Goal: Task Accomplishment & Management: Manage account settings

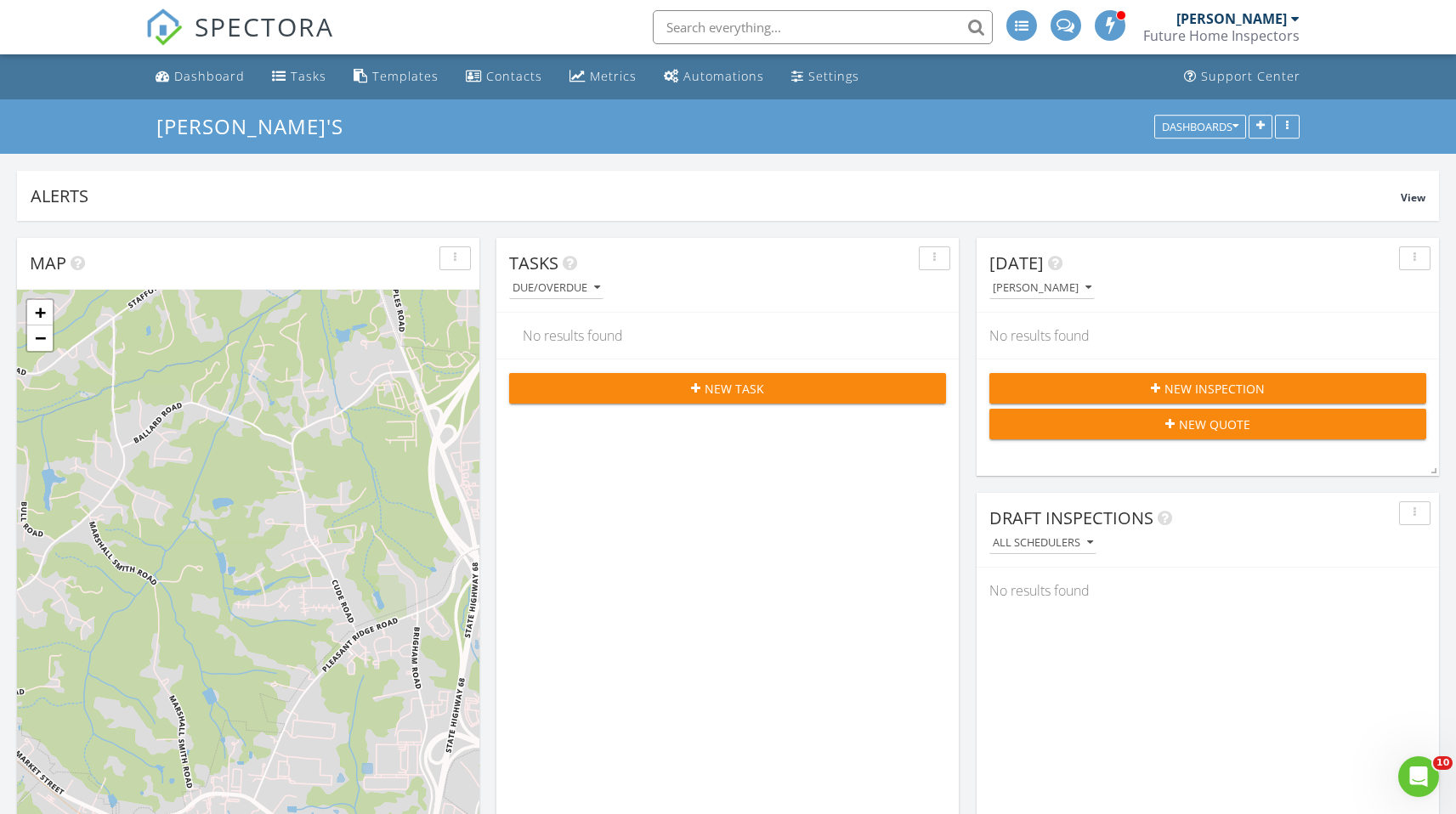
click at [1288, 20] on div "[PERSON_NAME]" at bounding box center [1239, 18] width 123 height 17
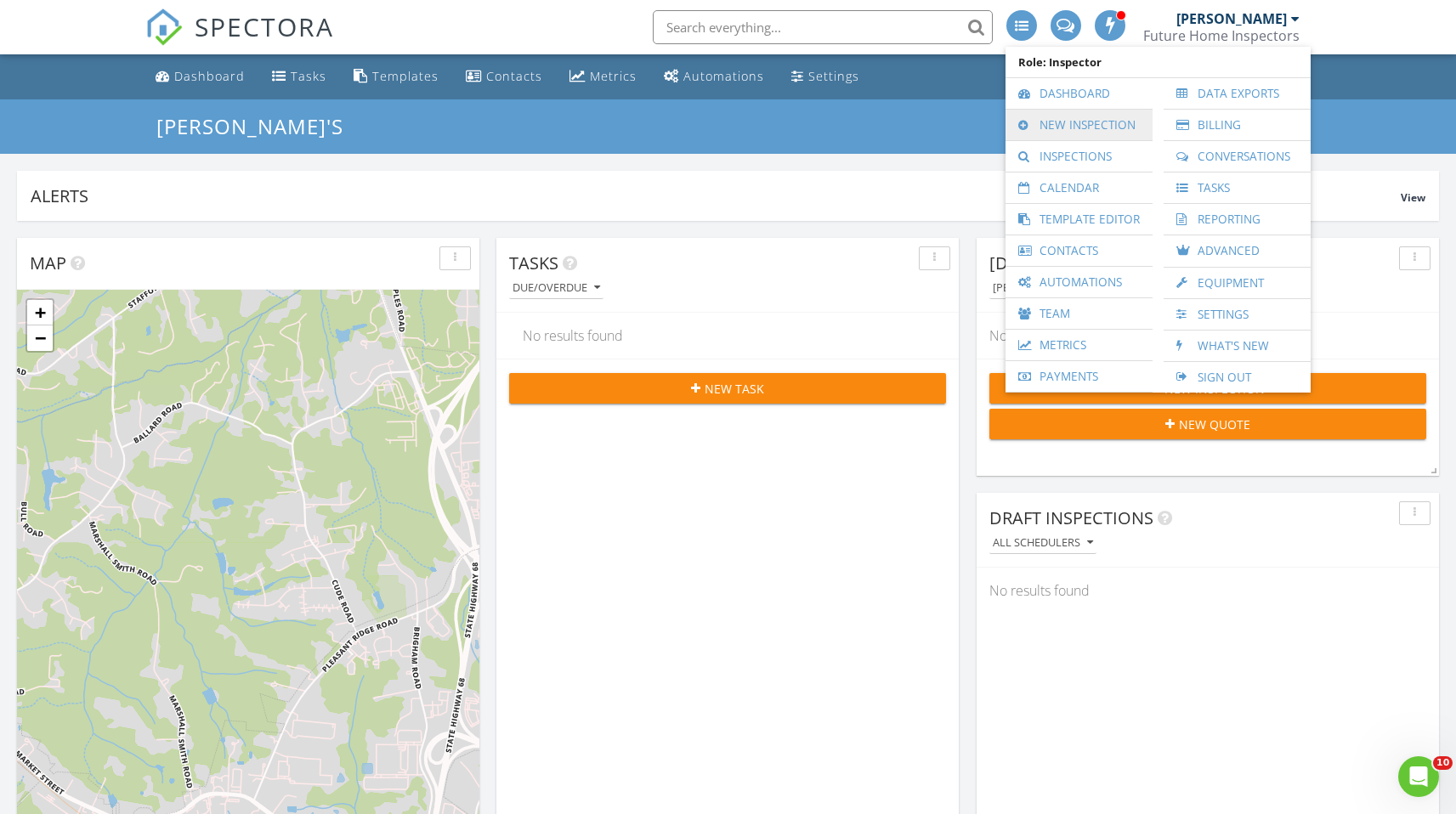
click at [1058, 126] on link "New Inspection" at bounding box center [1079, 125] width 130 height 30
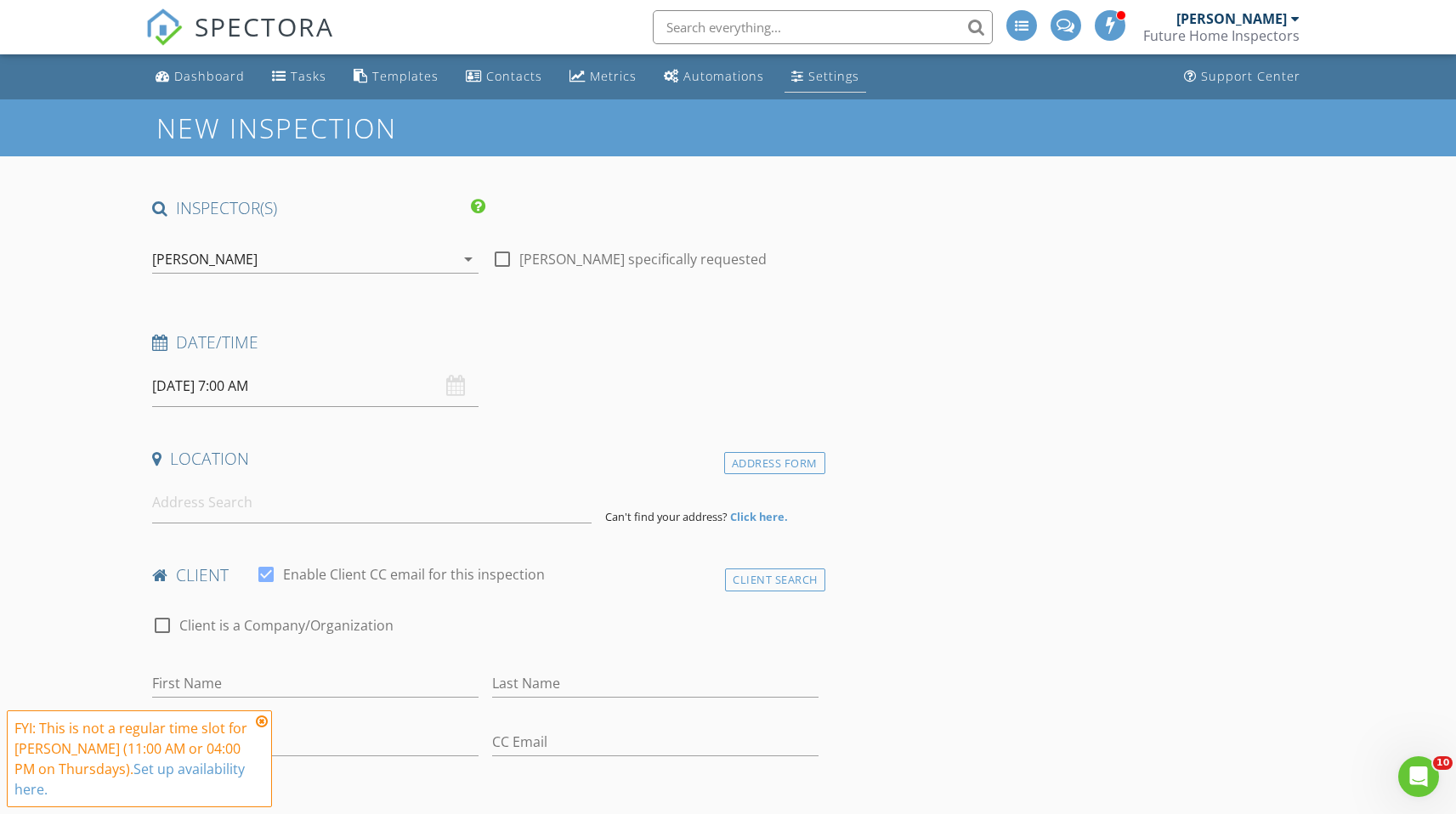
click at [822, 74] on div "Settings" at bounding box center [833, 76] width 51 height 16
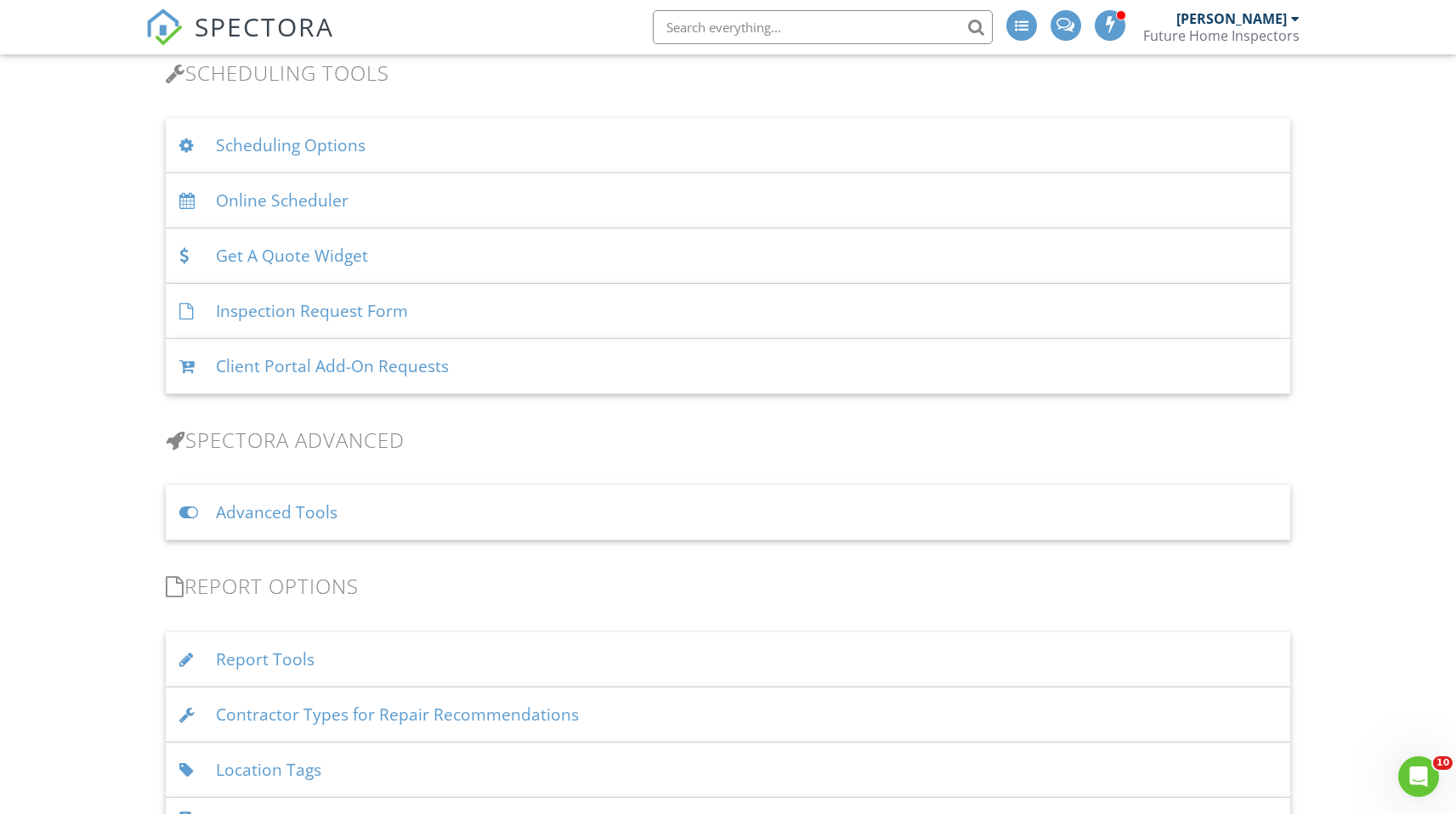
scroll to position [1103, 0]
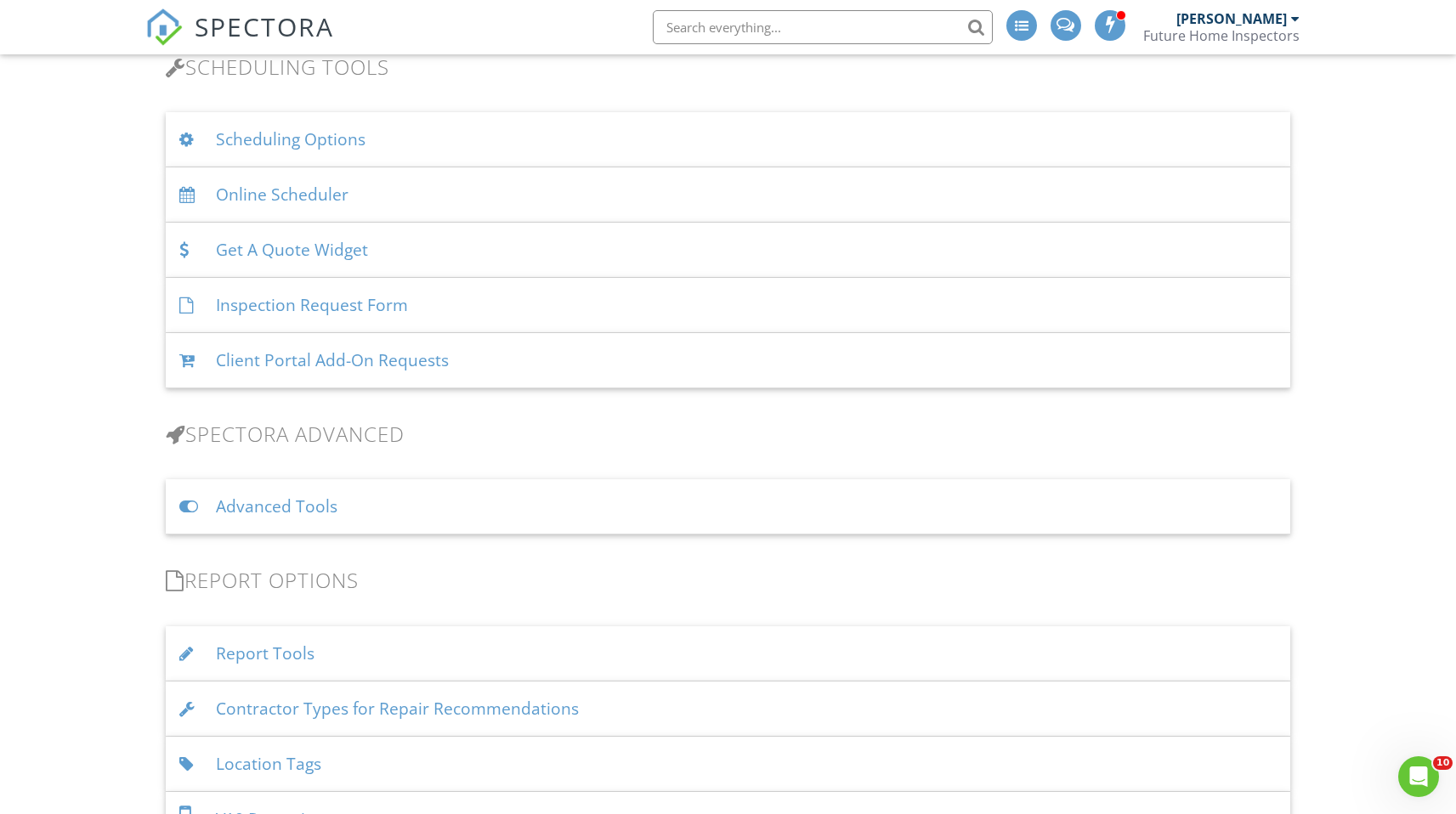
click at [564, 531] on div "Advanced Tools" at bounding box center [727, 507] width 1124 height 55
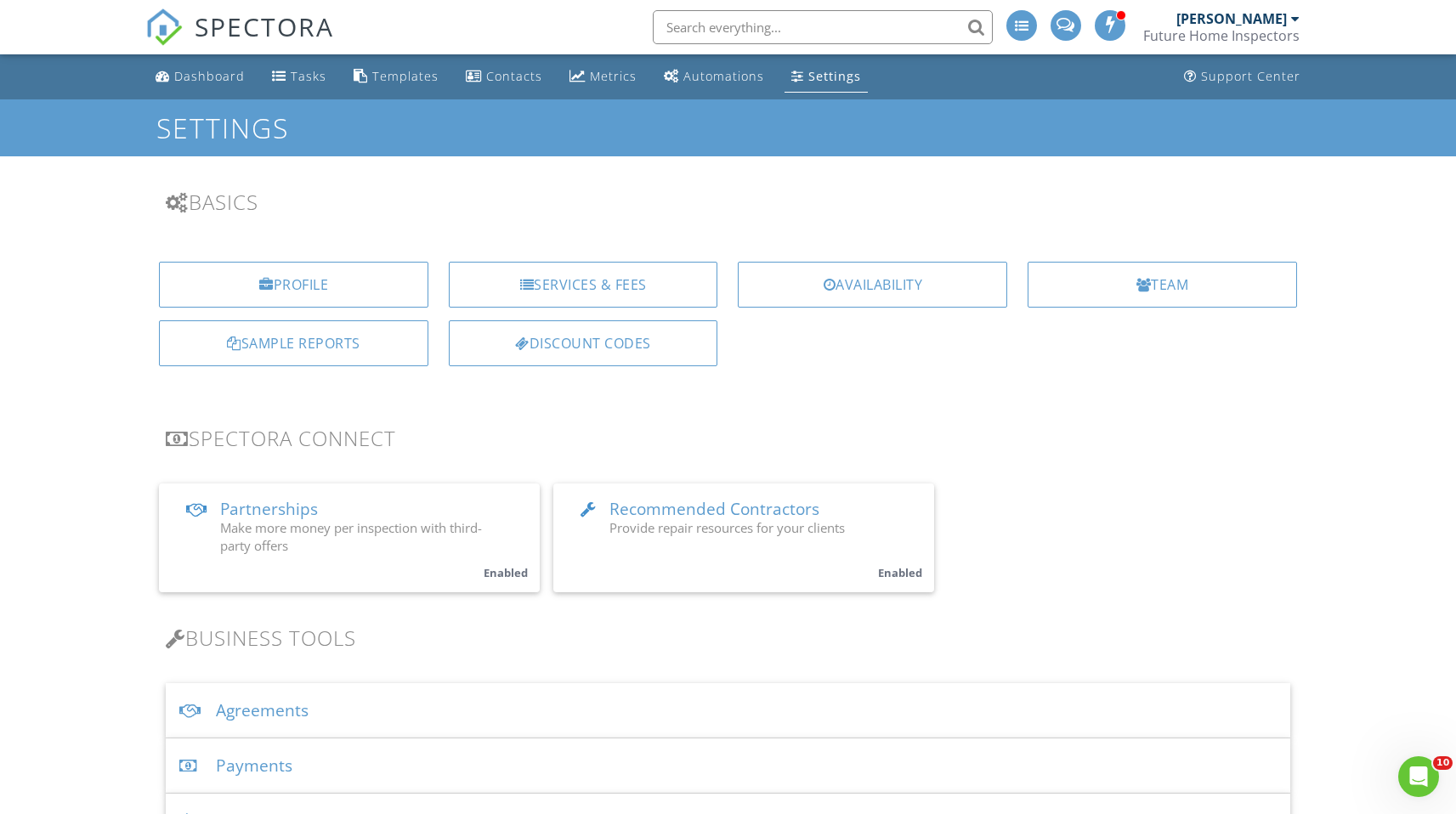
click at [1158, 442] on h3 "Spectora Connect" at bounding box center [727, 438] width 1124 height 23
click at [218, 77] on div "Dashboard" at bounding box center [209, 76] width 70 height 16
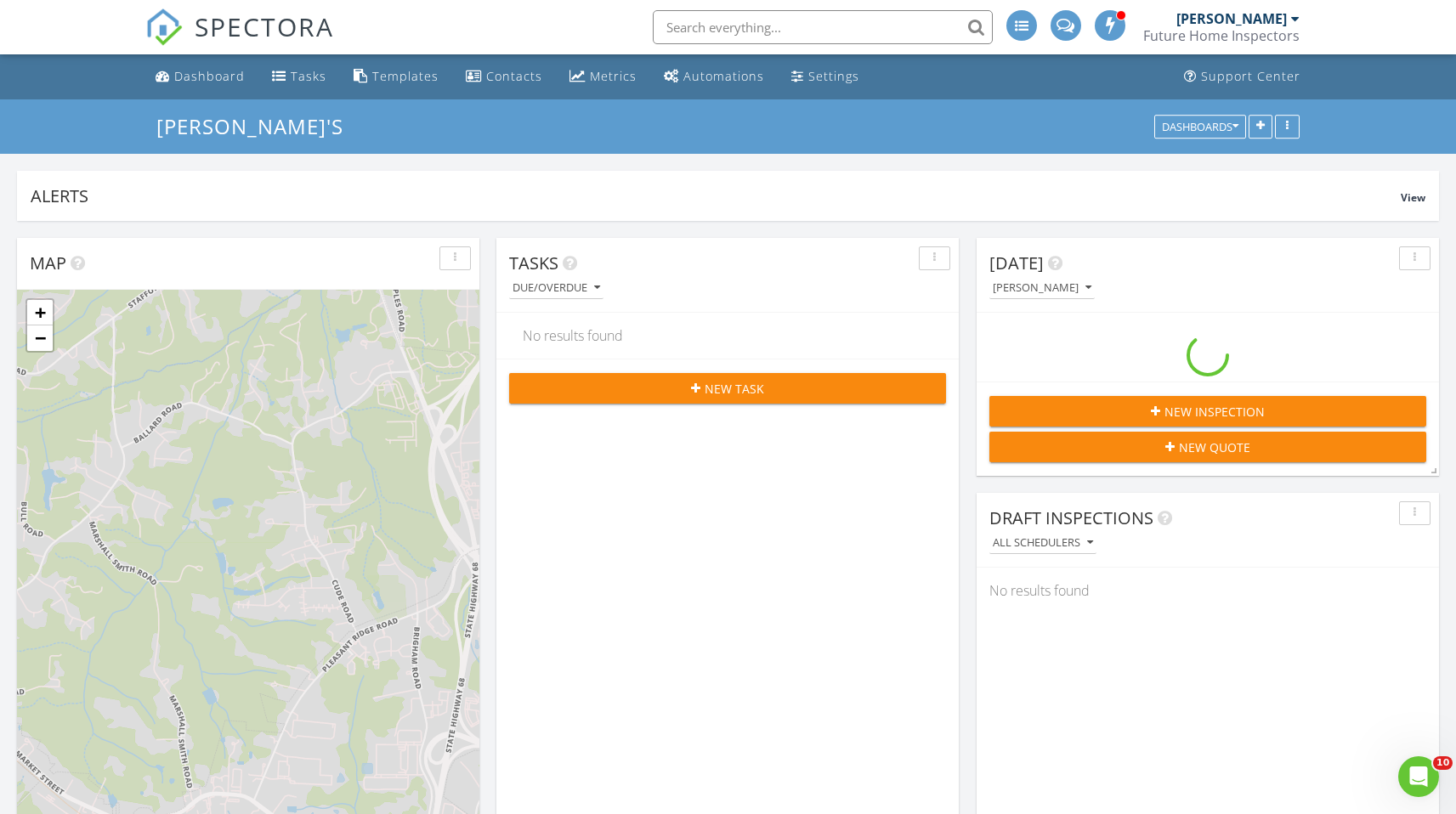
scroll to position [1827, 1483]
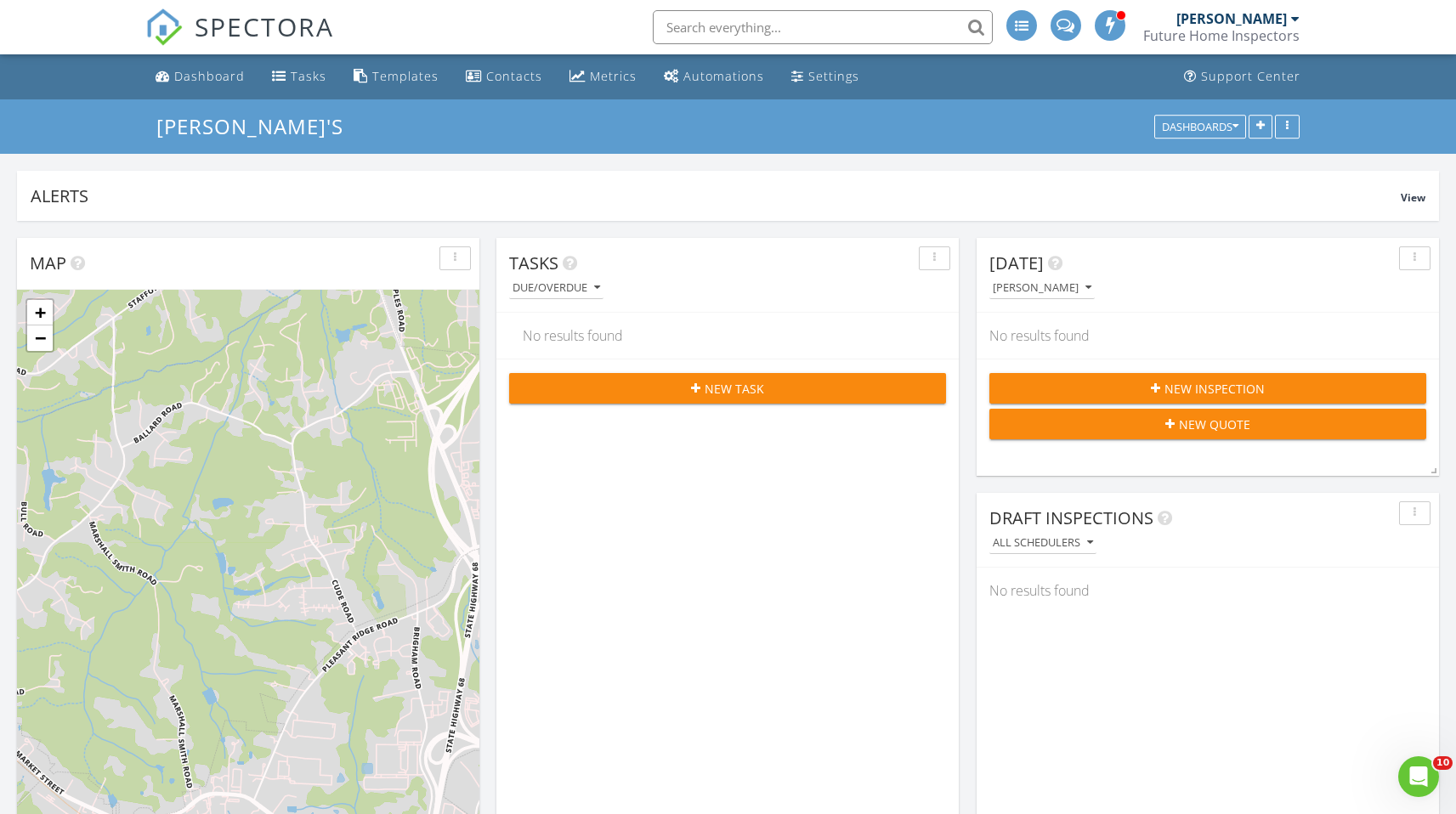
click at [1295, 17] on div at bounding box center [1296, 18] width 9 height 13
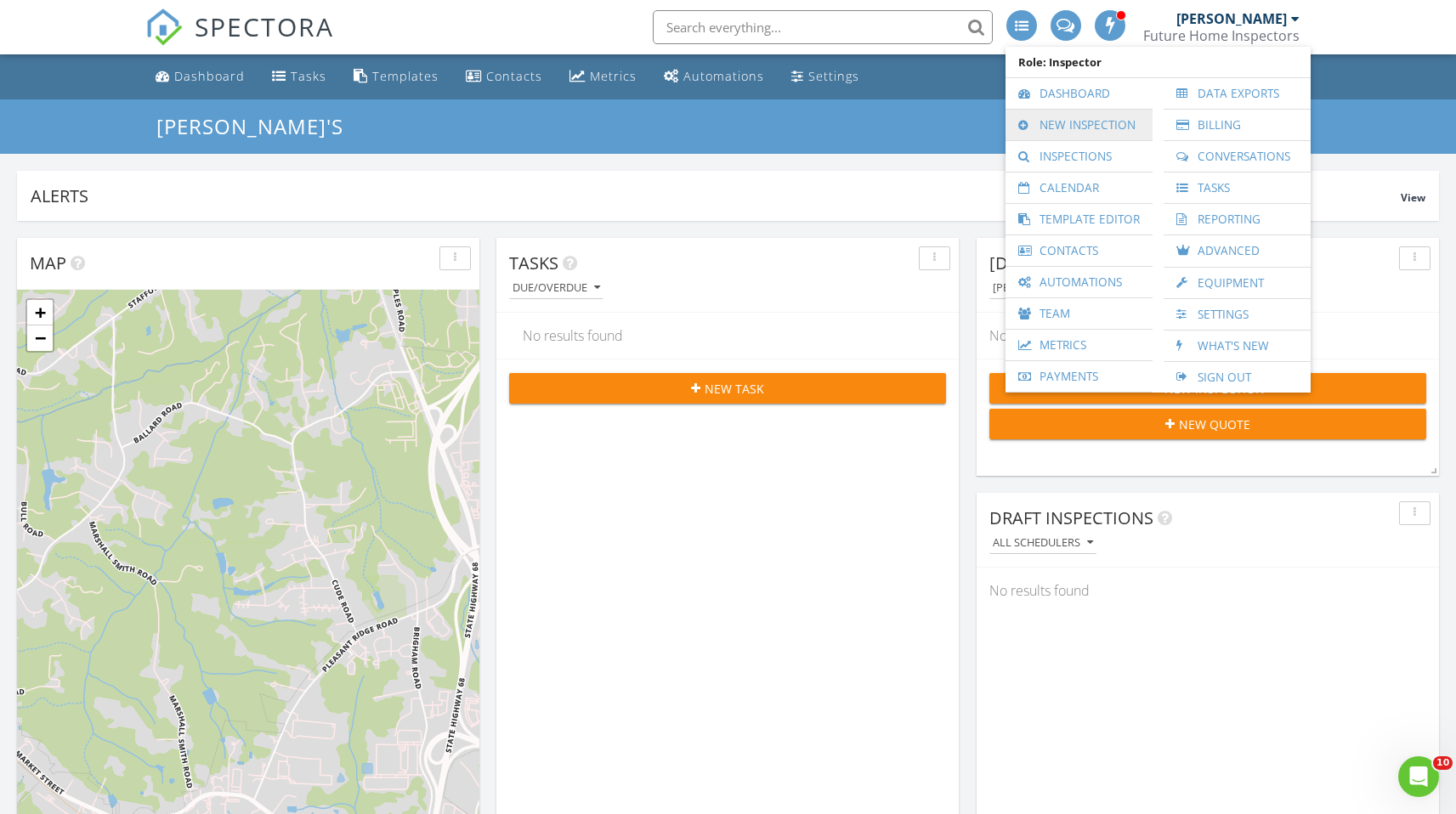
click at [1059, 131] on link "New Inspection" at bounding box center [1079, 125] width 130 height 30
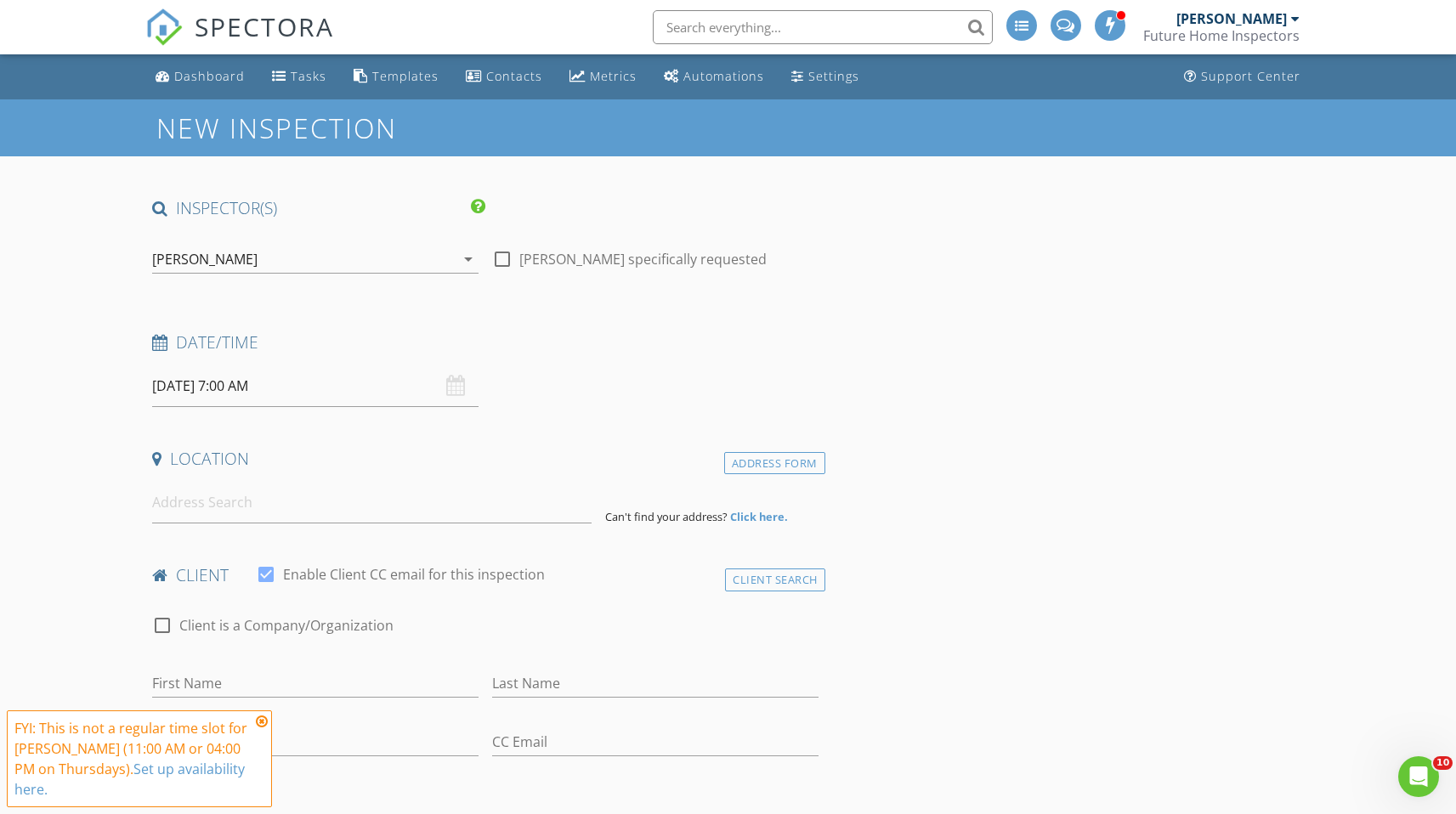
click at [459, 380] on div "08/28/2025 7:00 AM" at bounding box center [315, 386] width 326 height 42
click at [199, 379] on input "08/28/2025 7:00 AM" at bounding box center [315, 386] width 326 height 42
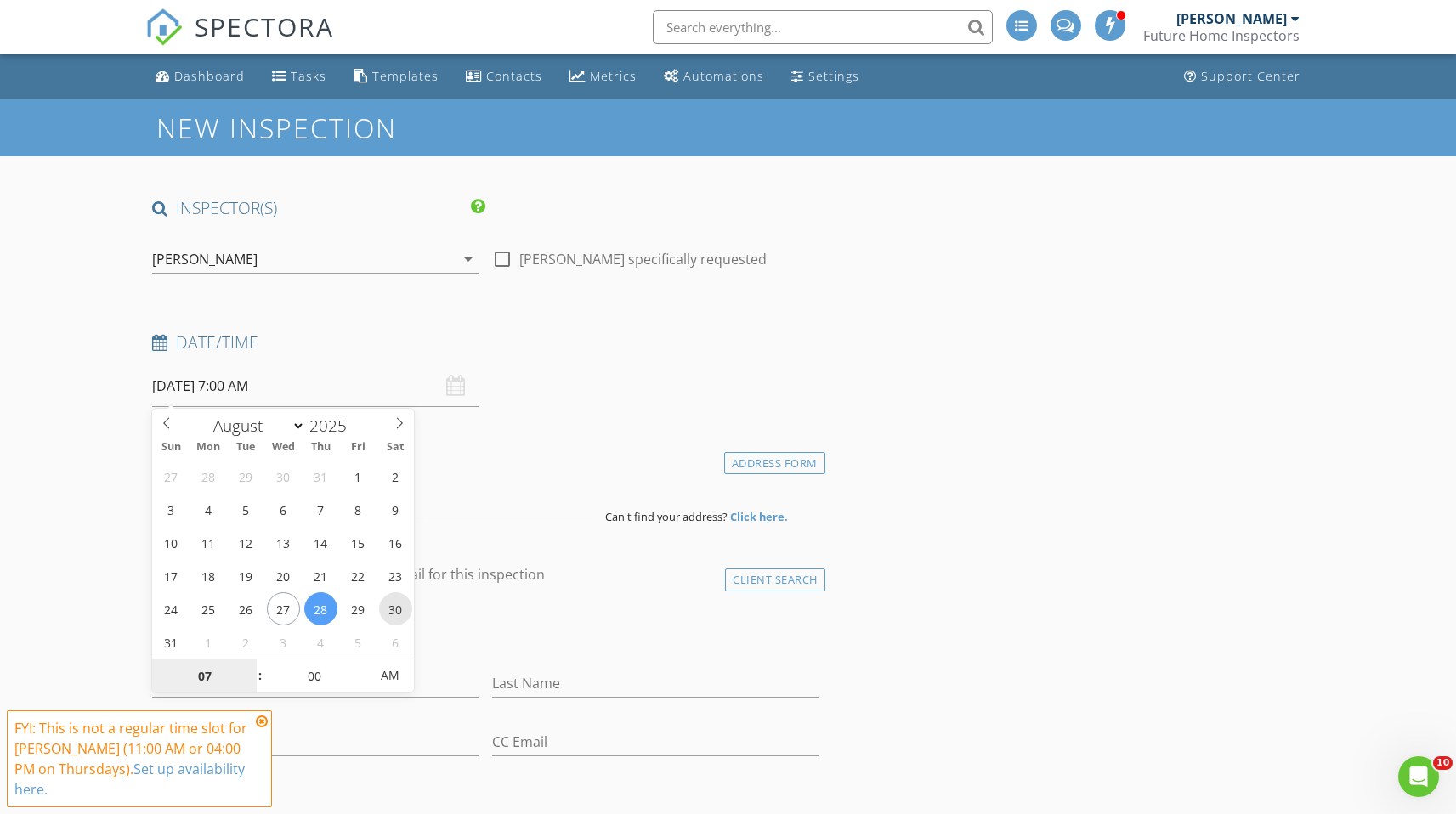
type input "08/30/2025 7:00 AM"
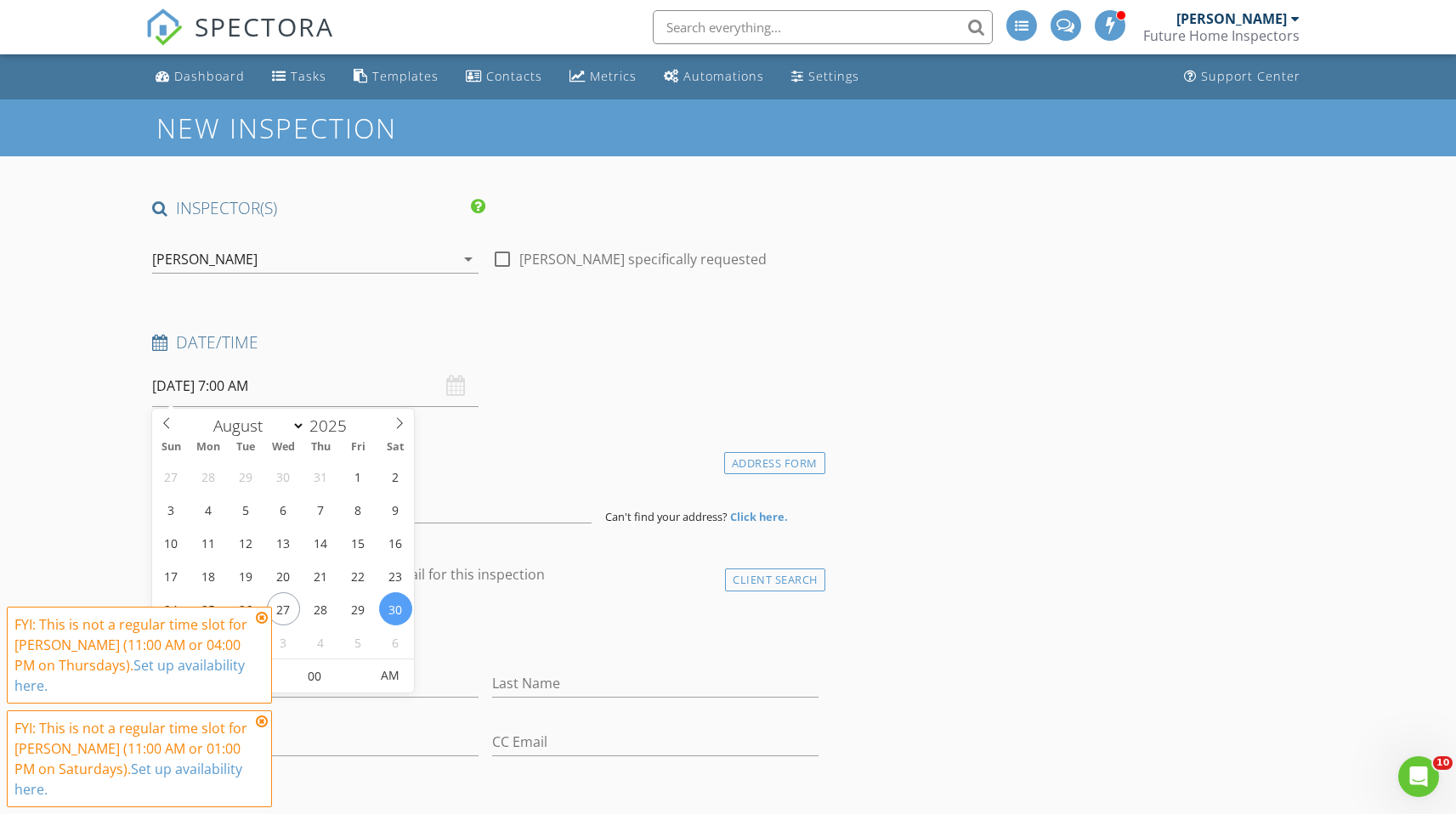
click at [260, 617] on icon at bounding box center [261, 617] width 12 height 13
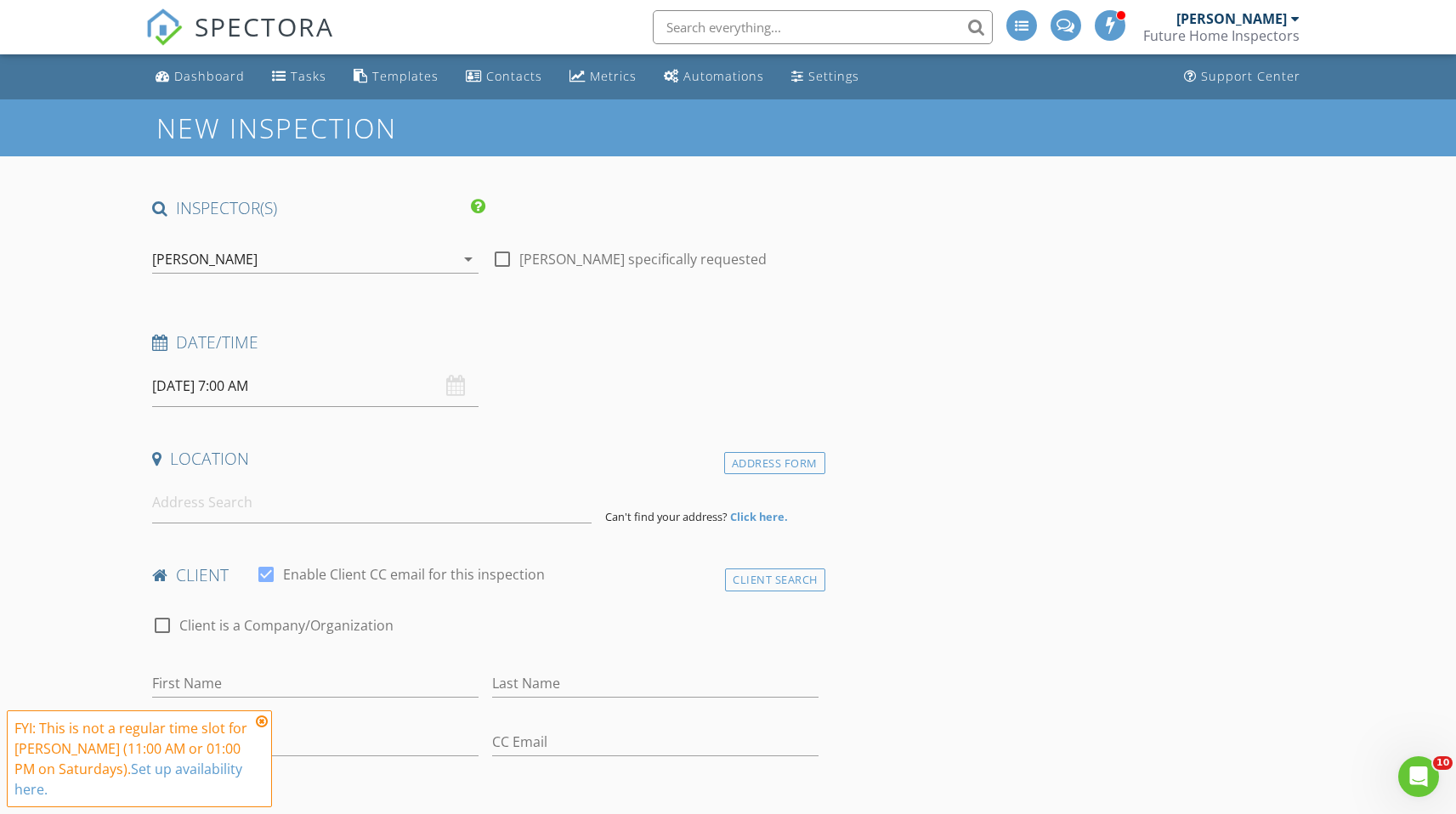
click at [269, 713] on div "FYI: This is not a regular time slot for Derek Smith (11:00 AM or 01:00 PM on S…" at bounding box center [140, 759] width 266 height 97
click at [262, 723] on icon at bounding box center [261, 720] width 12 height 13
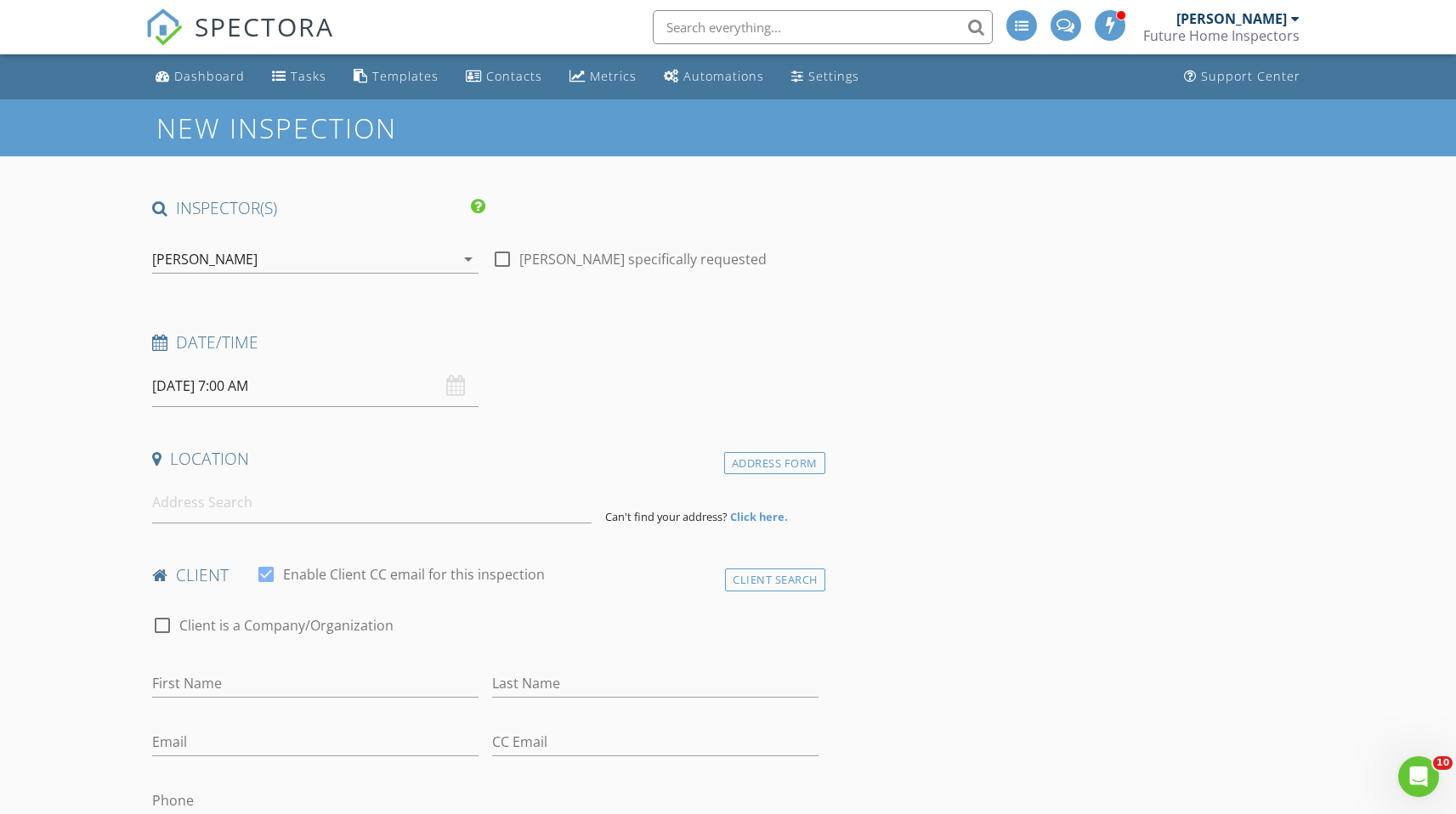
click at [342, 385] on input "08/30/2025 7:00 AM" at bounding box center [315, 386] width 326 height 42
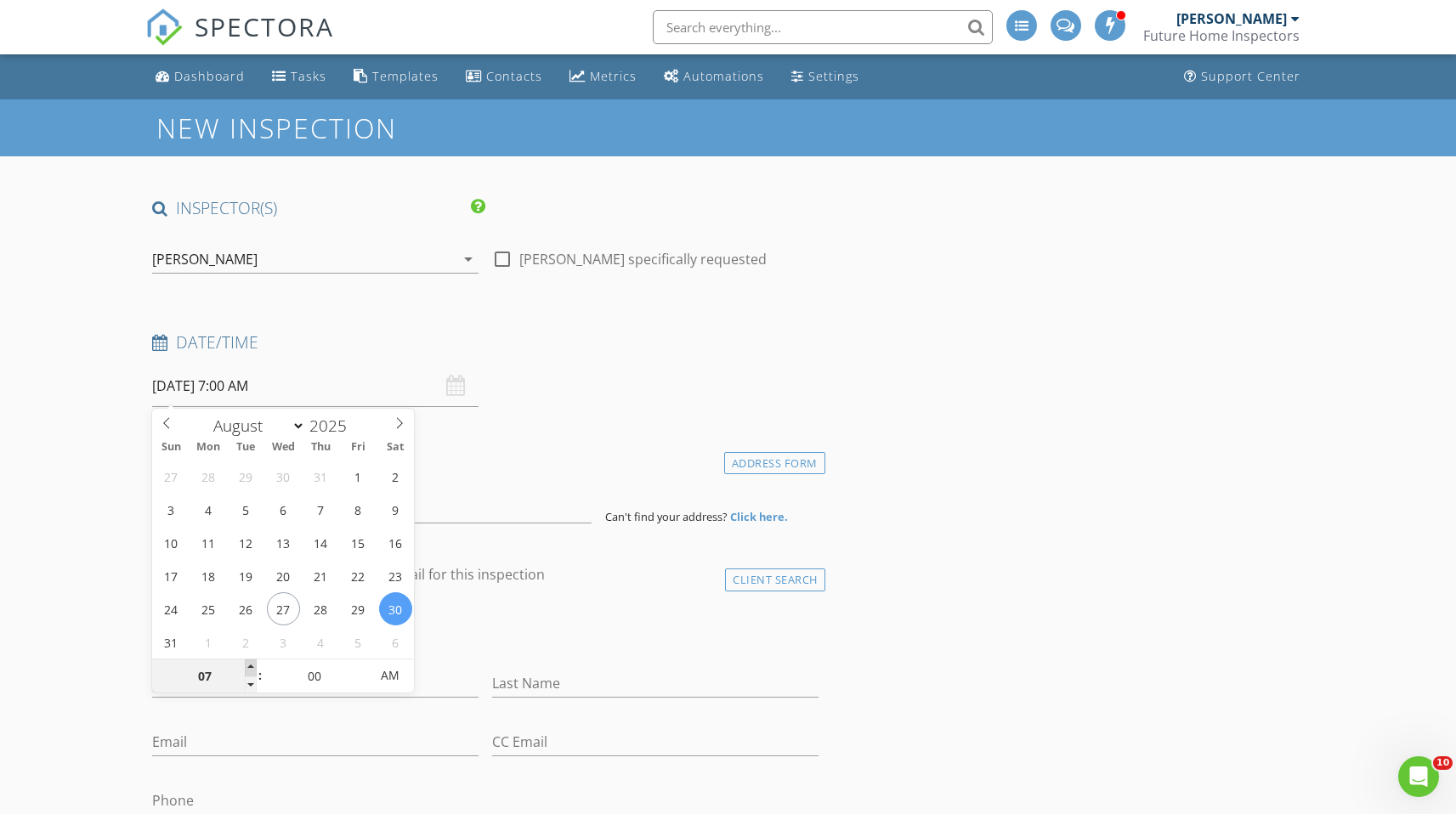
type input "08"
type input "08/30/2025 8:00 AM"
click at [252, 671] on span at bounding box center [250, 667] width 12 height 17
type input "09"
type input "08/30/2025 9:00 AM"
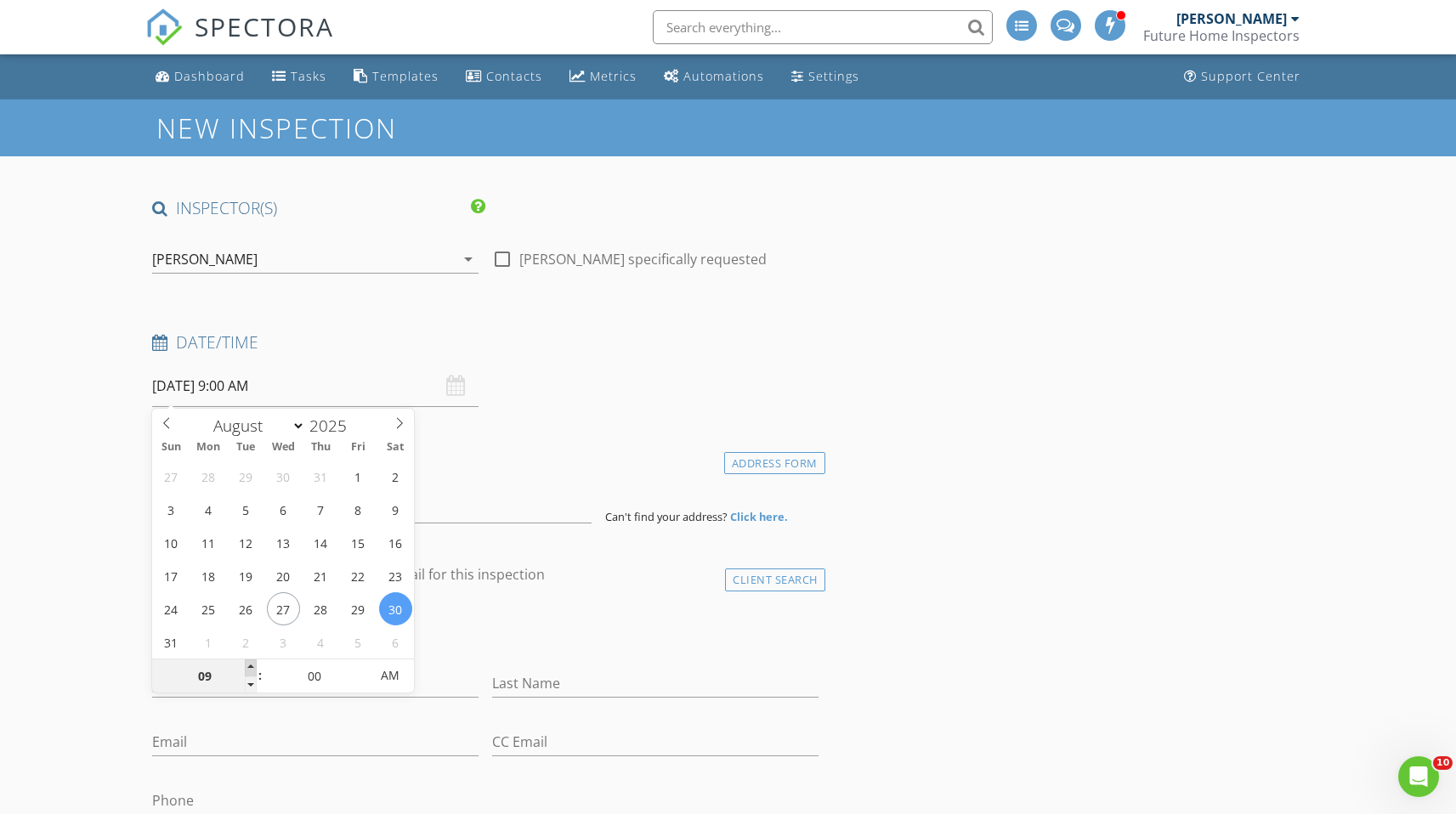
click at [252, 671] on span at bounding box center [250, 667] width 12 height 17
type input "10"
type input "[DATE] 10:00 AM"
click at [252, 671] on span at bounding box center [250, 667] width 12 height 17
type input "11"
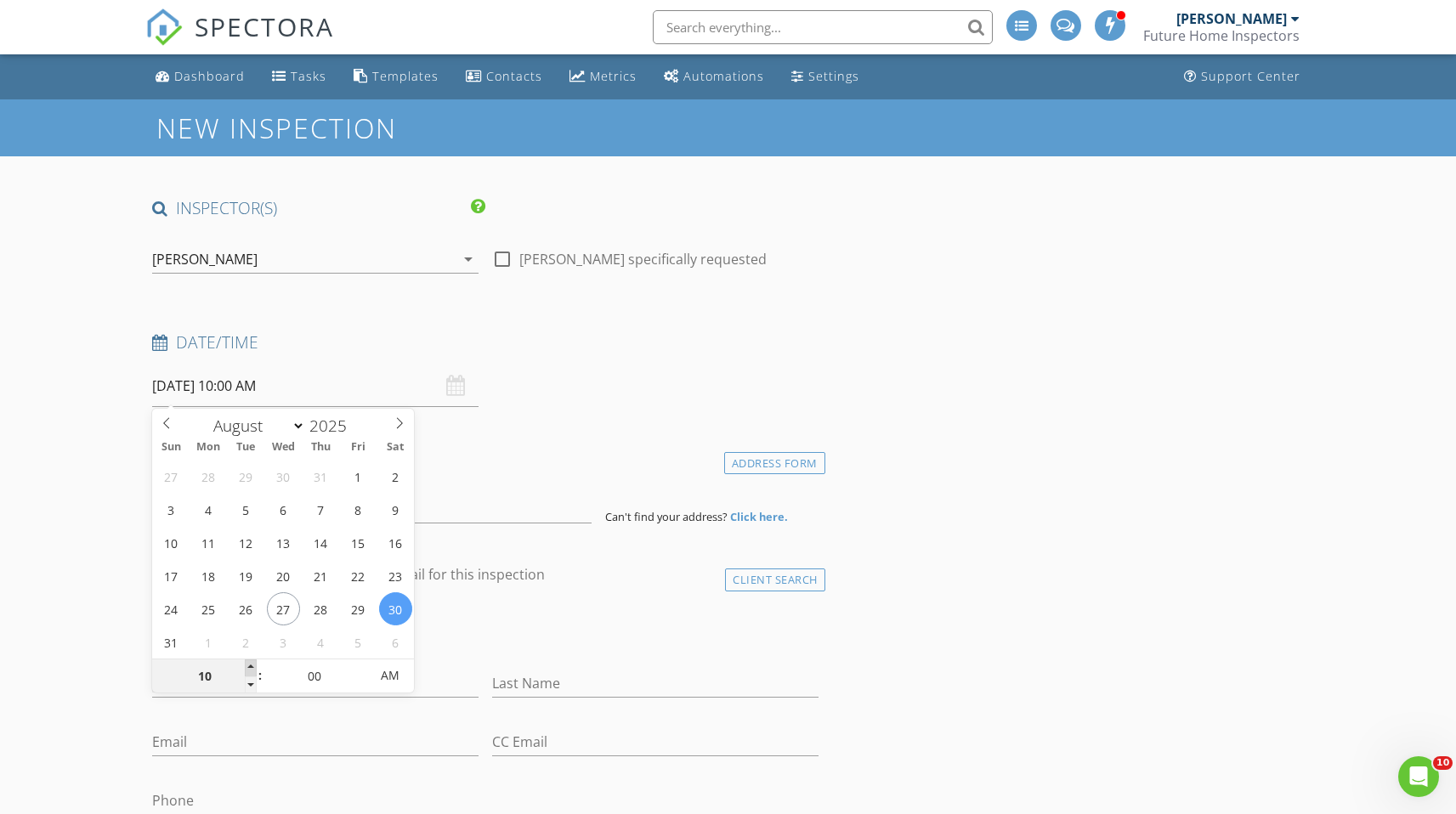
type input "[DATE] 11:00 AM"
click at [252, 671] on span at bounding box center [250, 667] width 12 height 17
type input "10"
type input "[DATE] 10:00 AM"
click at [252, 685] on span at bounding box center [250, 685] width 12 height 17
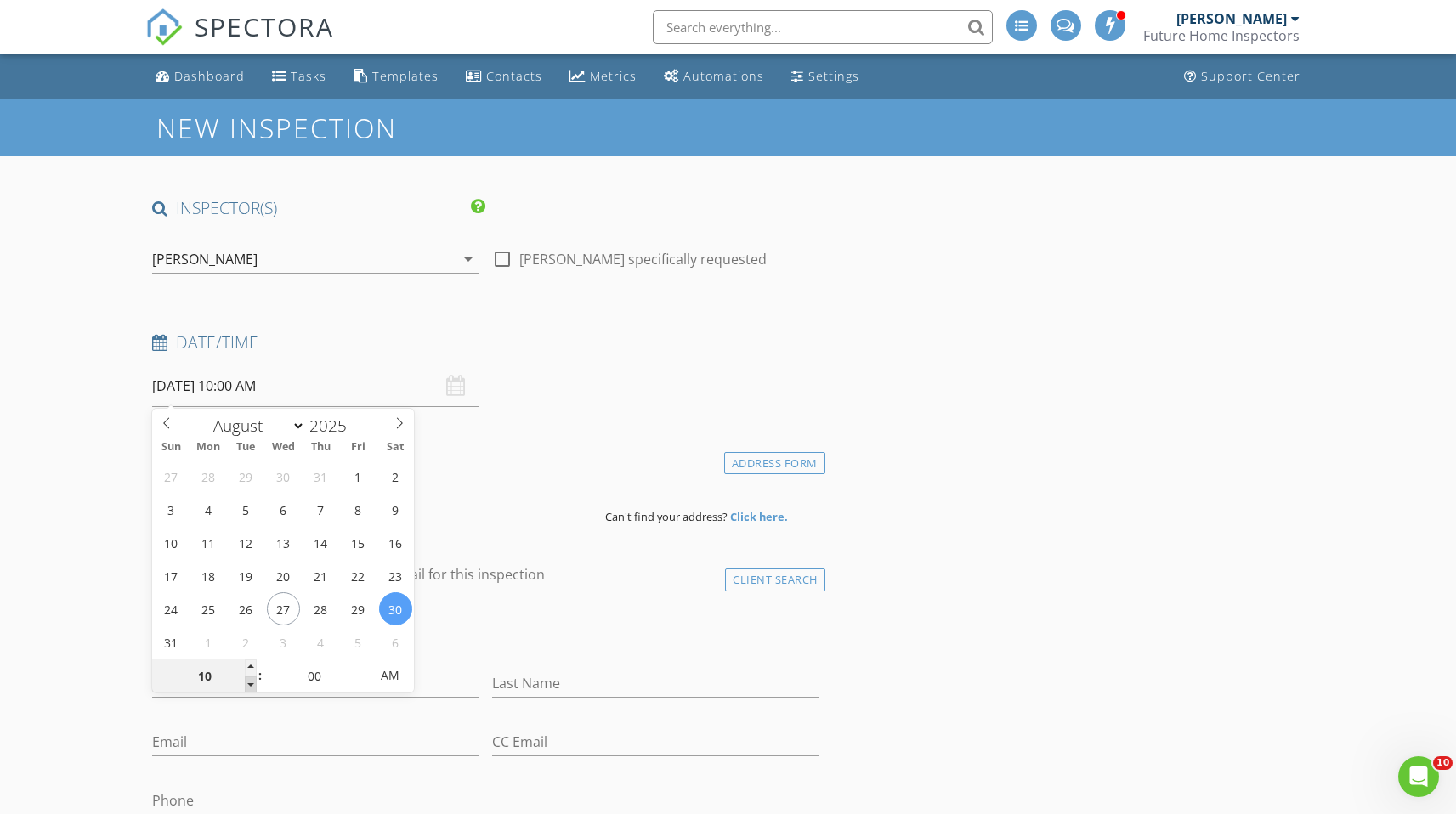
type input "09"
type input "08/30/2025 9:00 AM"
click at [252, 685] on span at bounding box center [250, 685] width 12 height 17
type input "10"
type input "[DATE] 10:00 AM"
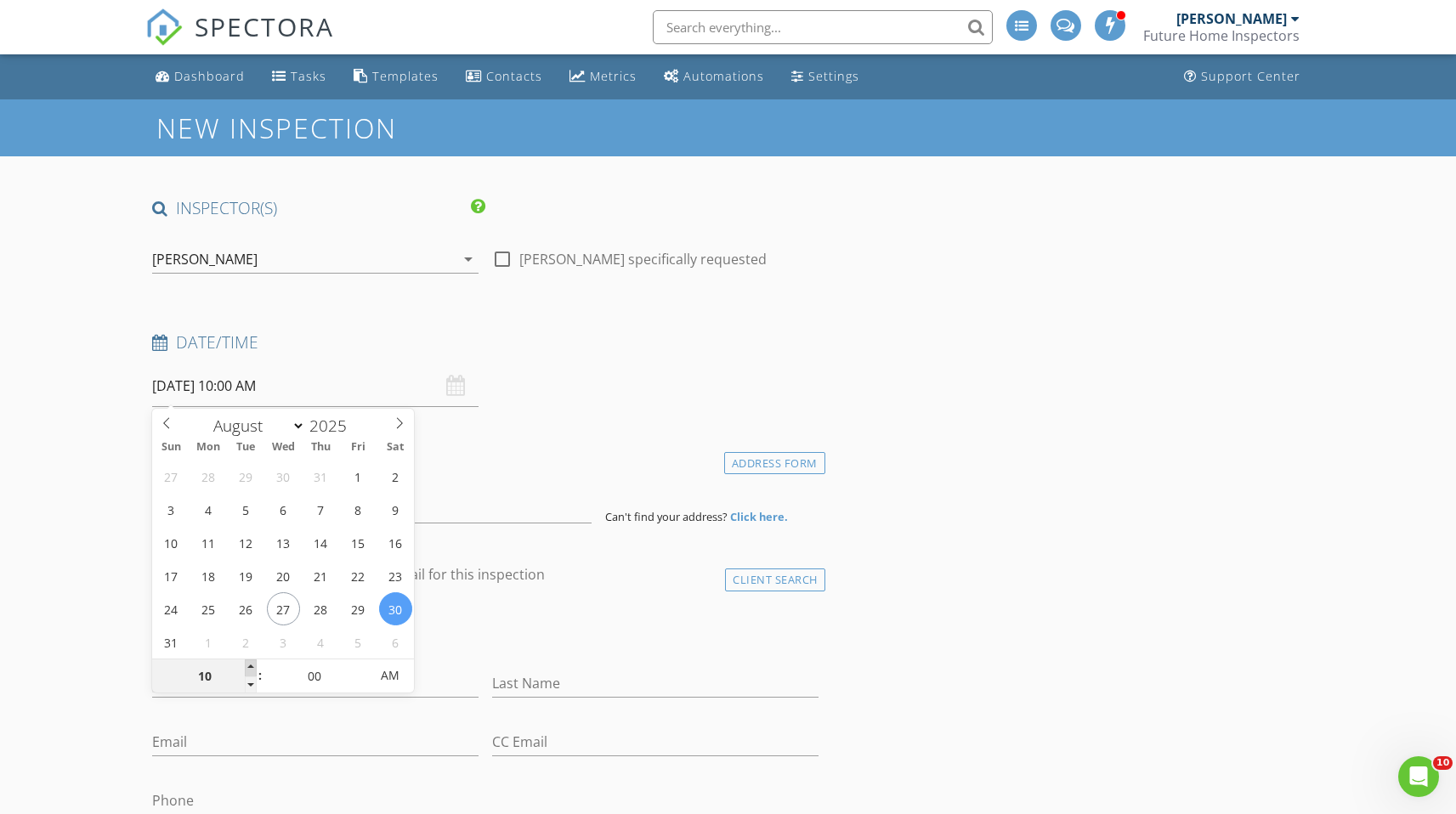
click at [250, 664] on span at bounding box center [250, 667] width 12 height 17
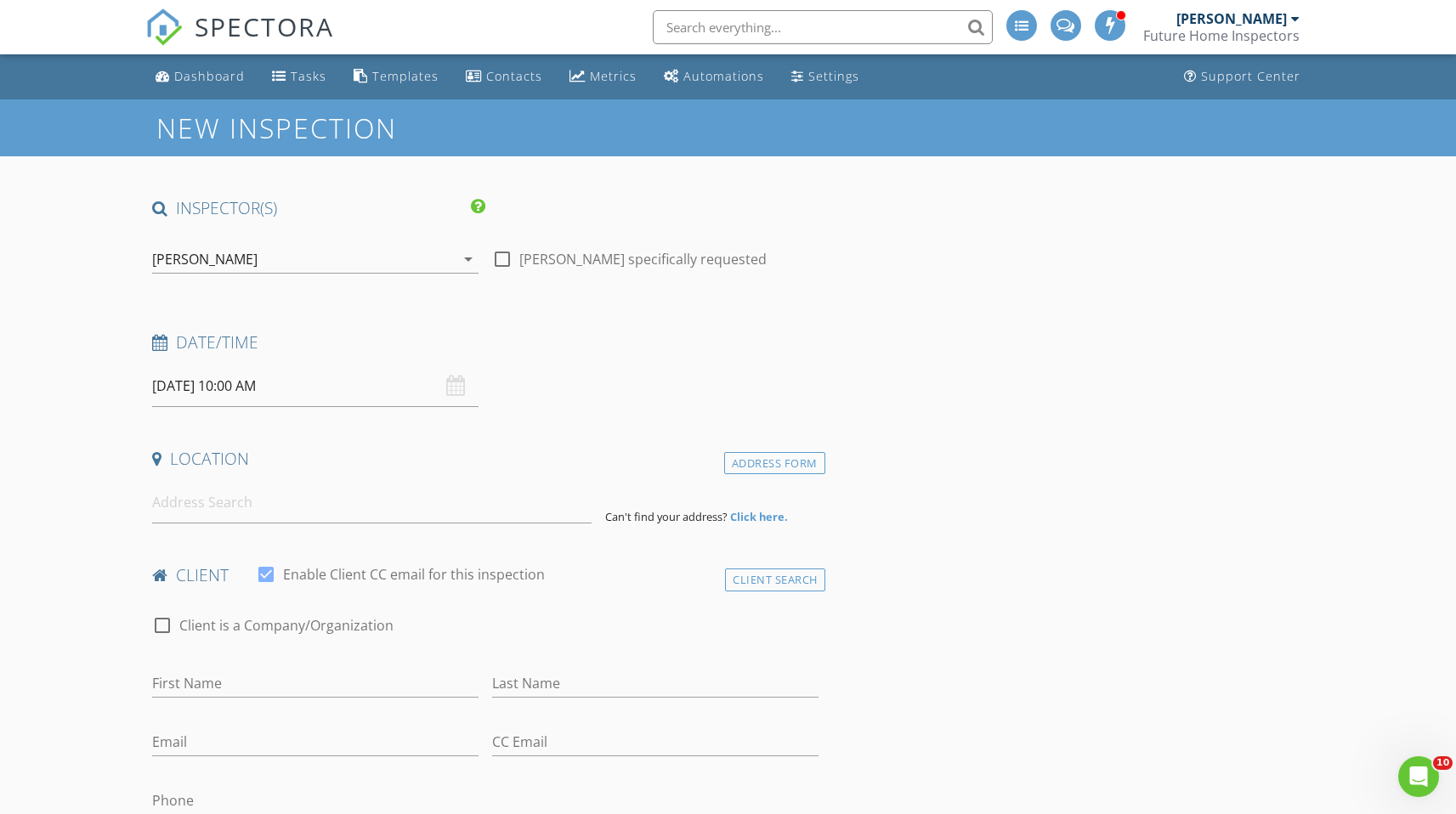
click at [465, 622] on div "check_box_outline_blank Client is a Company/Organization" at bounding box center [485, 634] width 666 height 45
click at [205, 507] on input at bounding box center [372, 502] width 439 height 42
click at [285, 515] on input at bounding box center [372, 502] width 439 height 42
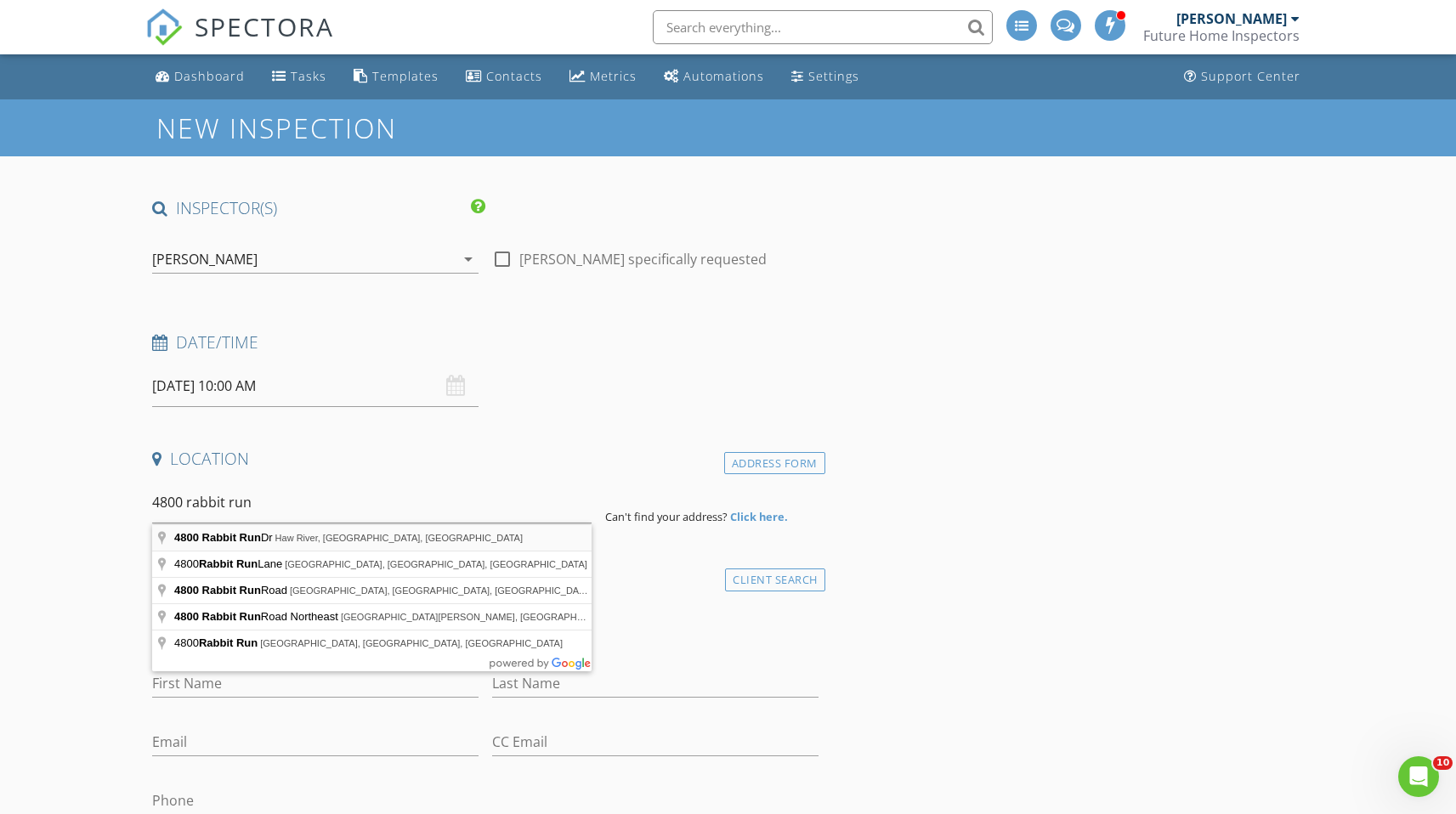
type input "4800 Rabbit Run Dr, Haw River, NC, USA"
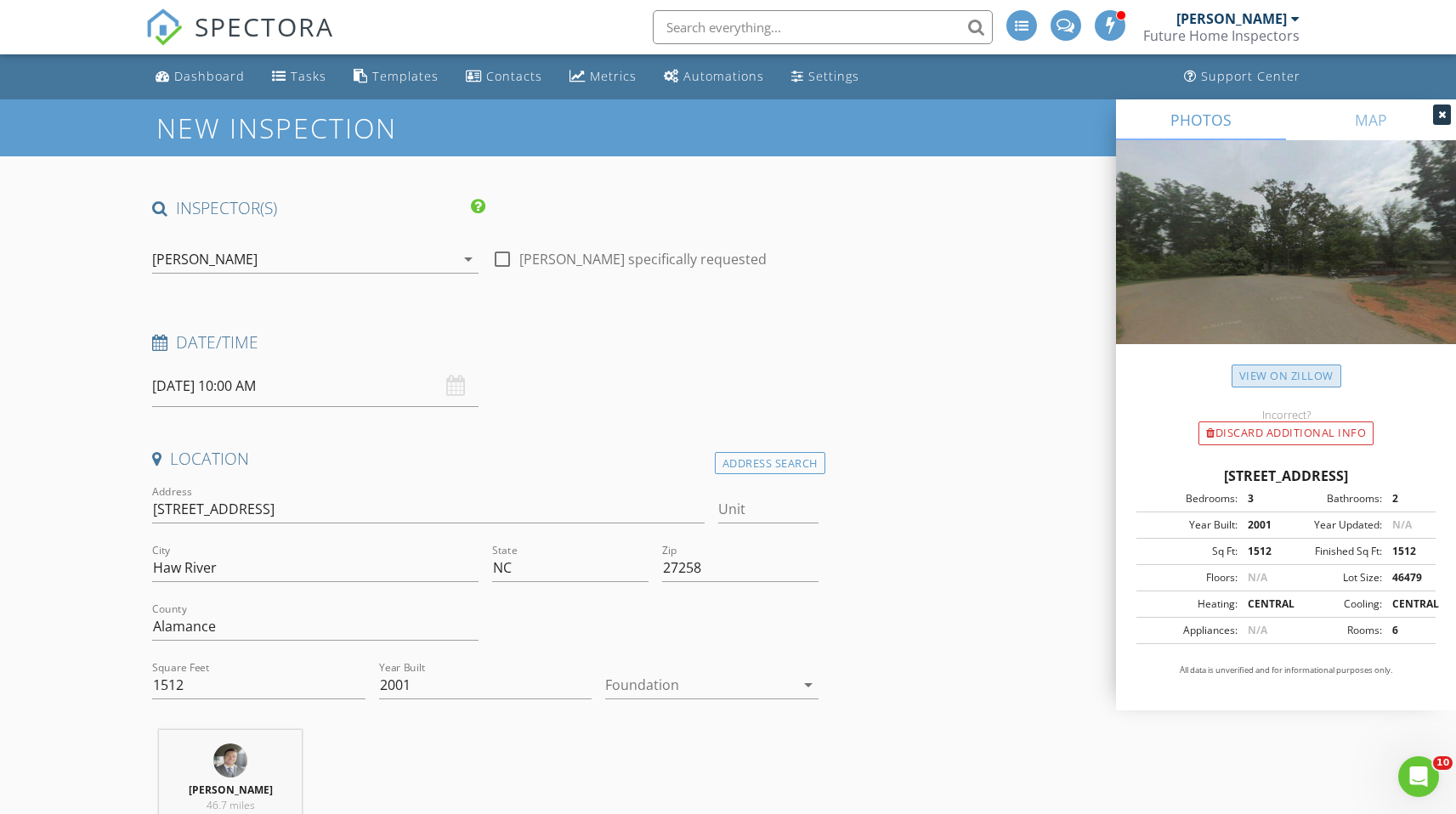
click at [1280, 372] on link "View on Zillow" at bounding box center [1287, 376] width 110 height 23
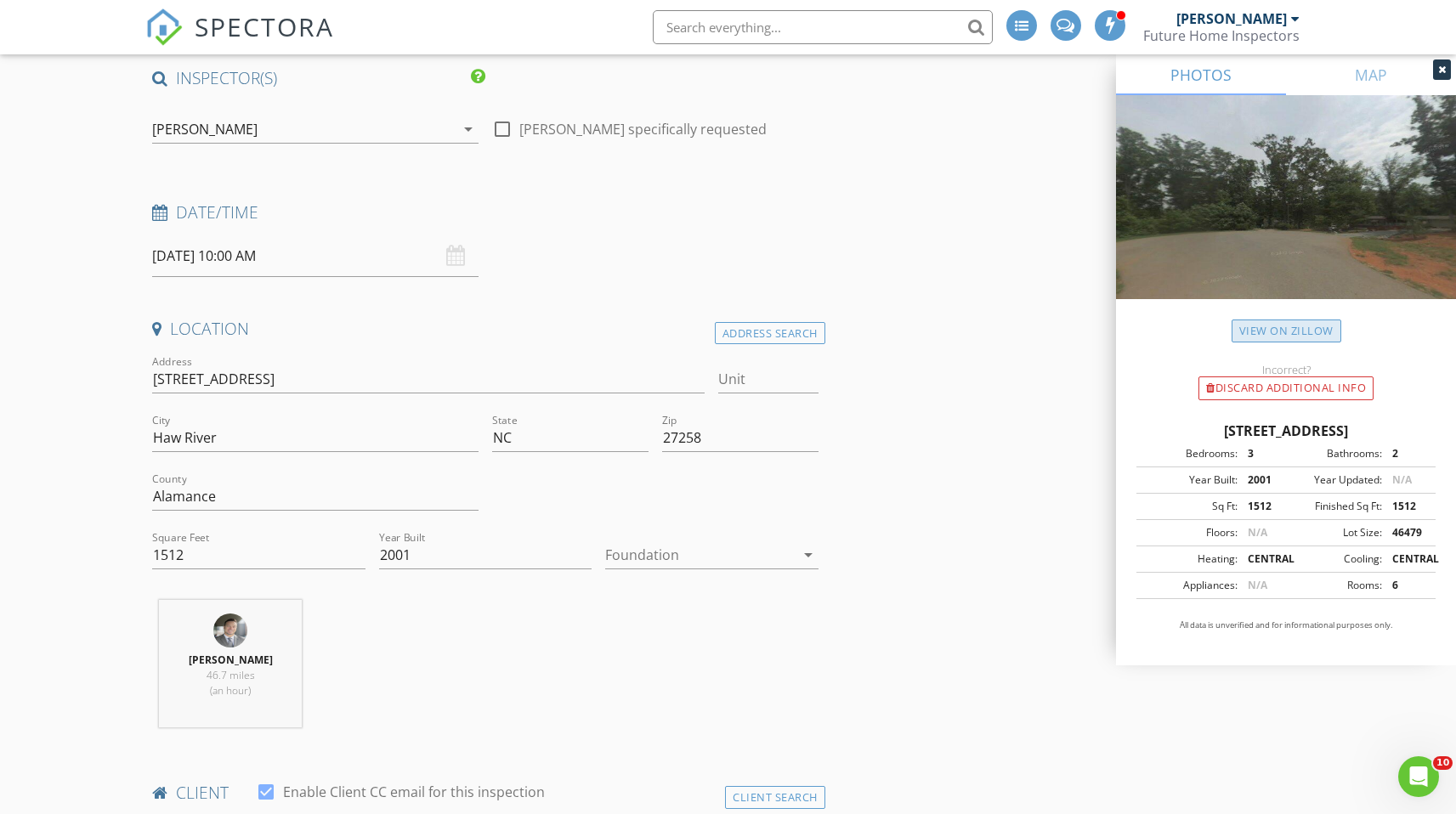
scroll to position [160, 0]
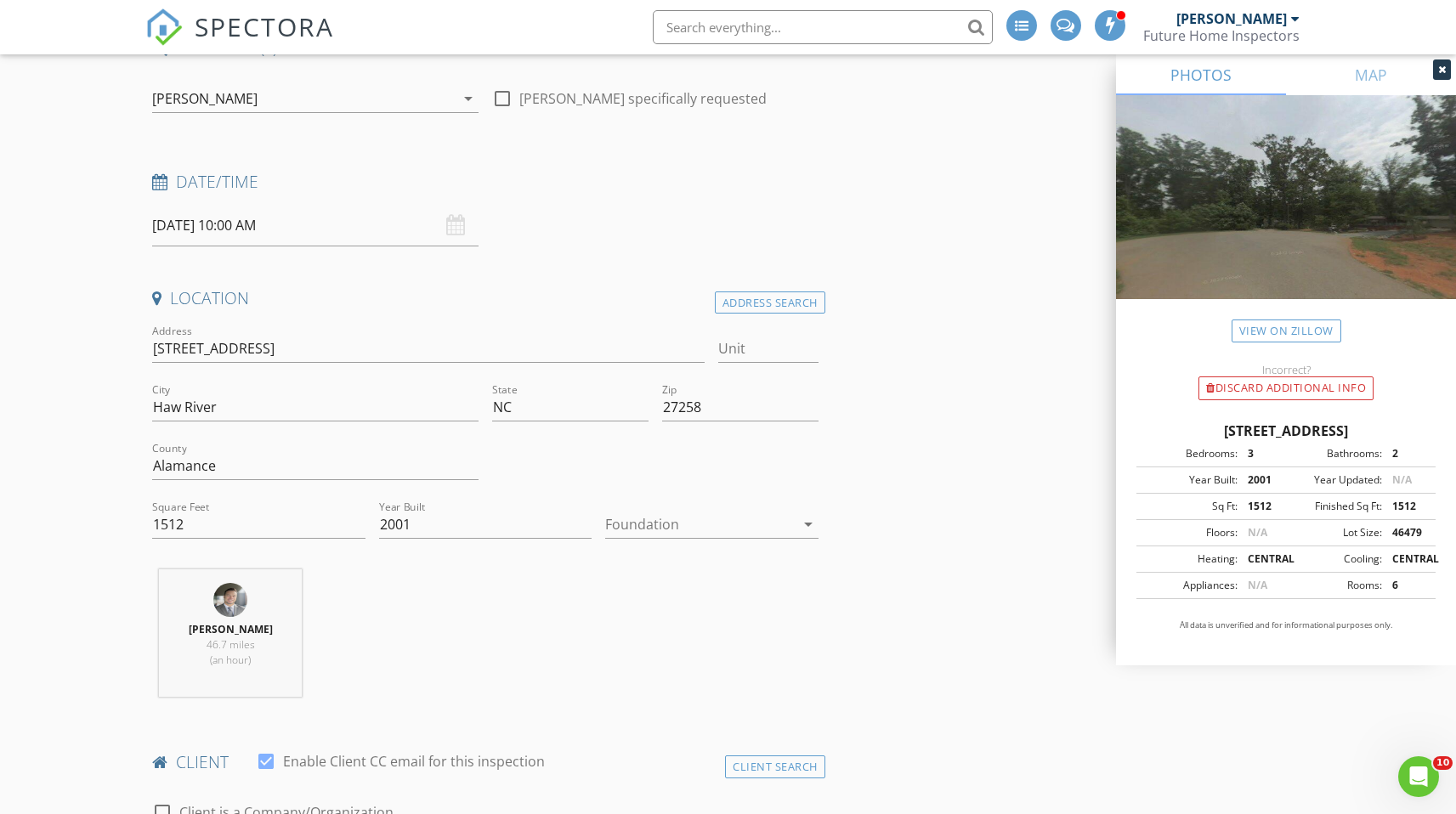
click at [769, 523] on div at bounding box center [699, 524] width 189 height 28
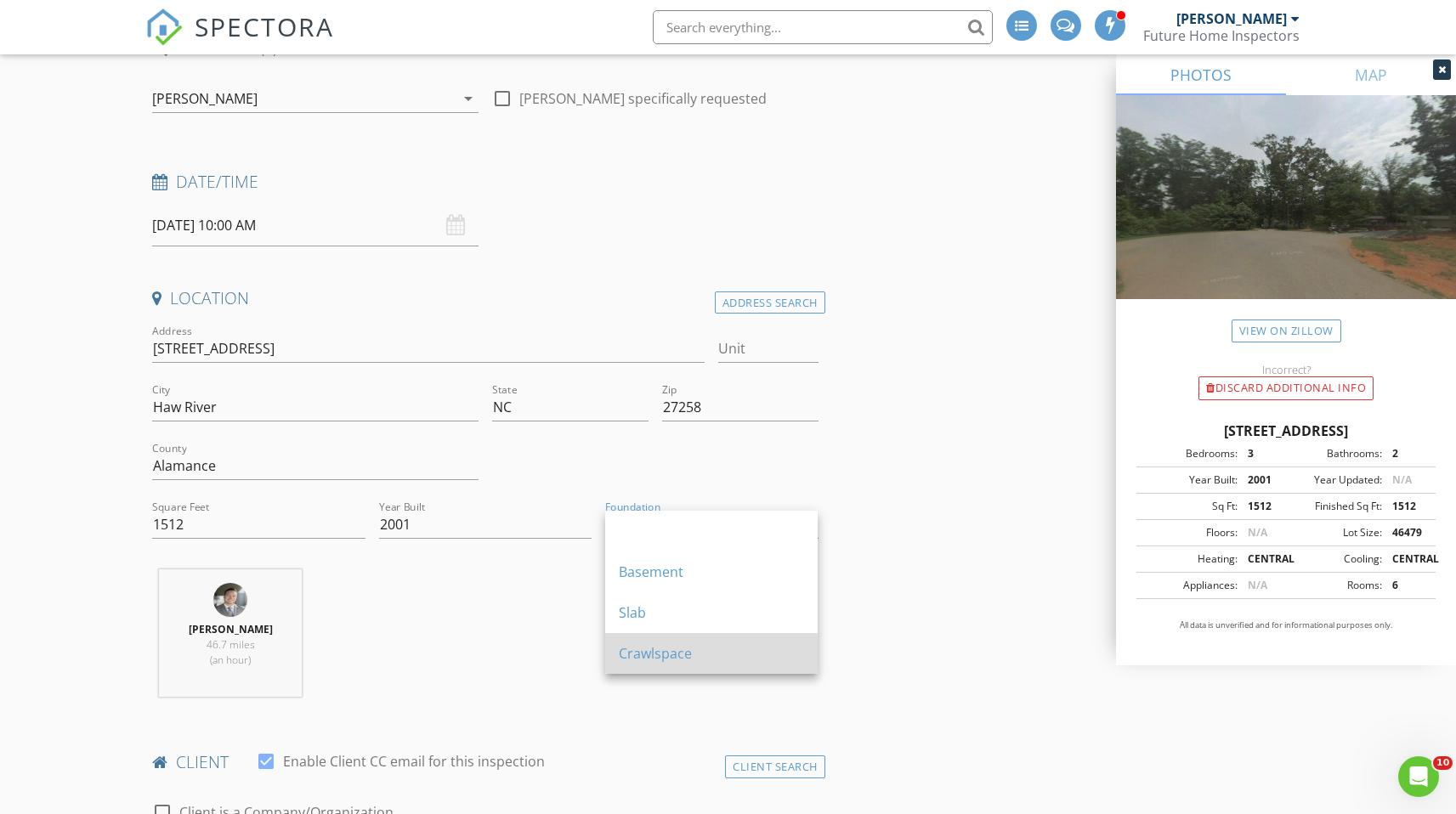
click at [650, 658] on div "Crawlspace" at bounding box center [712, 653] width 185 height 20
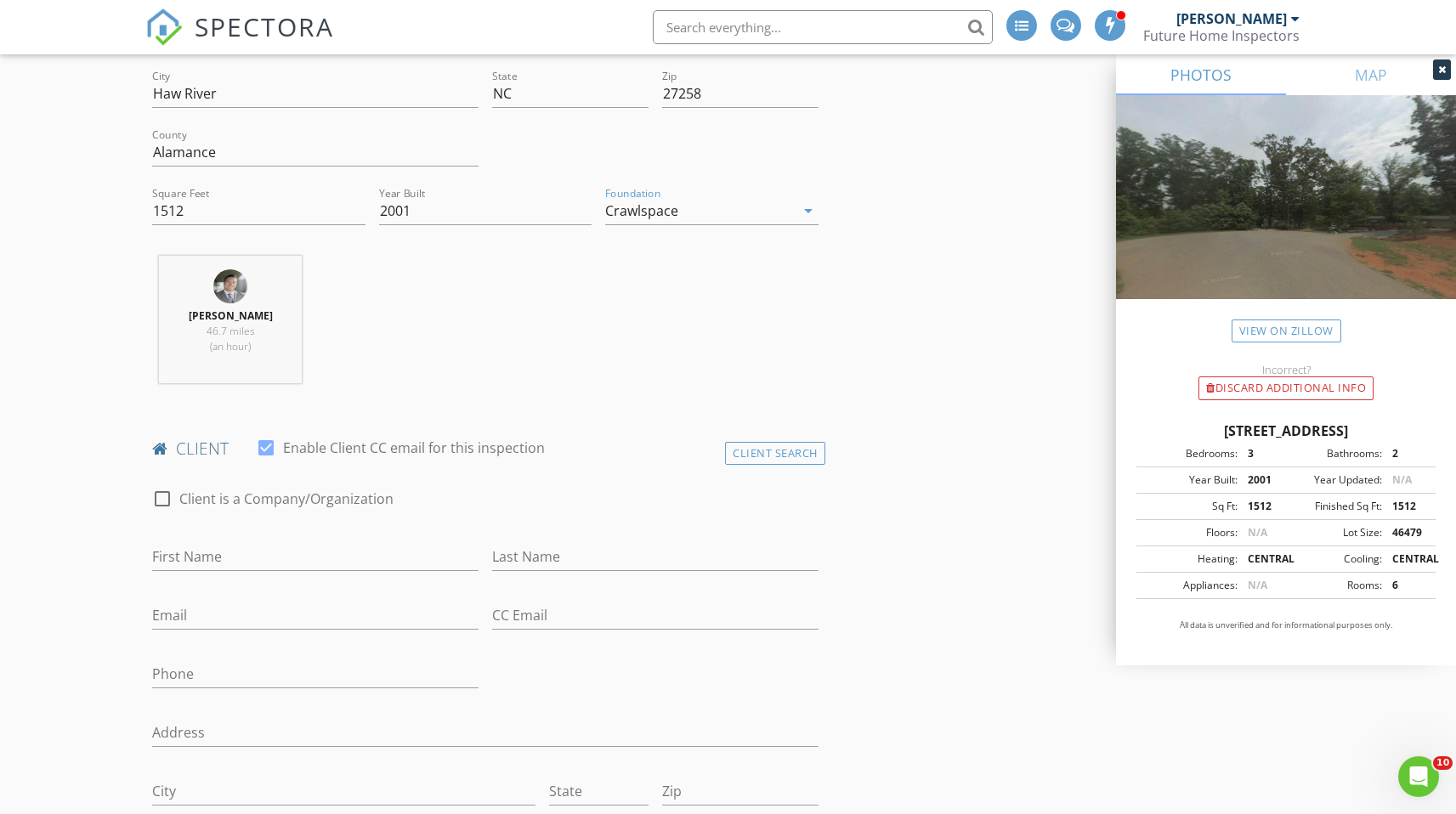
scroll to position [492, 0]
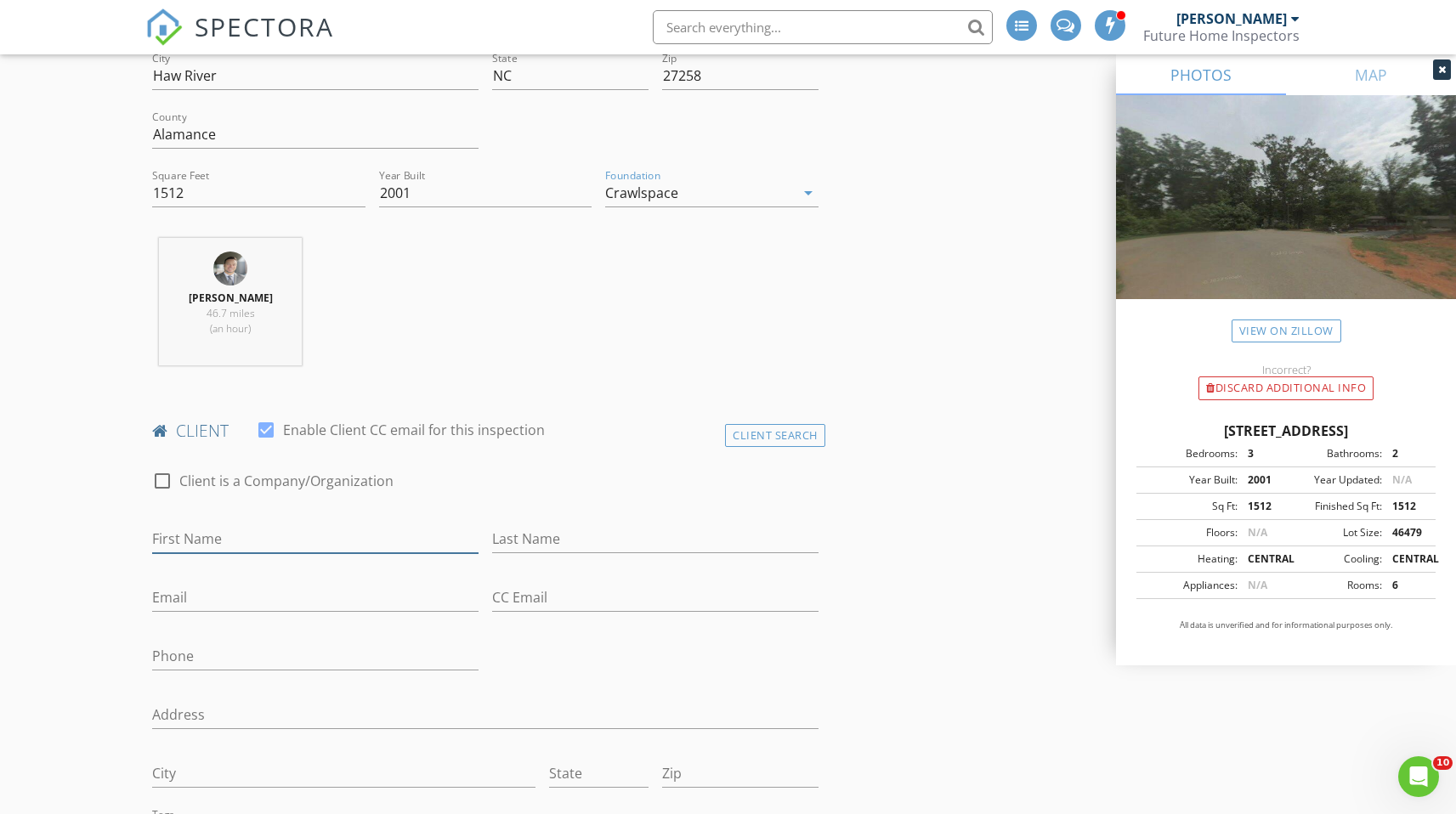
click at [219, 547] on input "First Name" at bounding box center [315, 539] width 326 height 28
type input "[PERSON_NAME]"
type input "3"
type input "[EMAIL_ADDRESS][DOMAIN_NAME]"
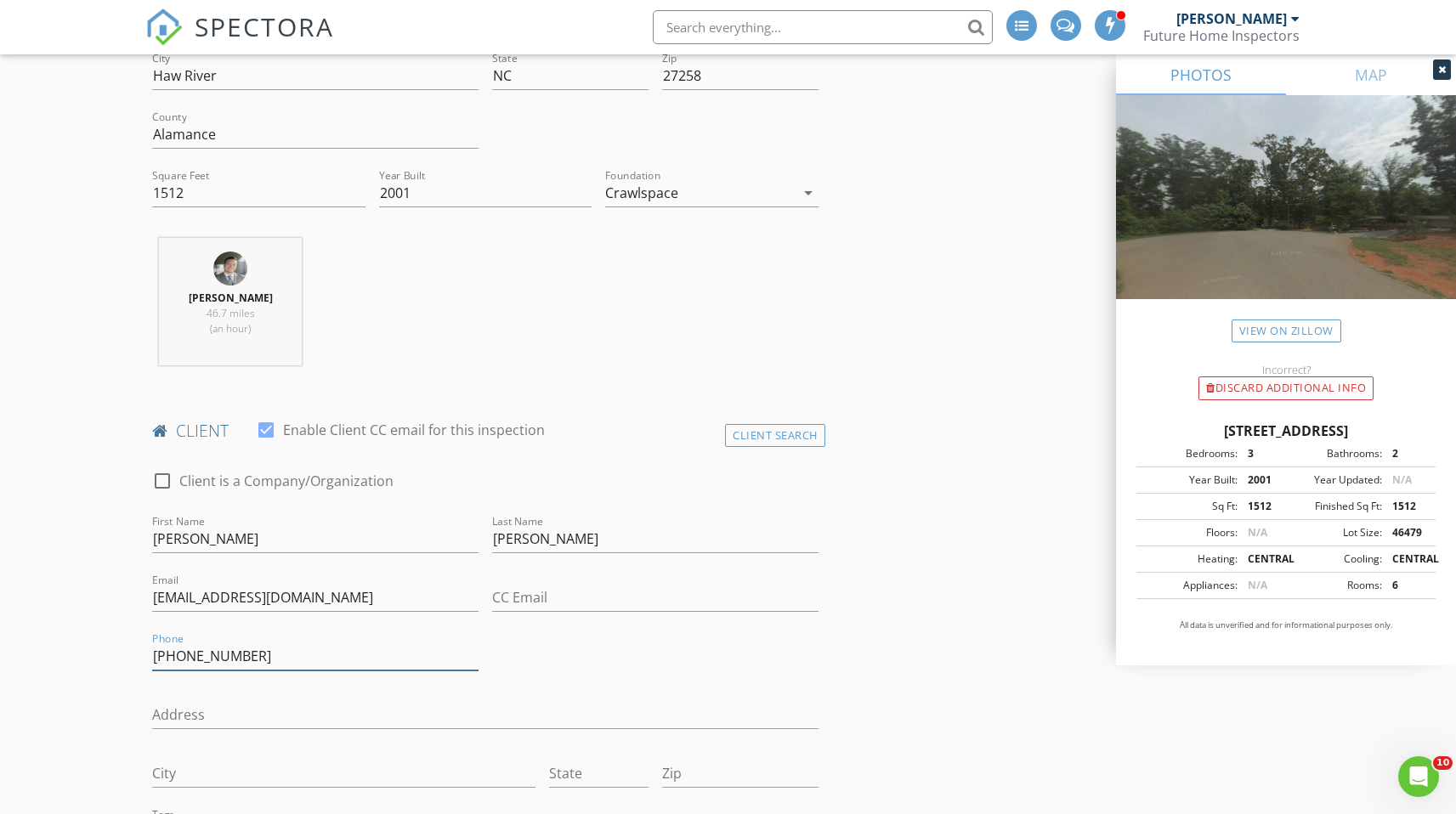
type input "[PHONE_NUMBER]"
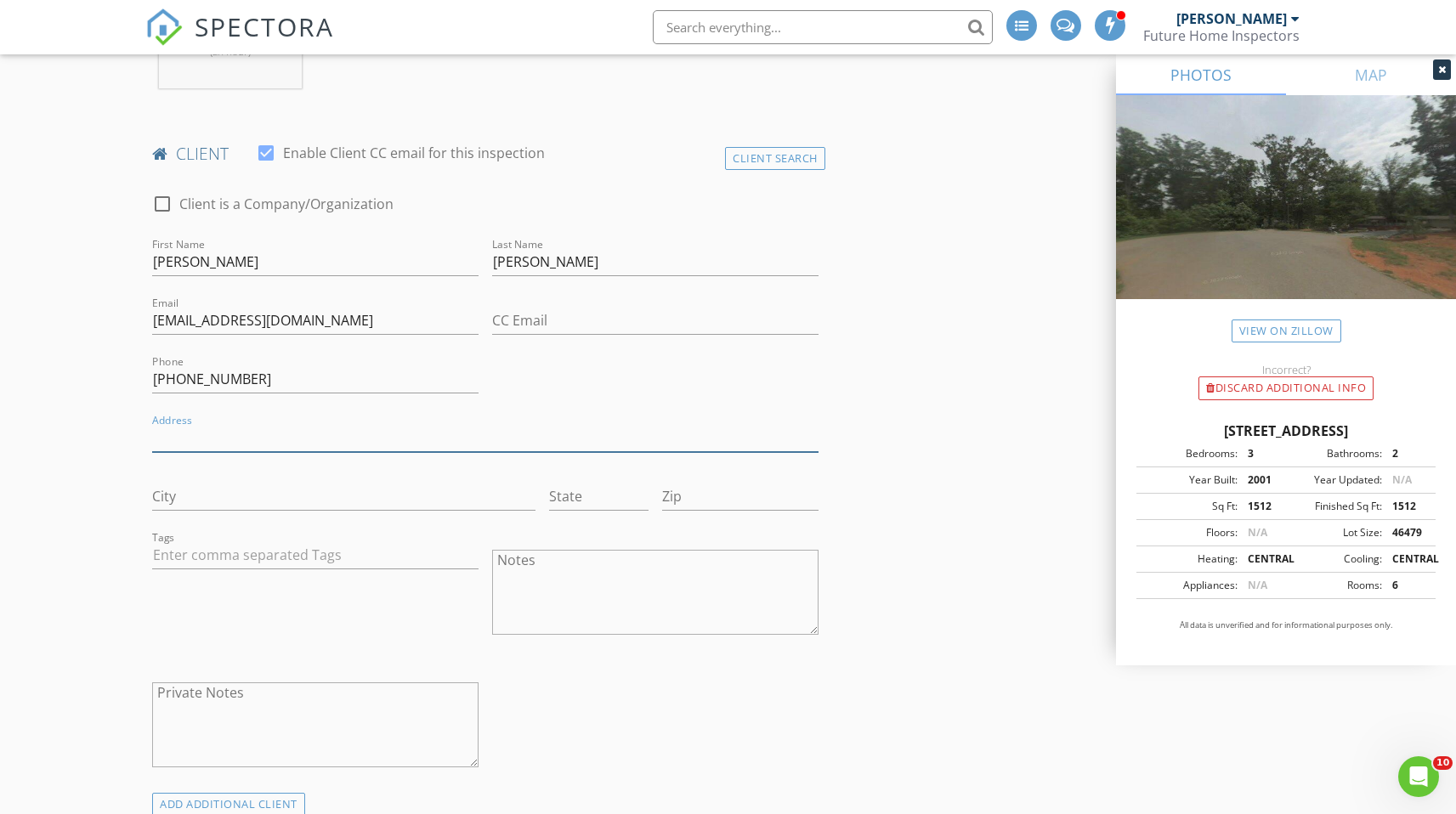
scroll to position [793, 0]
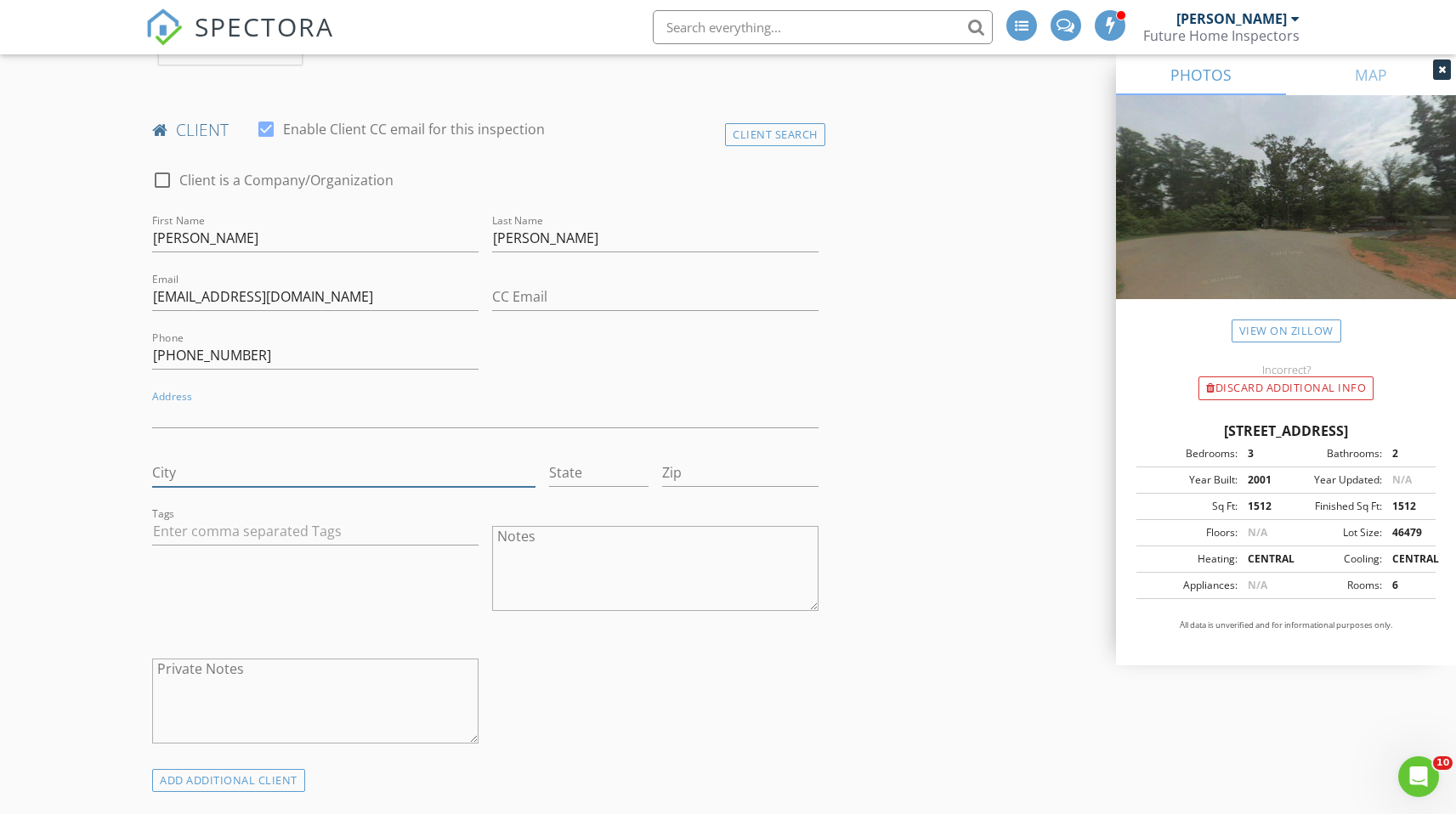
click at [203, 465] on input "City" at bounding box center [343, 472] width 382 height 28
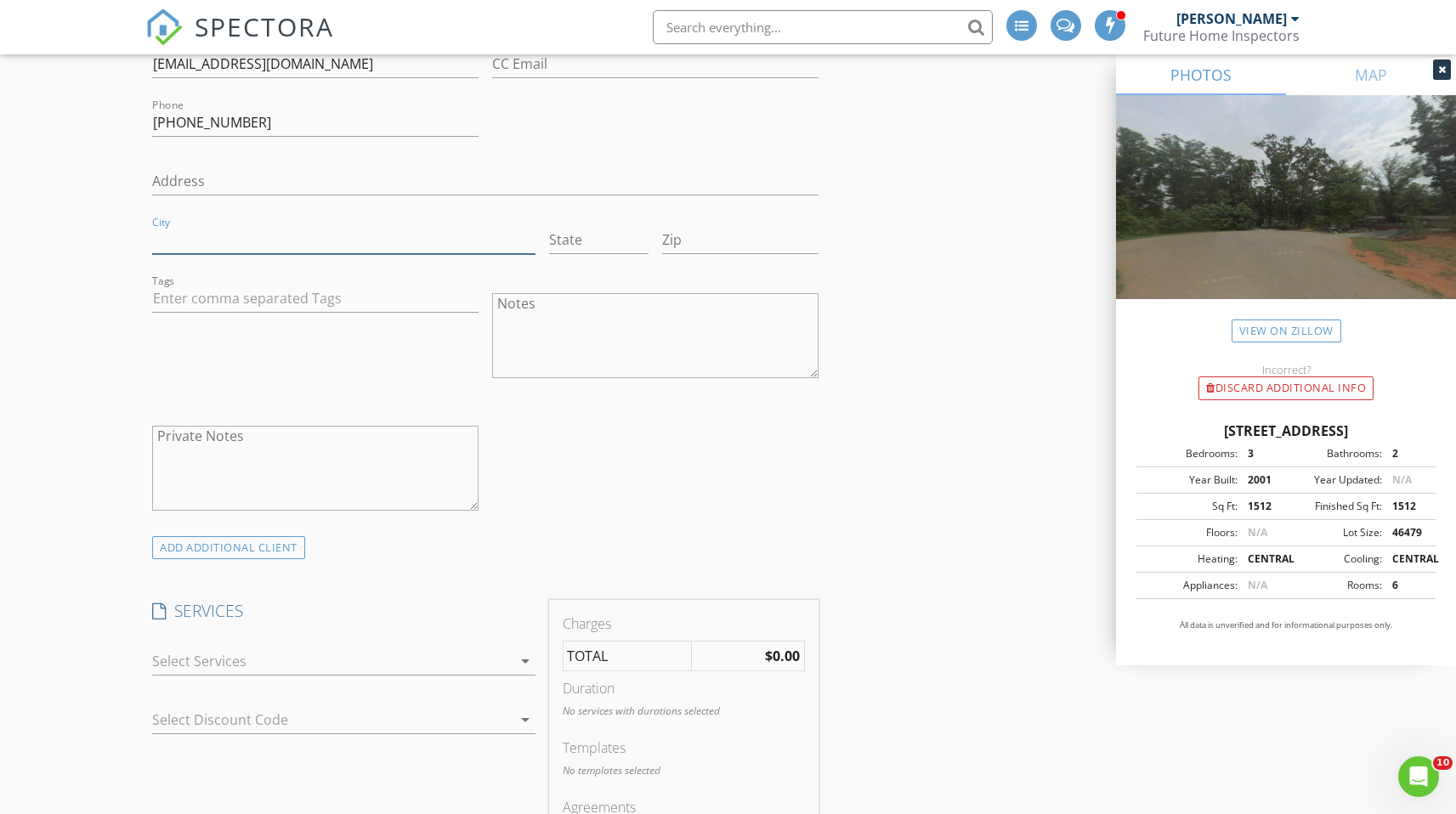
scroll to position [1031, 0]
click at [222, 547] on div "ADD ADDITIONAL client" at bounding box center [229, 541] width 153 height 23
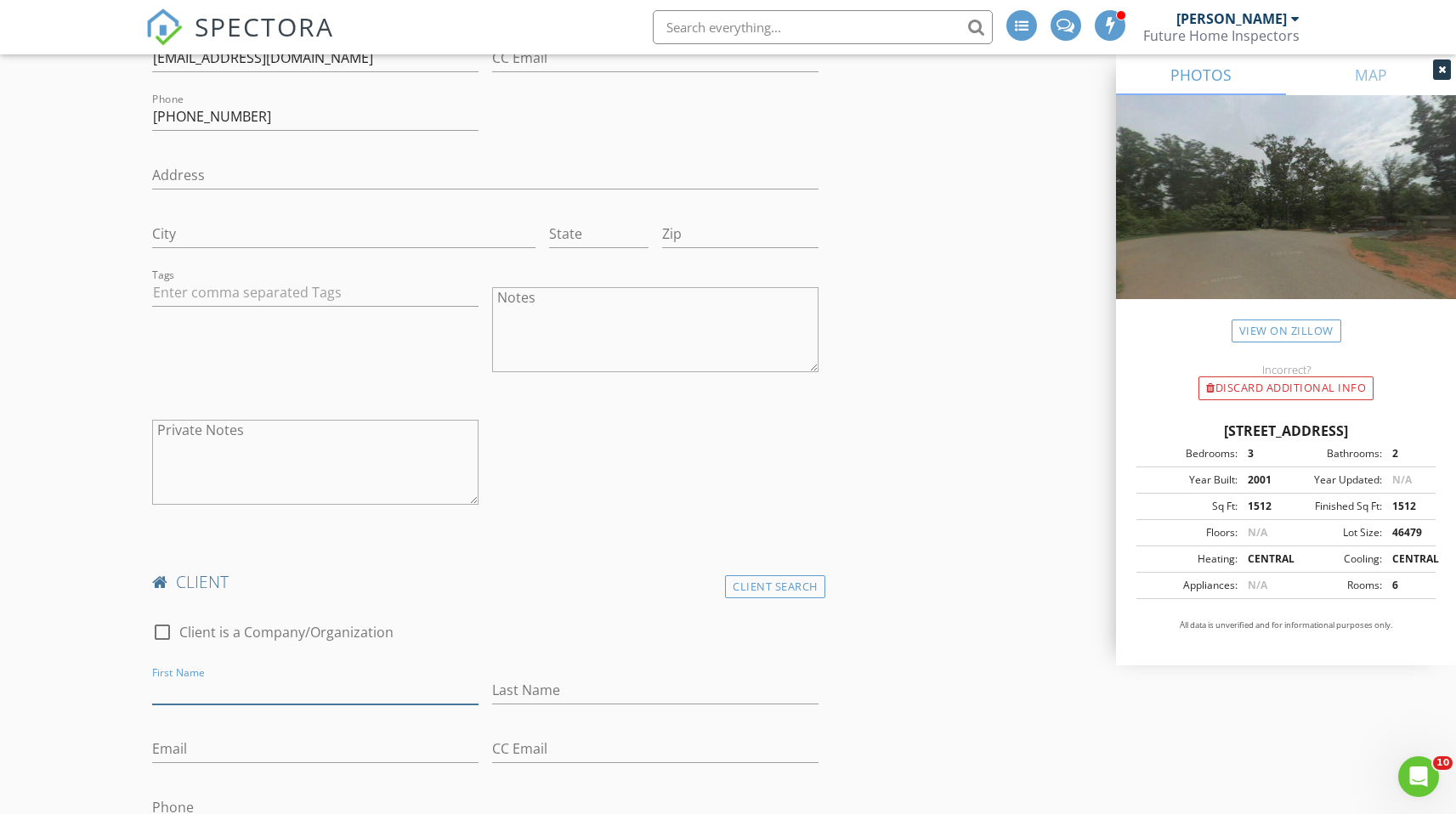
click at [194, 691] on input "First Name" at bounding box center [315, 690] width 326 height 28
click at [530, 624] on div "check_box_outline_blank Client is a Company/Organization" at bounding box center [485, 641] width 666 height 45
click at [300, 677] on input "First Name" at bounding box center [315, 690] width 326 height 28
type input "[PERSON_NAME]"
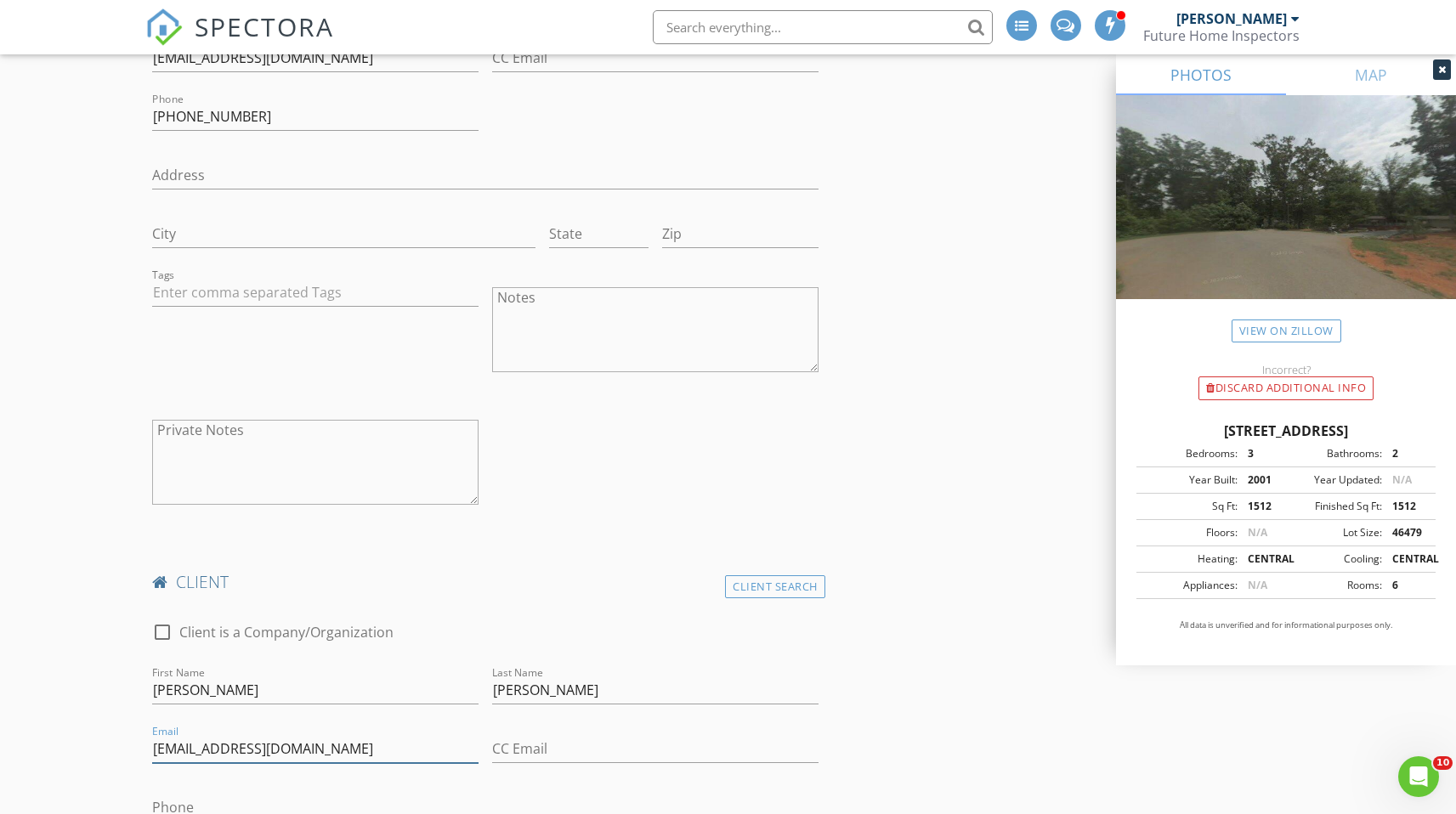
type input "[EMAIL_ADDRESS][DOMAIN_NAME]"
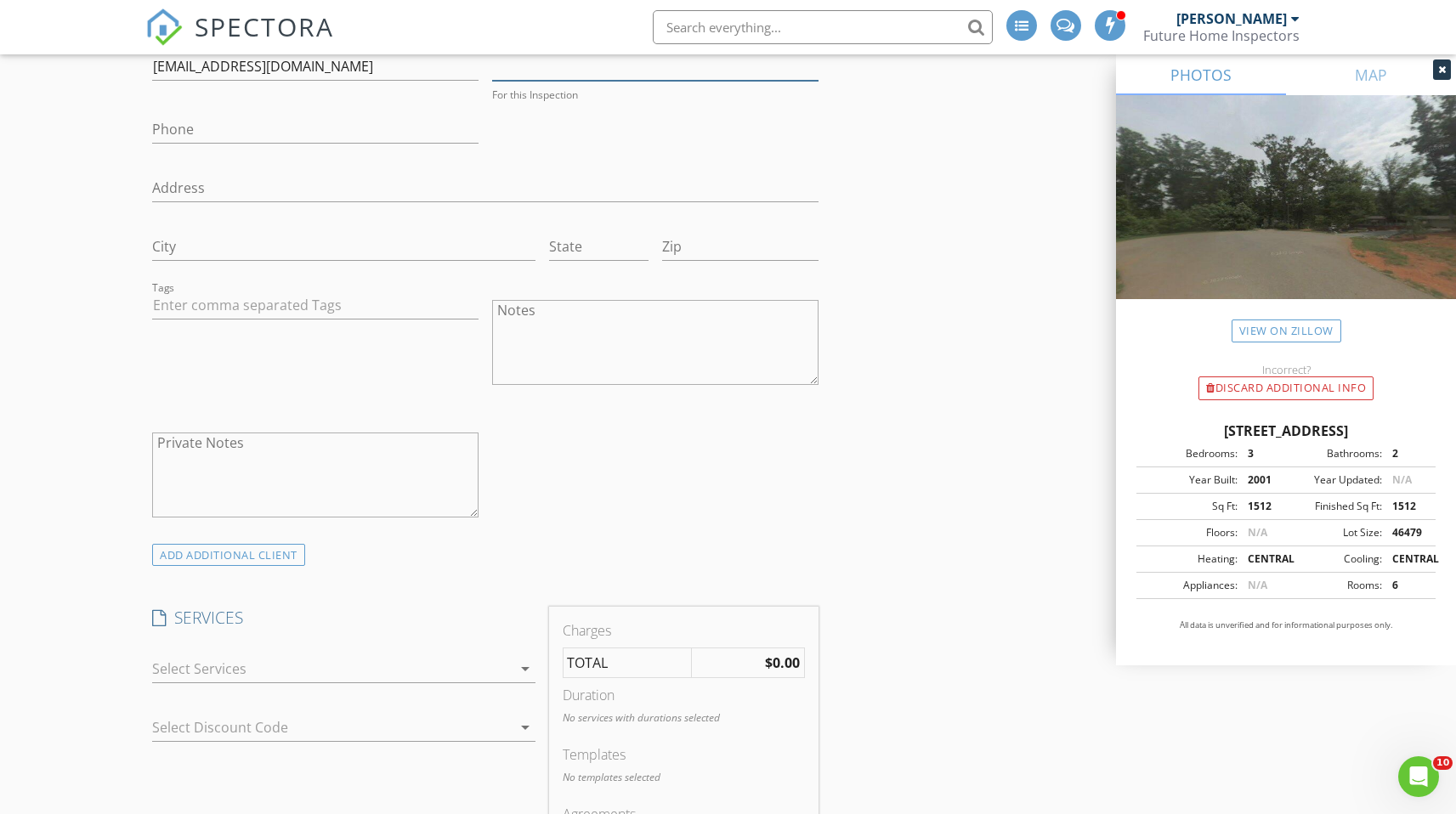
scroll to position [1737, 0]
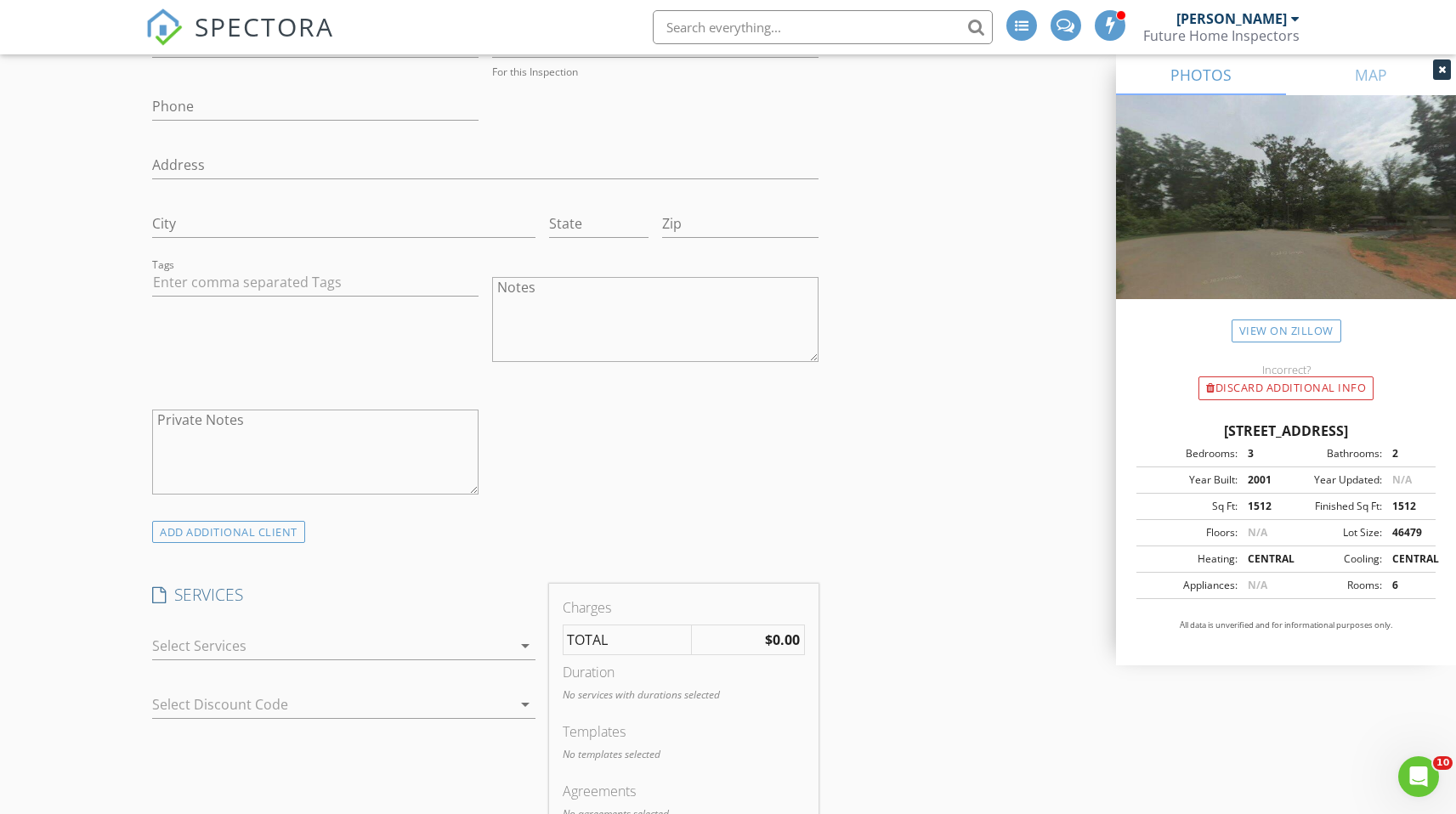
click at [335, 648] on div at bounding box center [331, 646] width 359 height 28
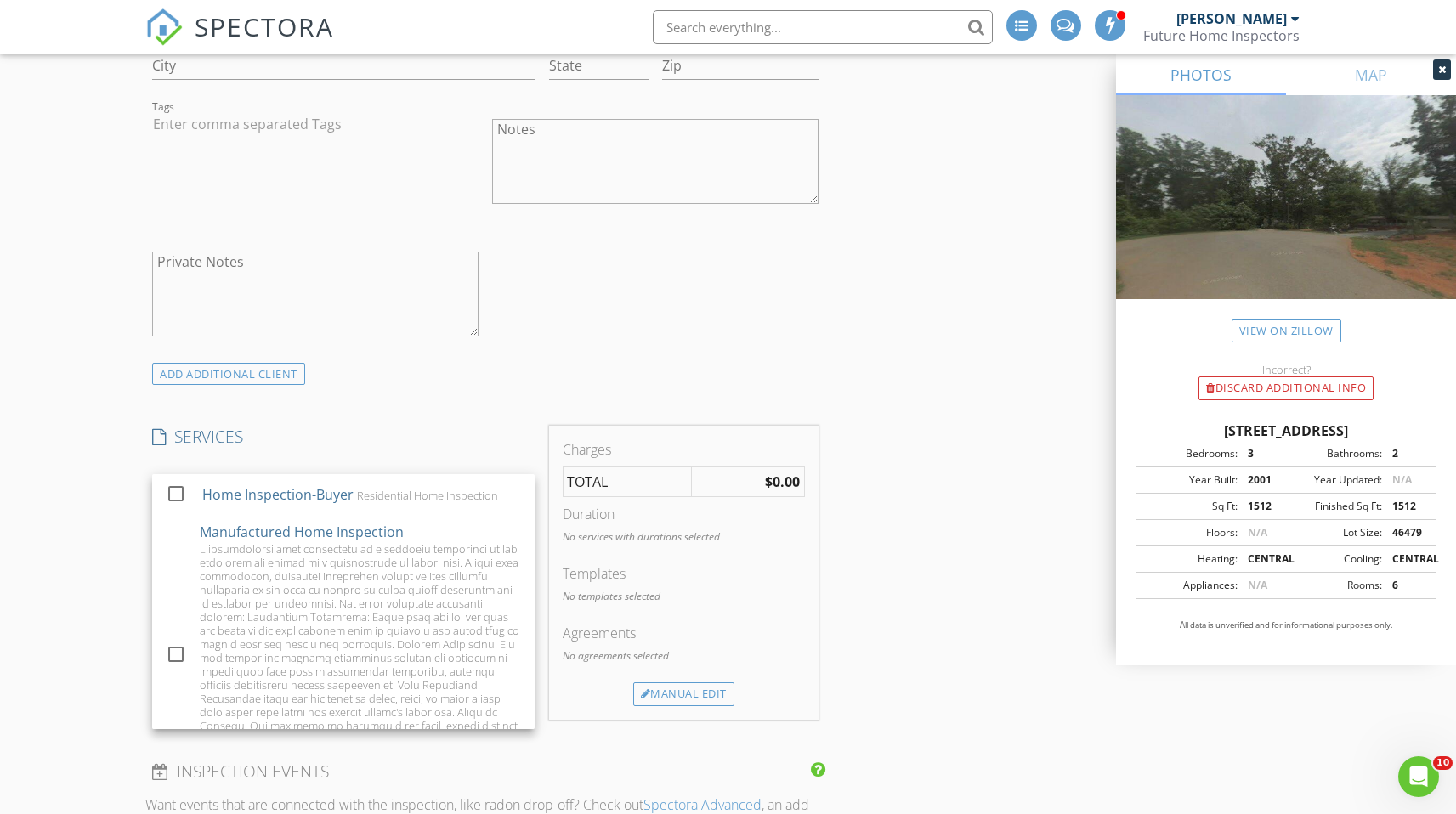
scroll to position [1894, 0]
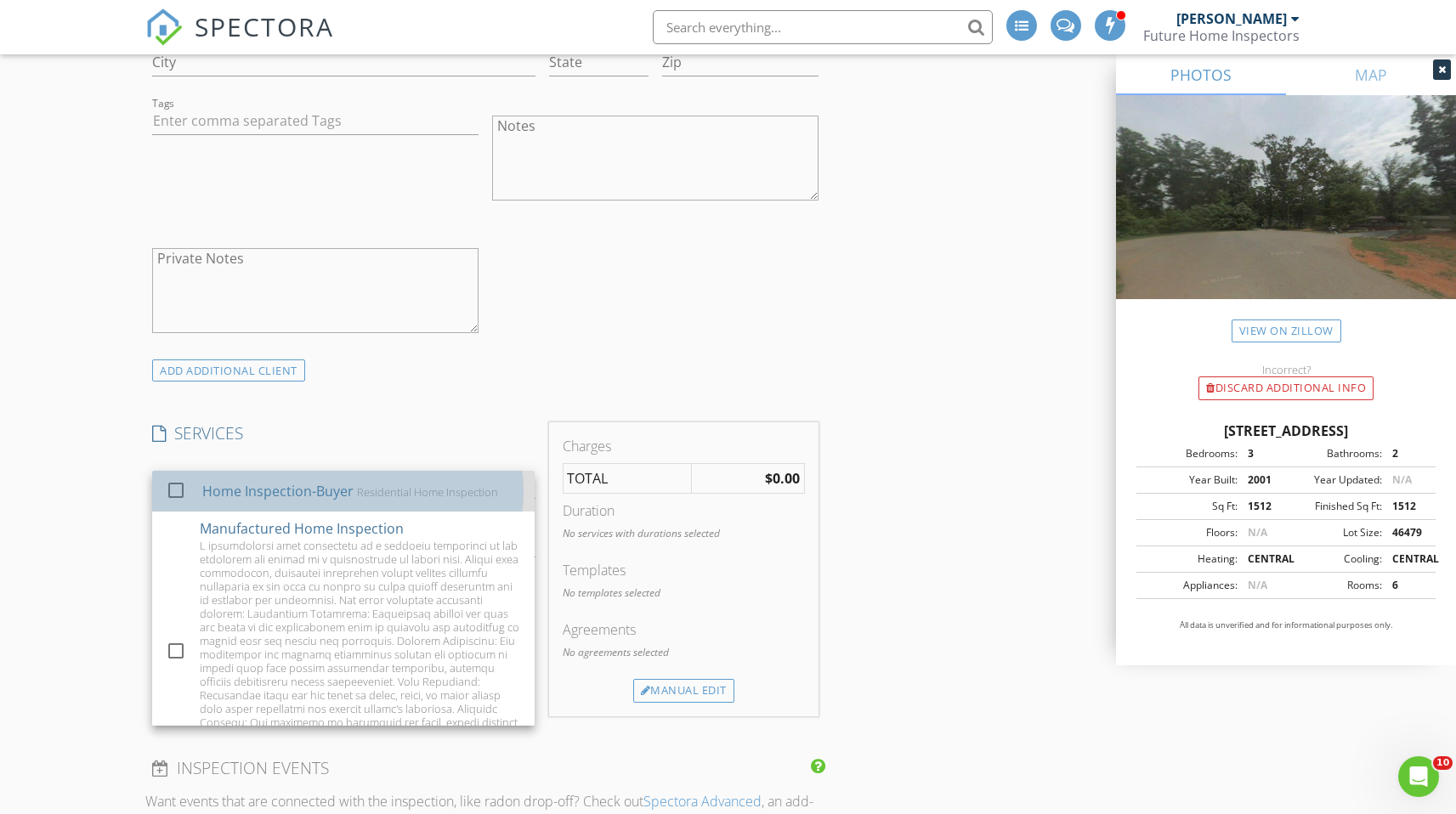
click at [343, 503] on div "Home Inspection-Buyer Residential Home Inspection" at bounding box center [362, 491] width 319 height 34
checkbox input "true"
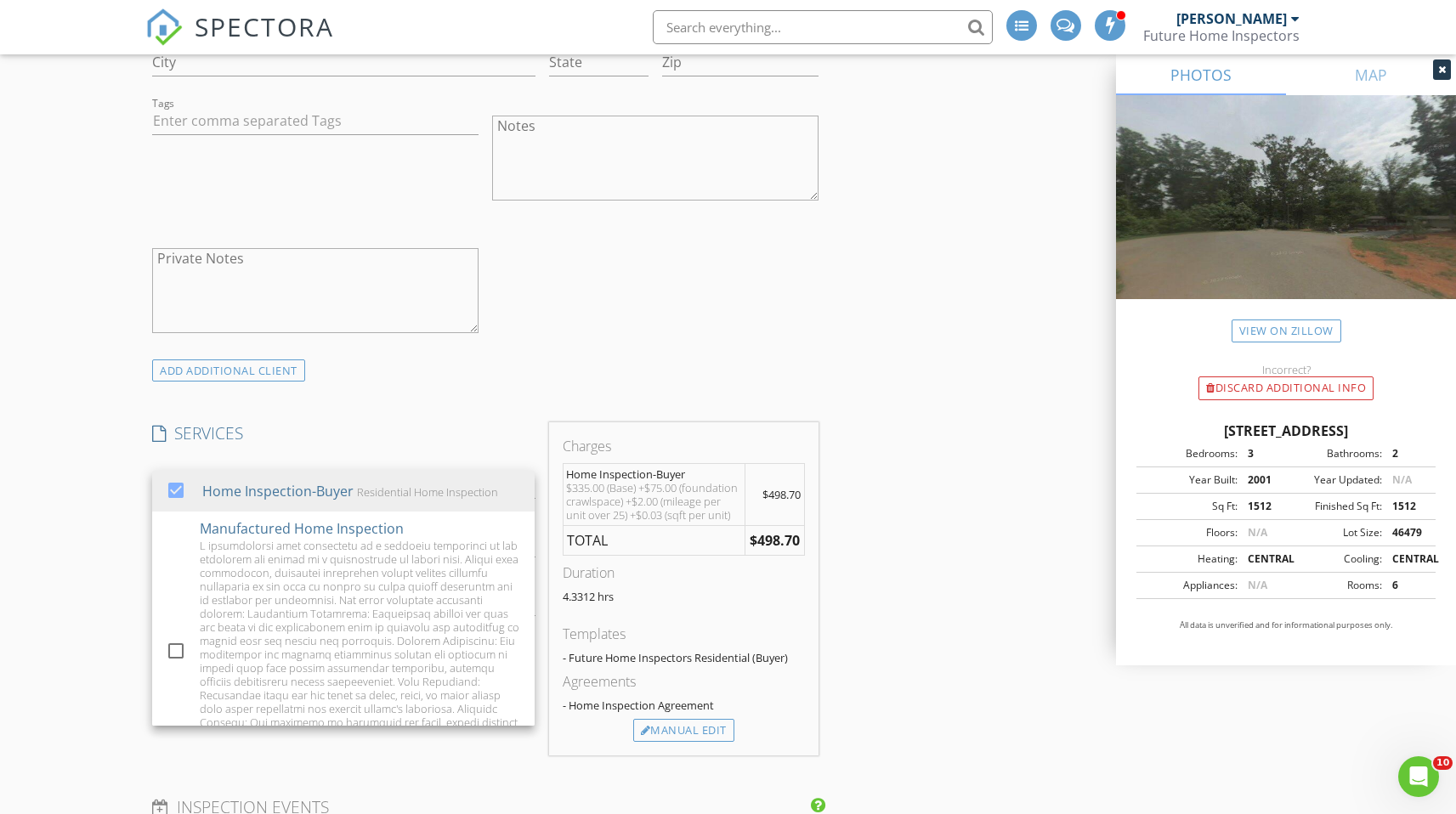
click at [503, 410] on div "INSPECTOR(S) check_box Derek Smith PRIMARY Derek Smith arrow_drop_down check_bo…" at bounding box center [485, 412] width 679 height 4219
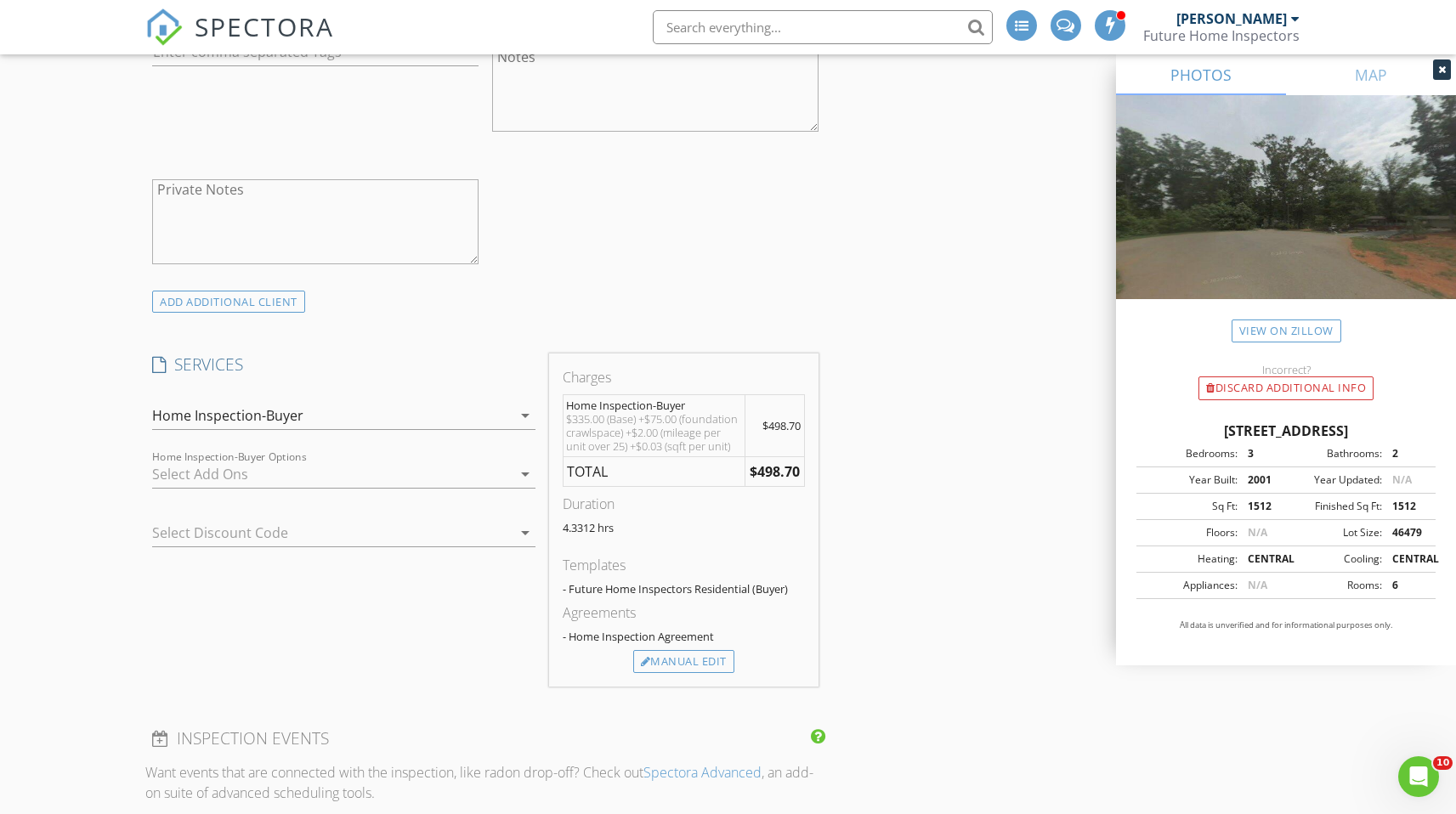
scroll to position [1967, 0]
click at [454, 473] on div at bounding box center [331, 469] width 359 height 28
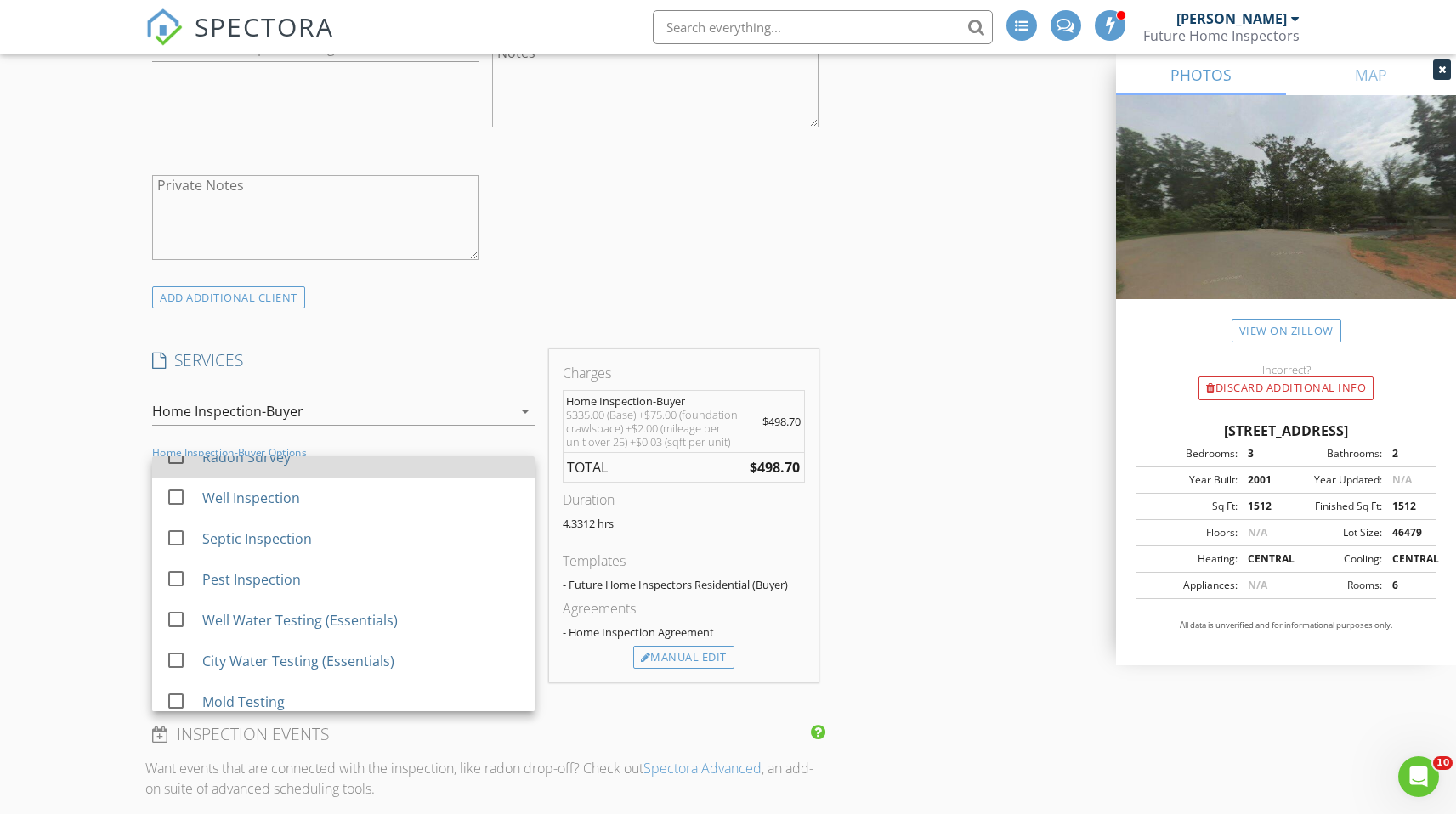
scroll to position [112, 0]
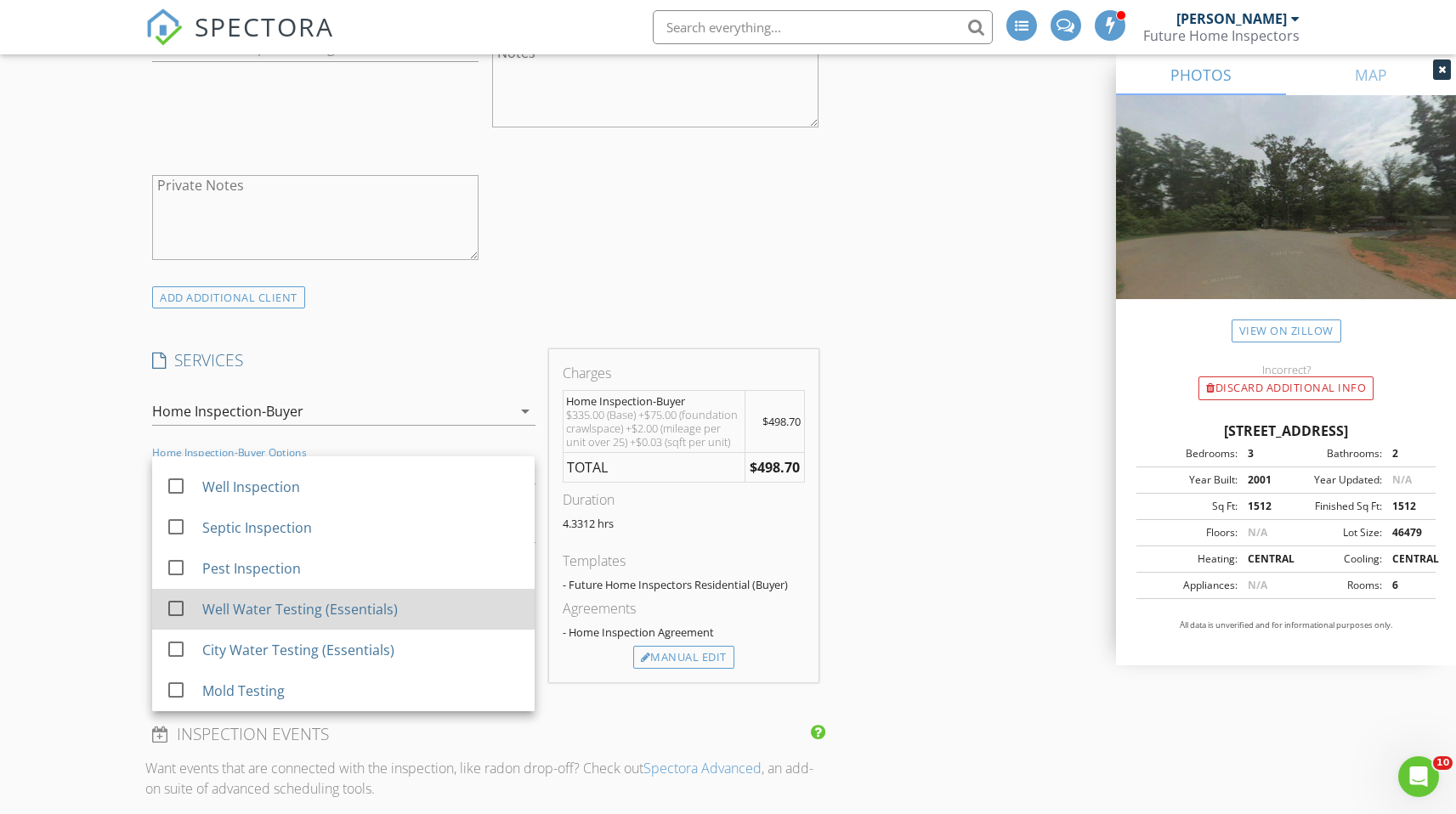
click at [179, 608] on div at bounding box center [176, 607] width 29 height 28
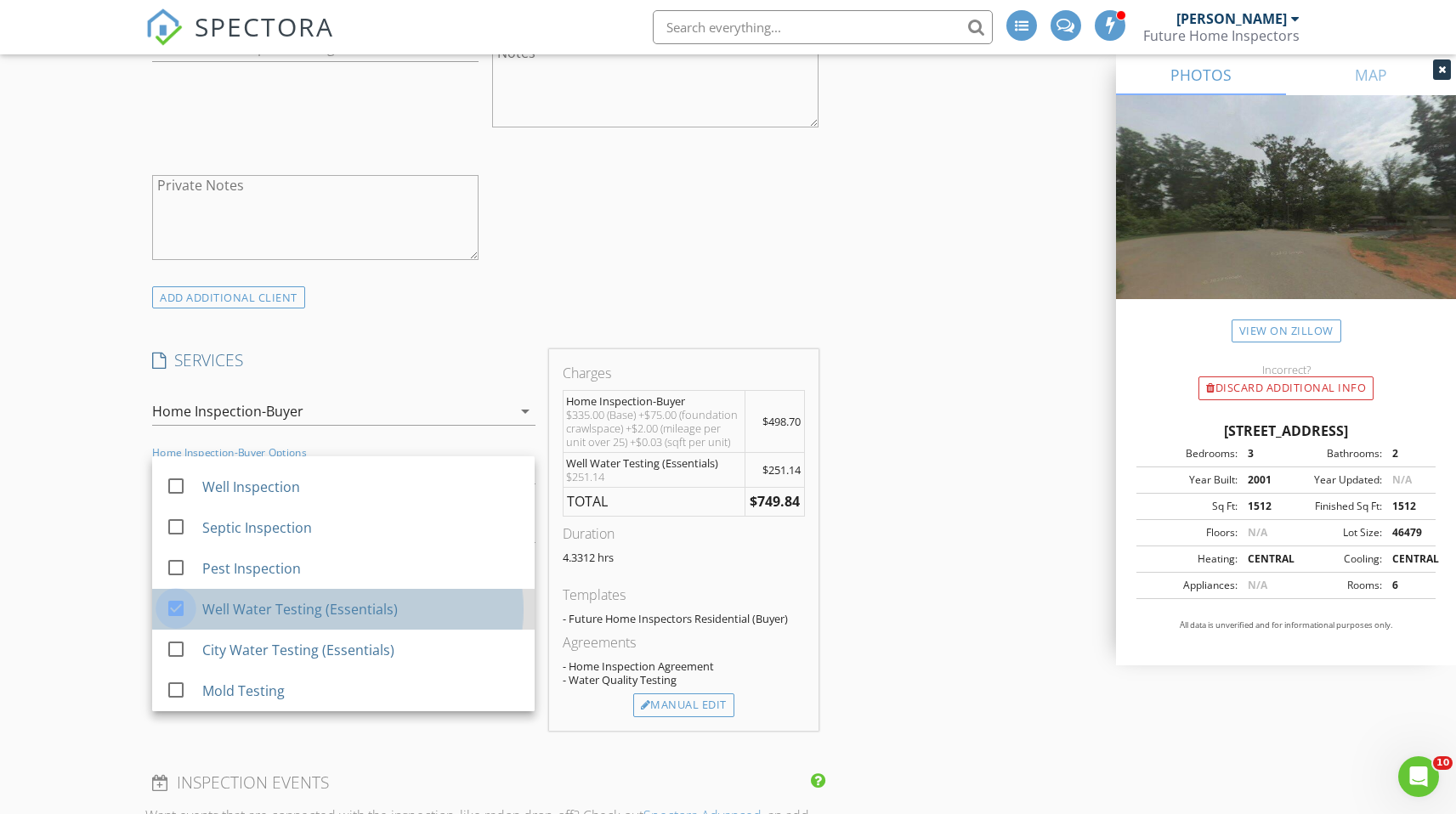
click at [180, 607] on div at bounding box center [176, 607] width 29 height 28
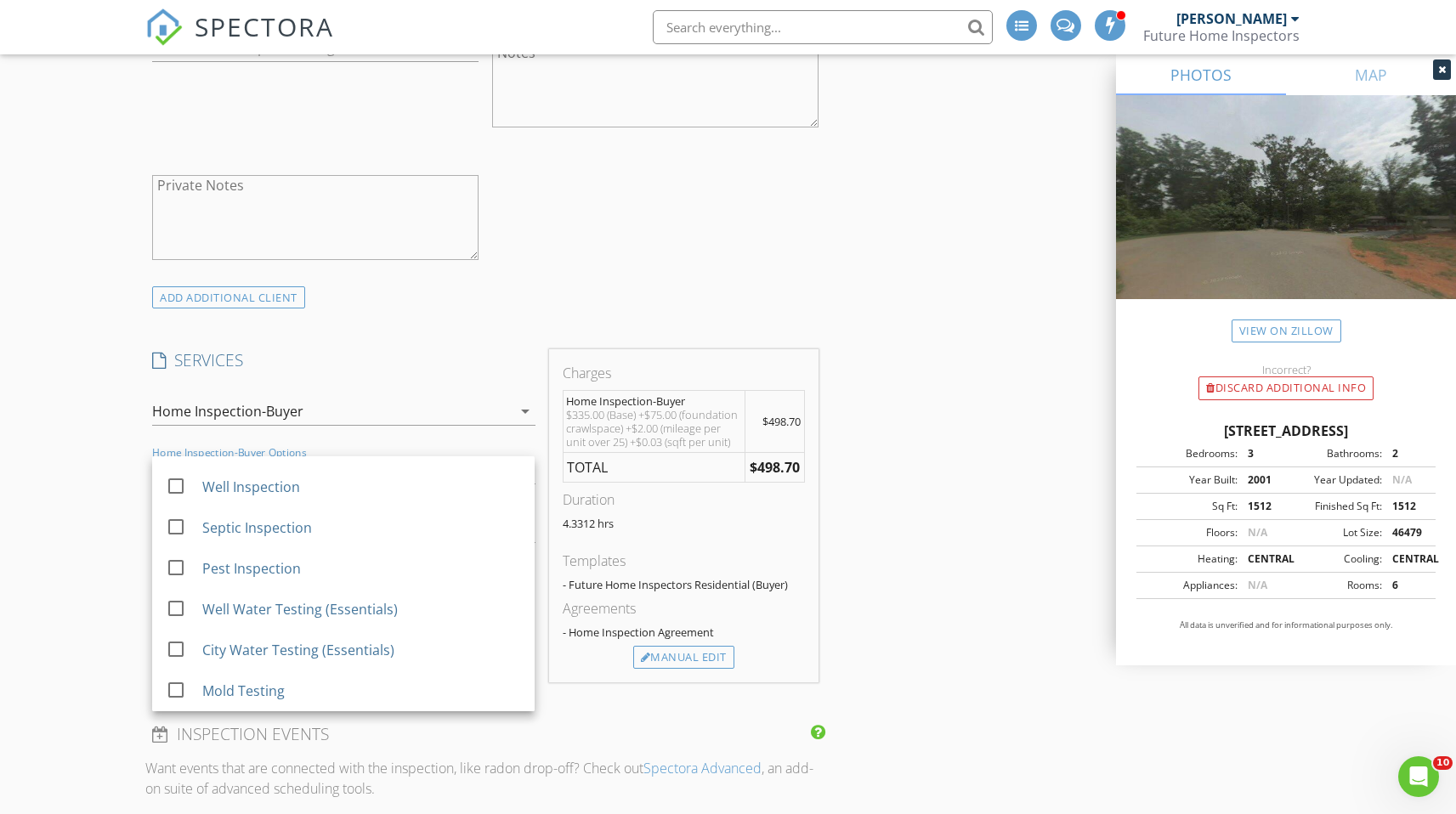
click at [110, 589] on div "New Inspection INSPECTOR(S) check_box Derek Smith PRIMARY Derek Smith arrow_dro…" at bounding box center [728, 361] width 1456 height 4457
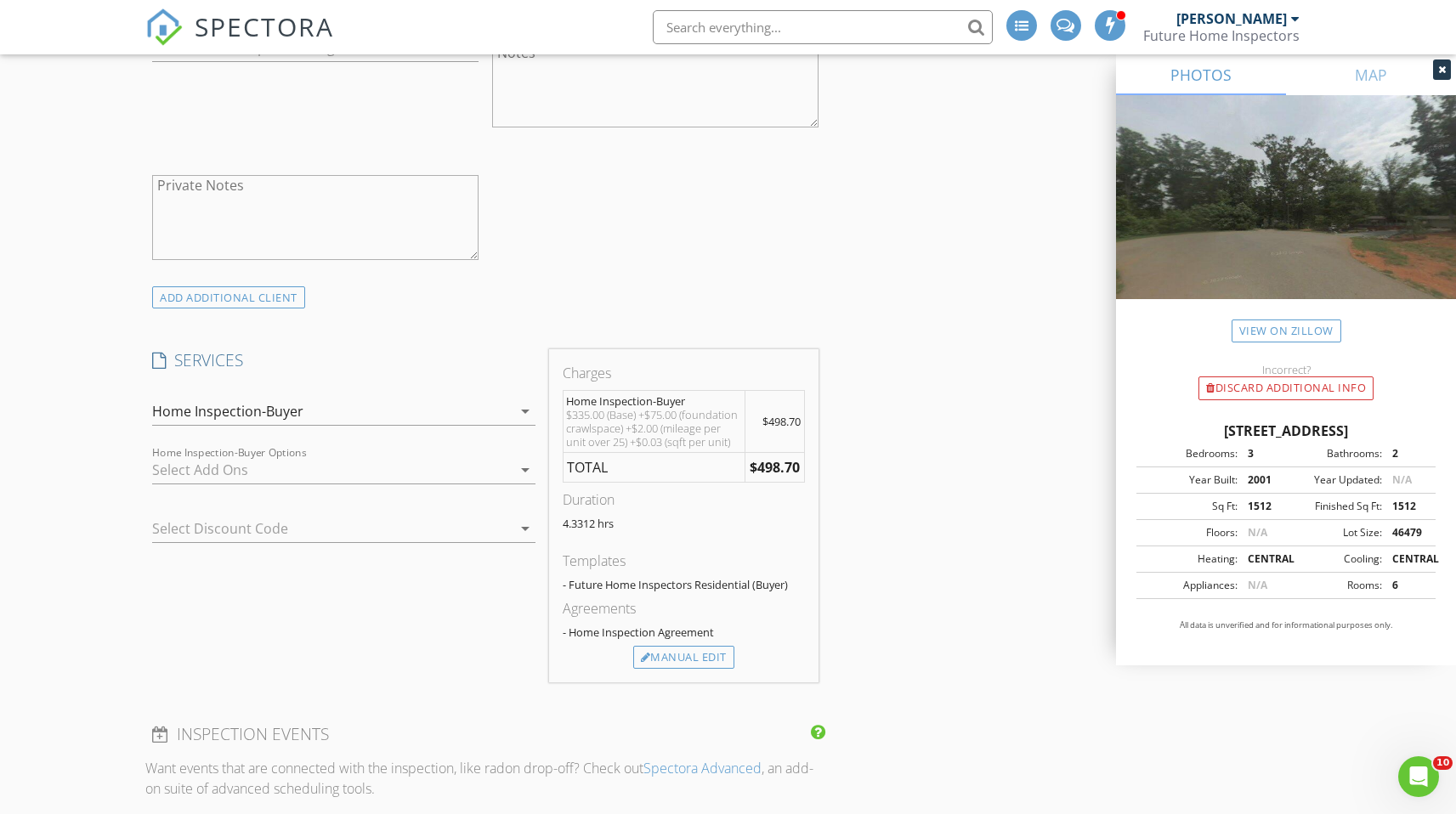
click at [246, 502] on div "check_box Home Inspection-Buyer Residential Home Inspection check_box_outline_b…" at bounding box center [343, 472] width 397 height 176
click at [246, 525] on div at bounding box center [320, 528] width 335 height 28
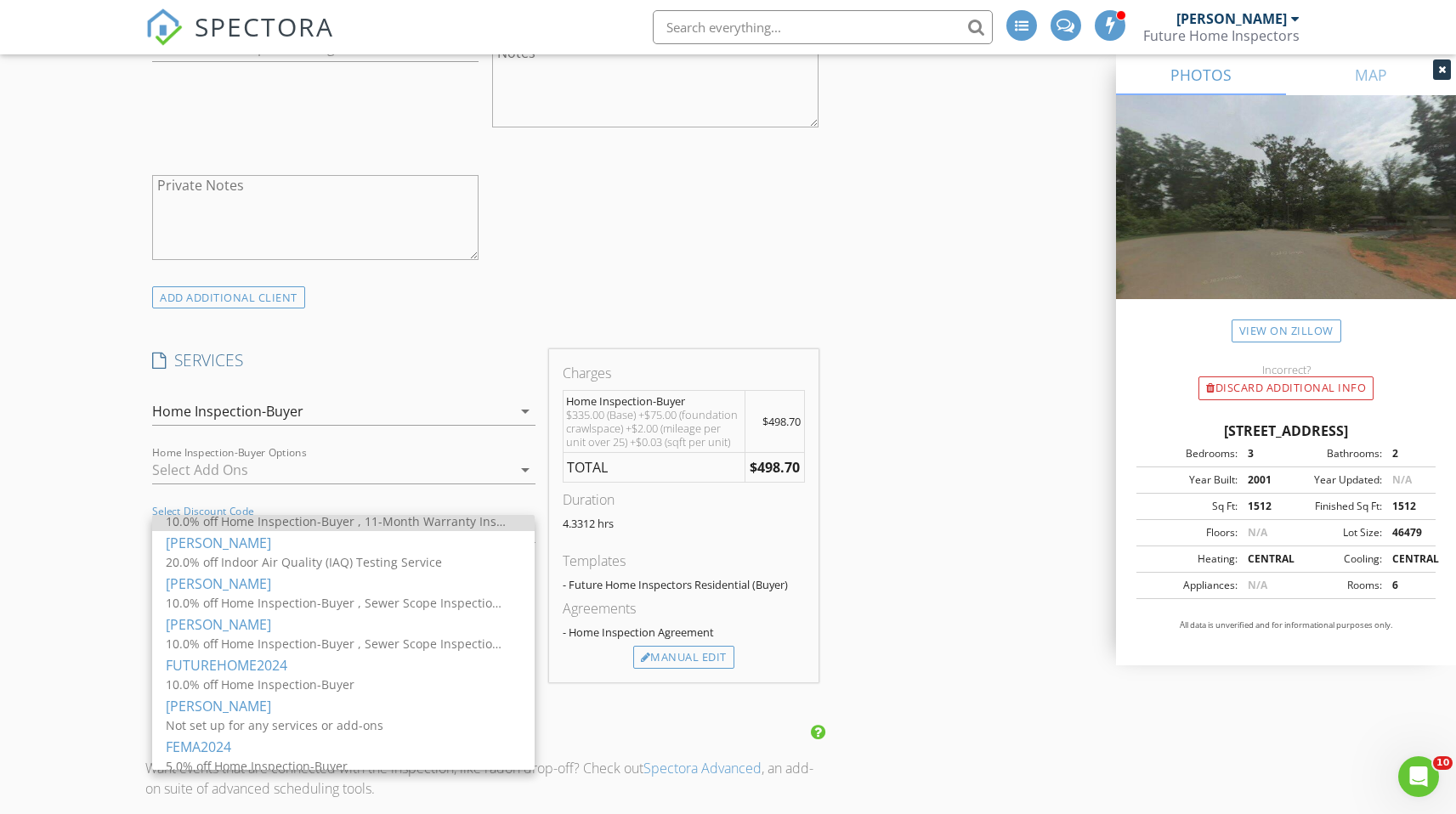
scroll to position [197, 0]
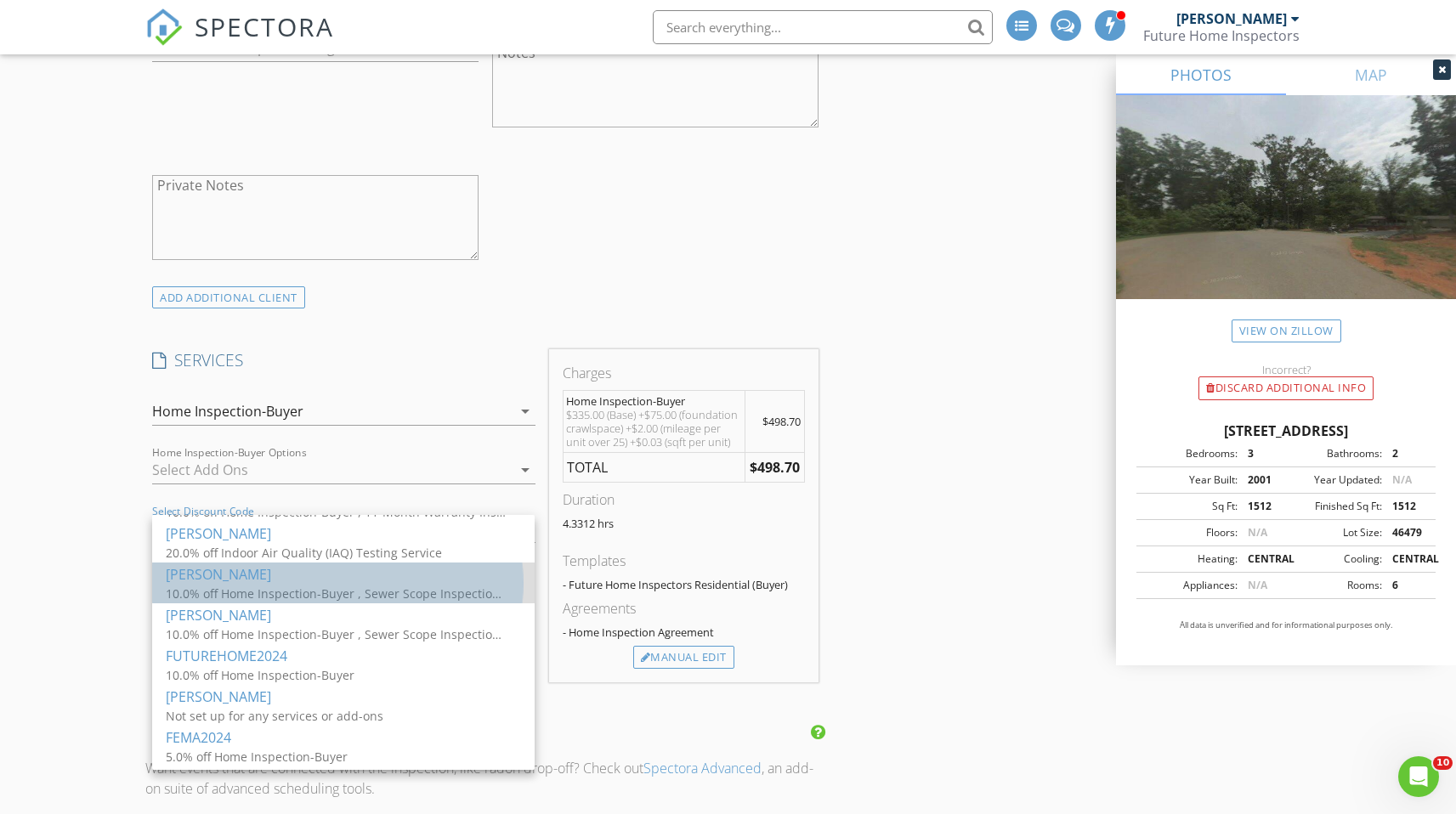
click at [218, 600] on div "10.0% off Home Inspection-Buyer , Sewer Scope Inspection, Radon Survey, Pest In…" at bounding box center [336, 593] width 340 height 18
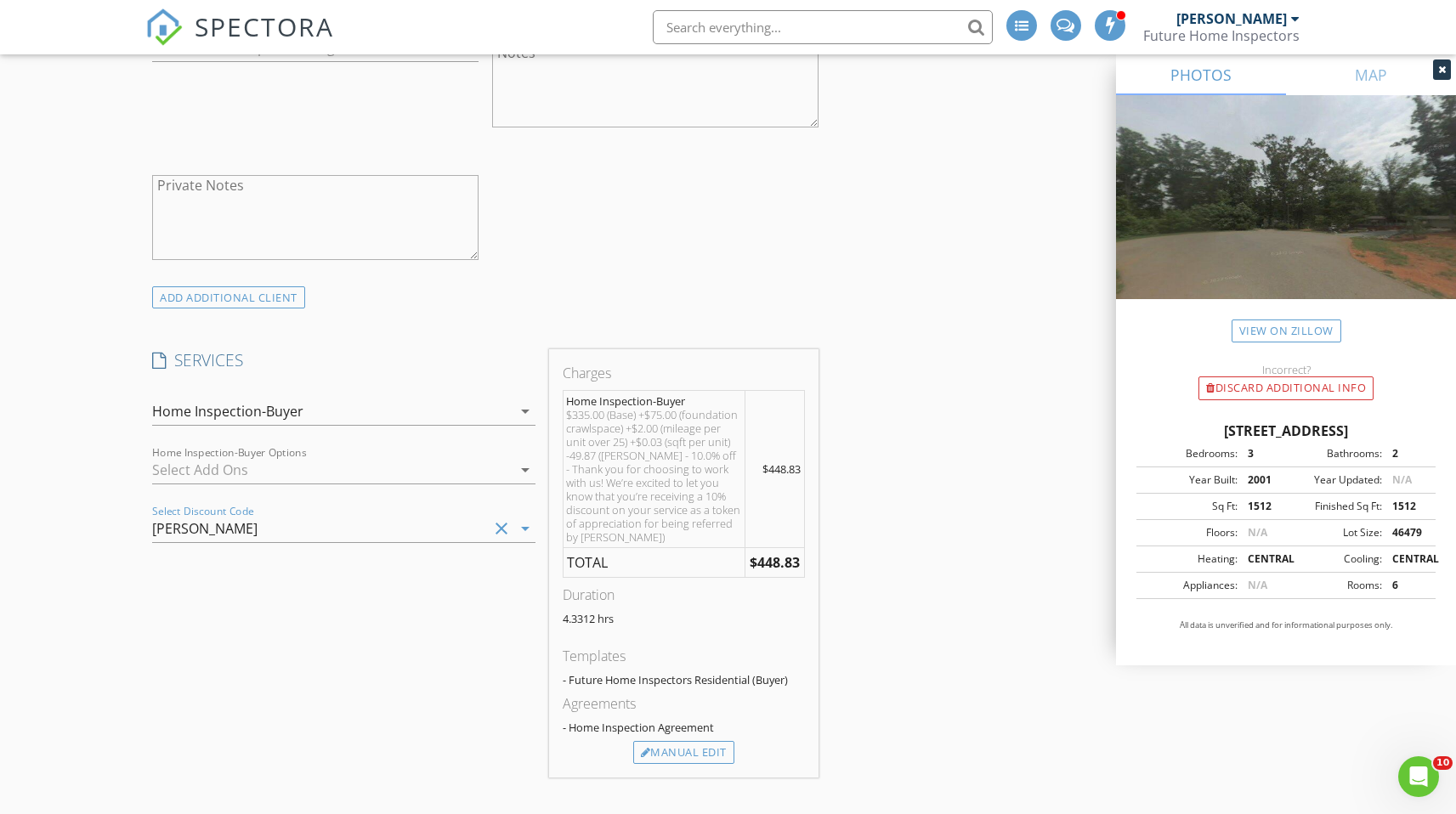
click at [216, 527] on div "Jamie" at bounding box center [320, 528] width 335 height 28
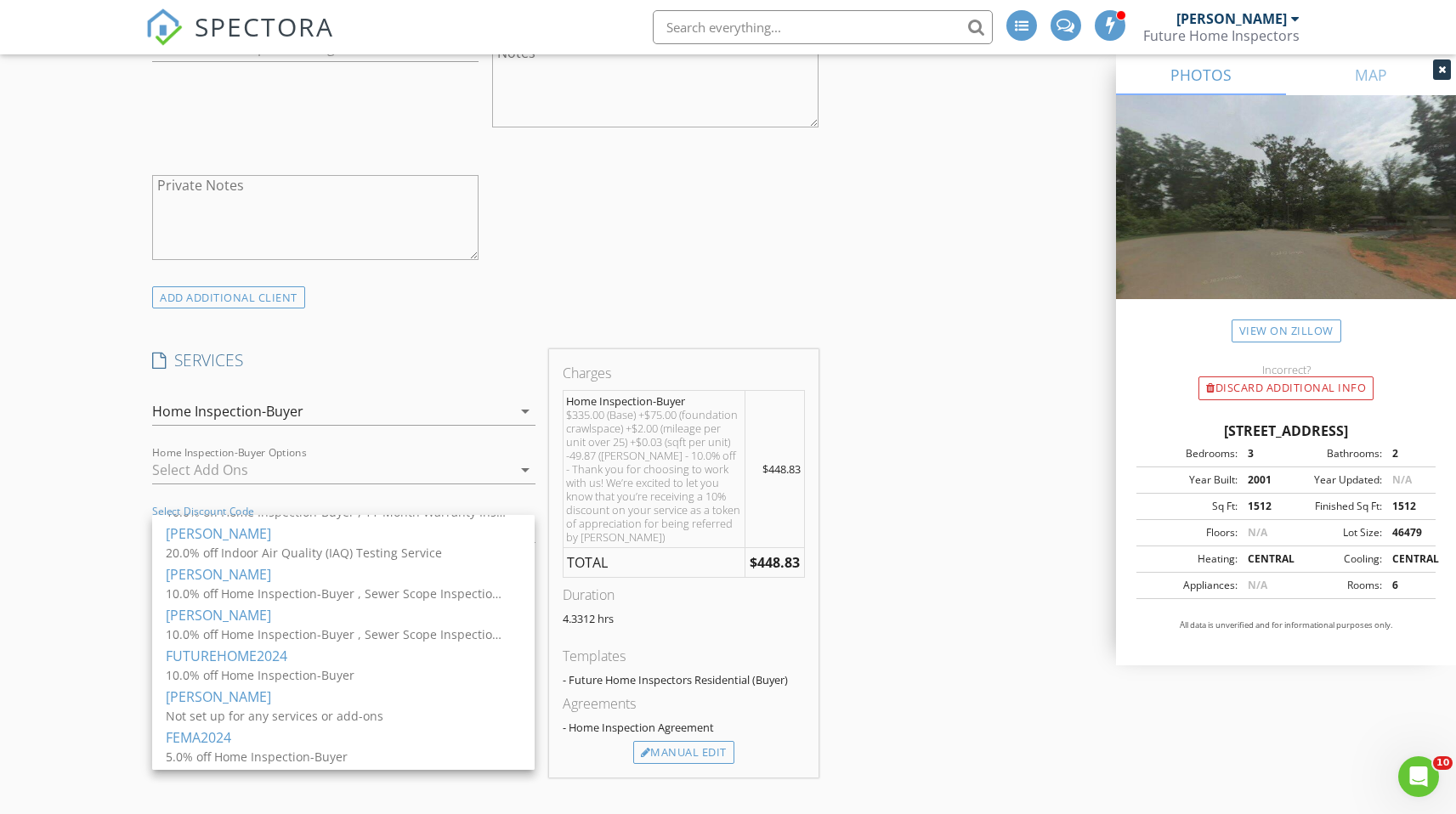
click at [535, 501] on div "check_box Home Inspection-Buyer Residential Home Inspection check_box_outline_b…" at bounding box center [343, 472] width 397 height 176
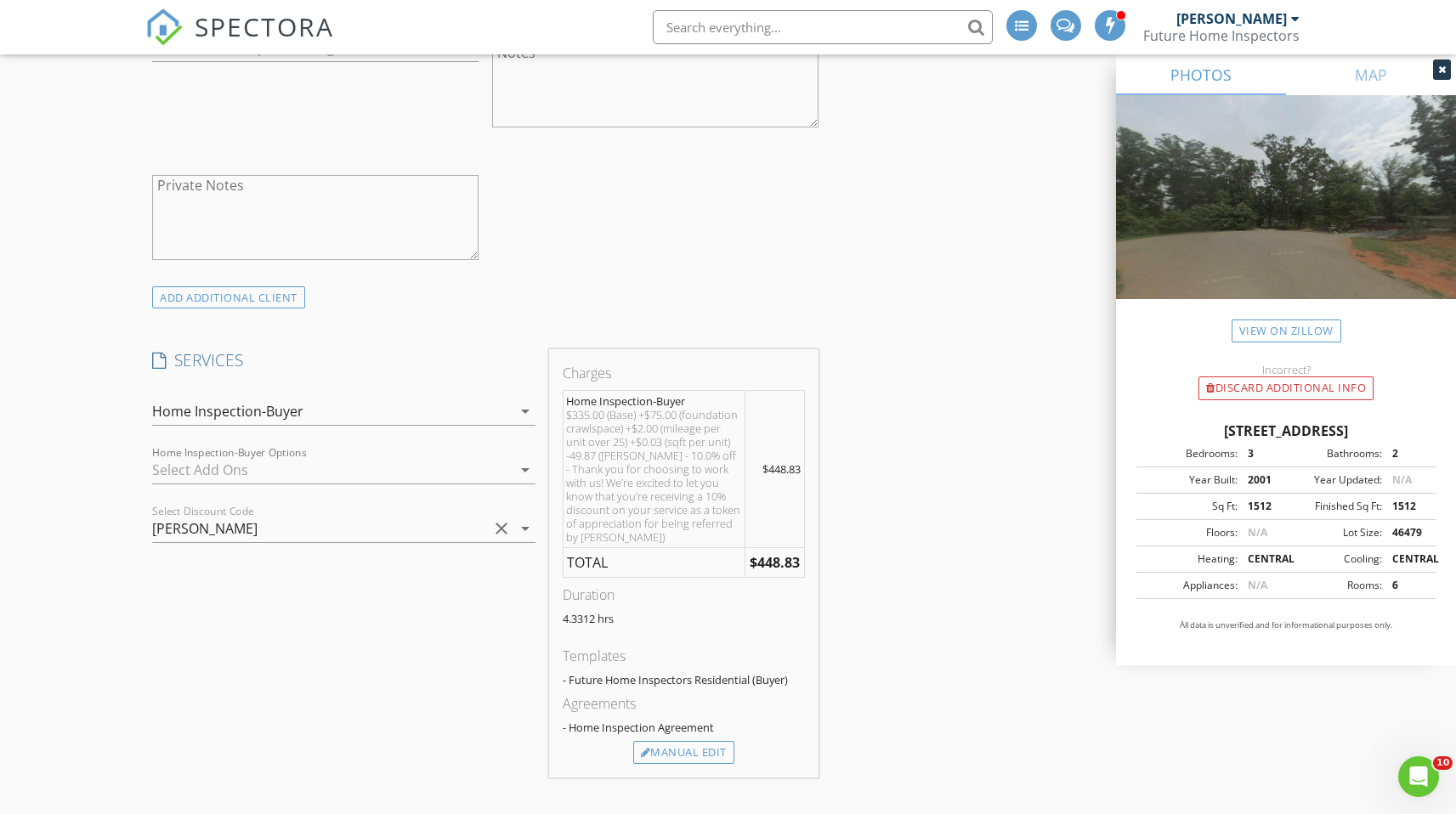
click at [503, 527] on icon "clear" at bounding box center [501, 528] width 20 height 20
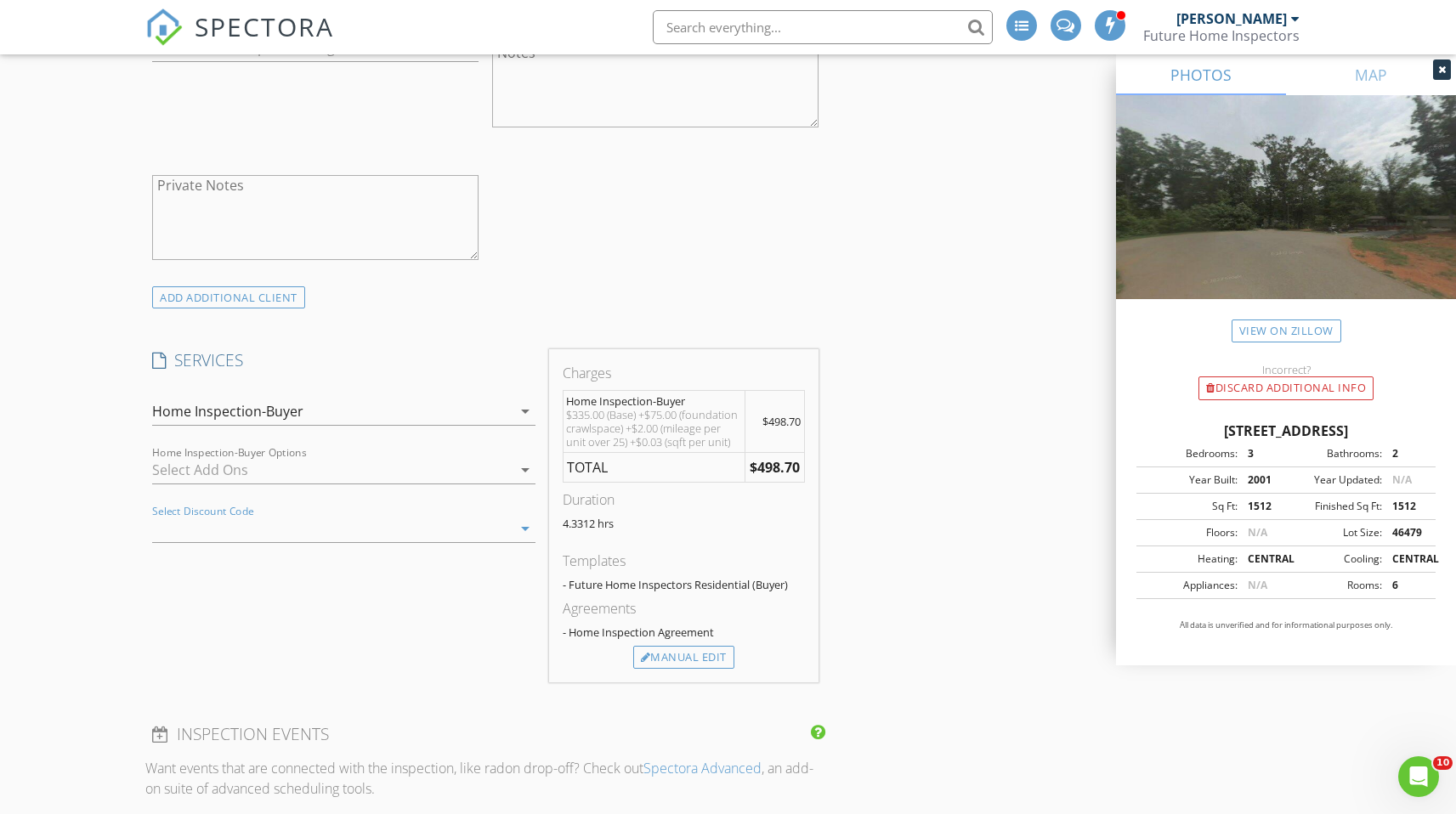
click at [315, 528] on div at bounding box center [320, 528] width 335 height 28
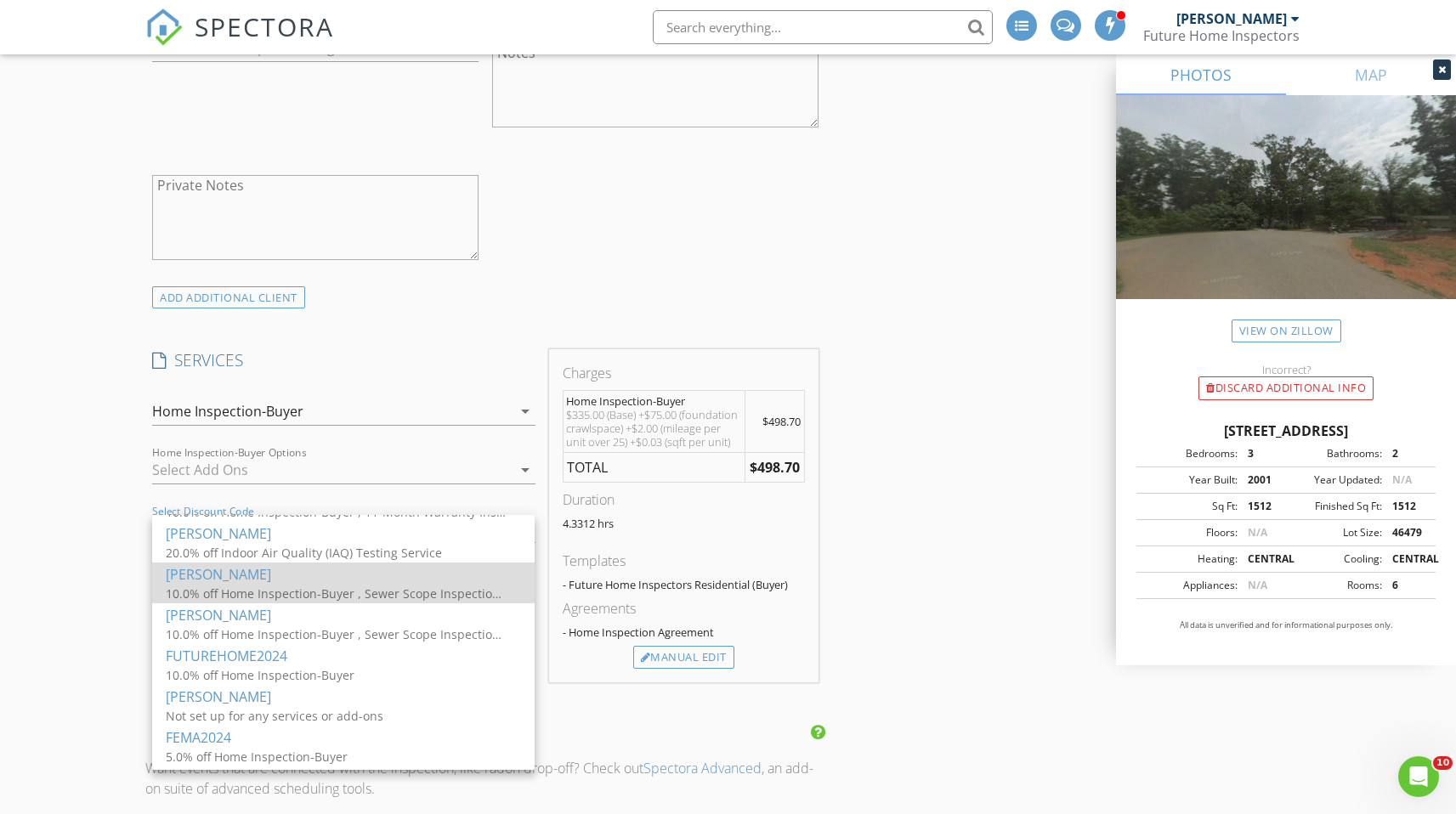
click at [259, 582] on div "[PERSON_NAME]" at bounding box center [343, 574] width 356 height 20
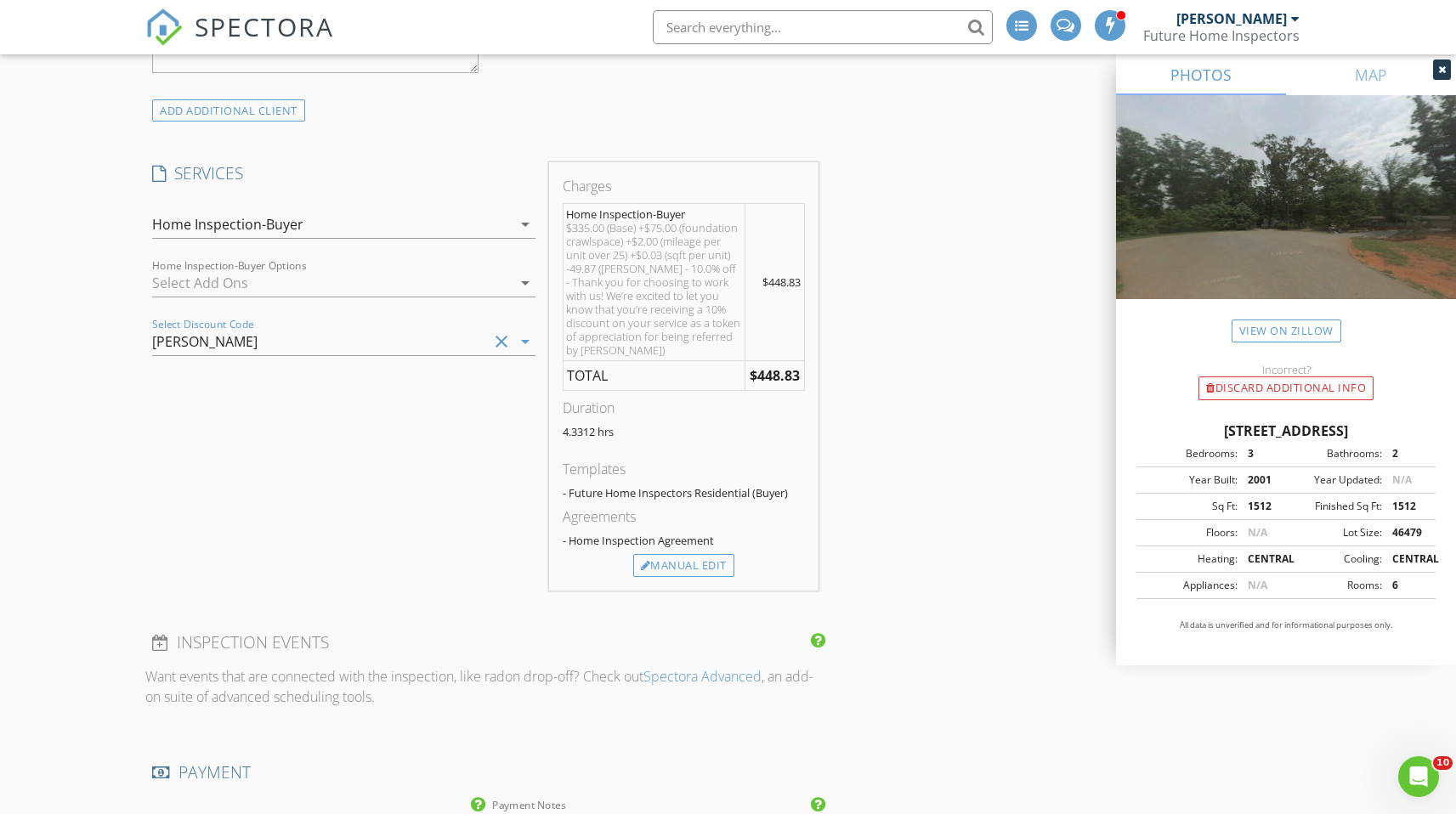
scroll to position [2156, 0]
click at [450, 282] on div at bounding box center [331, 281] width 359 height 28
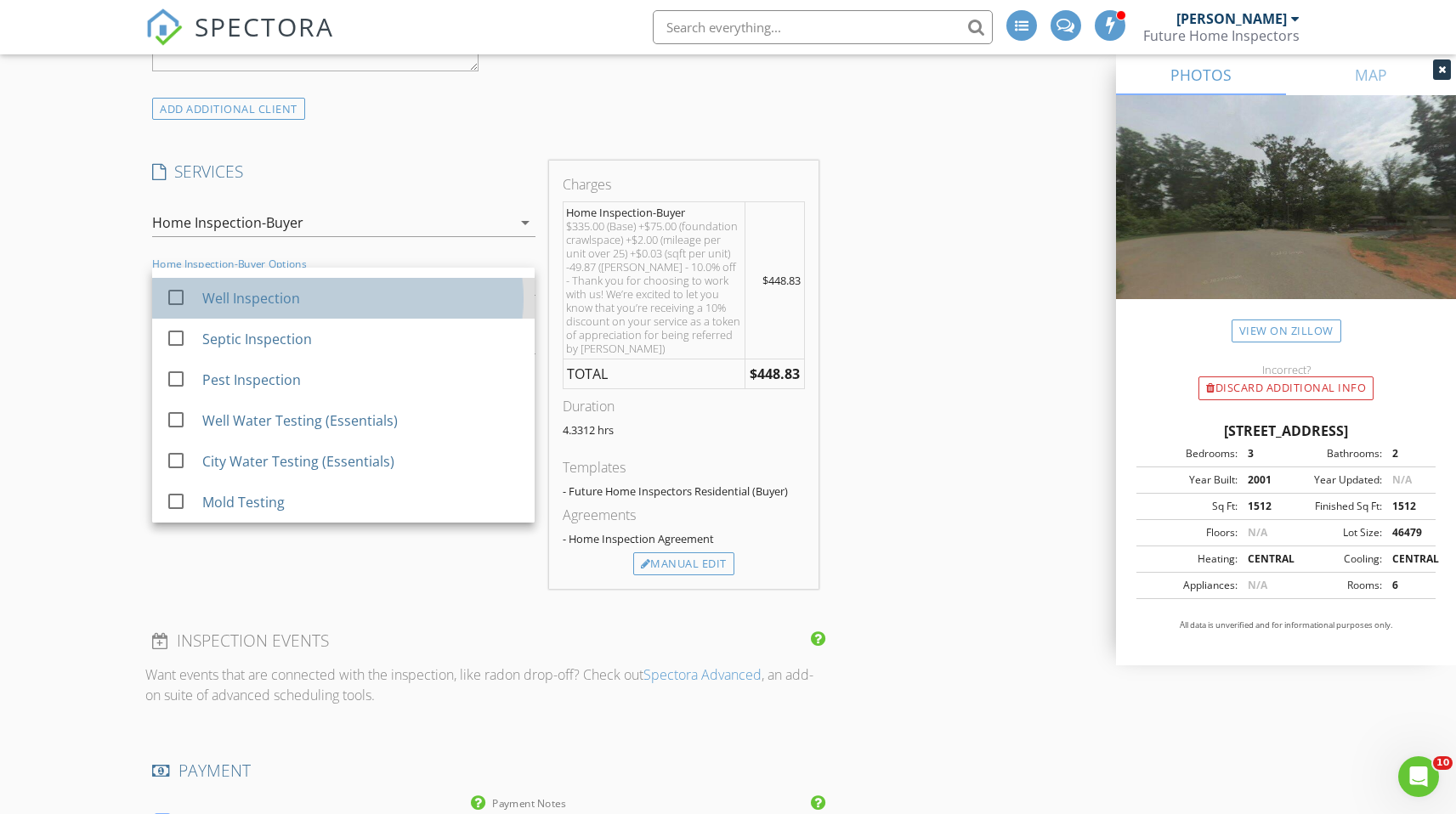
click at [312, 305] on div "Well Inspection" at bounding box center [362, 298] width 319 height 34
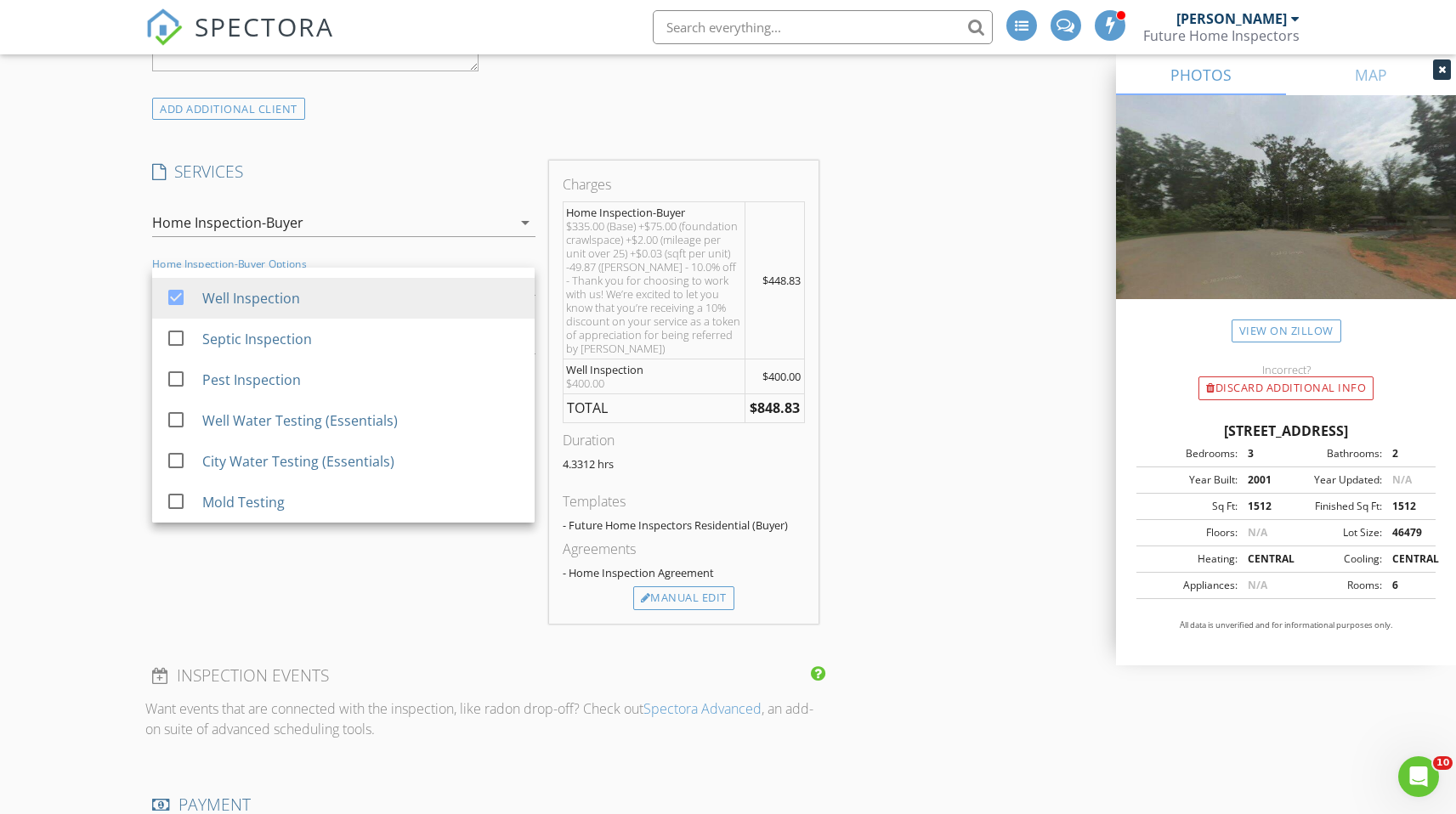
click at [82, 374] on div "New Inspection INSPECTOR(S) check_box Derek Smith PRIMARY Derek Smith arrow_dro…" at bounding box center [728, 237] width 1456 height 4587
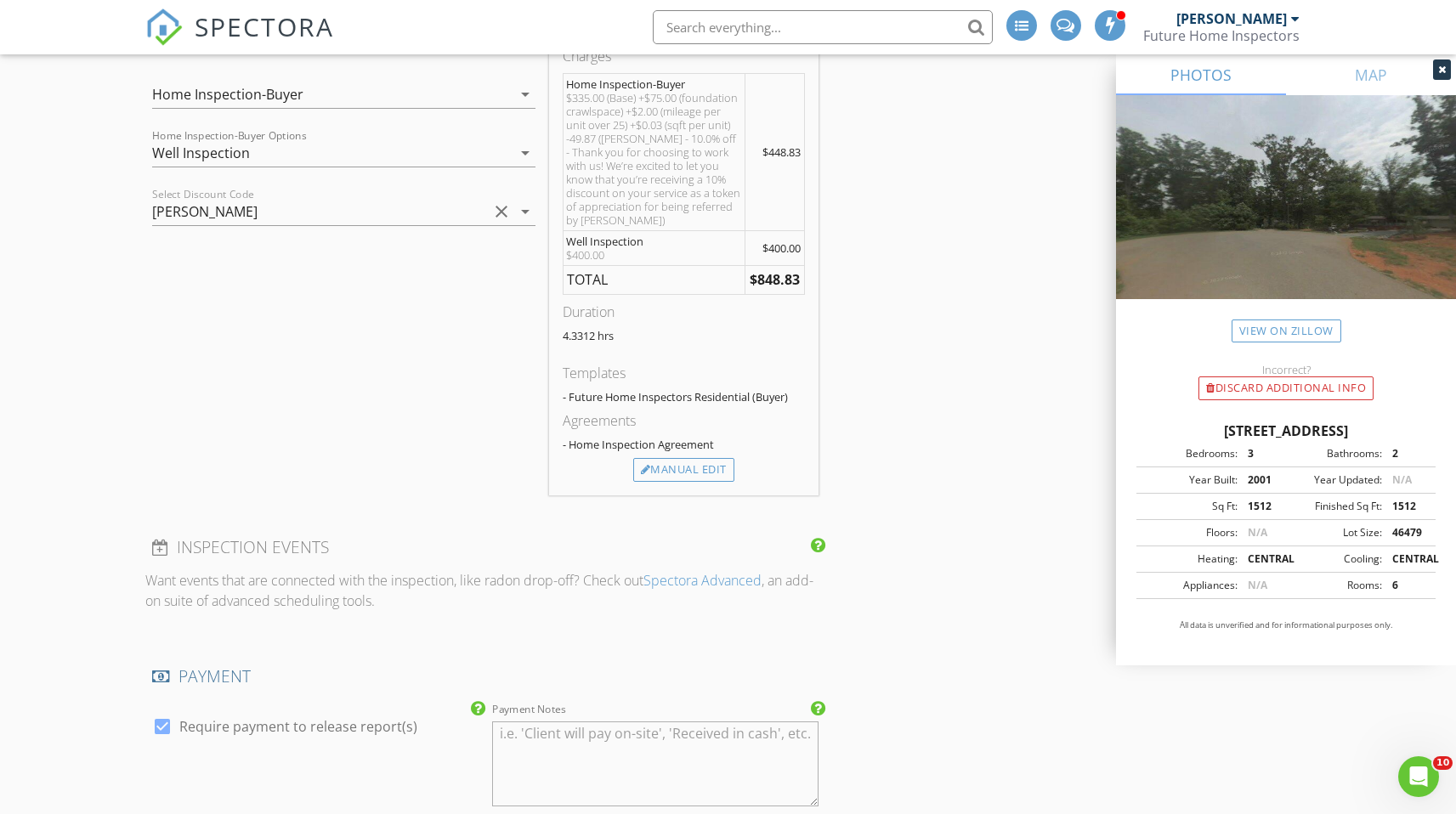
scroll to position [2283, 0]
click at [457, 417] on div "SERVICES check_box Home Inspection-Buyer Residential Home Inspection check_box_…" at bounding box center [343, 265] width 397 height 463
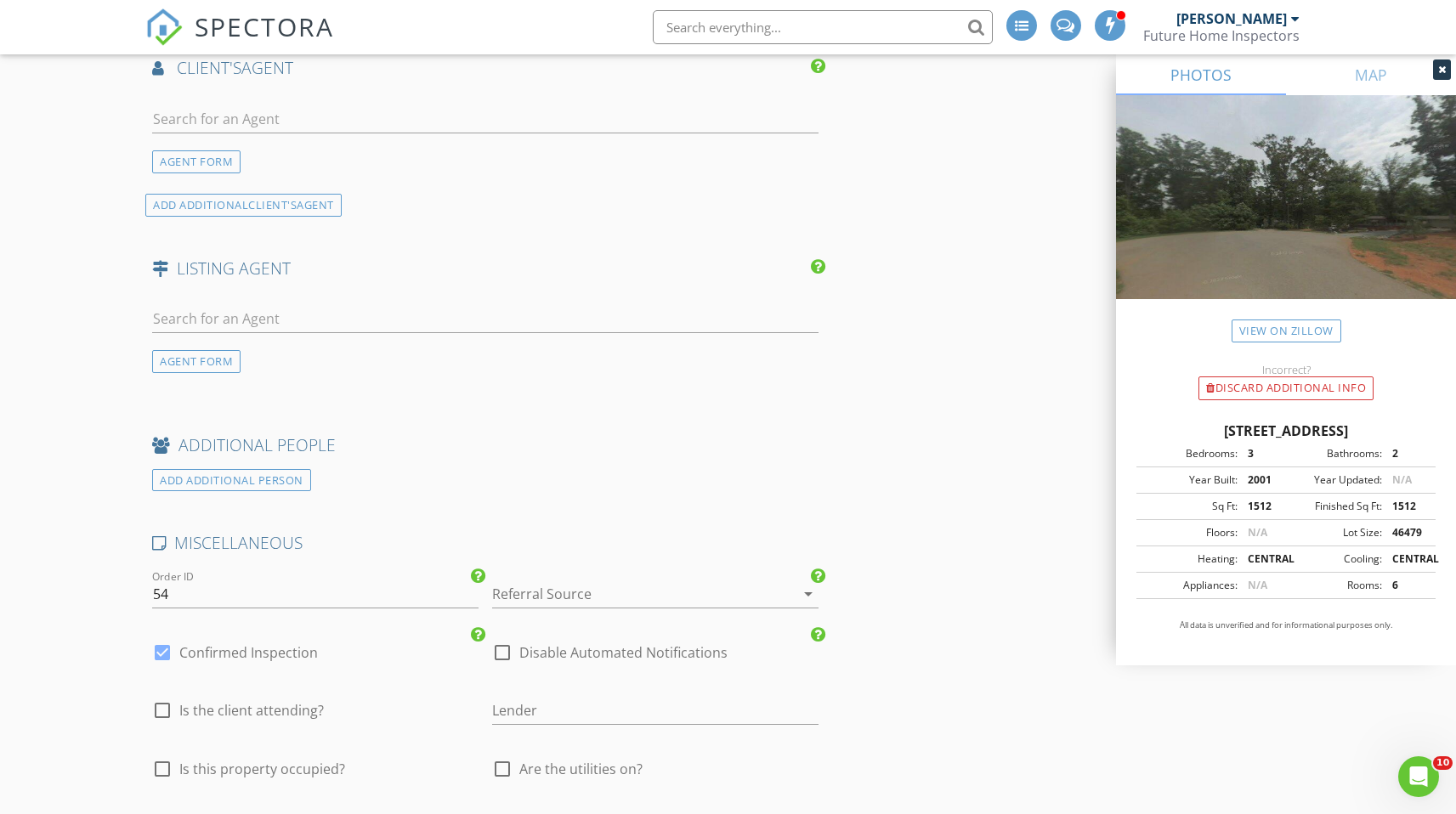
scroll to position [3116, 0]
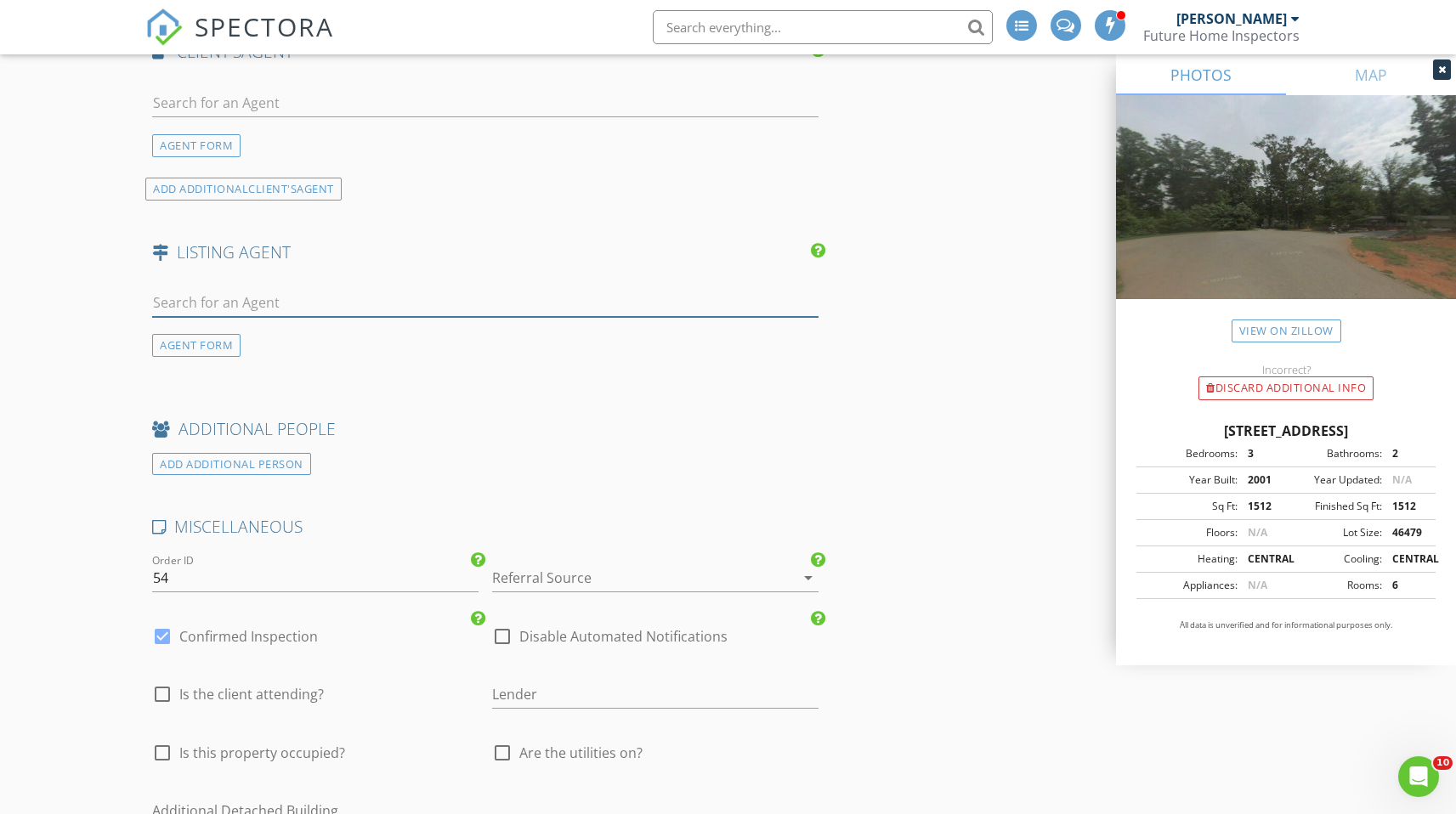
click at [209, 315] on input "text" at bounding box center [485, 302] width 666 height 28
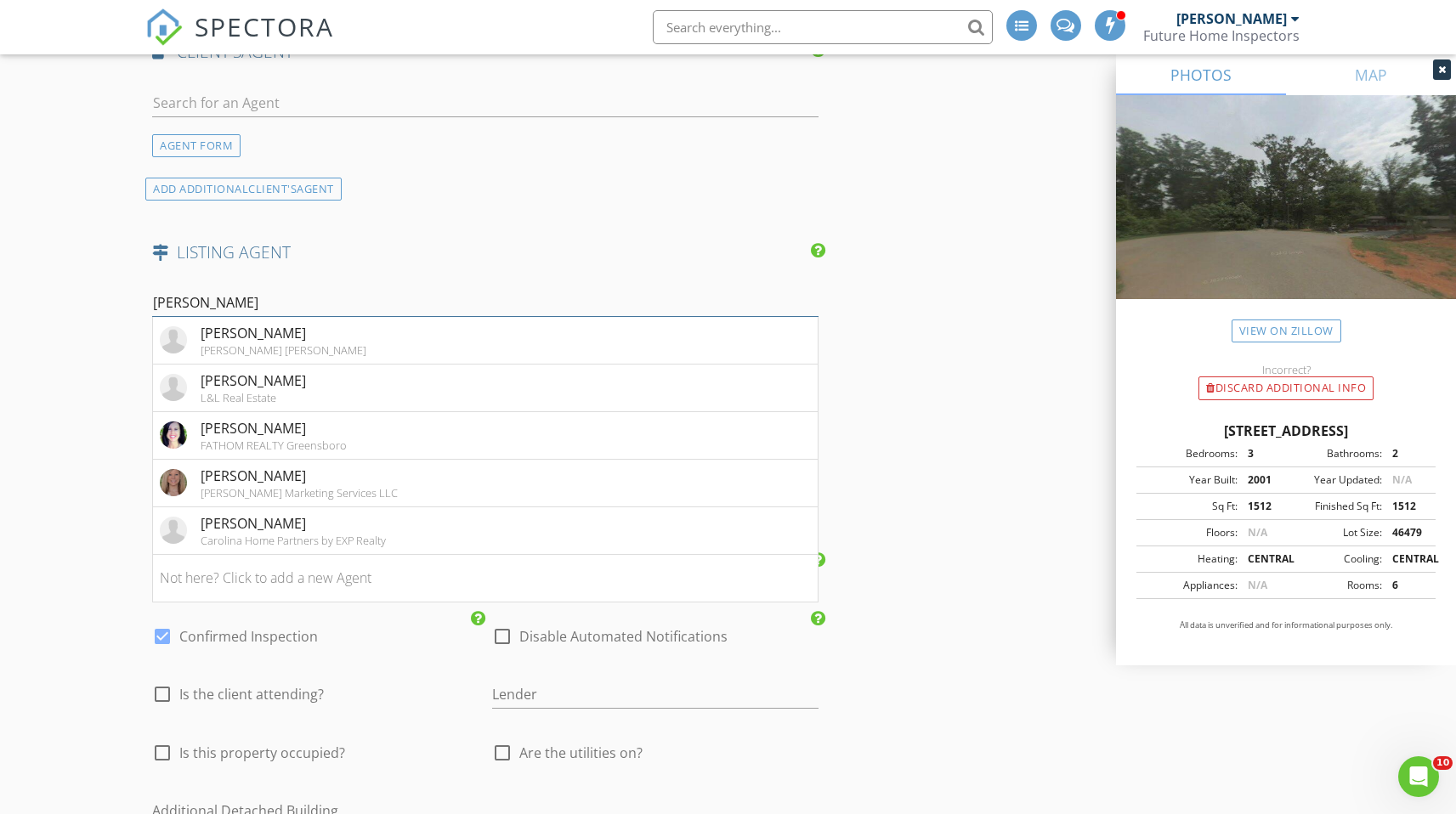
drag, startPoint x: 261, startPoint y: 303, endPoint x: 40, endPoint y: 284, distance: 221.8
paste input "Laura Countiss"
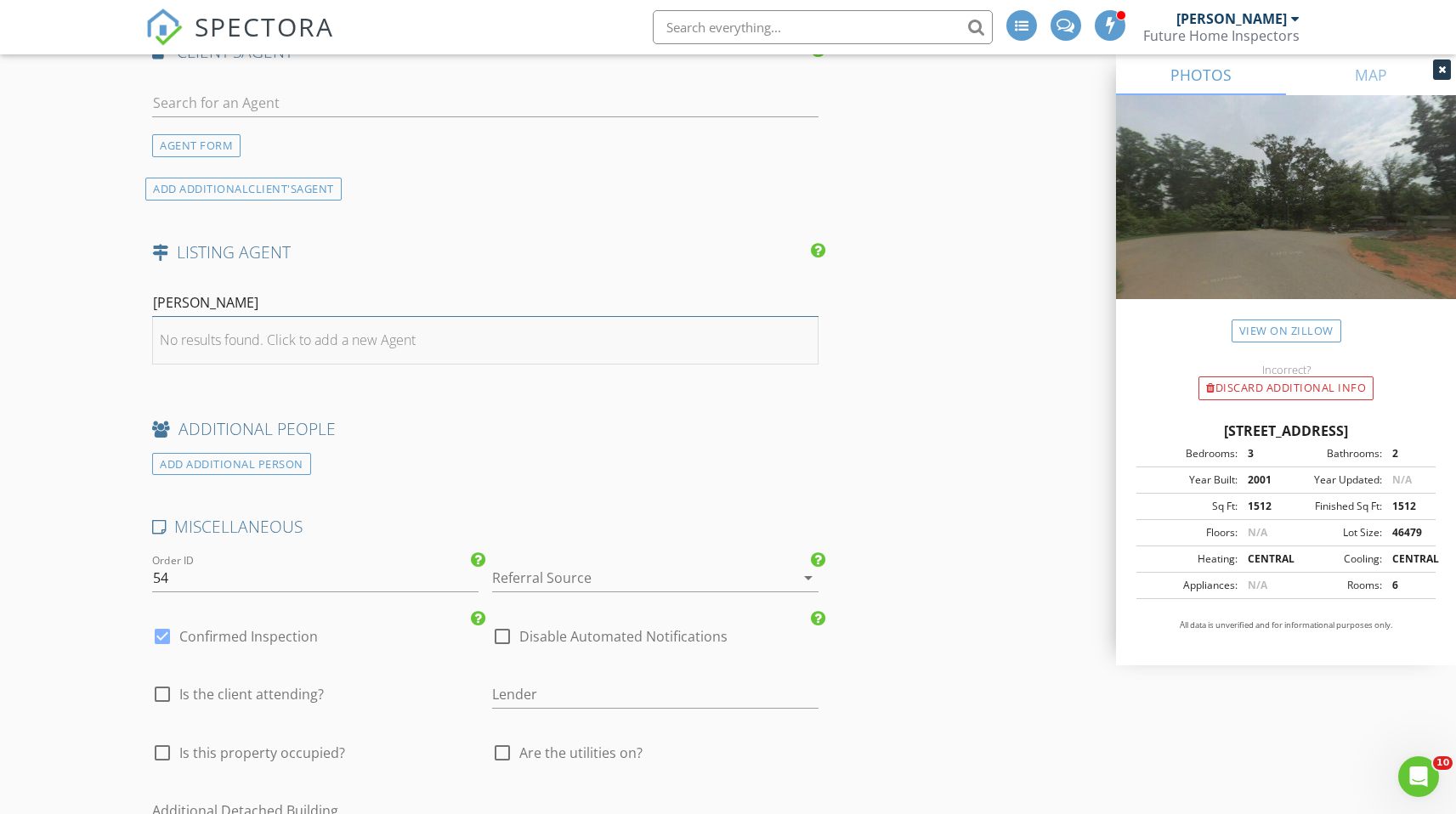
type input "Laura Countiss"
click at [389, 343] on div "No results found. Click to add a new Agent" at bounding box center [287, 339] width 256 height 20
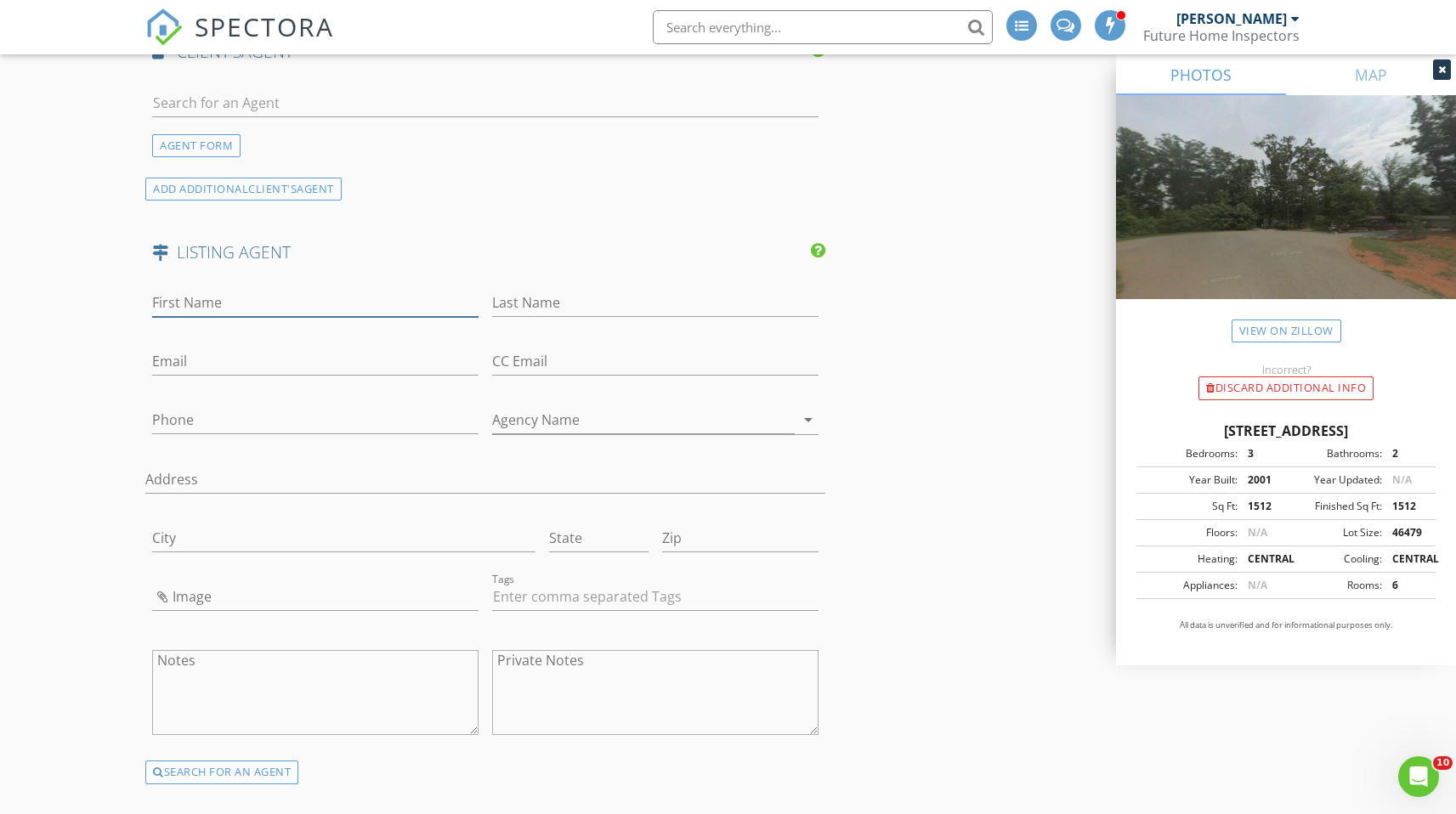
click at [250, 305] on input "First Name" at bounding box center [315, 302] width 326 height 28
paste input "Laura Countiss"
click at [220, 303] on input "Laura Countiss" at bounding box center [315, 302] width 326 height 28
type input "Laura"
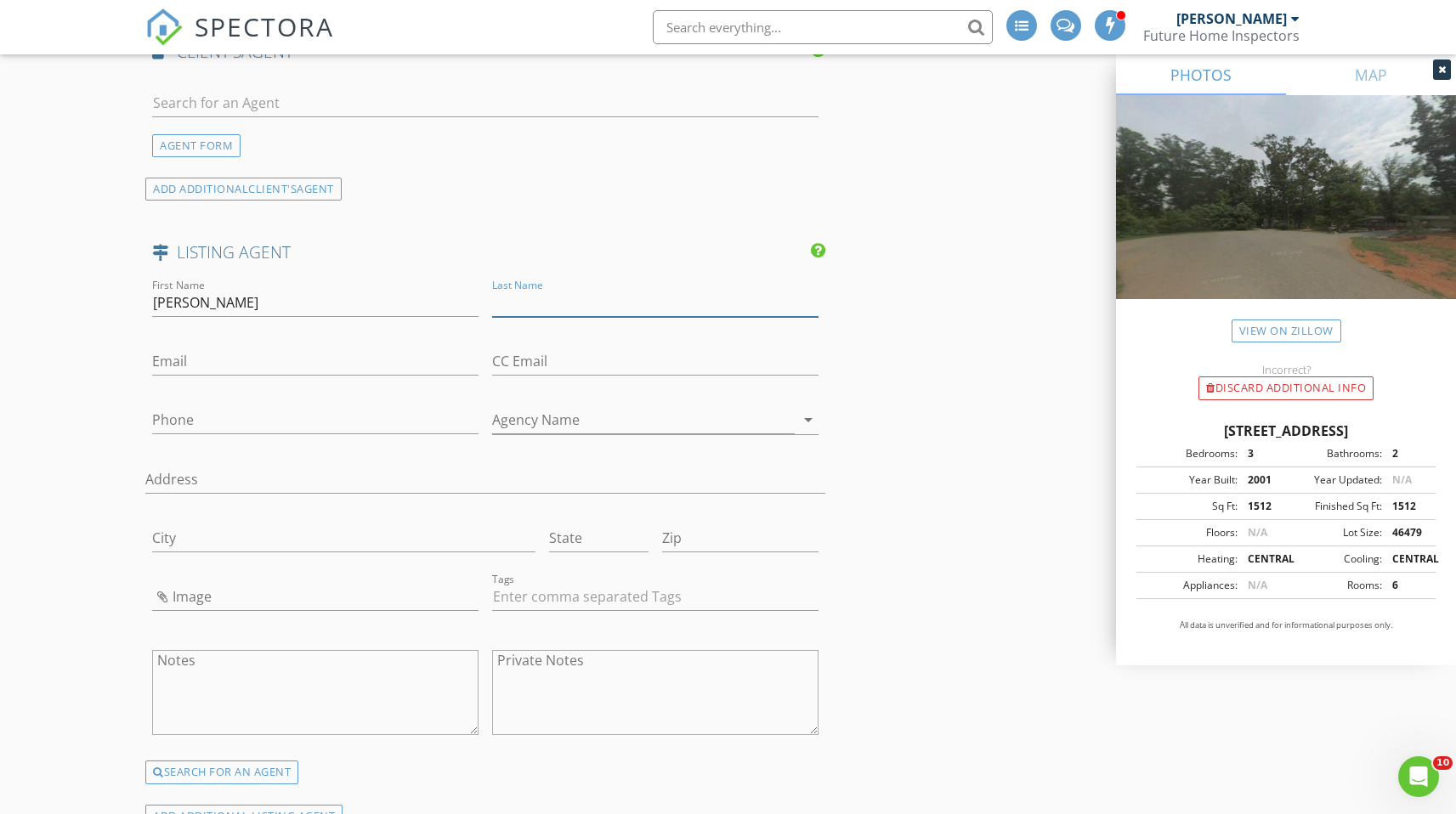
click at [618, 296] on input "Last Name" at bounding box center [655, 302] width 326 height 28
paste input "Countiss"
type input "Countiss"
click at [324, 365] on input "Email" at bounding box center [315, 361] width 326 height 28
click at [200, 351] on input "Email" at bounding box center [315, 361] width 326 height 28
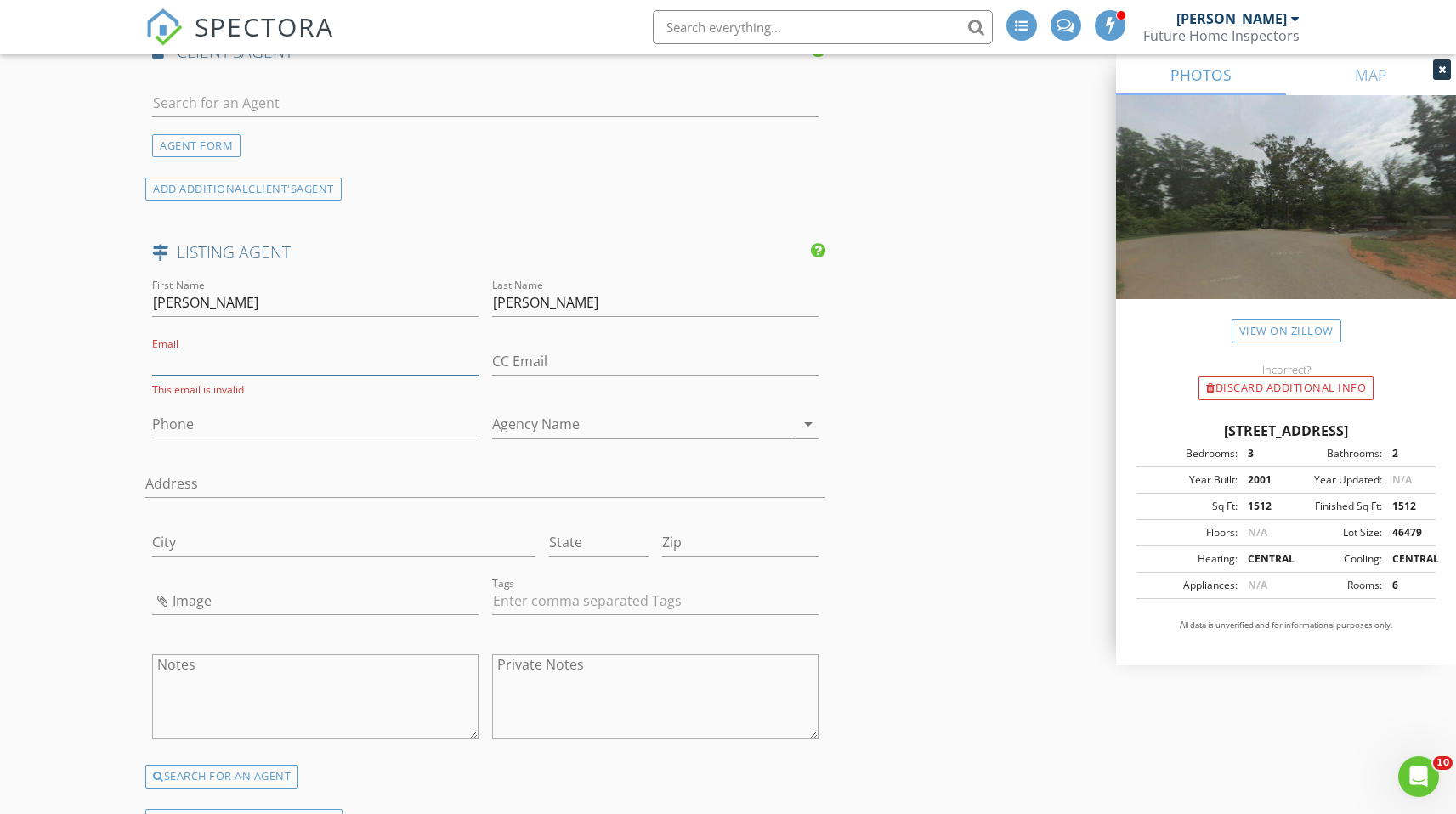
paste input "laura@diamondrealty.com"
type input "laura@diamondrealty.com"
click at [398, 413] on input "Phone" at bounding box center [315, 419] width 326 height 28
paste input "336-269-4883"
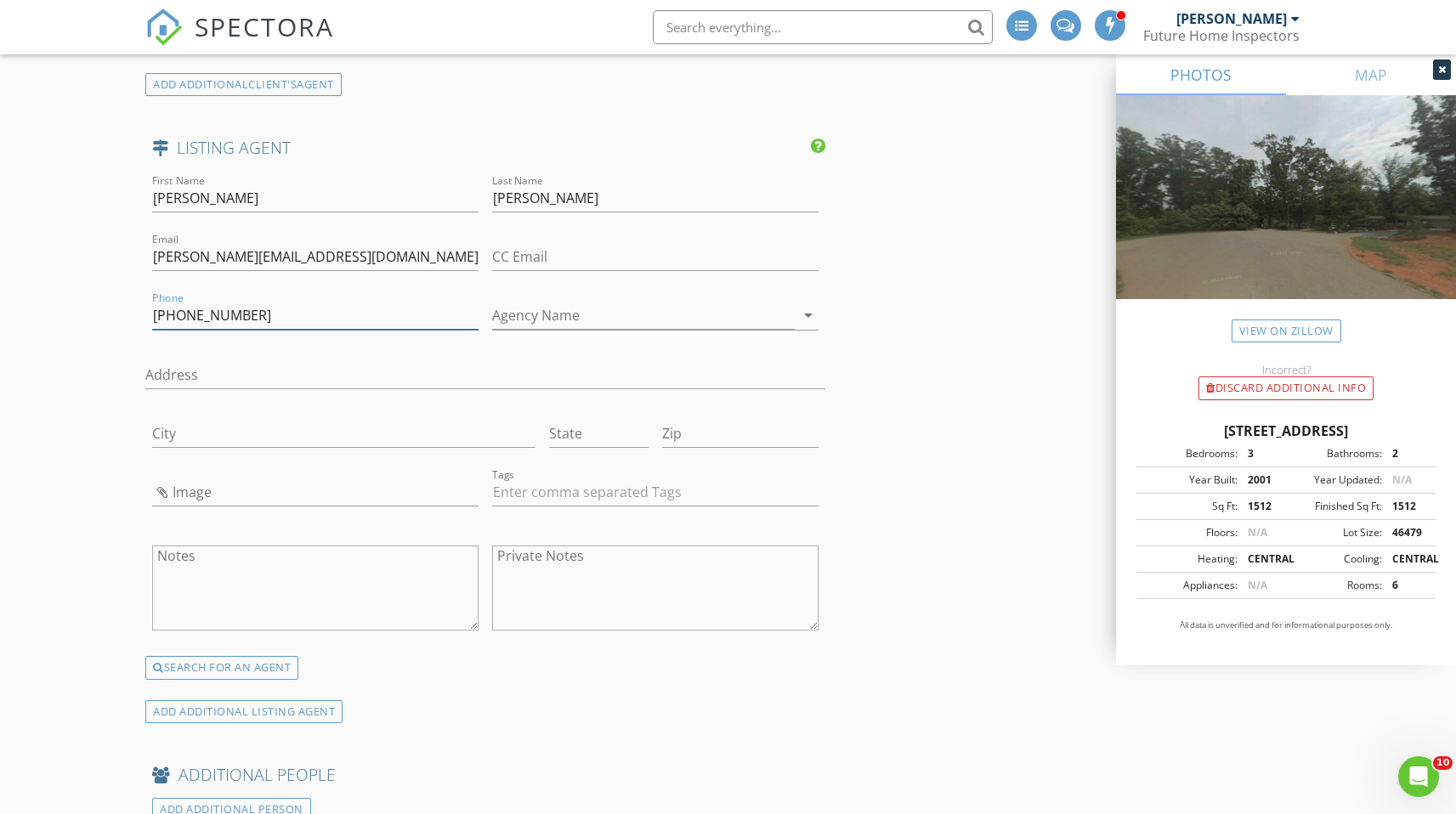
scroll to position [3231, 0]
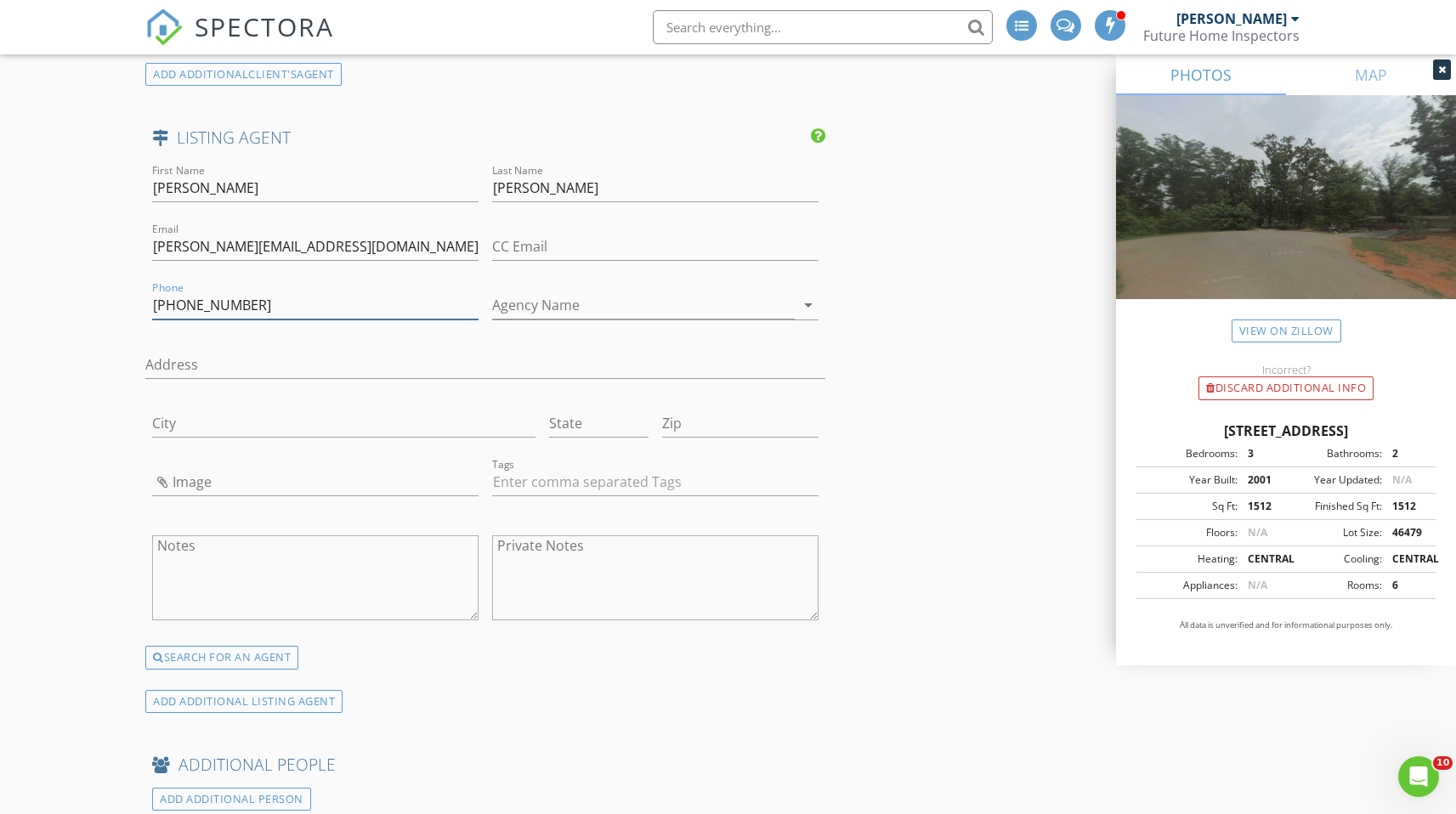
type input "336-269-4883"
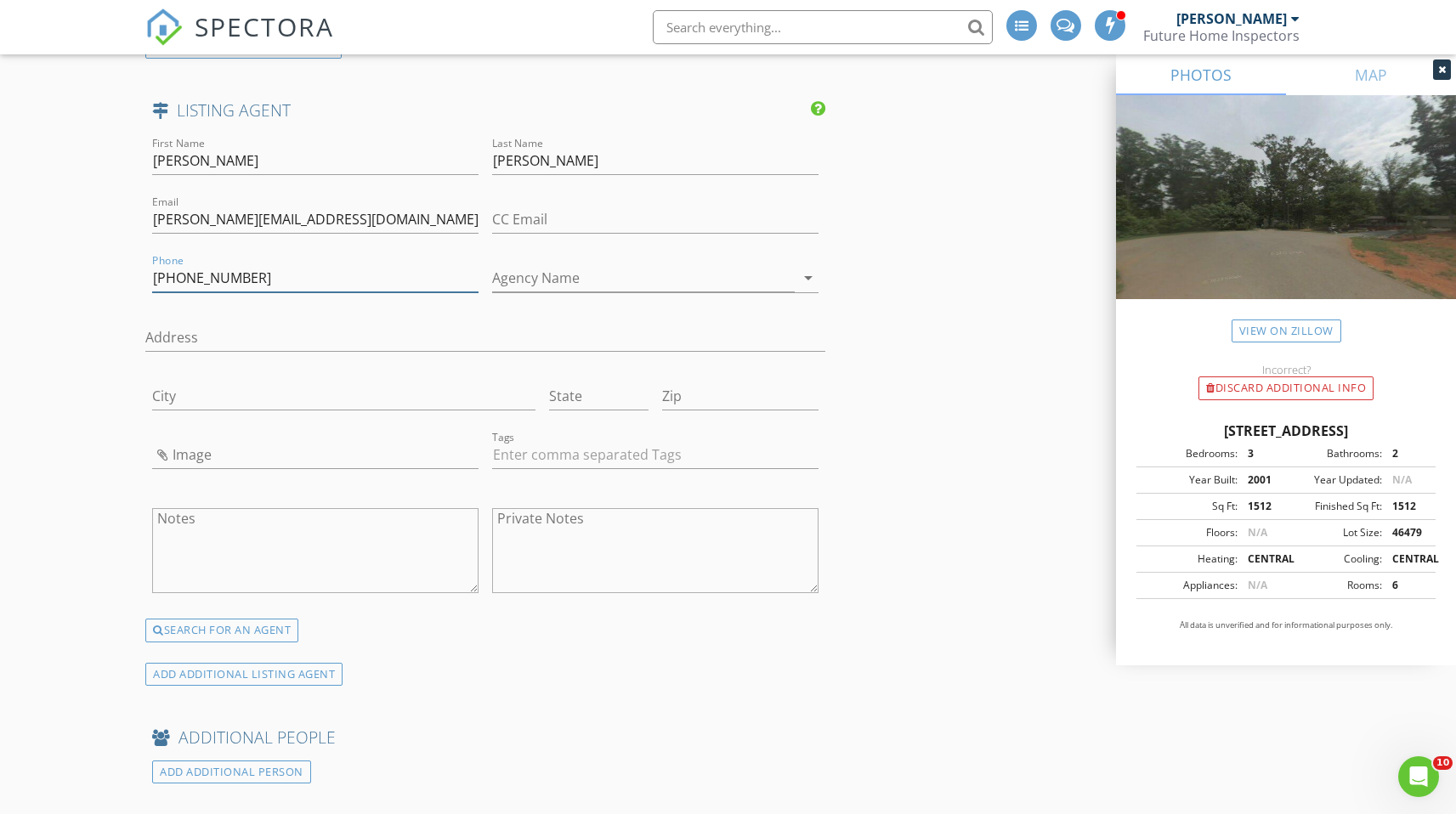
scroll to position [3228, 0]
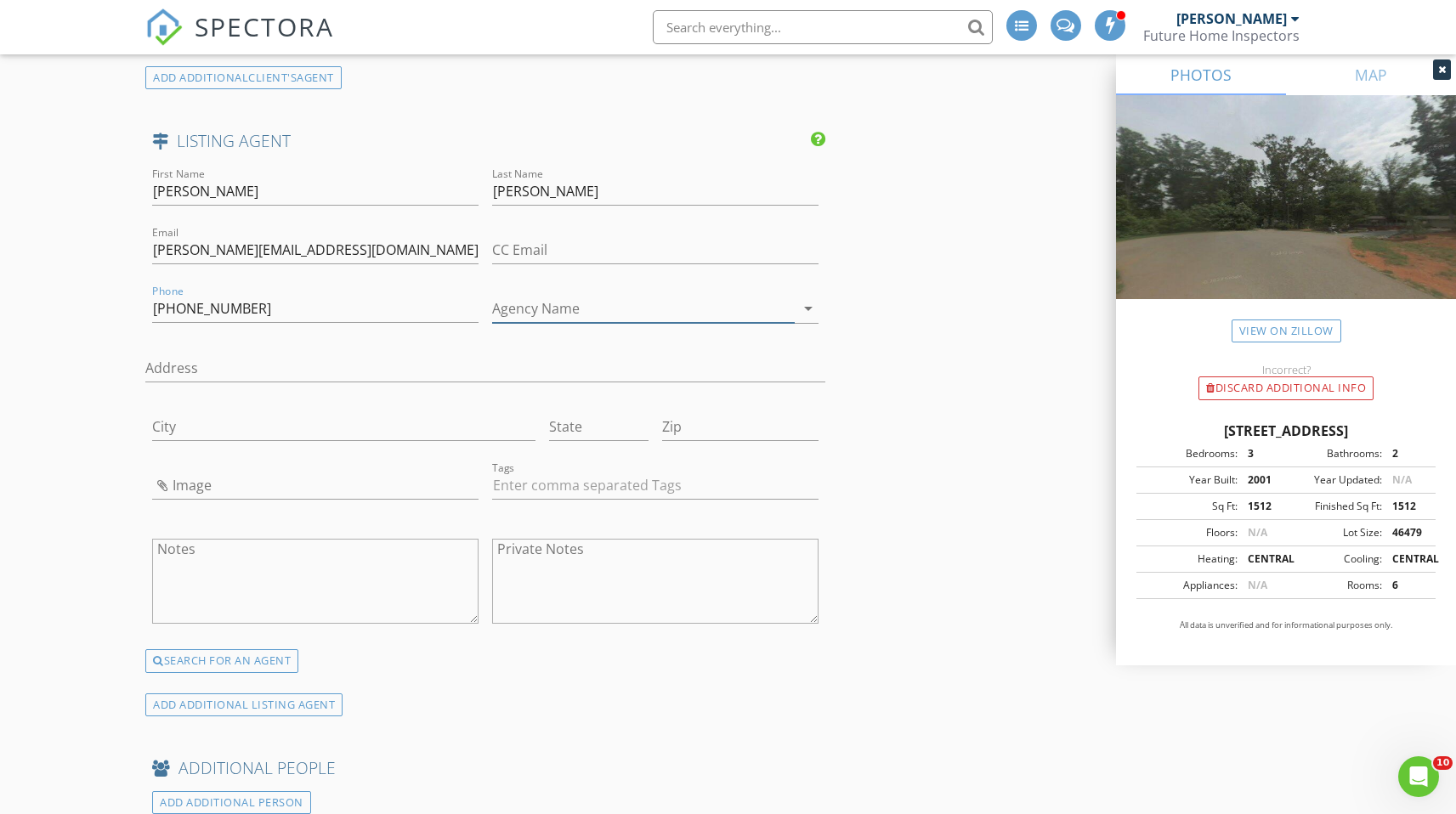
click at [597, 309] on input "Agency Name" at bounding box center [643, 308] width 303 height 28
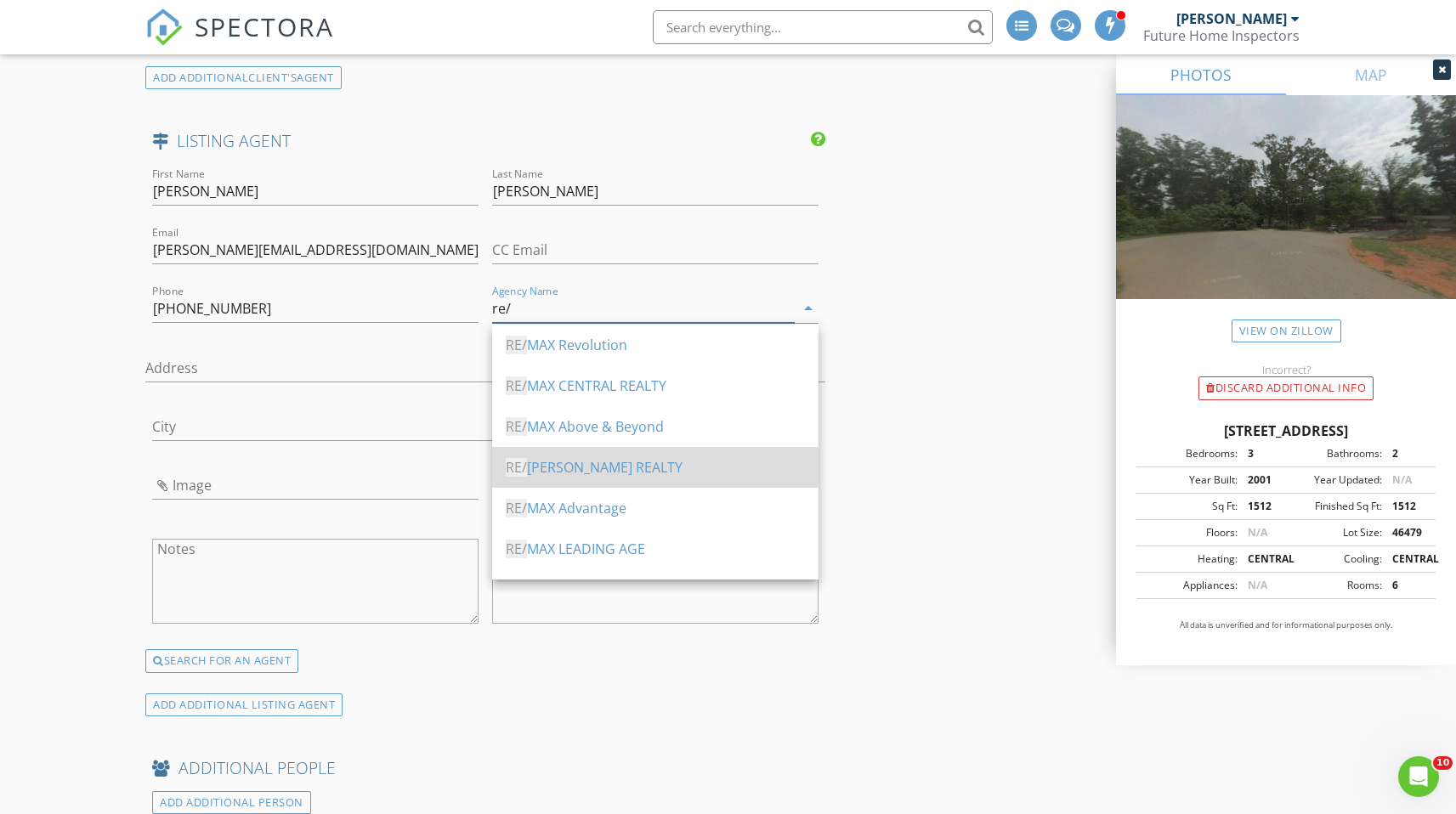
click at [607, 466] on div "RE/ MAX DIAMOND REALTY" at bounding box center [656, 467] width 299 height 20
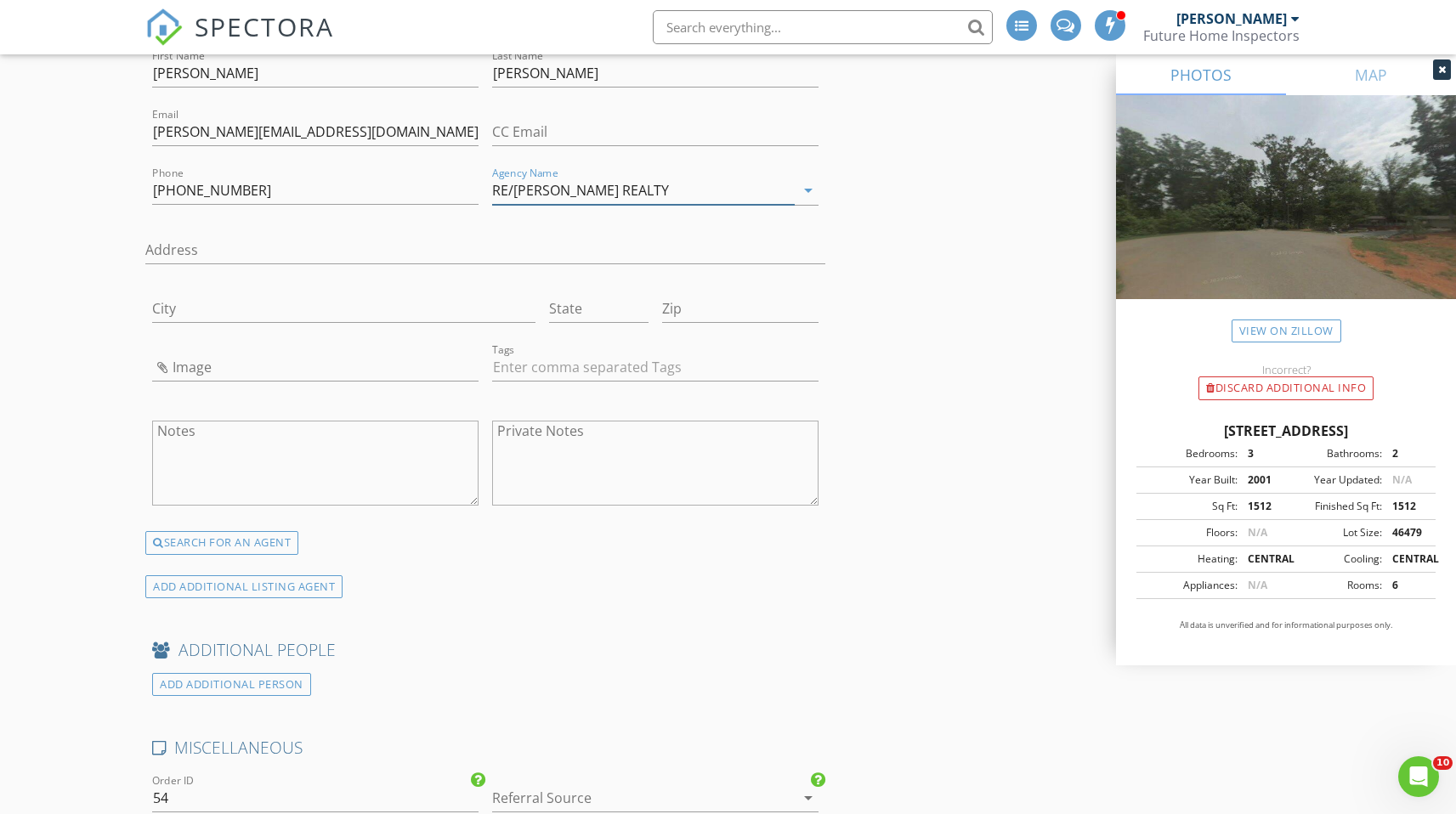
scroll to position [3373, 0]
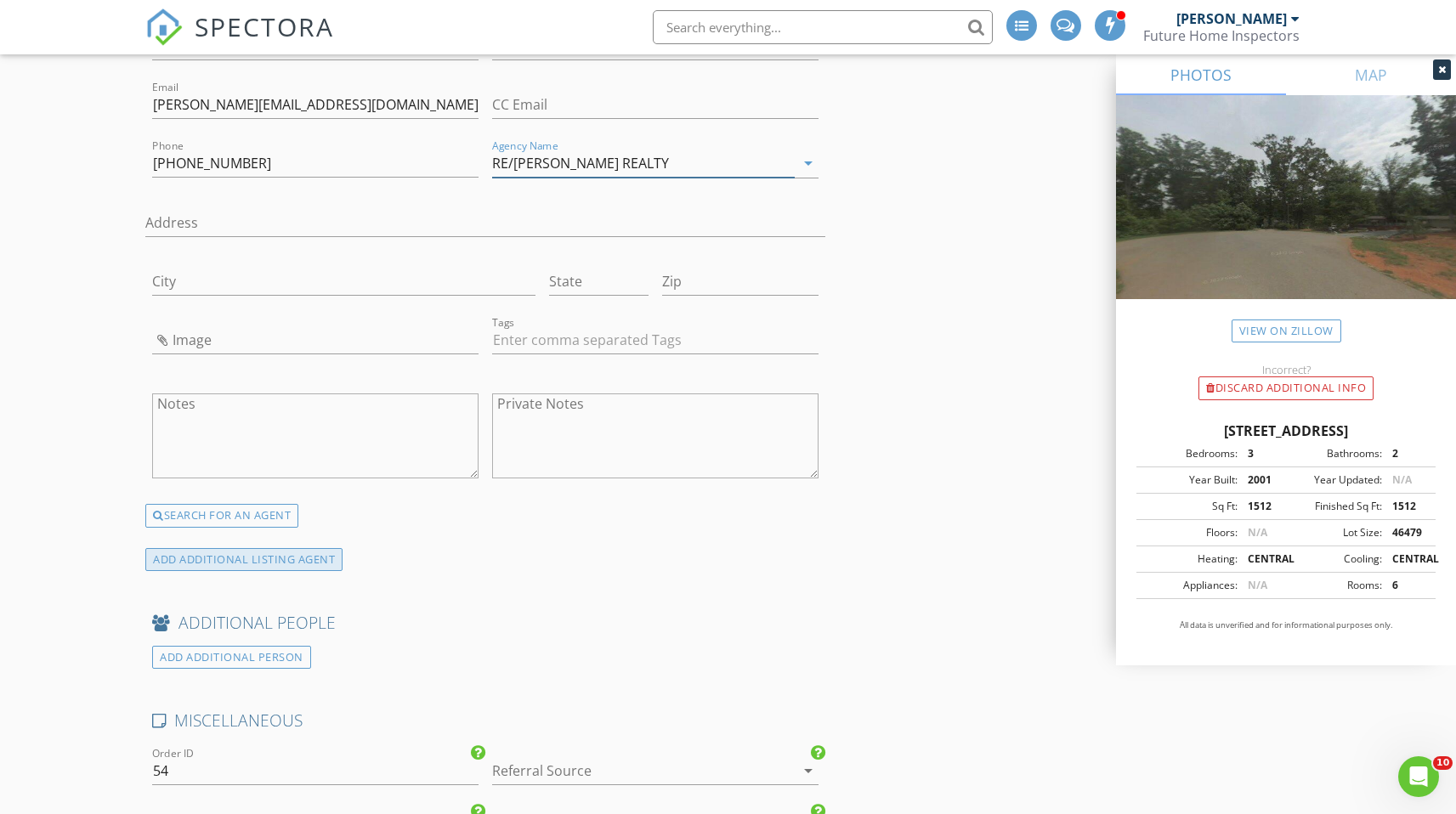
type input "RE/MAX DIAMOND REALTY"
click at [250, 564] on div "ADD ADDITIONAL LISTING AGENT" at bounding box center [243, 559] width 197 height 23
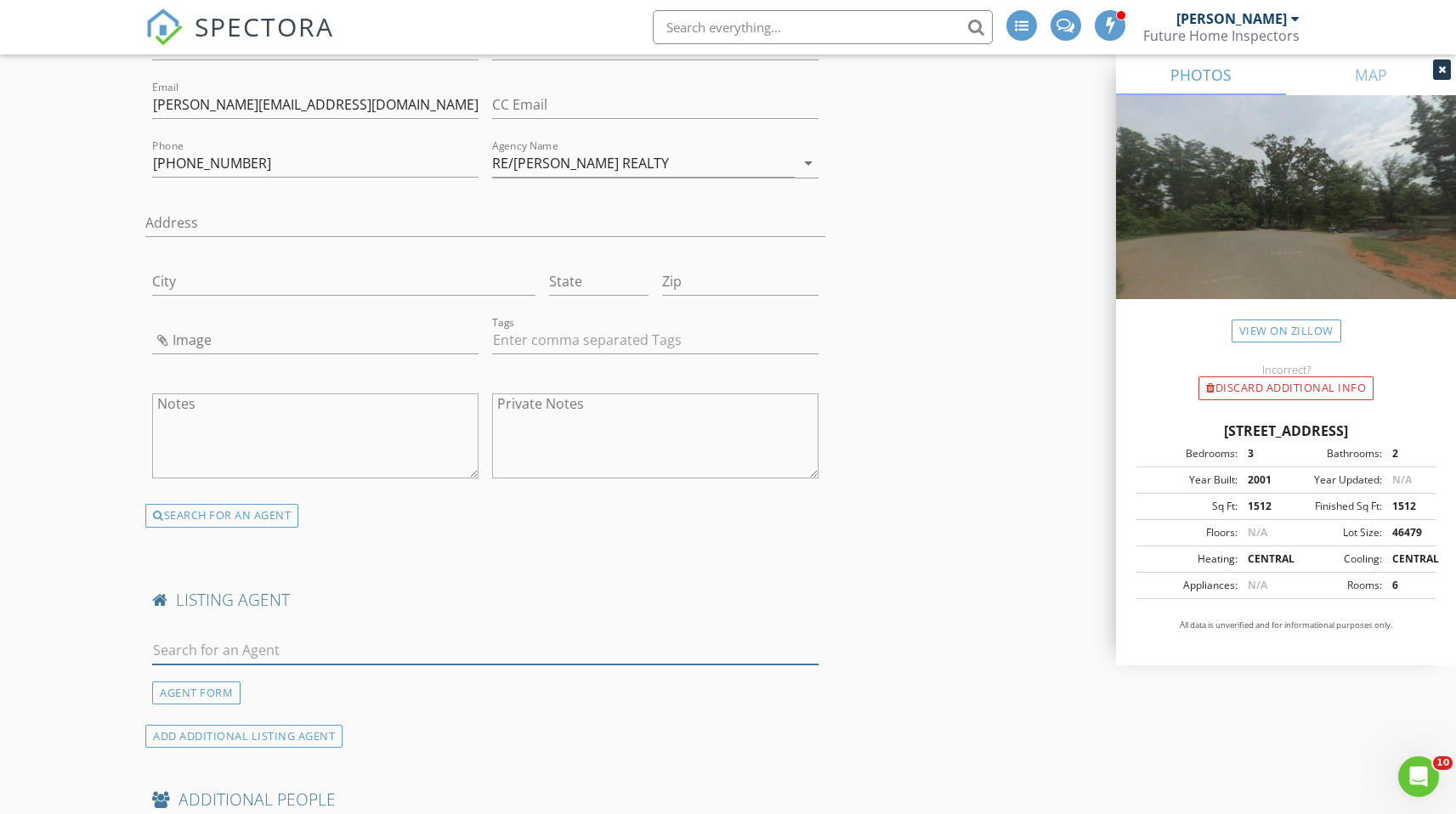
click at [267, 640] on input "text" at bounding box center [485, 650] width 666 height 28
paste input "Marlo Countiss"
type input "Marlo Countiss"
click at [245, 695] on div "RE/MAX DIAMOND REALTY" at bounding box center [269, 697] width 138 height 13
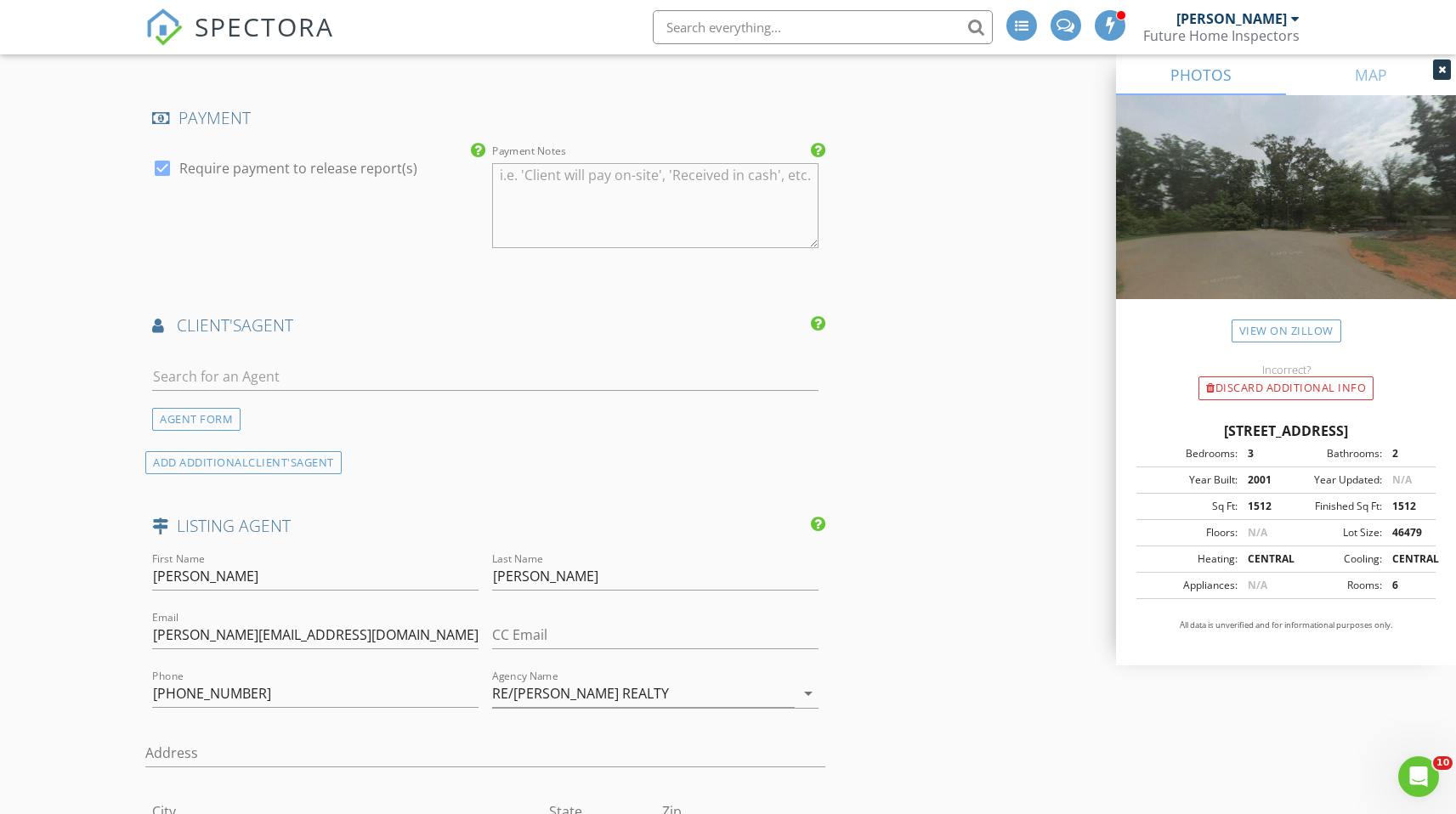
scroll to position [2842, 0]
click at [192, 370] on input "text" at bounding box center [485, 377] width 666 height 28
type input "jamie young"
click at [86, 428] on div "New Inspection INSPECTOR(S) check_box Derek Smith PRIMARY Derek Smith arrow_dro…" at bounding box center [728, 83] width 1456 height 5651
click at [277, 410] on div "Jamie Young" at bounding box center [253, 414] width 105 height 20
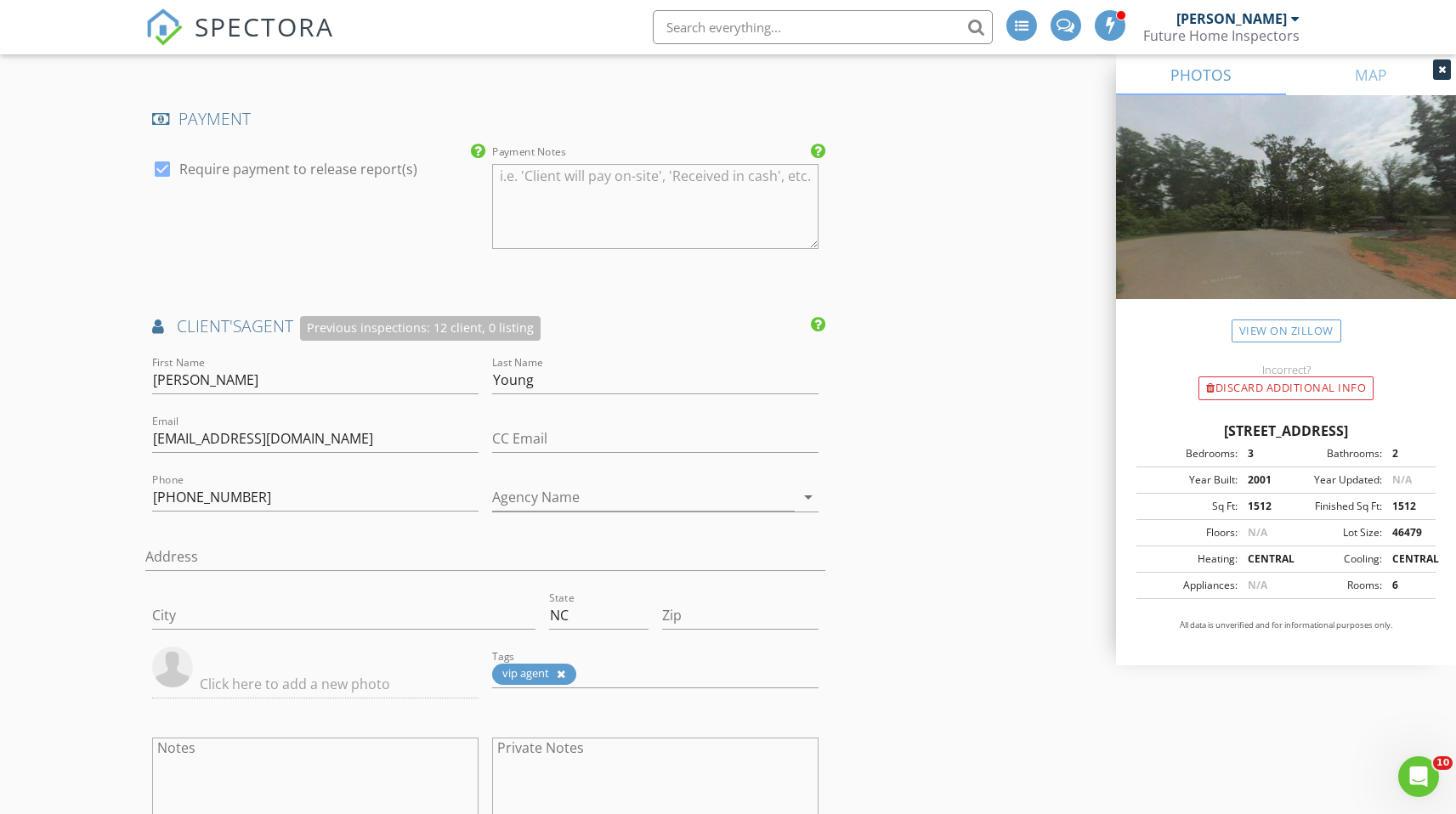
click at [958, 499] on div "INSPECTOR(S) check_box Derek Smith PRIMARY Derek Smith arrow_drop_down check_bo…" at bounding box center [727, 332] width 1165 height 5954
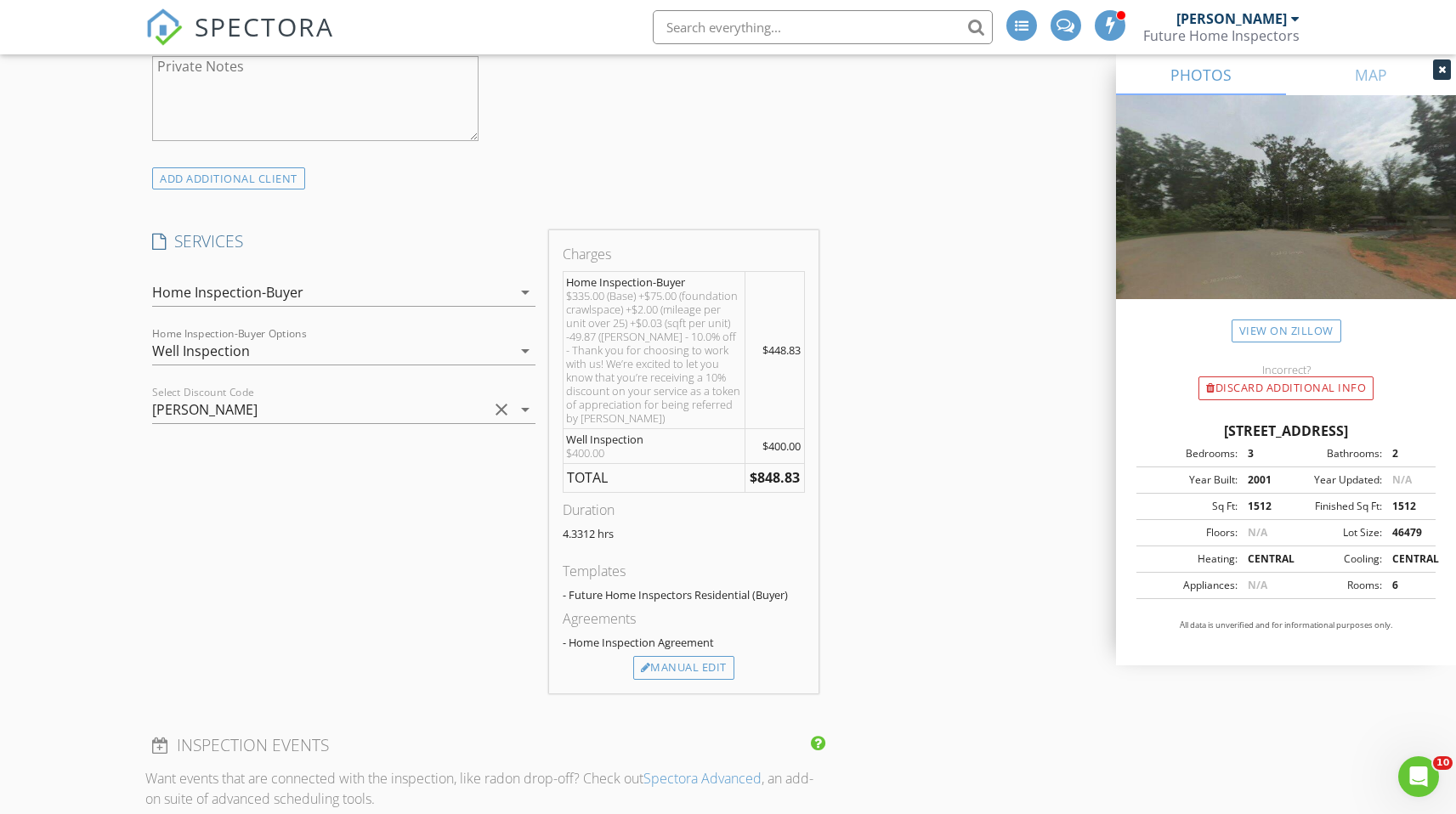
scroll to position [2085, 0]
click at [380, 351] on div "Well Inspection" at bounding box center [331, 352] width 359 height 28
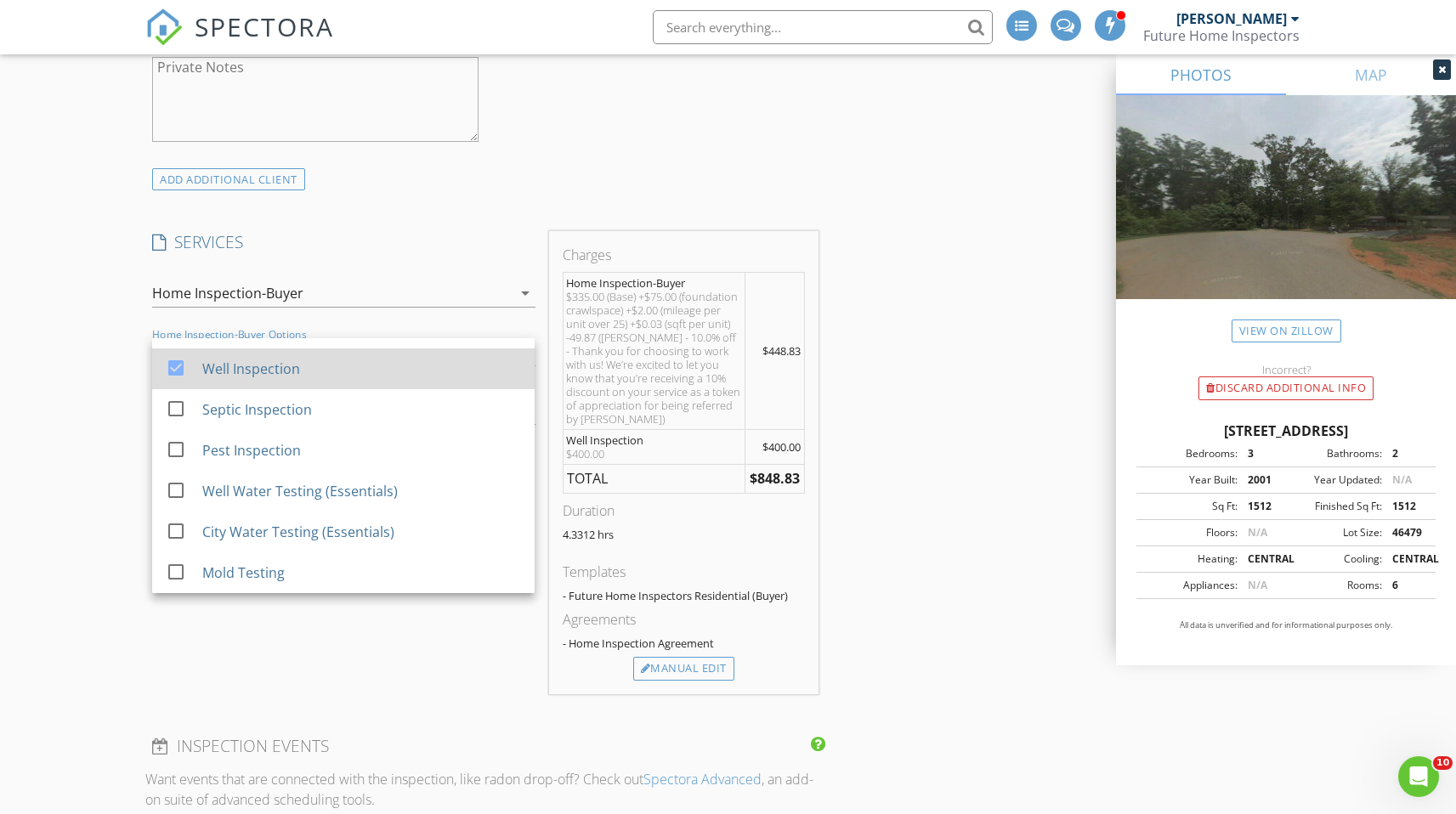
click at [176, 366] on div at bounding box center [176, 367] width 29 height 28
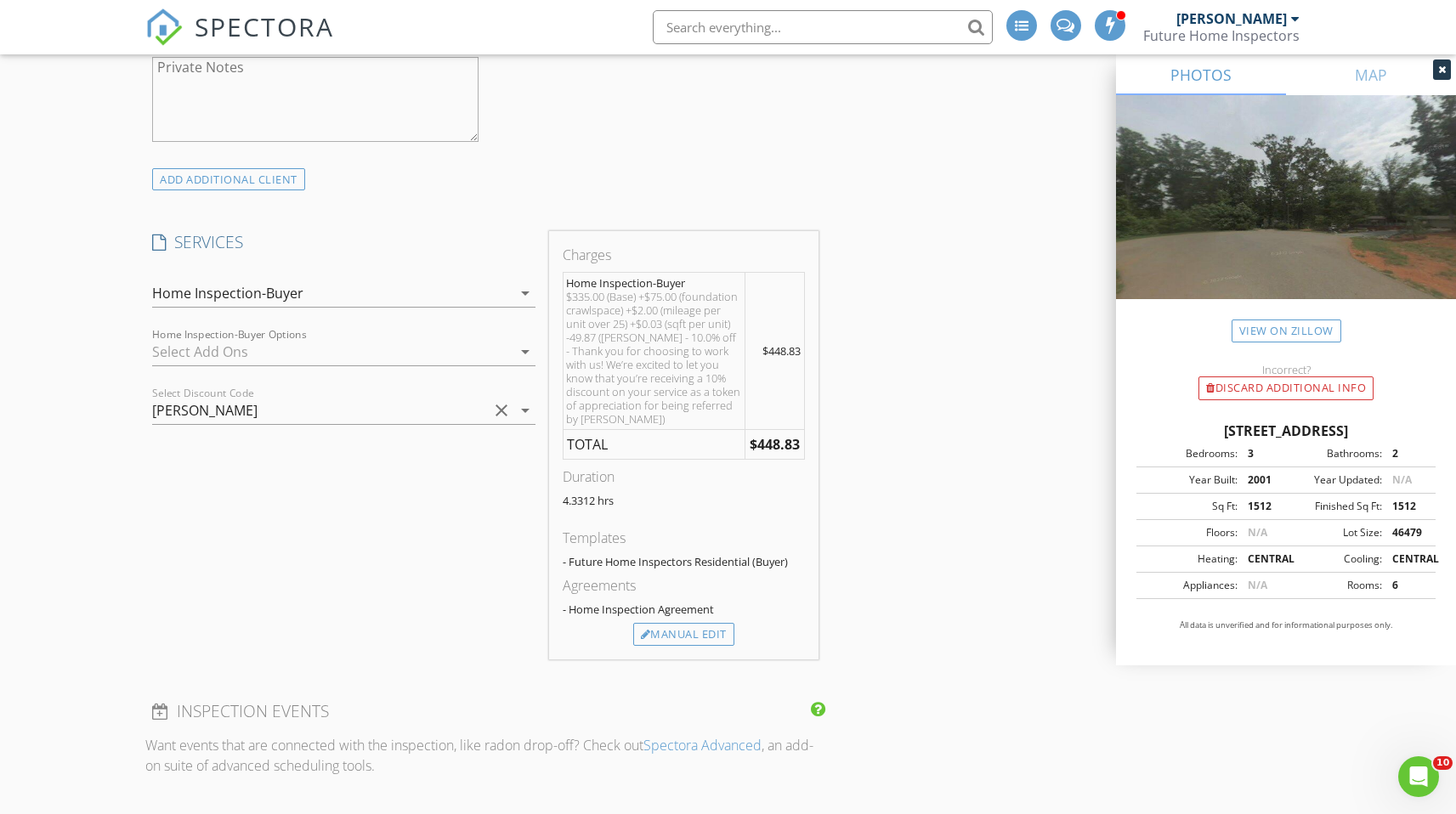
click at [343, 354] on div at bounding box center [331, 352] width 359 height 28
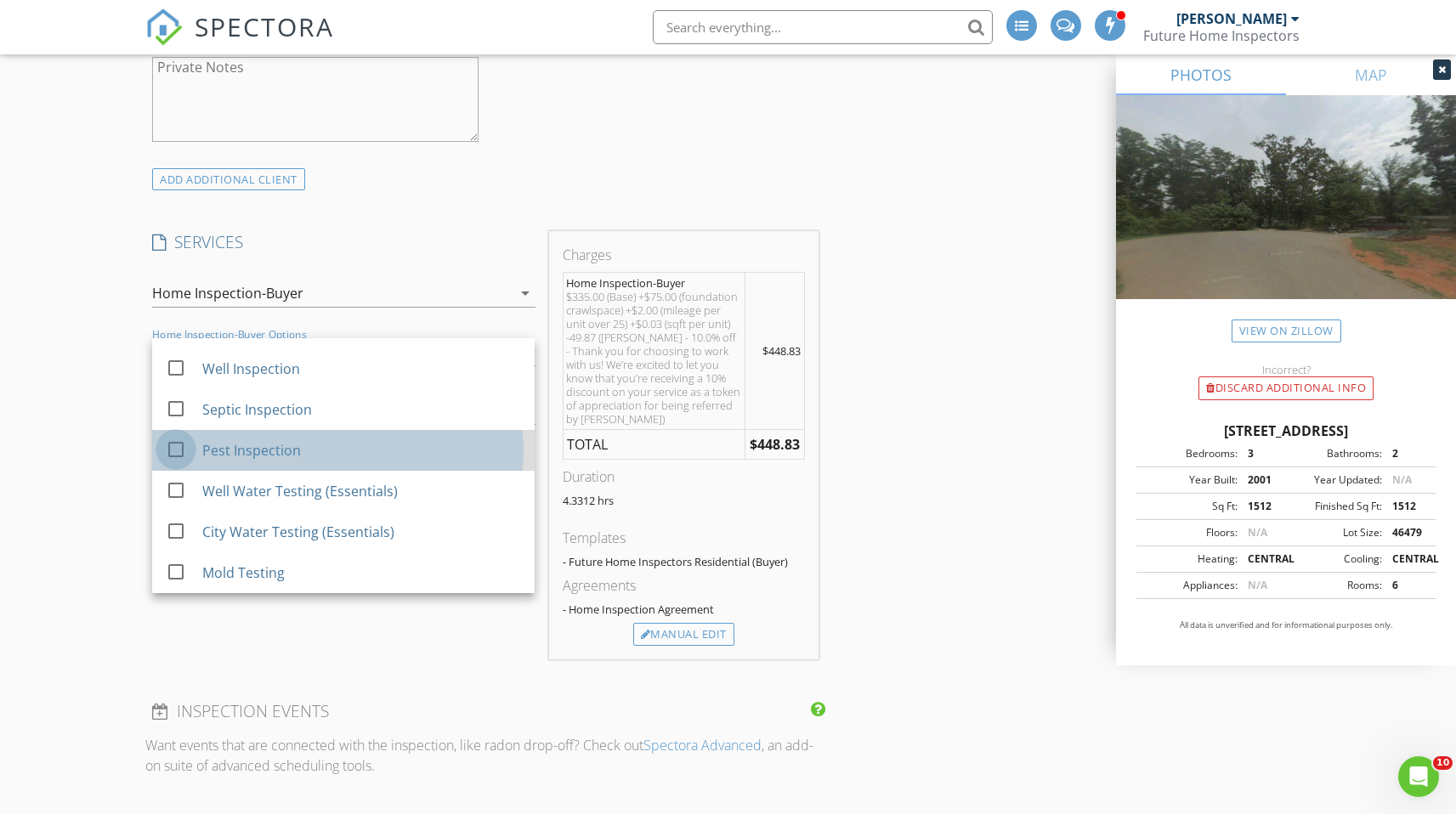
click at [176, 448] on div at bounding box center [176, 449] width 29 height 28
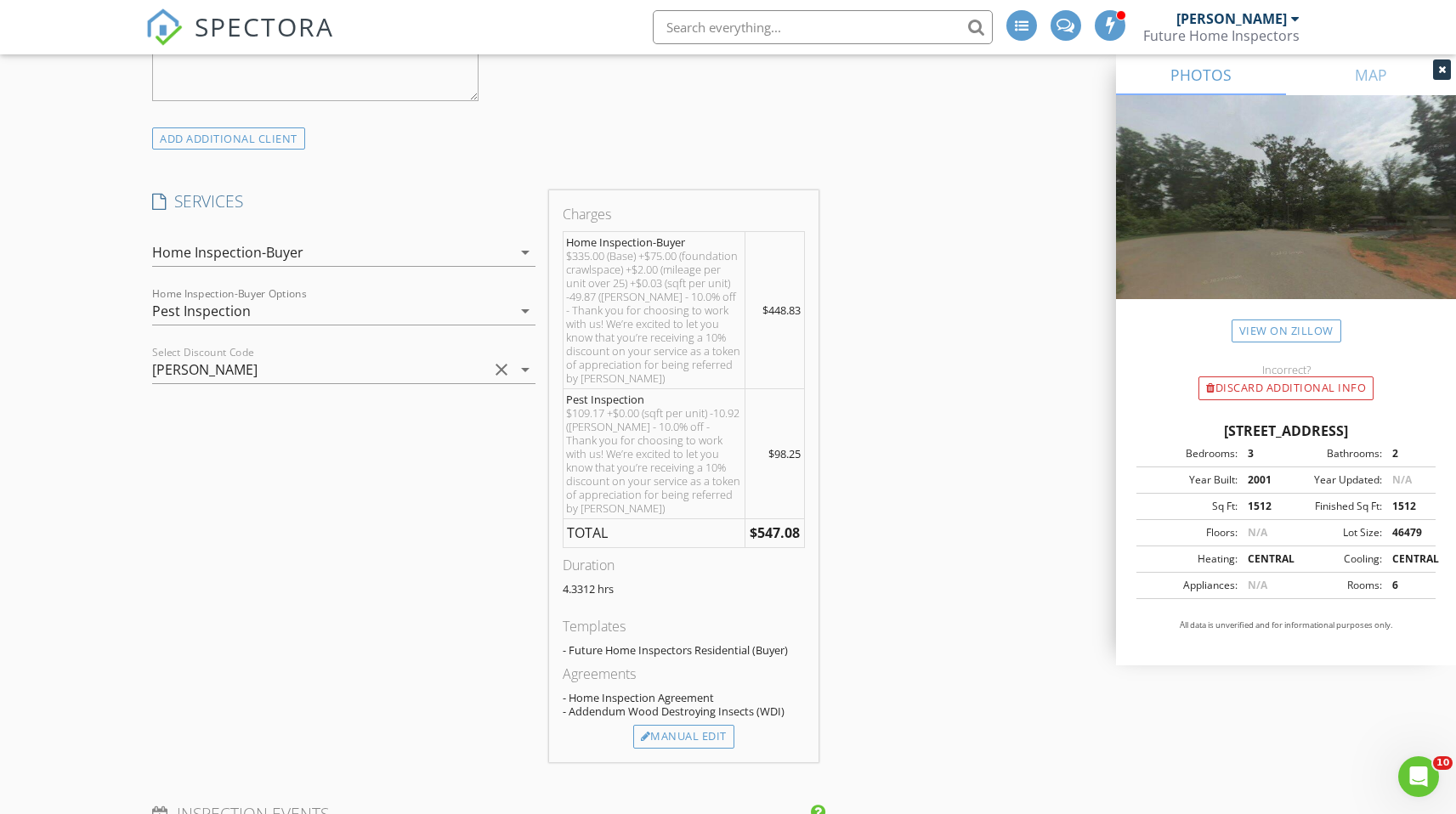
scroll to position [2120, 0]
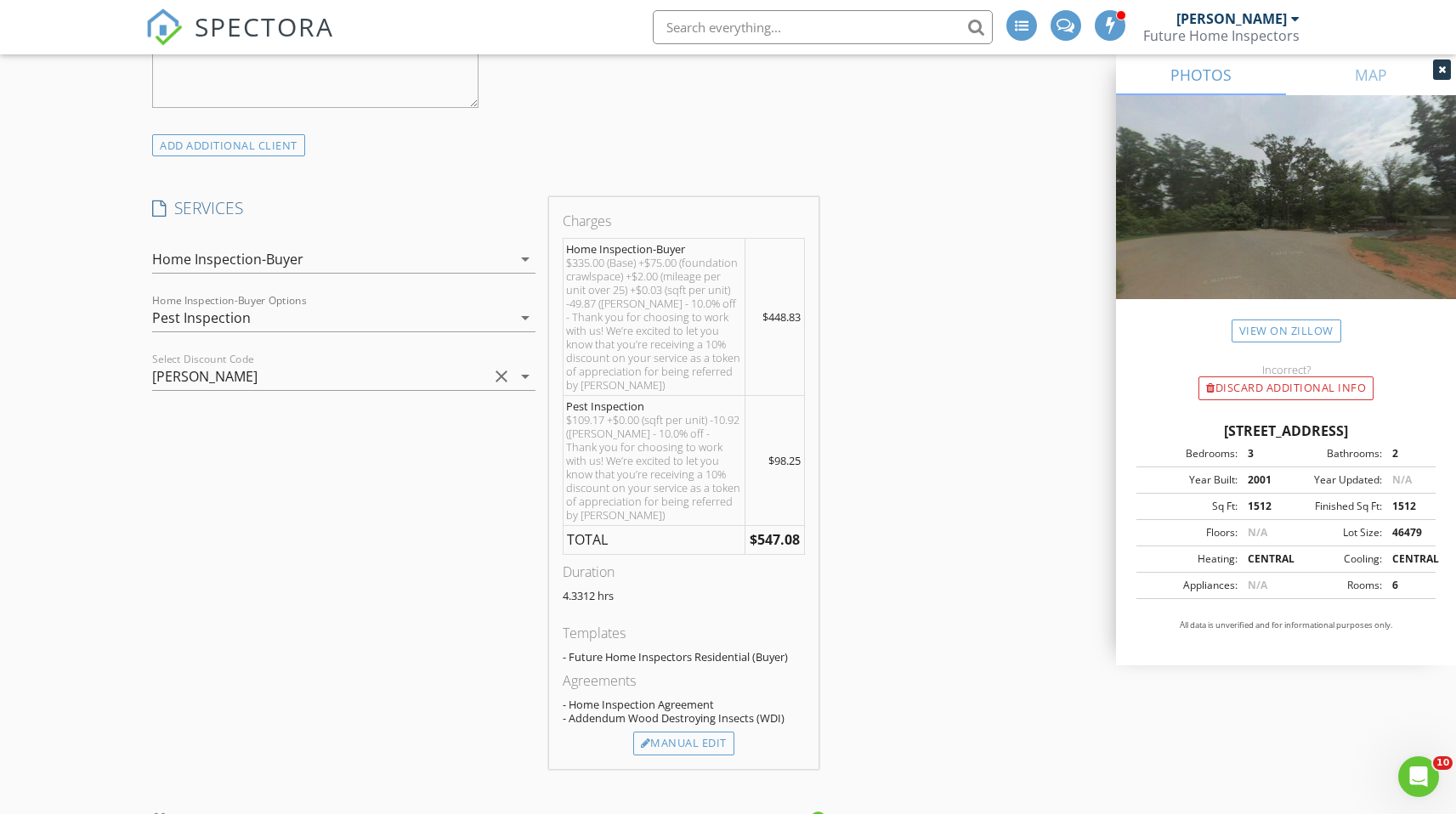
click at [502, 412] on div "SERVICES check_box Home Inspection-Buyer Residential Home Inspection check_box_…" at bounding box center [343, 483] width 397 height 572
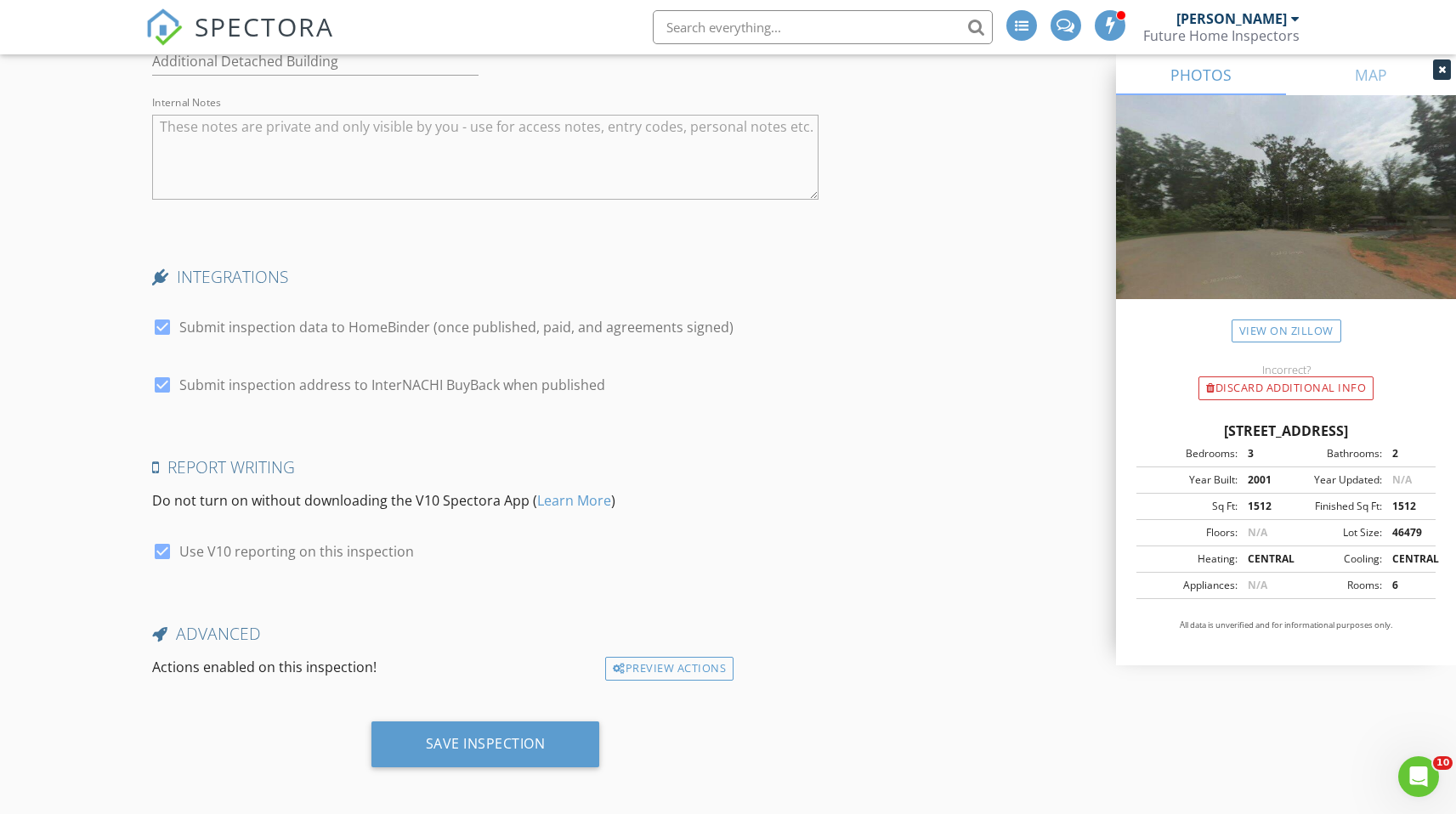
scroll to position [5483, 0]
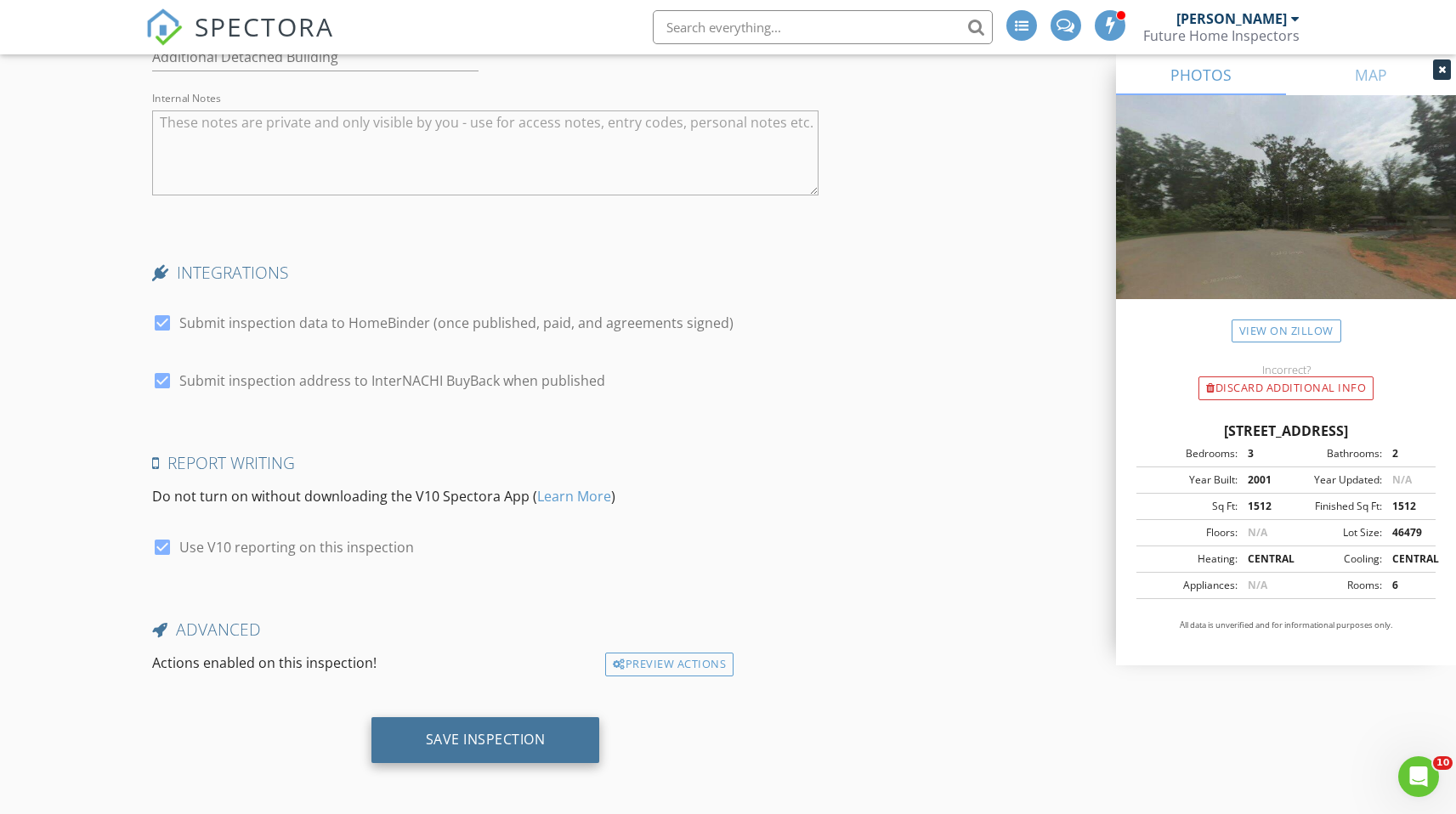
click at [497, 731] on div "Save Inspection" at bounding box center [486, 739] width 120 height 17
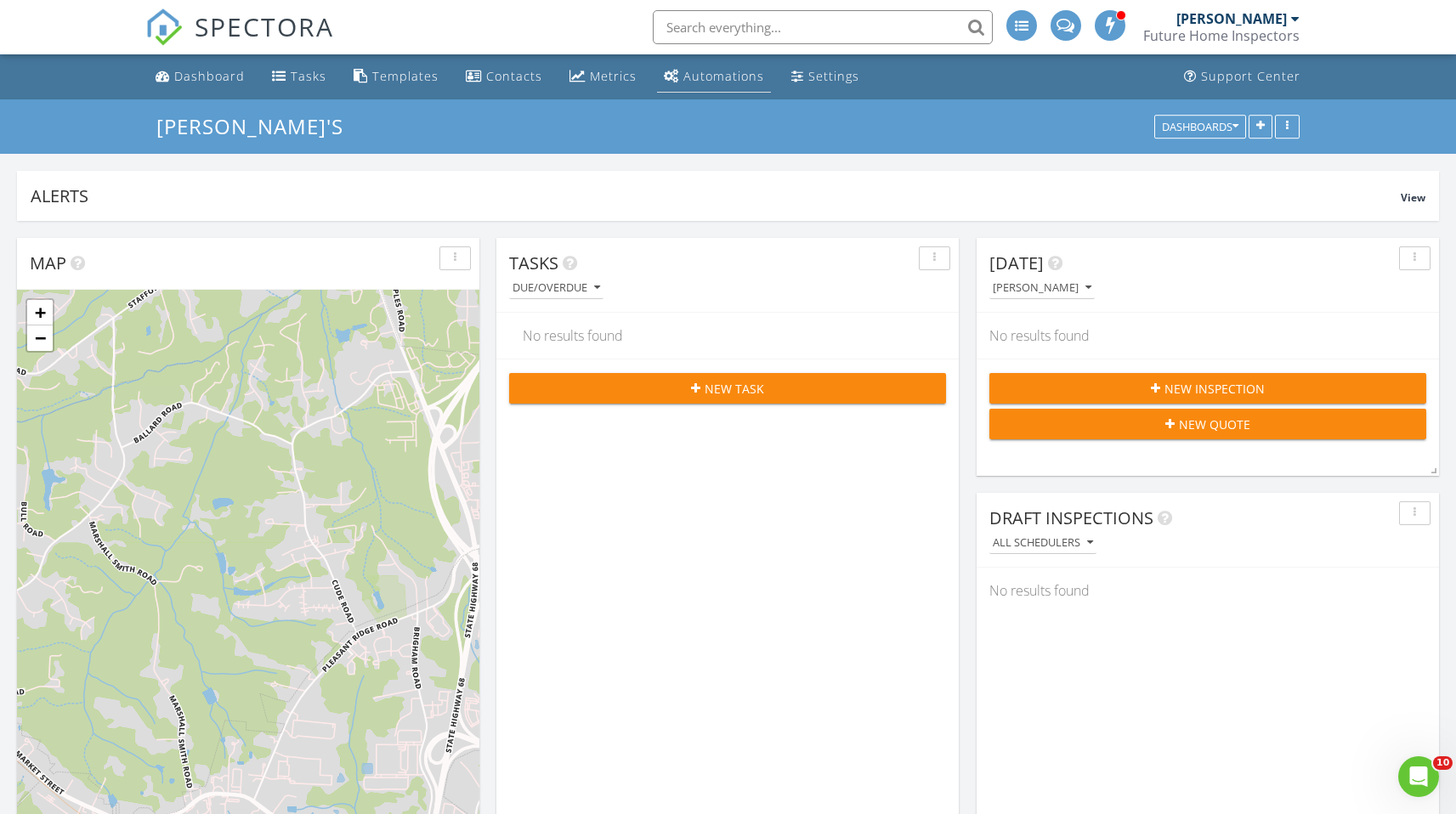
click at [714, 72] on div "Automations" at bounding box center [724, 76] width 81 height 16
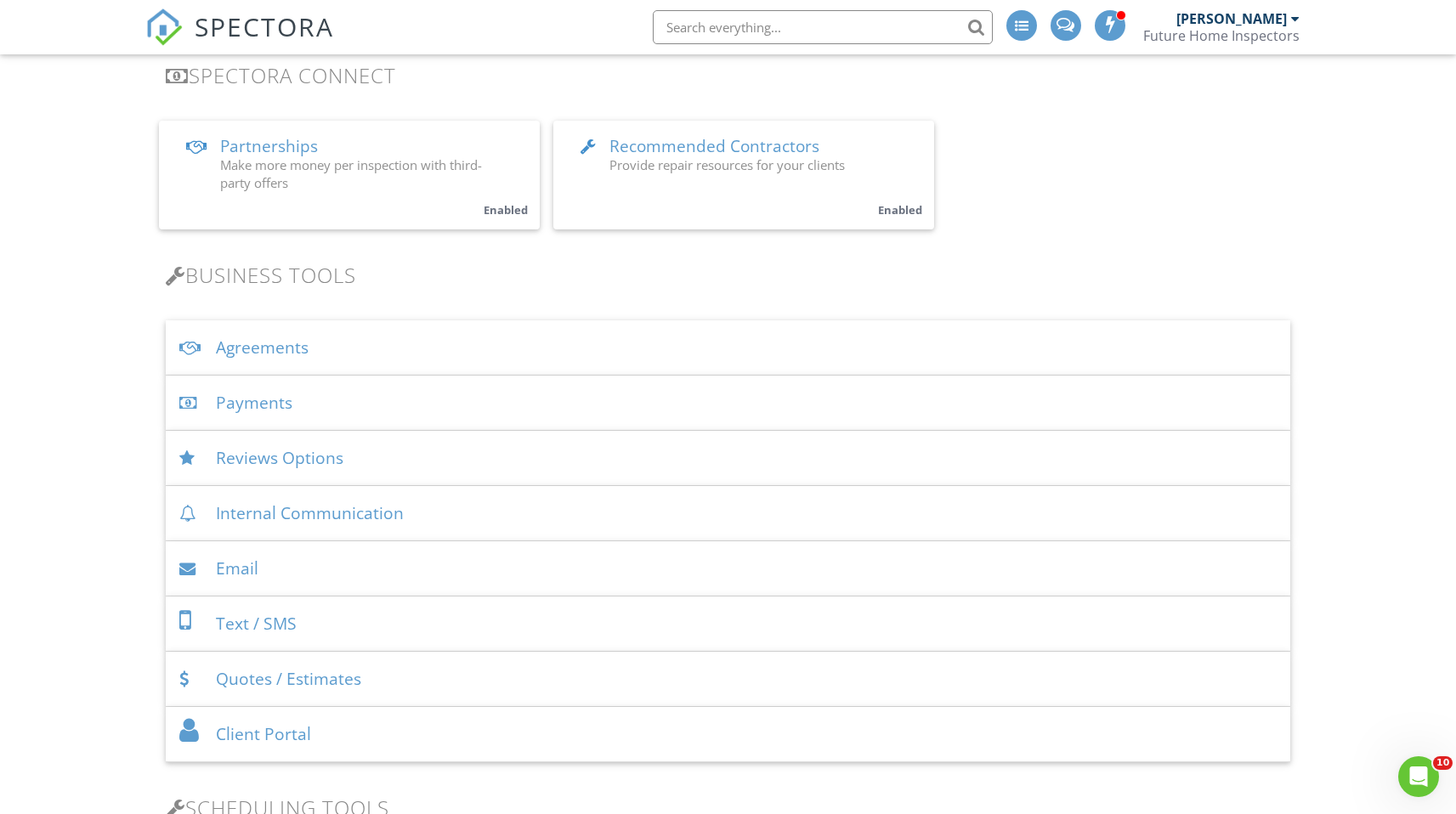
scroll to position [361, 0]
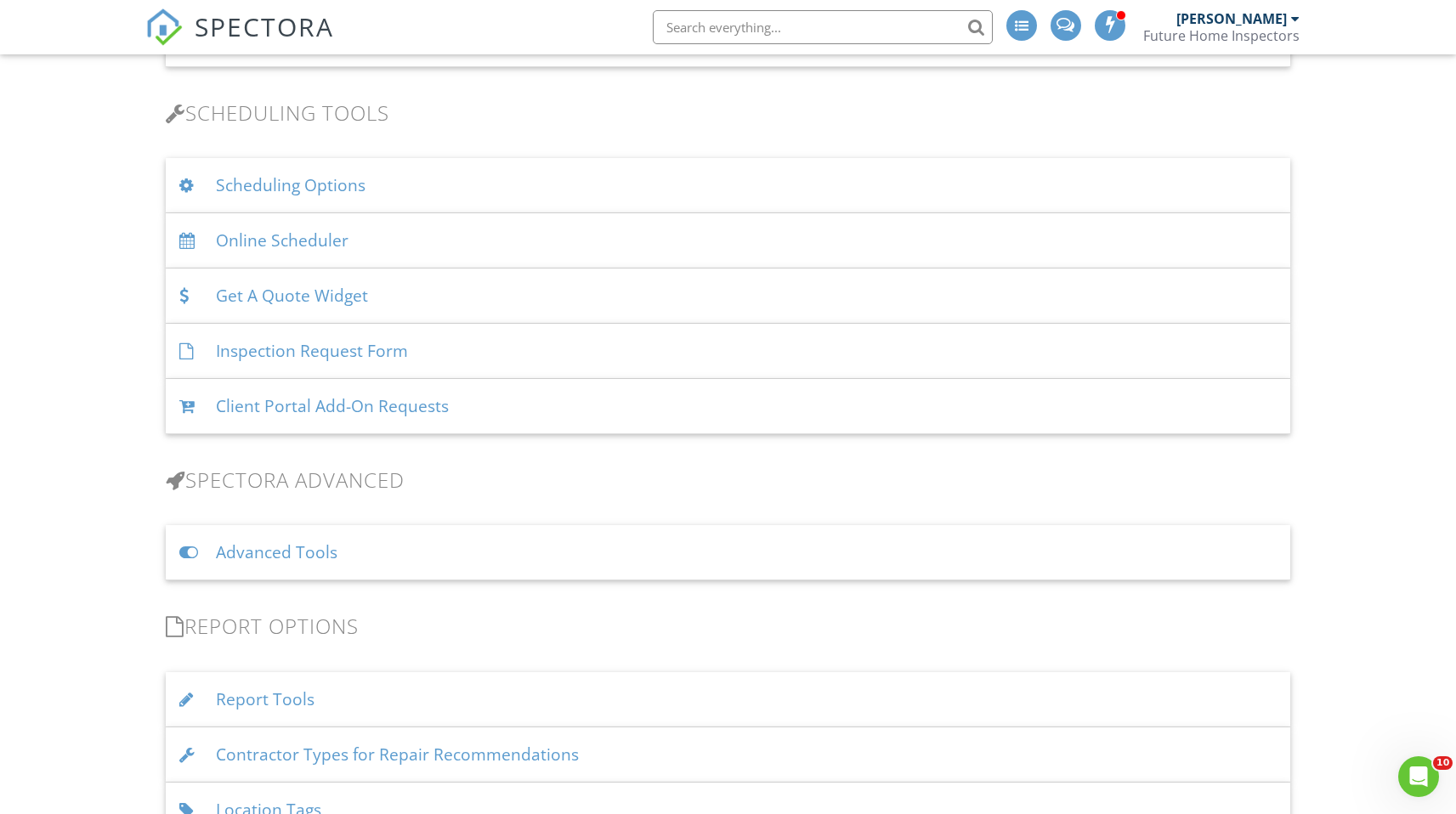
click at [353, 560] on div "Advanced Tools" at bounding box center [727, 553] width 1124 height 55
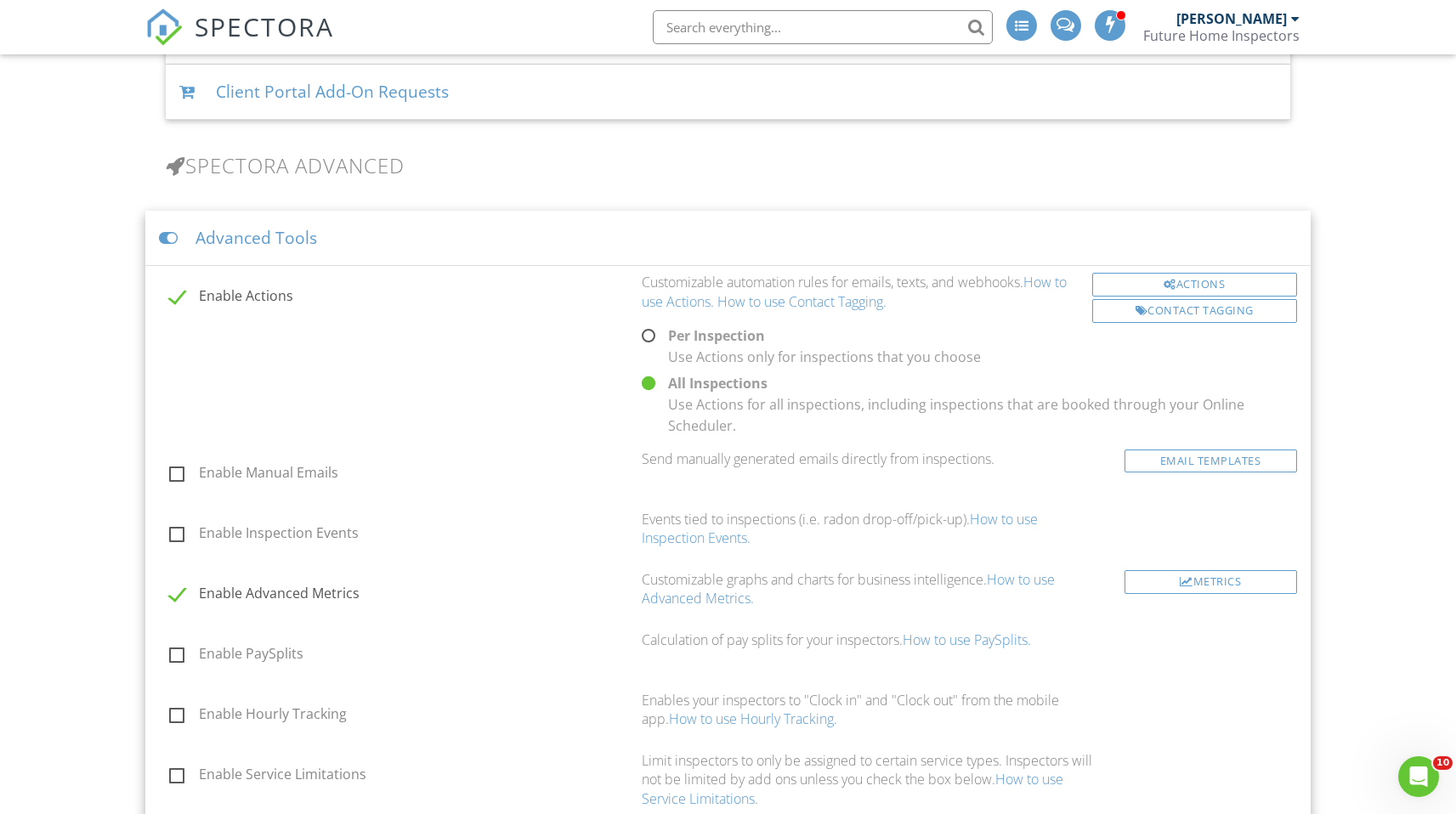
scroll to position [1362, 0]
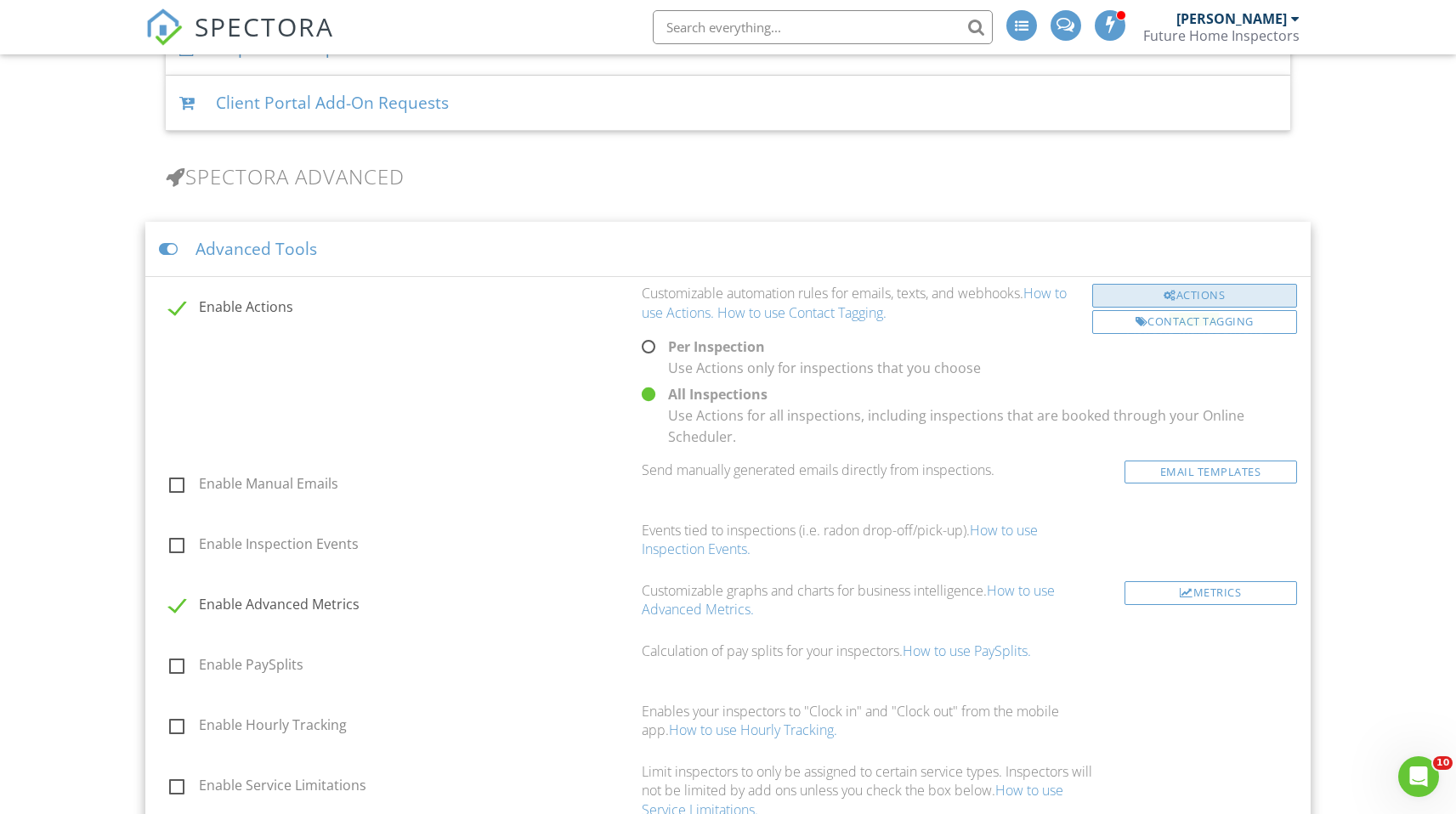
click at [1226, 290] on div "Actions" at bounding box center [1195, 296] width 205 height 24
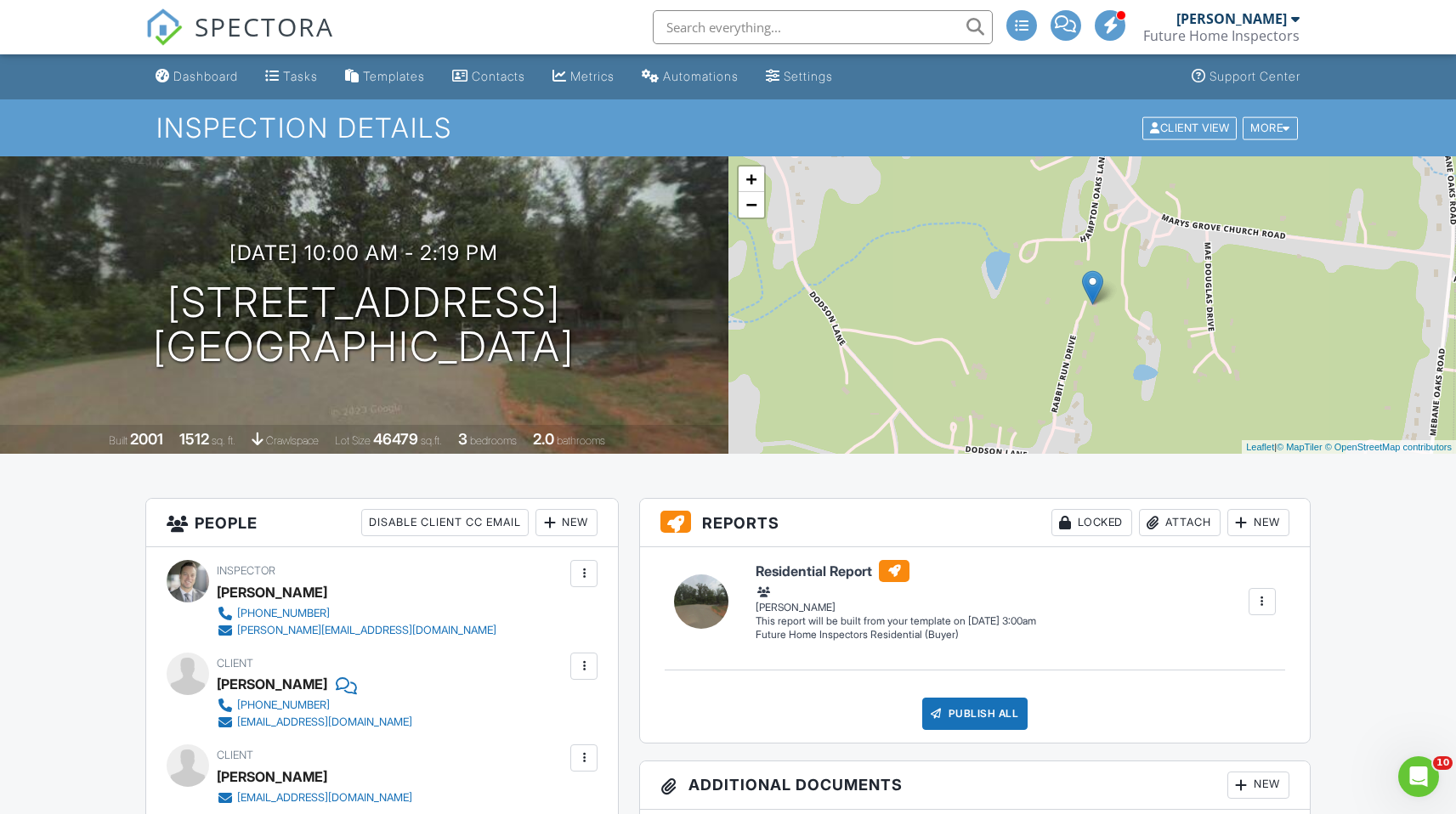
click at [1258, 522] on div "New" at bounding box center [1259, 523] width 62 height 28
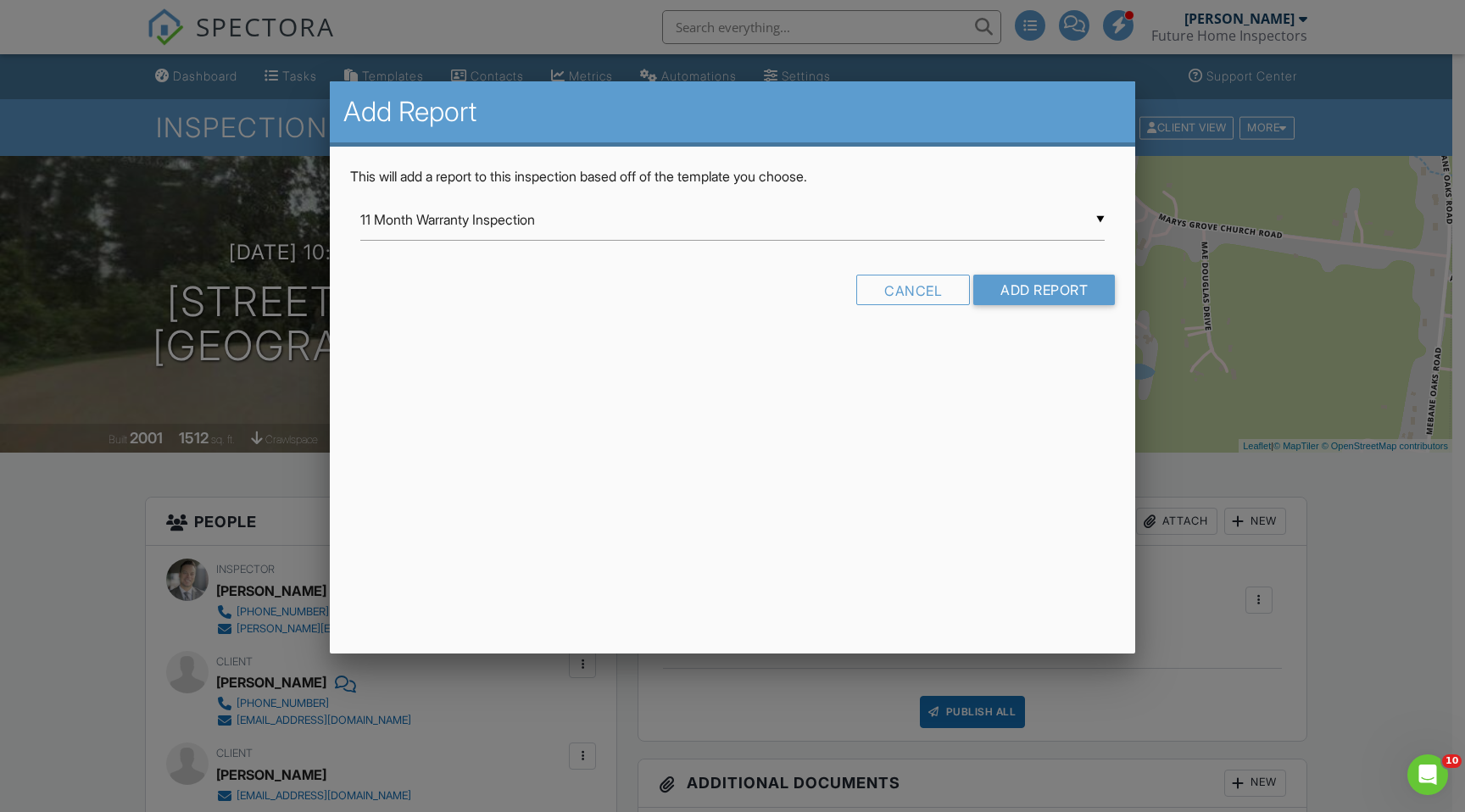
click at [578, 229] on input "11 Month Warranty Inspection" at bounding box center [733, 219] width 744 height 42
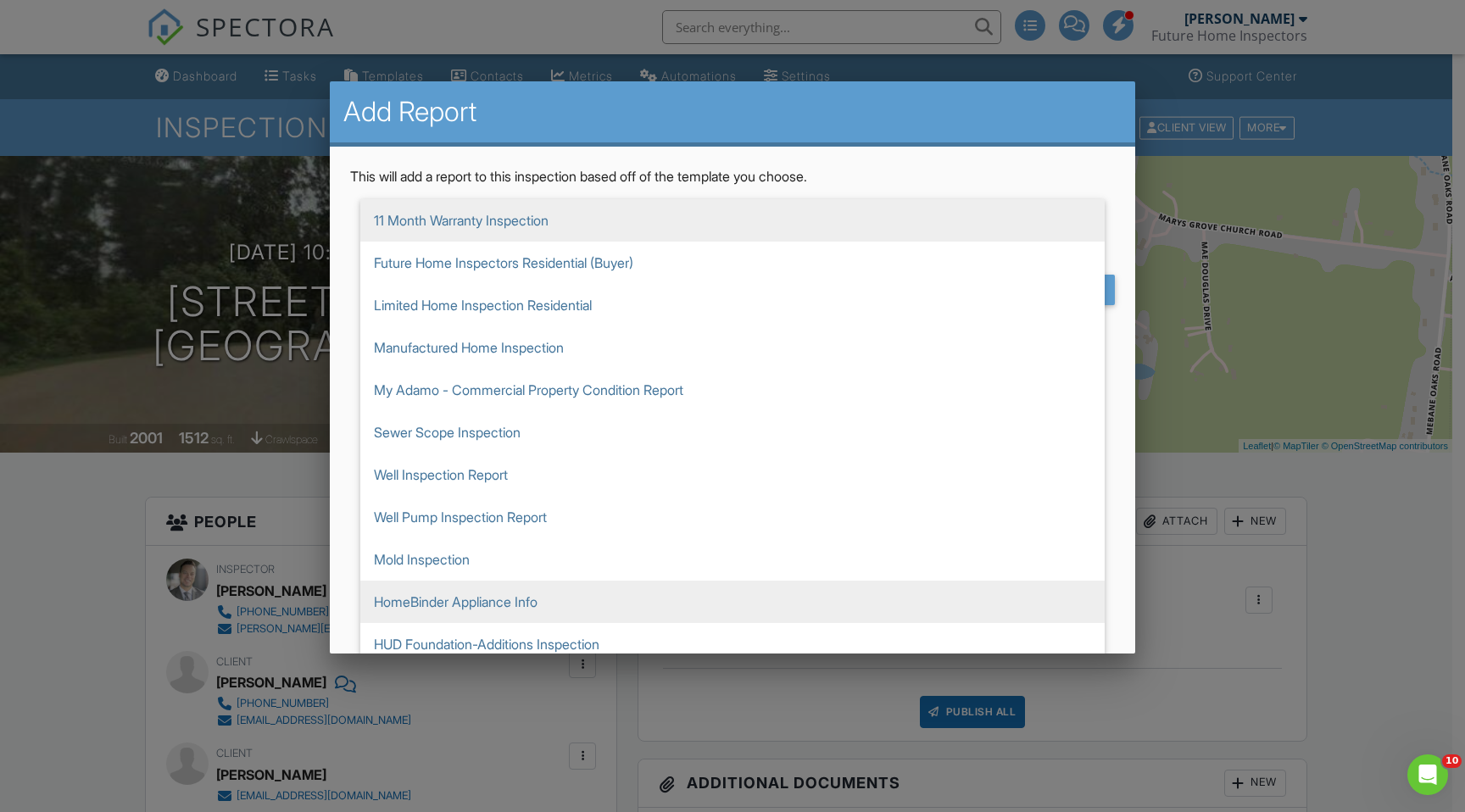
click at [448, 602] on span "HomeBinder Appliance Info" at bounding box center [733, 602] width 744 height 43
type input "HomeBinder Appliance Info"
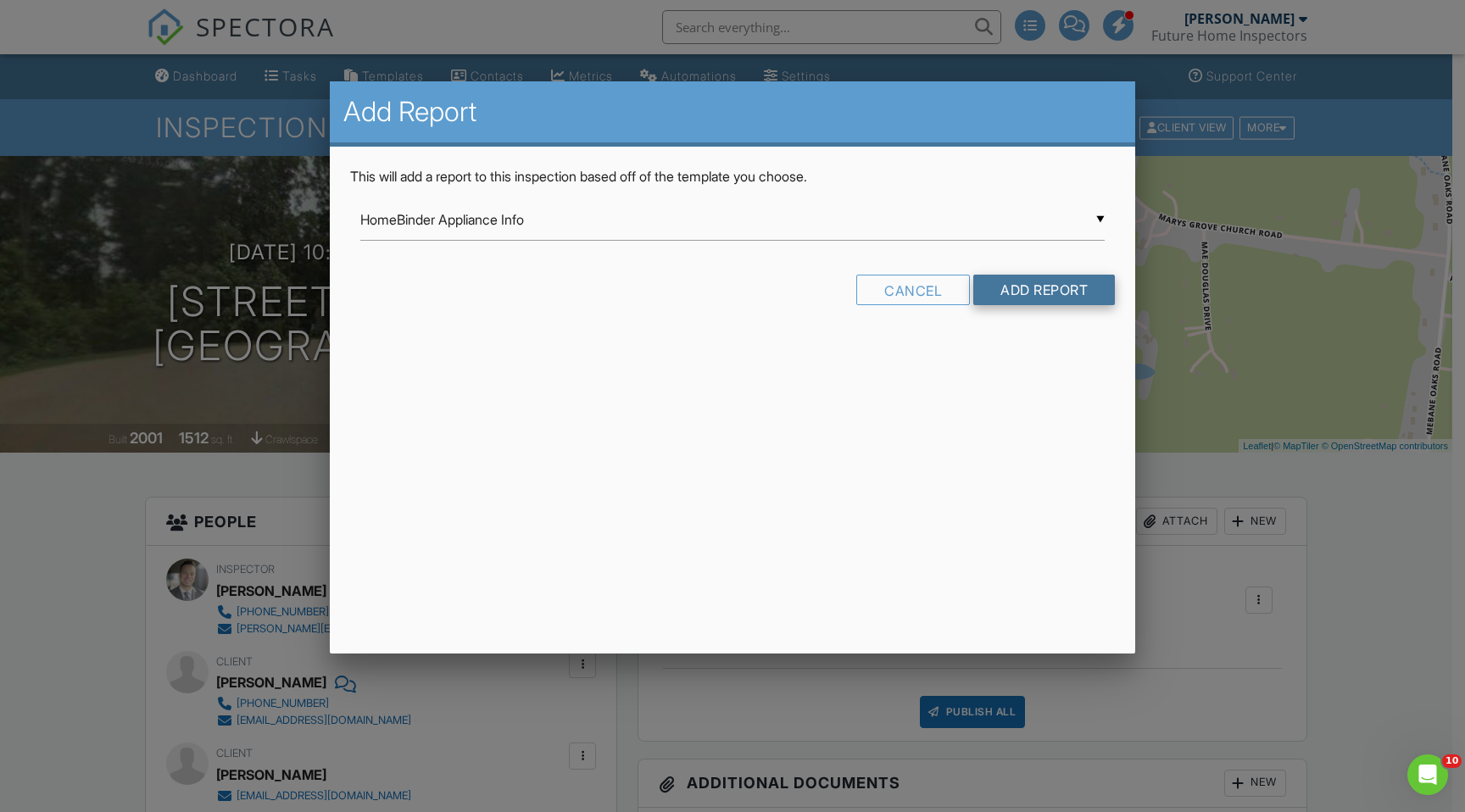
click at [1090, 298] on input "Add Report" at bounding box center [1043, 290] width 141 height 30
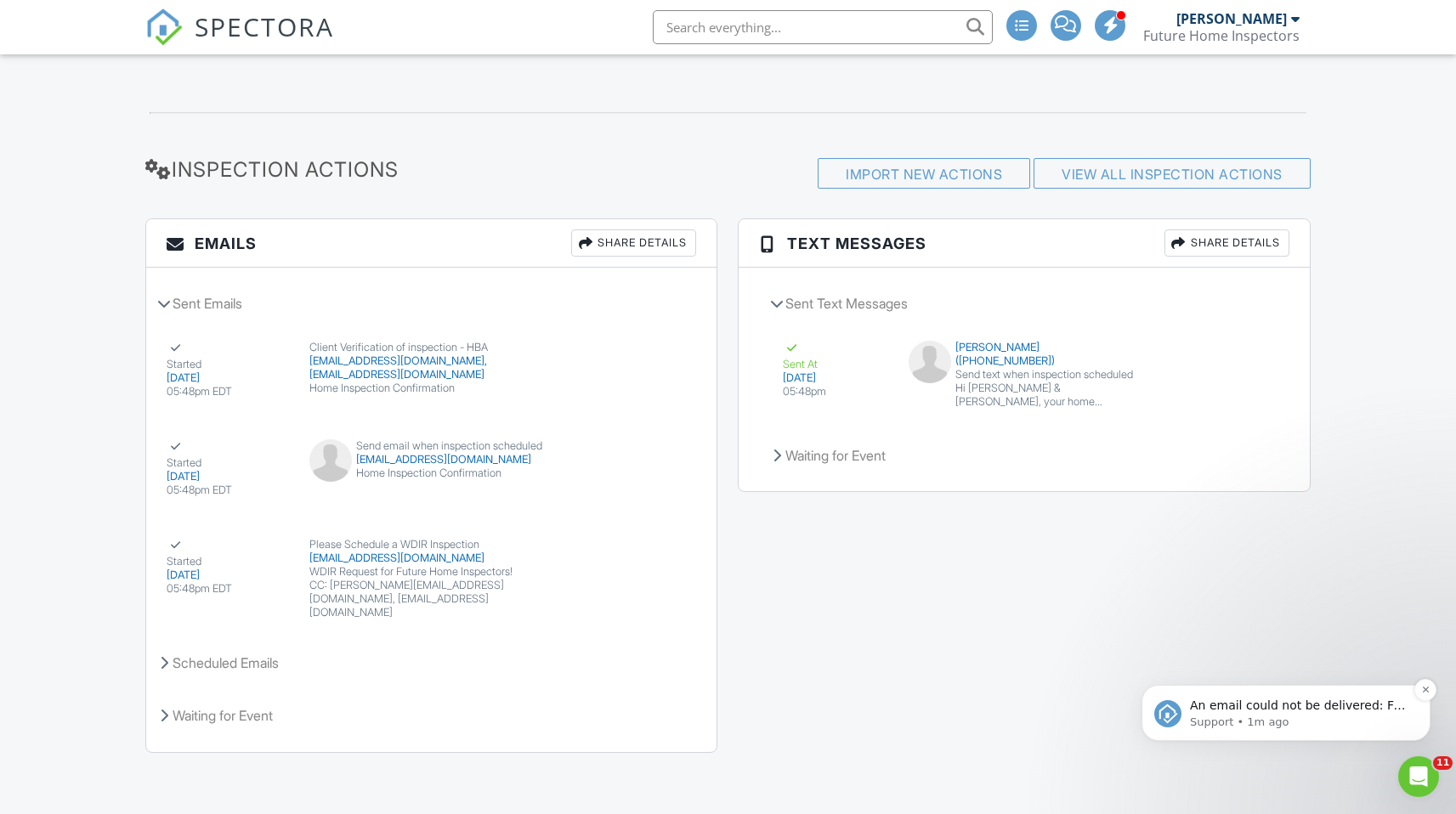
click at [1290, 703] on p "An email could not be delivered: For more information, view Why emails don't ge…" at bounding box center [1300, 705] width 219 height 17
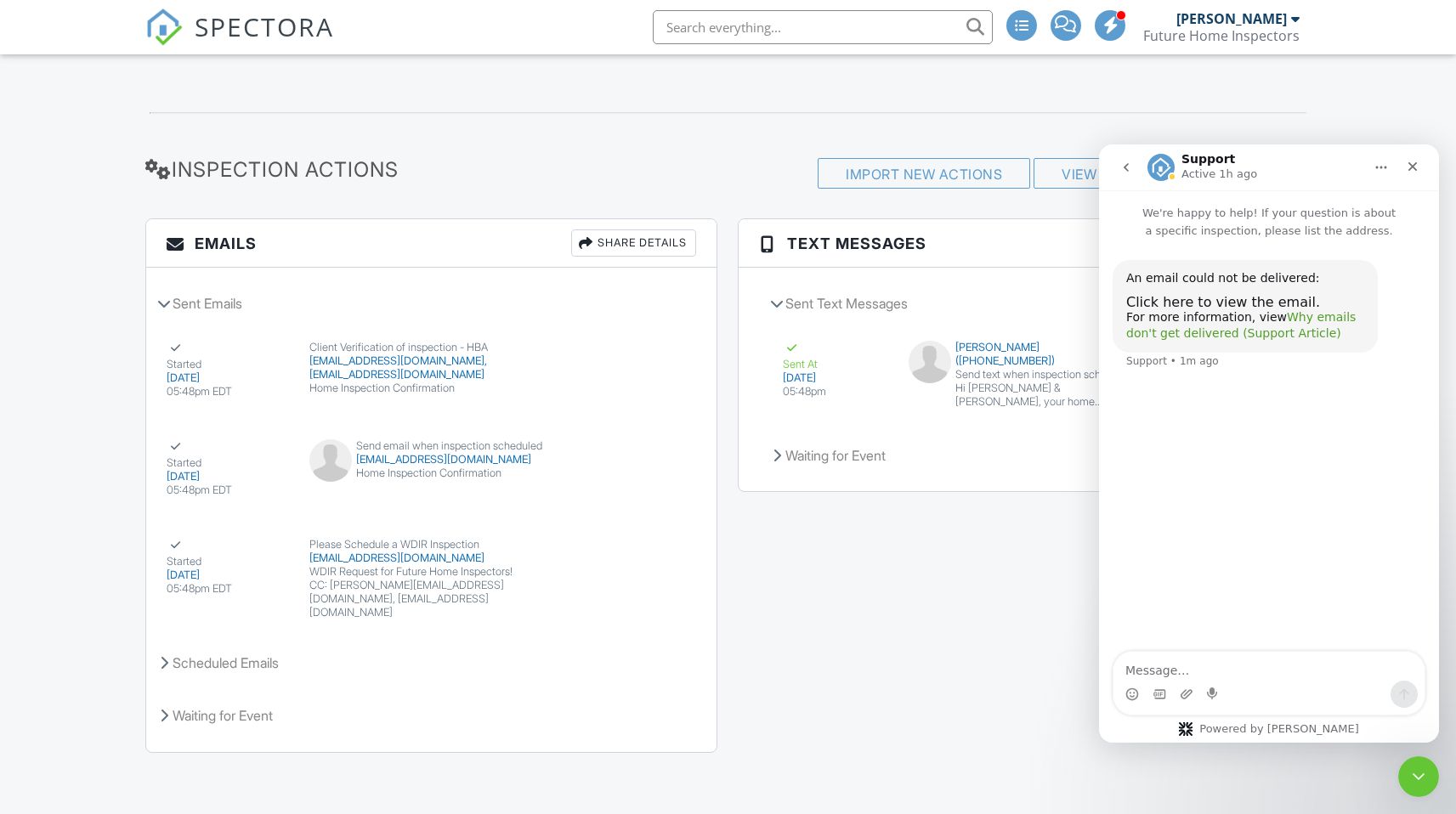
click at [1237, 331] on link "Why emails don't get delivered (Support Article)" at bounding box center [1241, 325] width 230 height 30
click at [260, 662] on div "Scheduled Emails" at bounding box center [431, 663] width 570 height 46
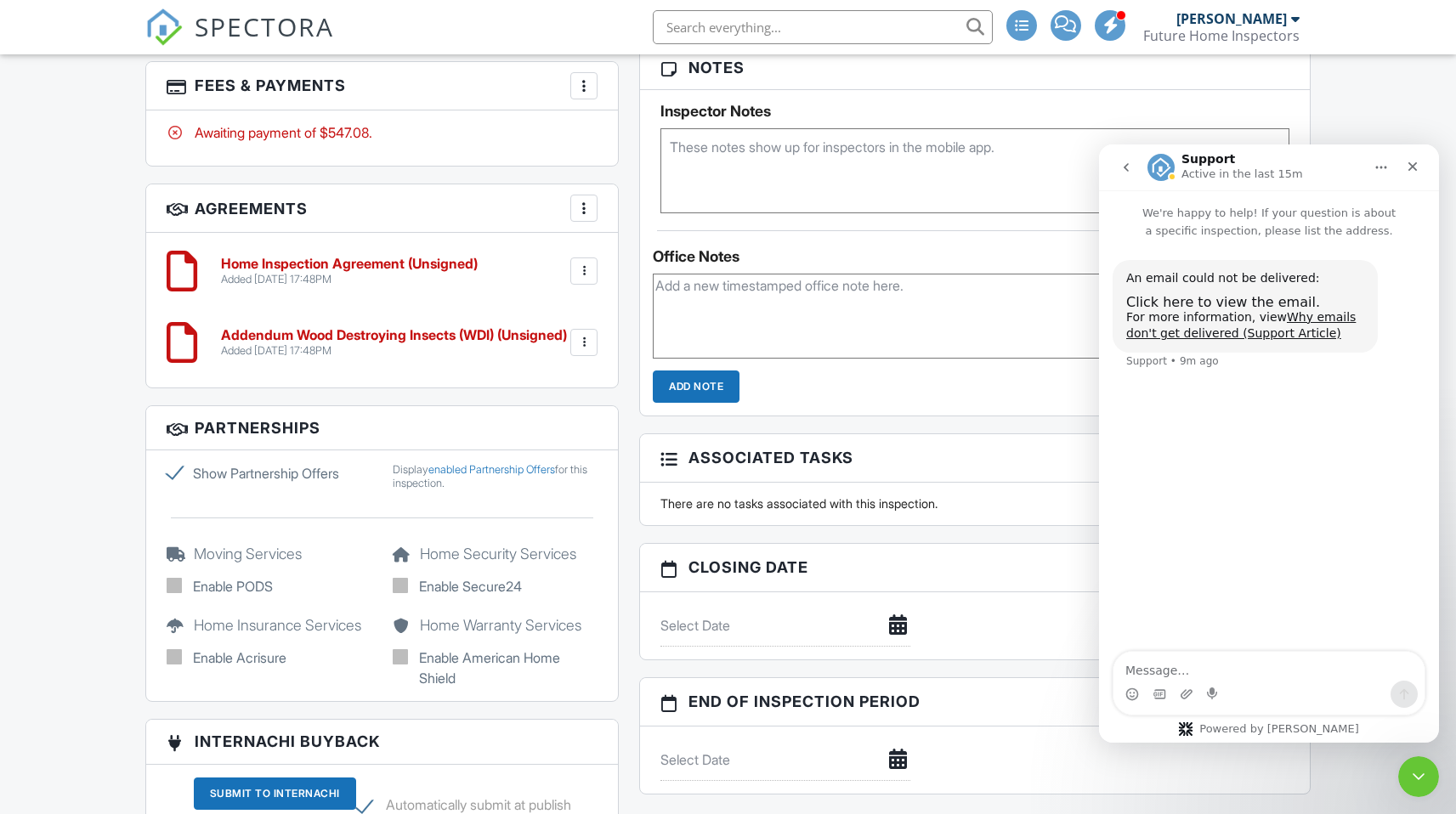
scroll to position [1430, 0]
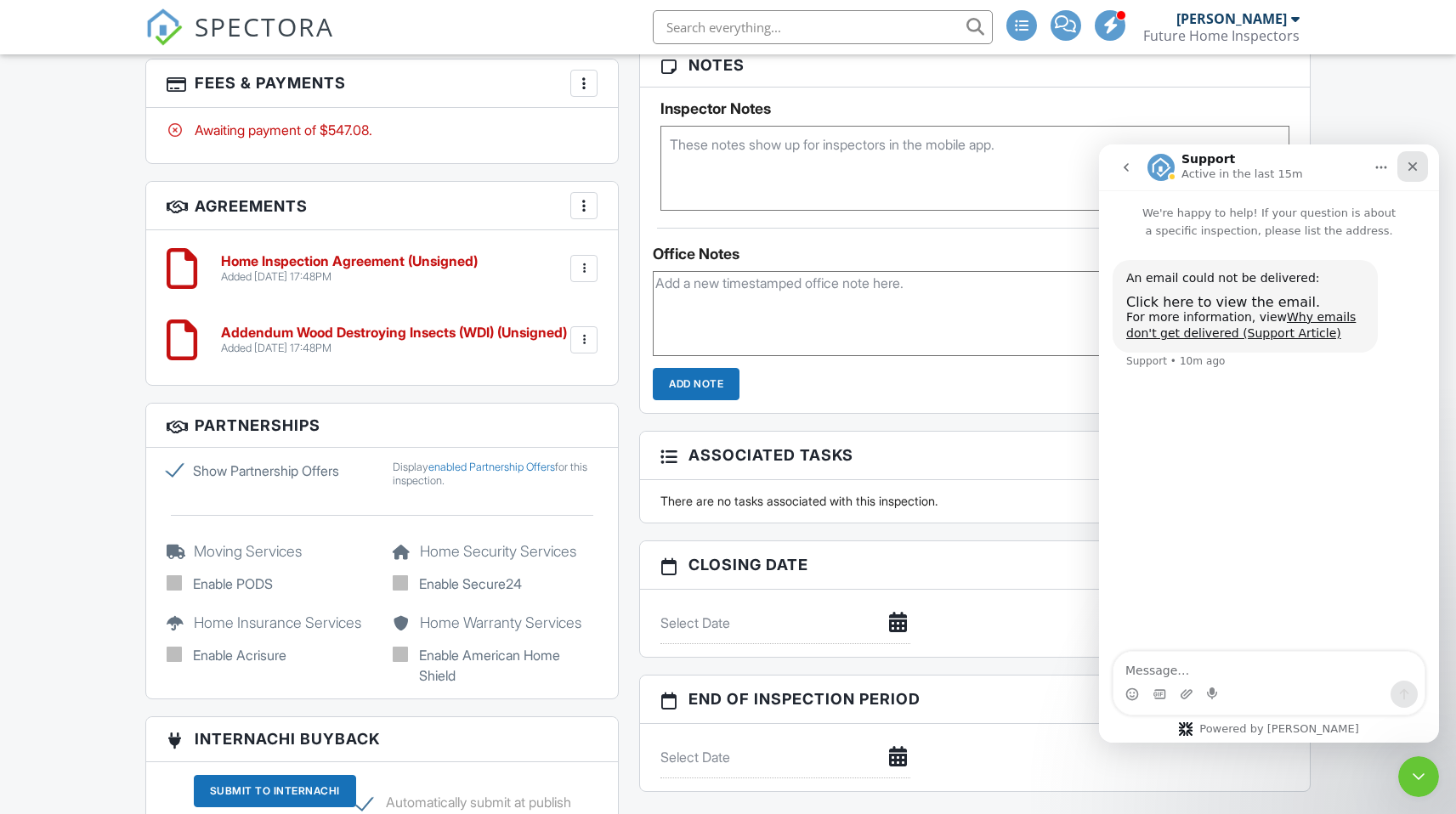
click at [1417, 166] on icon "Close" at bounding box center [1412, 166] width 13 height 13
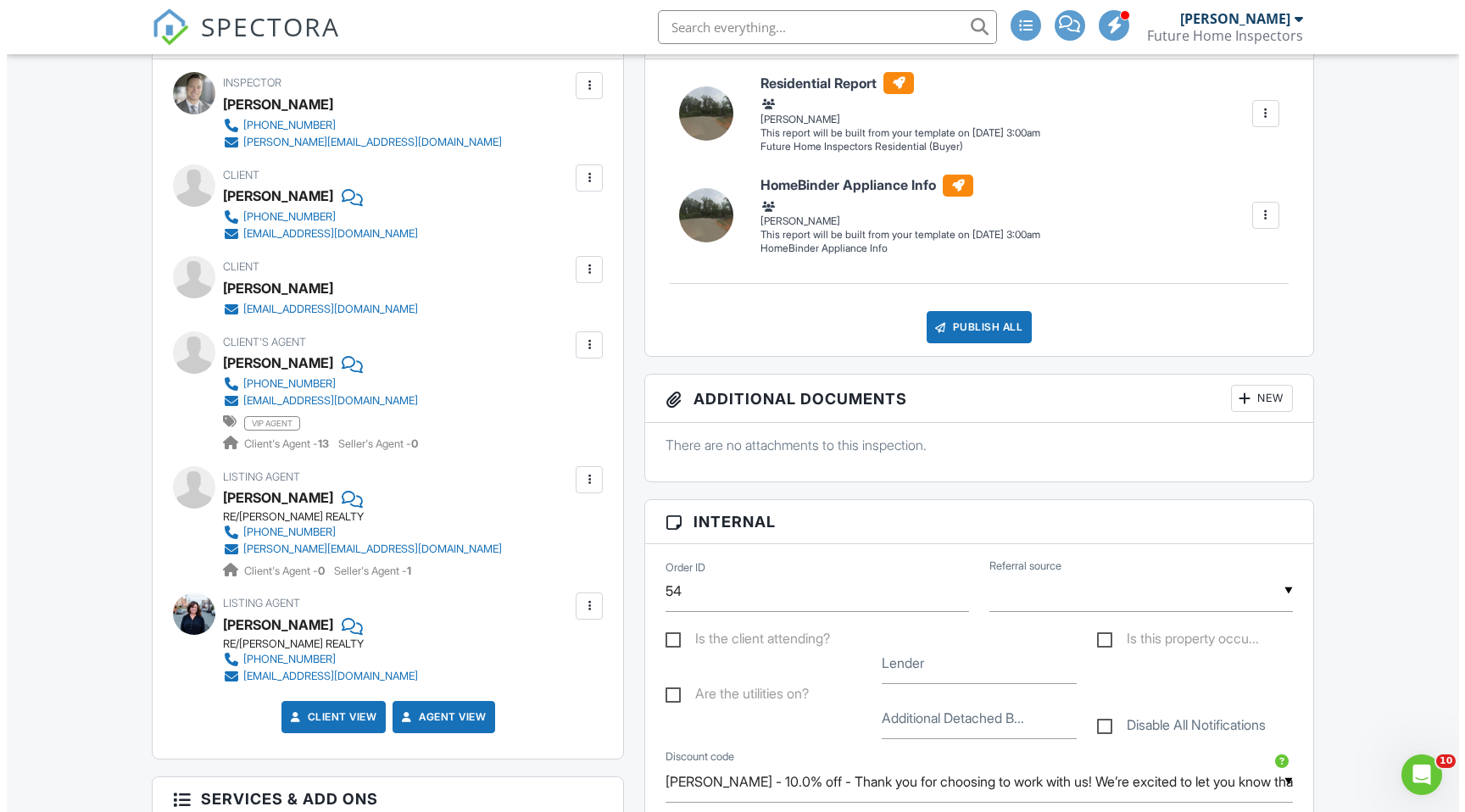
scroll to position [497, 0]
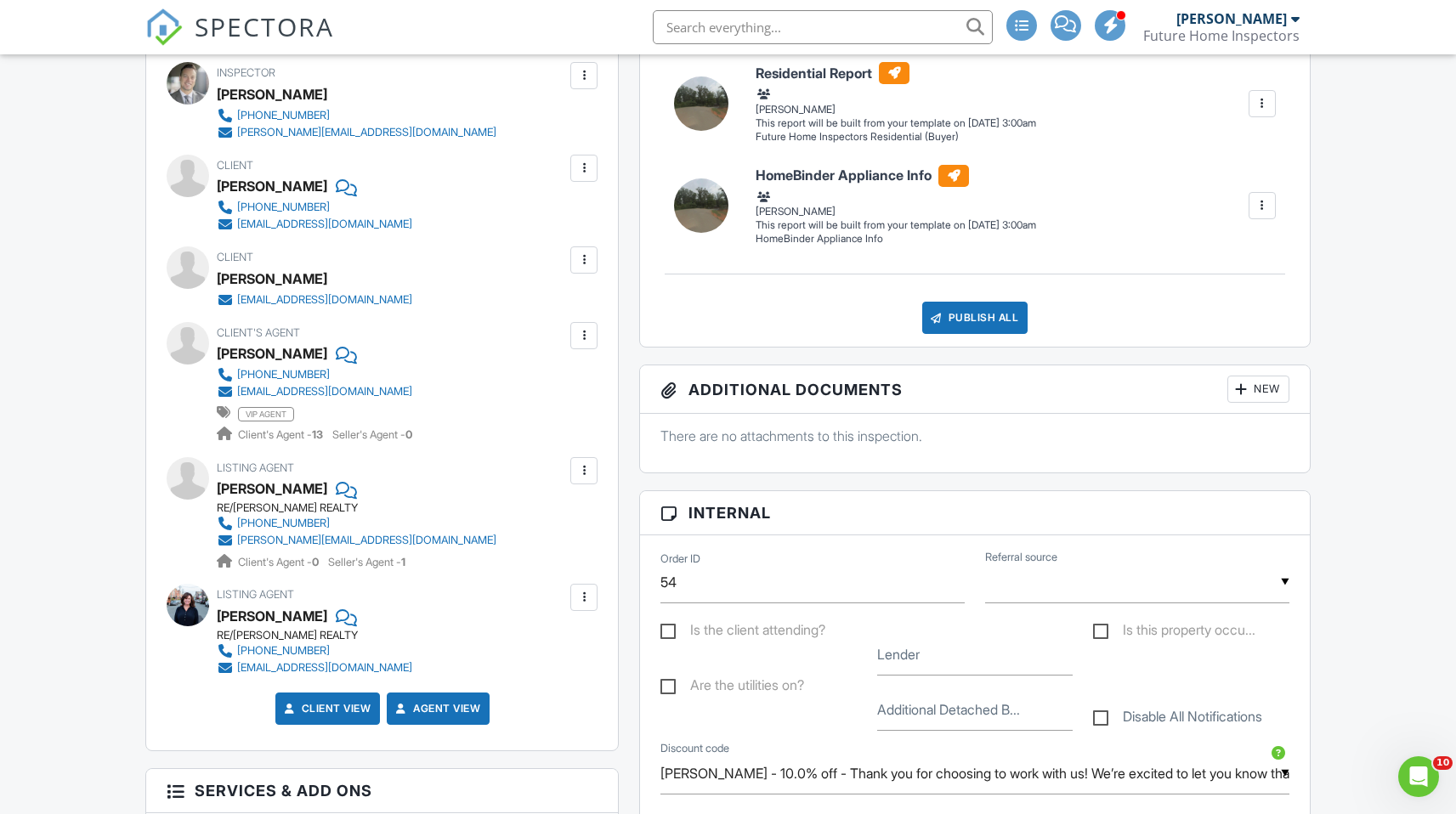
click at [579, 259] on div at bounding box center [584, 259] width 17 height 17
click at [544, 314] on li "Edit" at bounding box center [544, 312] width 86 height 43
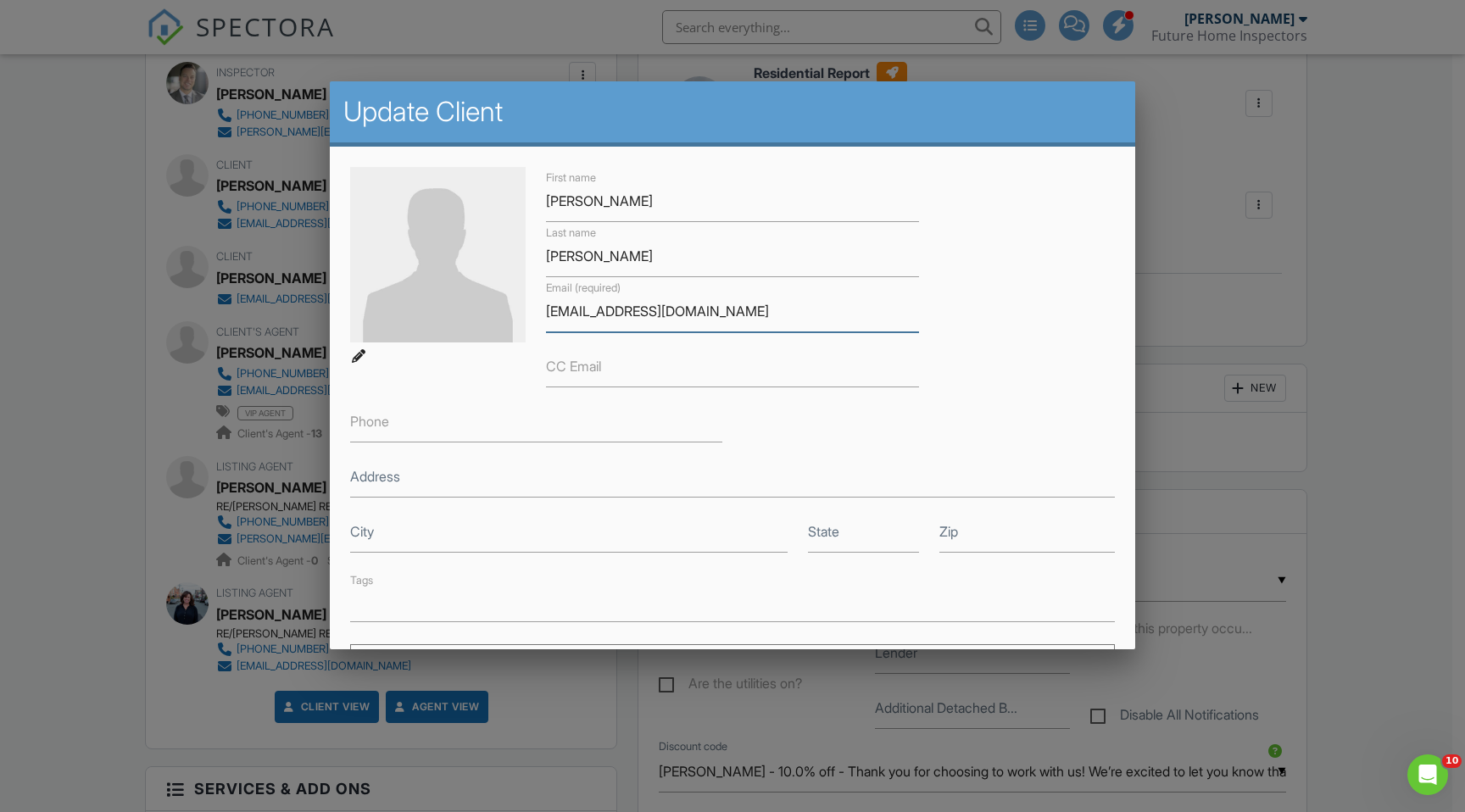
click at [555, 311] on input "tccampgc71@gmail.com" at bounding box center [731, 311] width 372 height 42
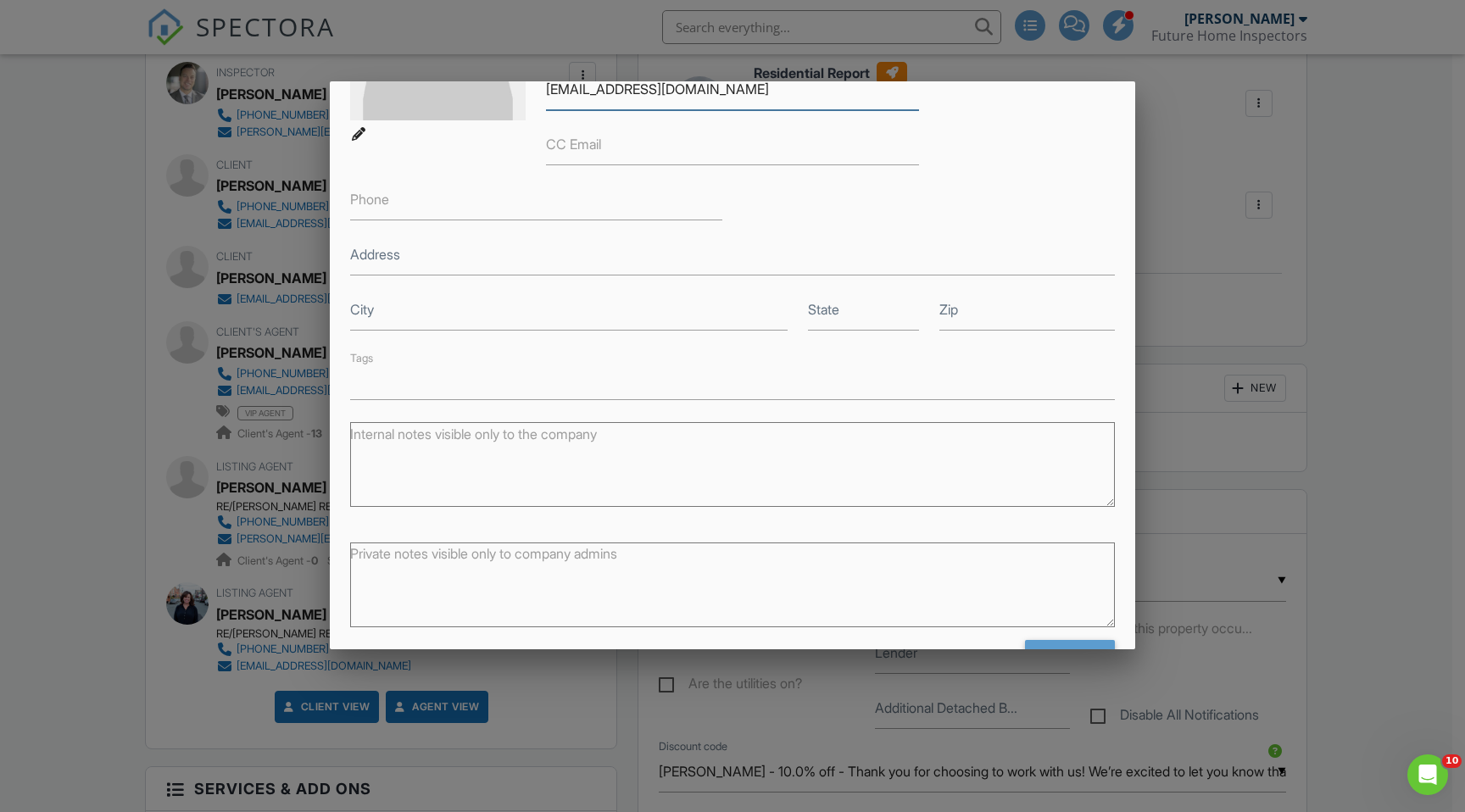
scroll to position [276, 0]
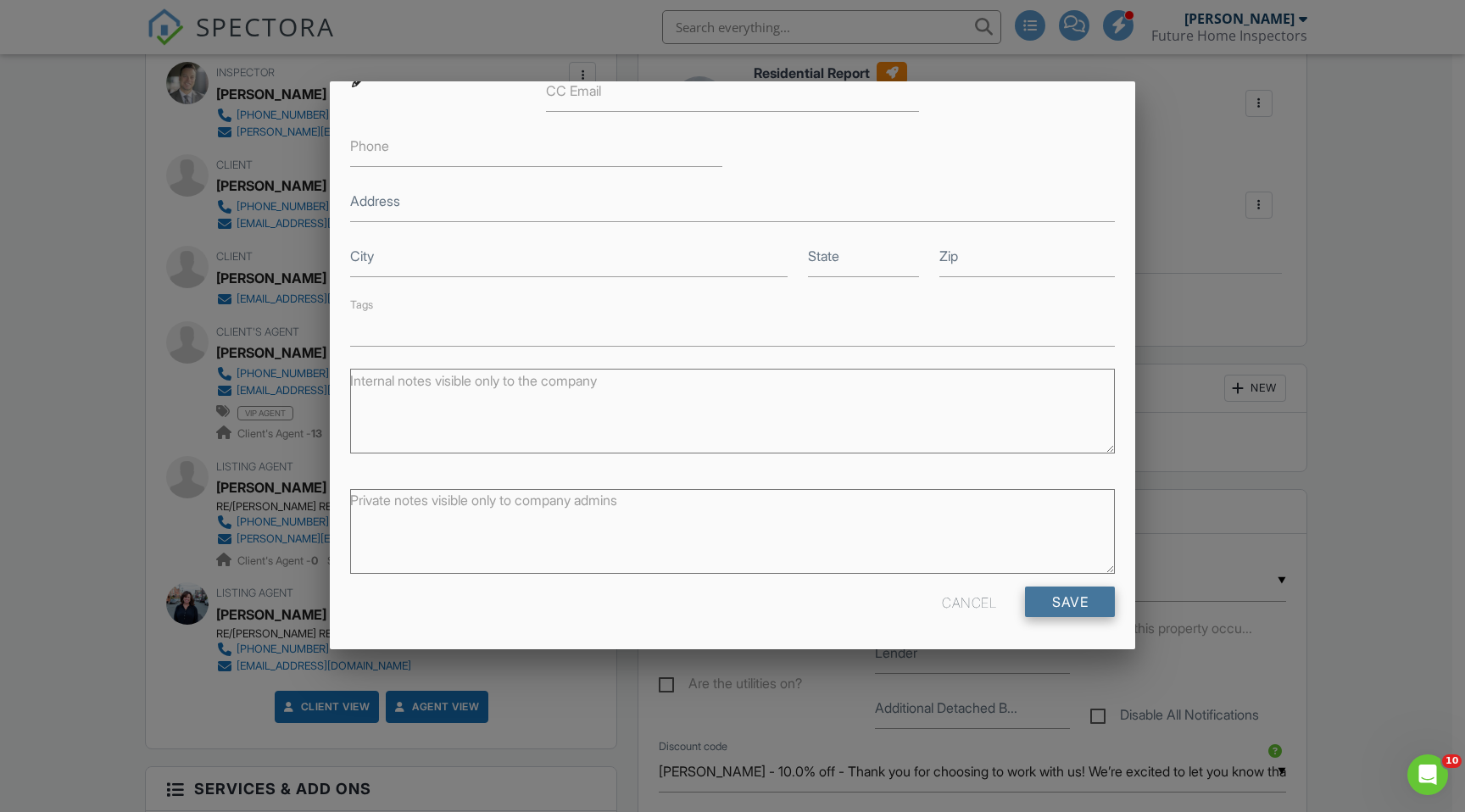
type input "[EMAIL_ADDRESS][DOMAIN_NAME]"
click at [1087, 603] on input "Save" at bounding box center [1070, 601] width 90 height 30
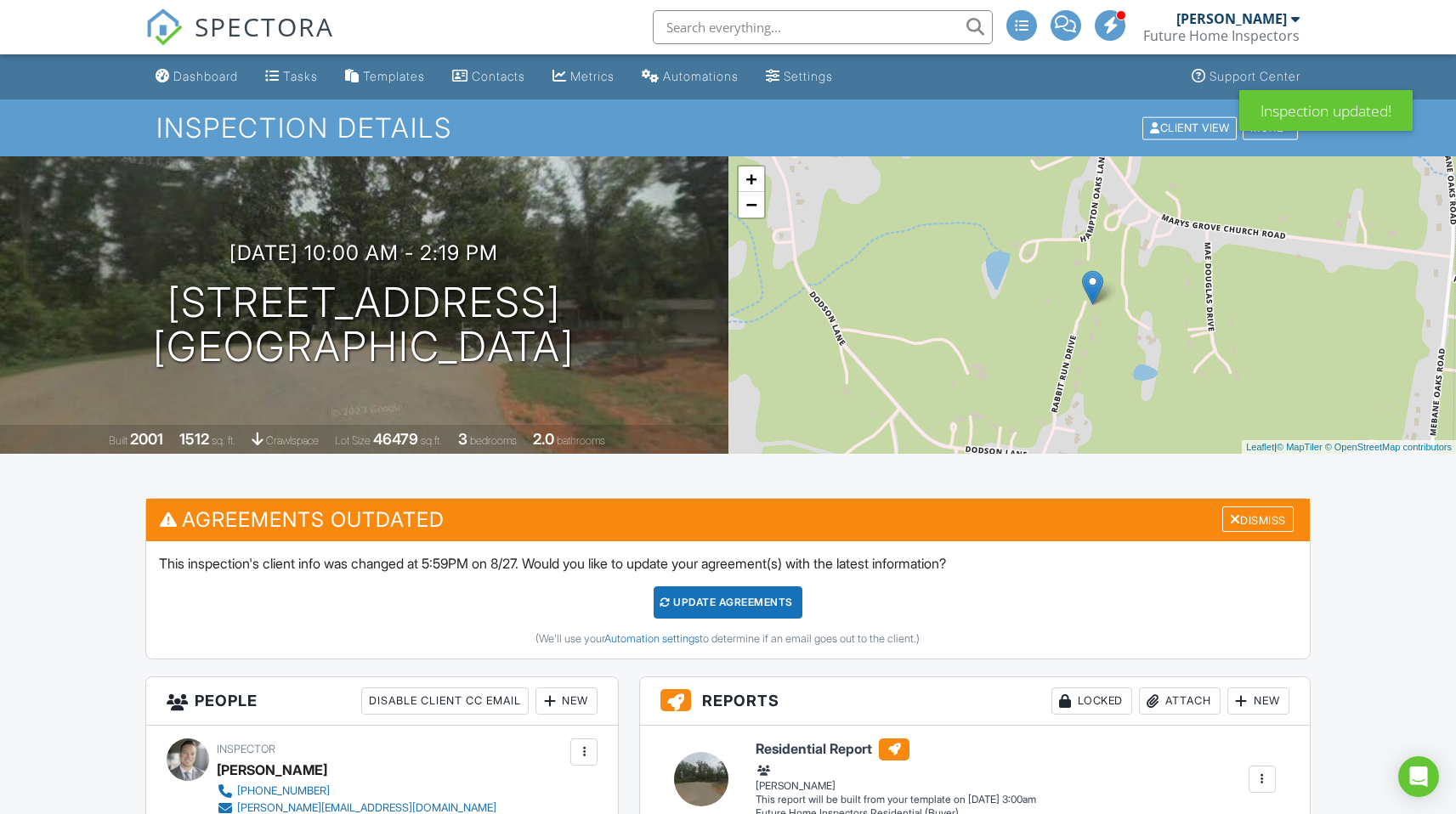
click at [768, 596] on div "Update Agreements" at bounding box center [728, 602] width 149 height 32
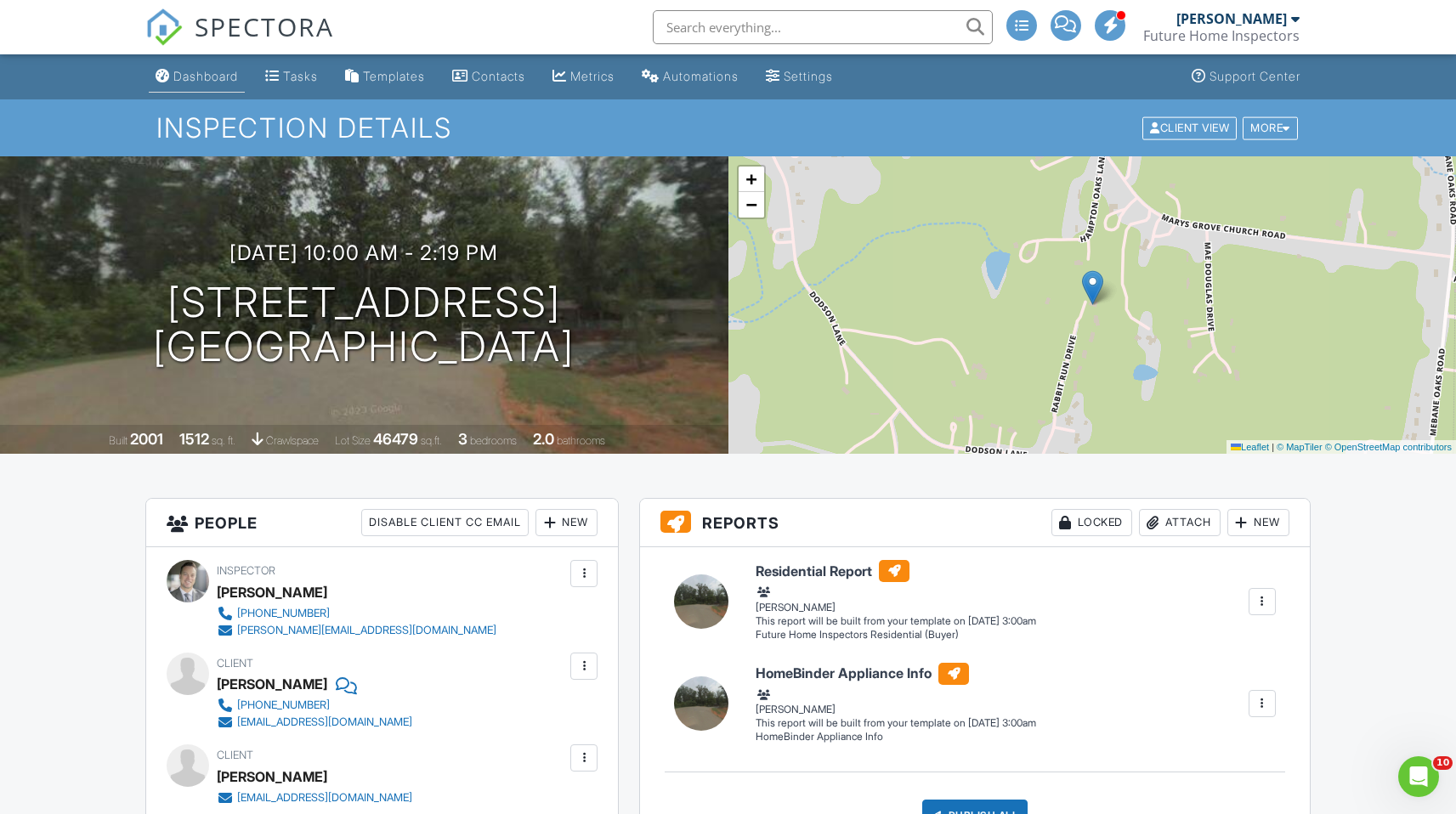
click at [195, 75] on div "Dashboard" at bounding box center [206, 76] width 65 height 14
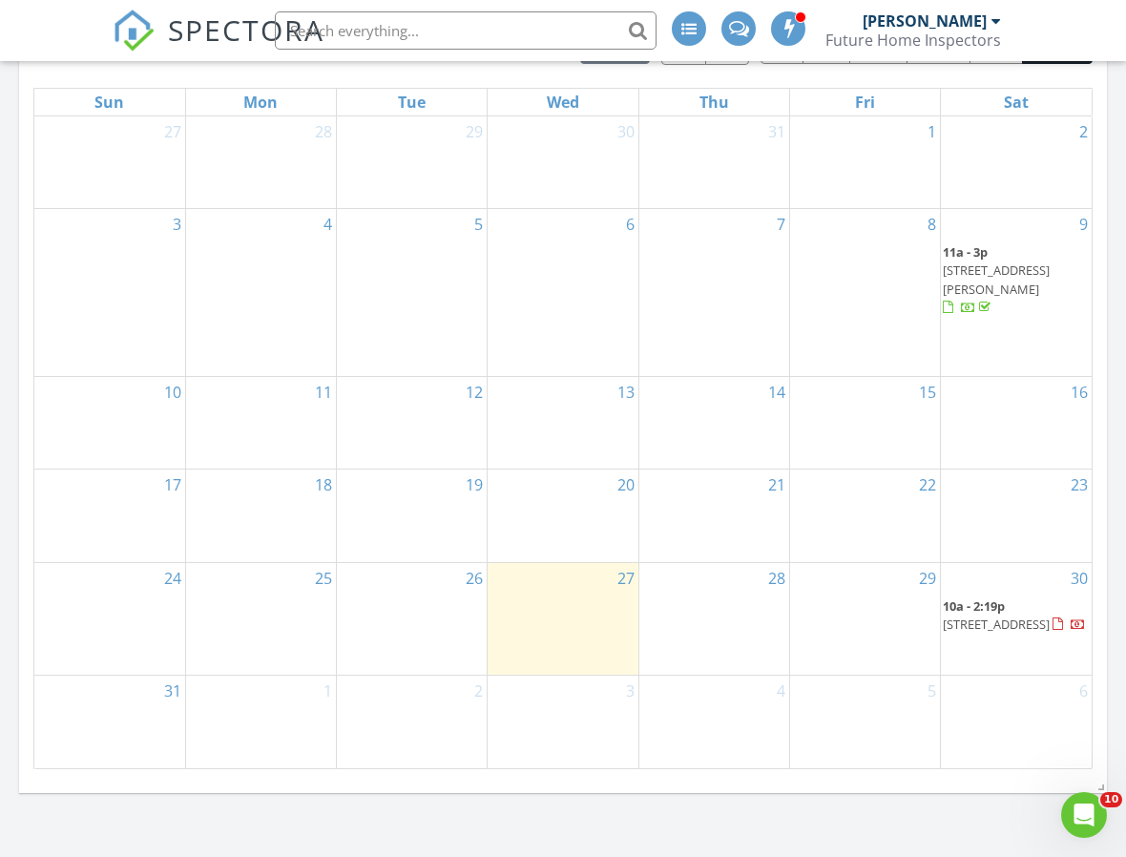
scroll to position [1050, 0]
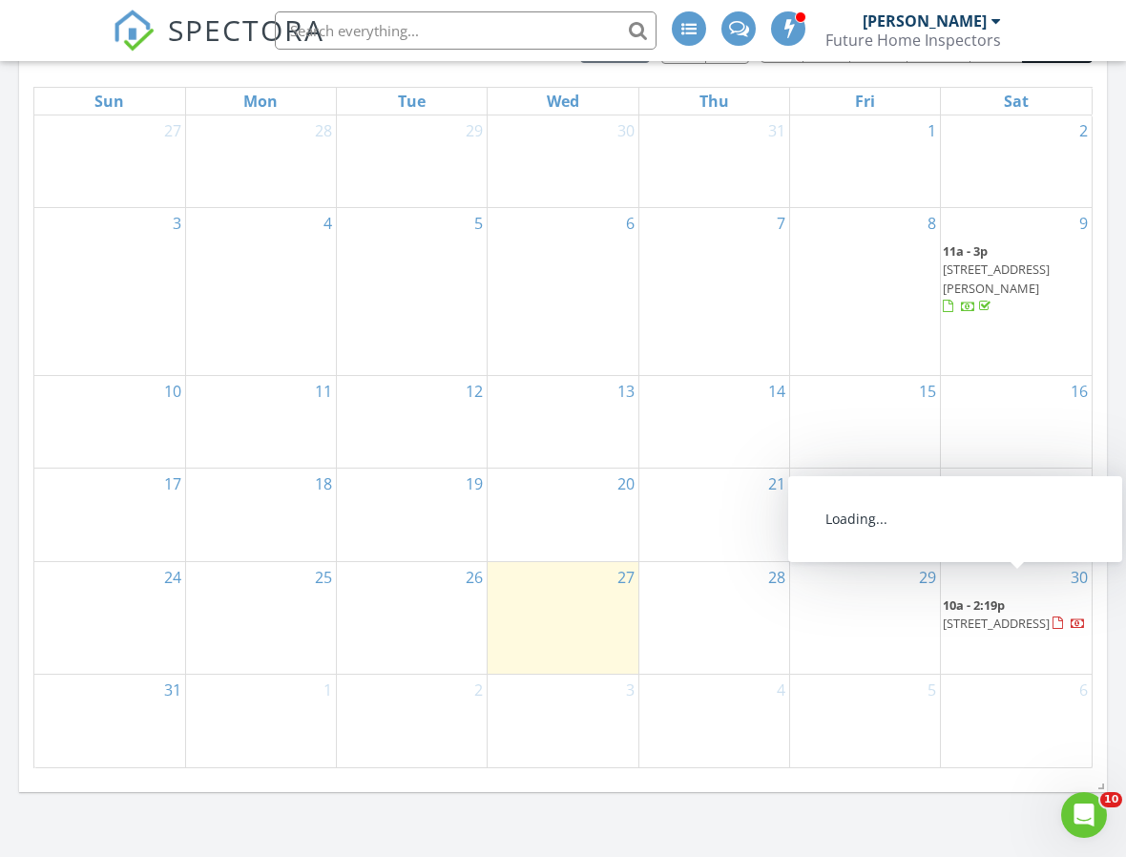
click at [1031, 614] on span "[STREET_ADDRESS]" at bounding box center [996, 622] width 107 height 17
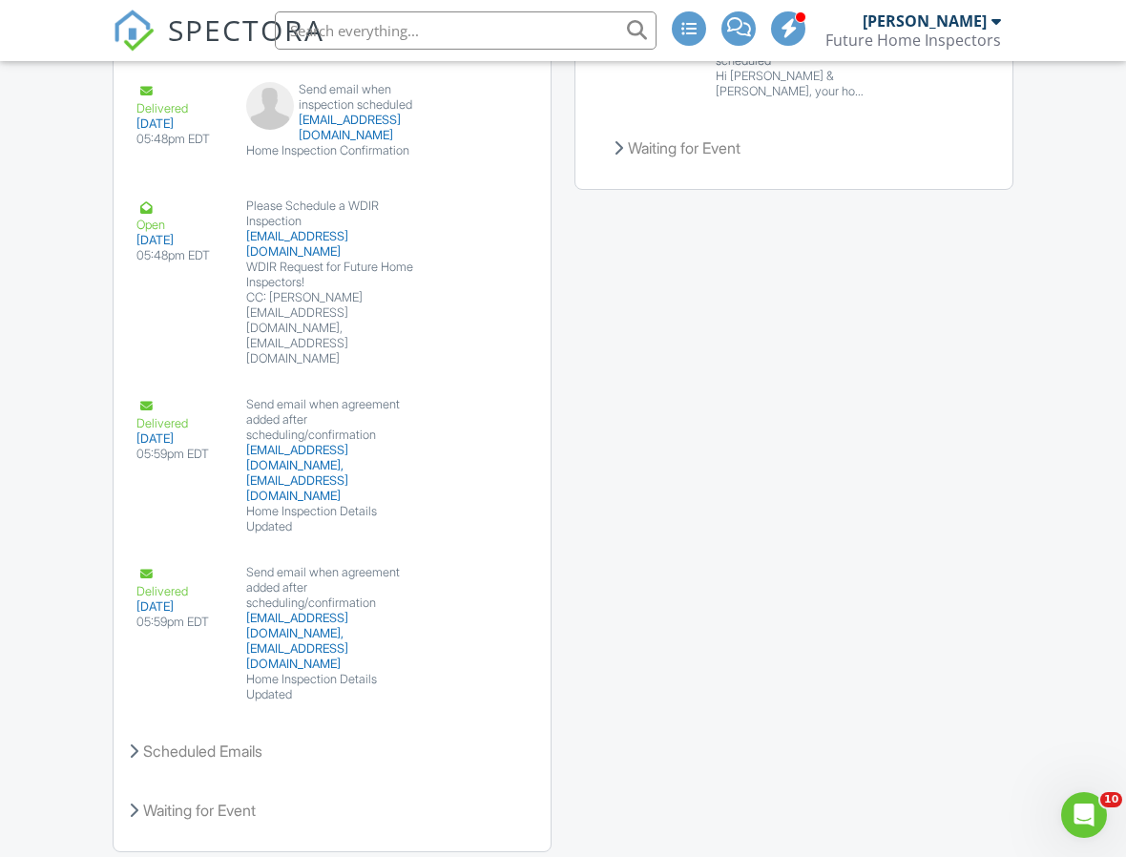
scroll to position [3434, 0]
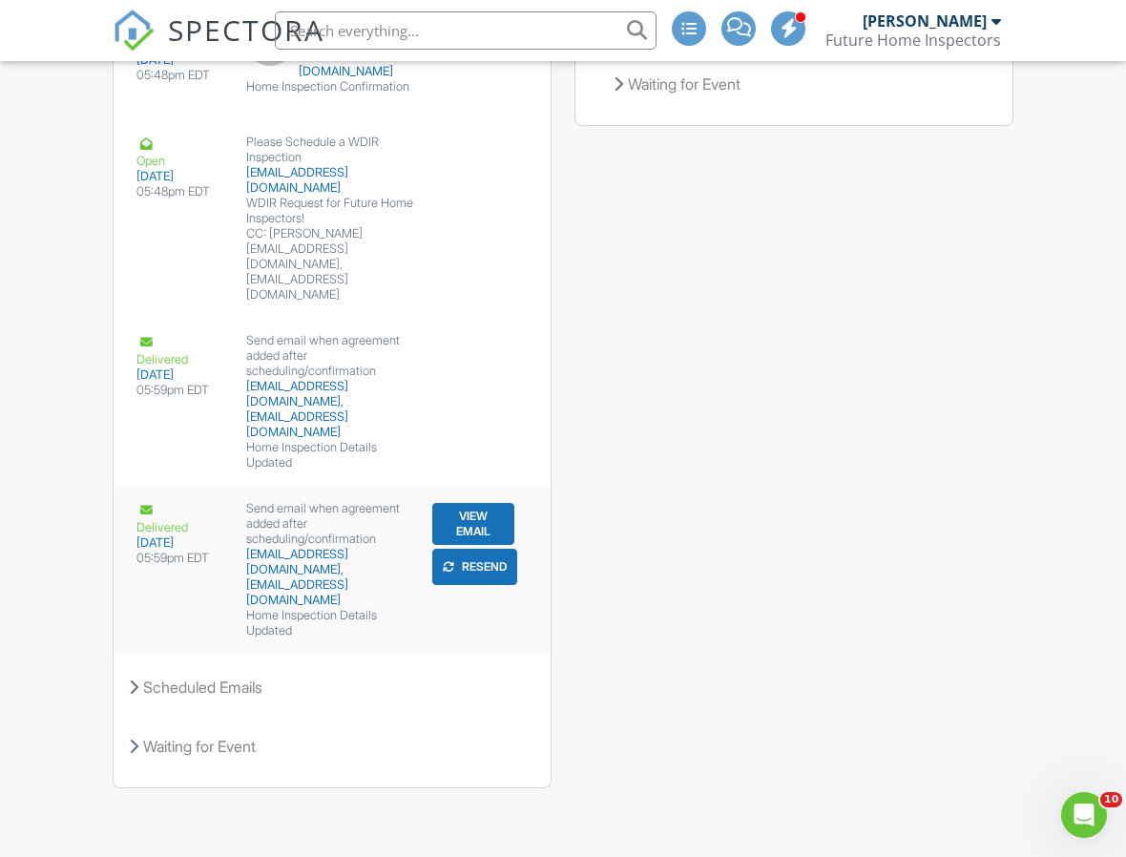
click at [477, 545] on button "View Email" at bounding box center [473, 524] width 83 height 42
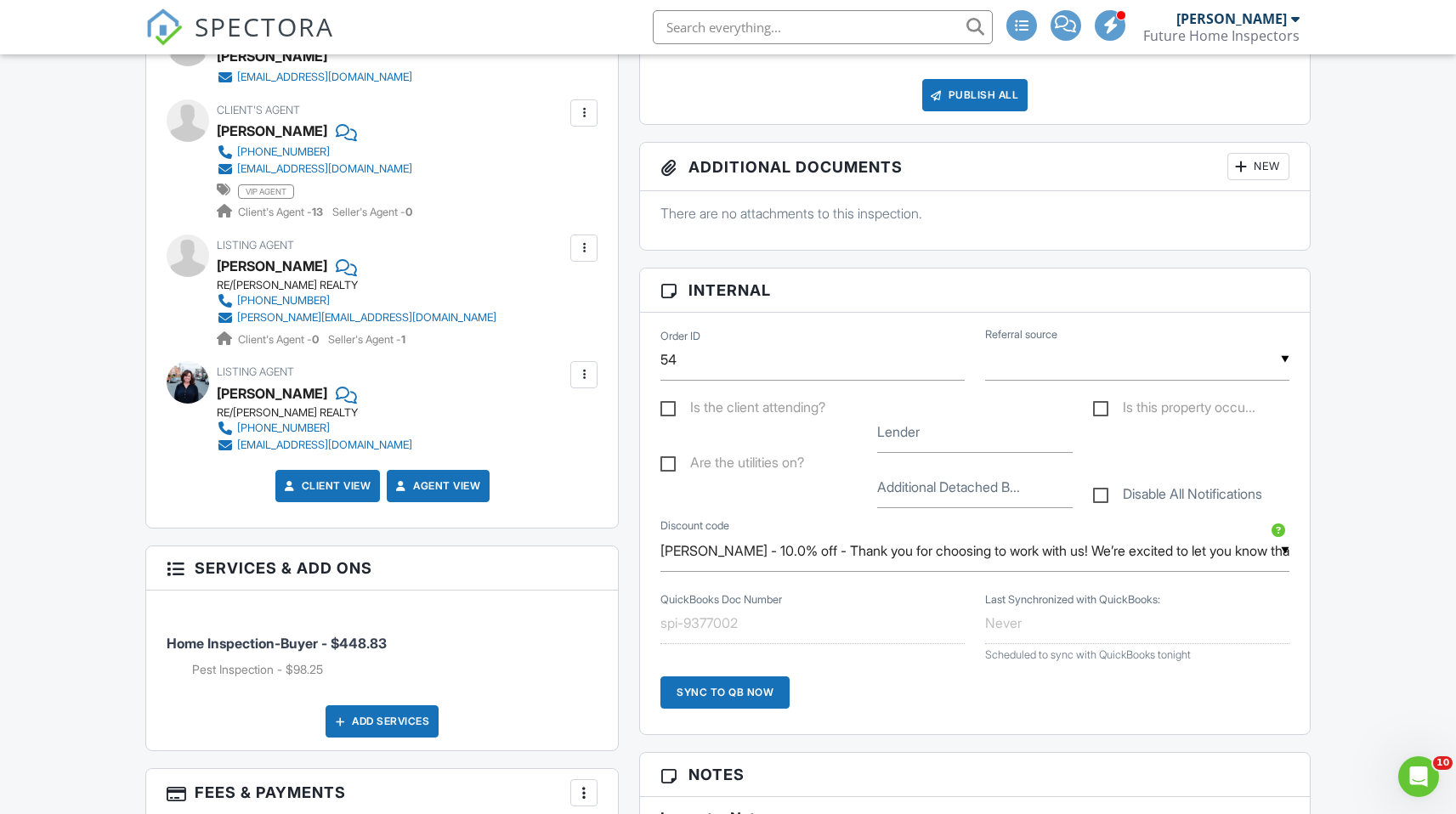
scroll to position [724, 0]
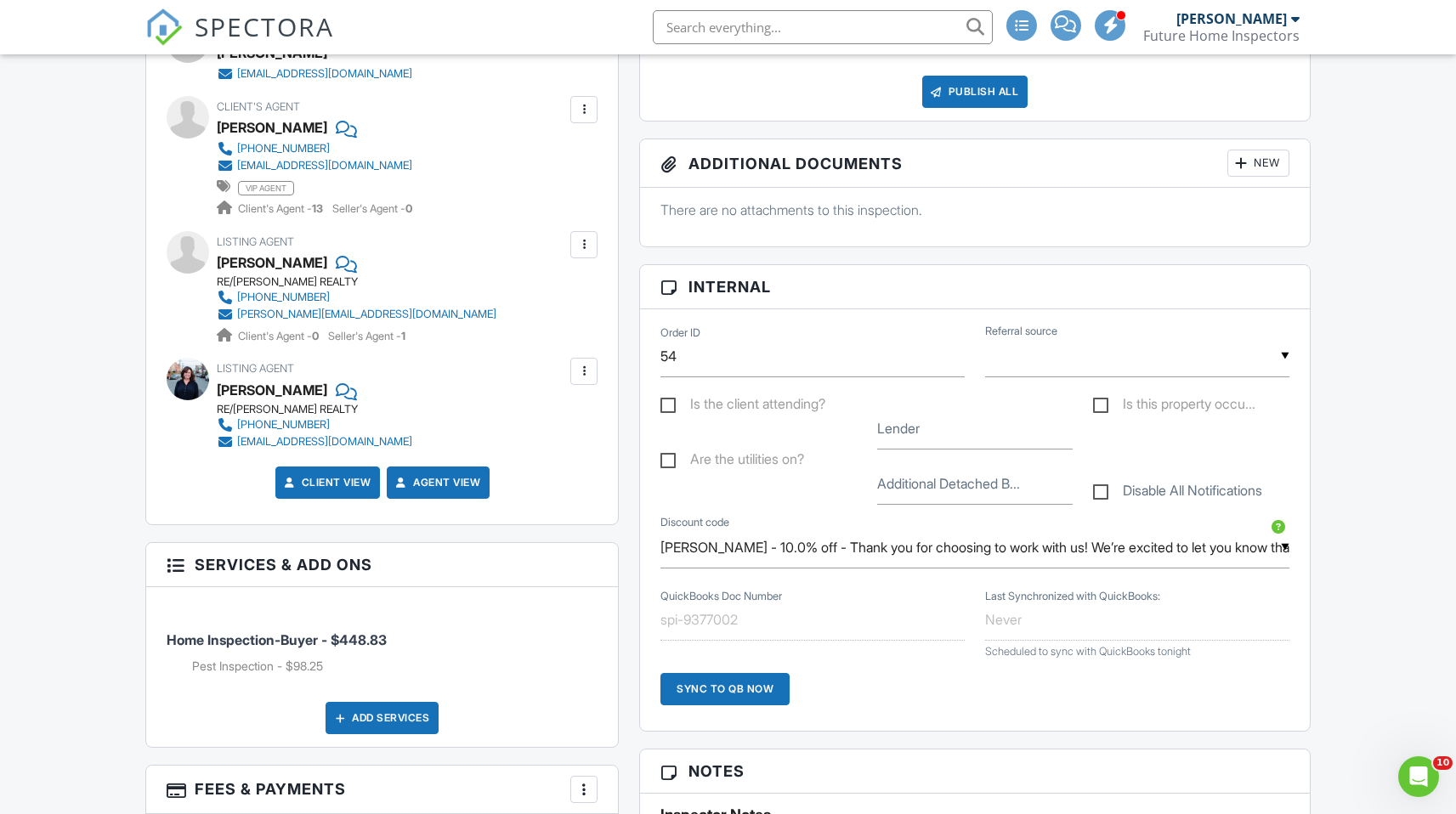
click at [1002, 547] on input "[PERSON_NAME] - 10.0% off - Thank you for choosing to work with us! We’re excit…" at bounding box center [974, 548] width 628 height 42
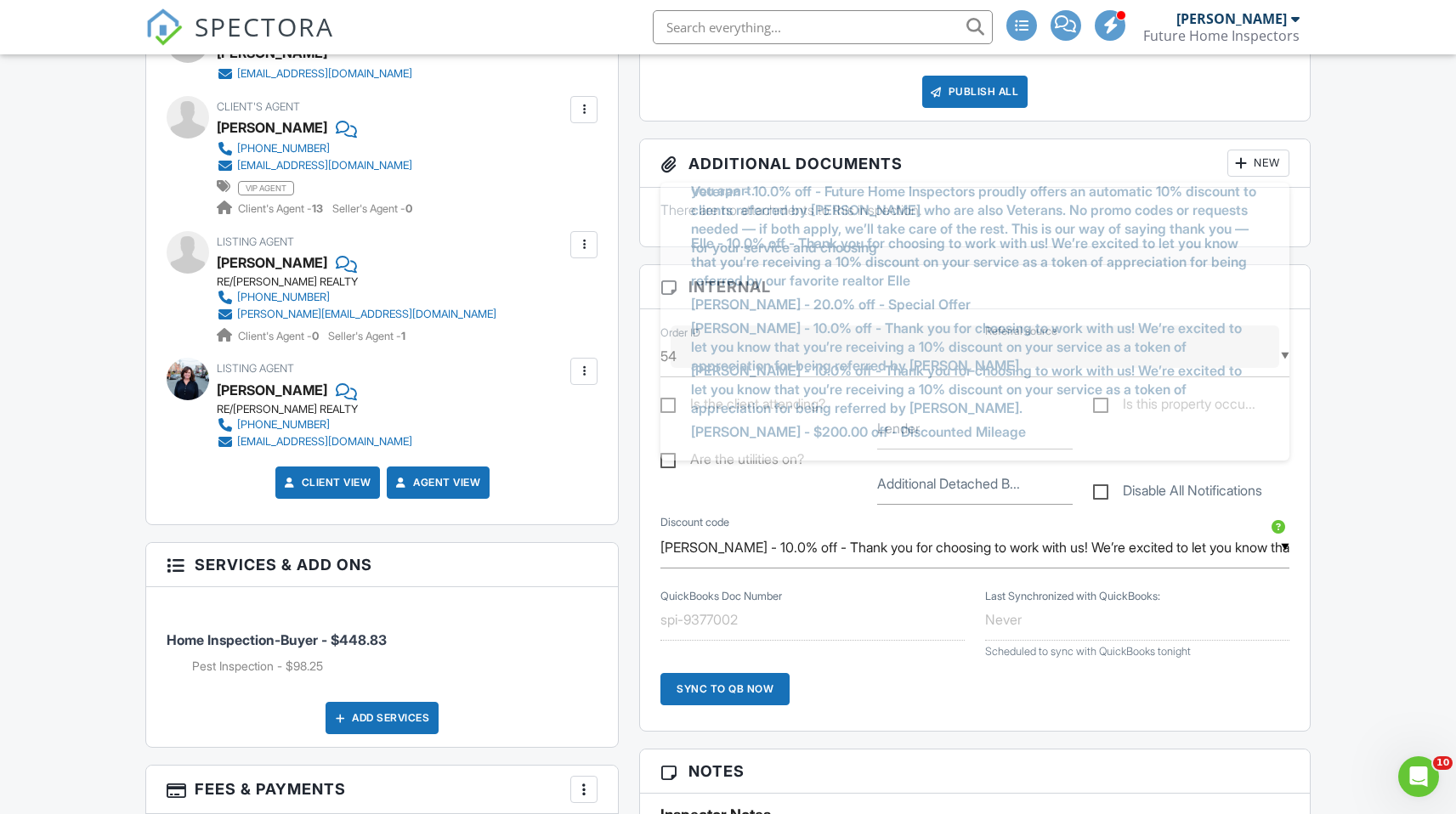
scroll to position [122, 0]
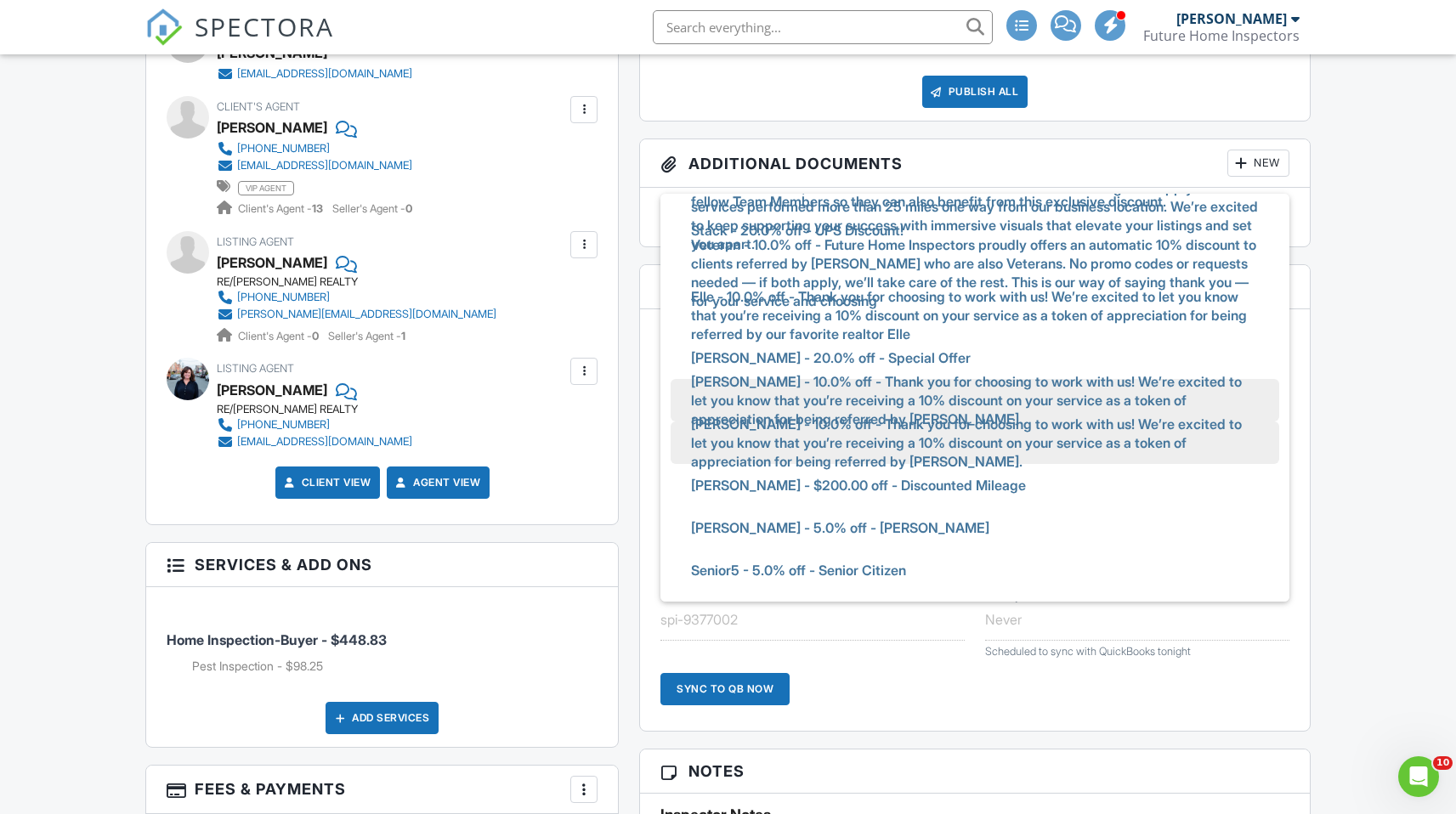
click at [1002, 458] on span "Delena - 10.0% off - Thank you for choosing to work with us! We’re excited to l…" at bounding box center [974, 443] width 594 height 80
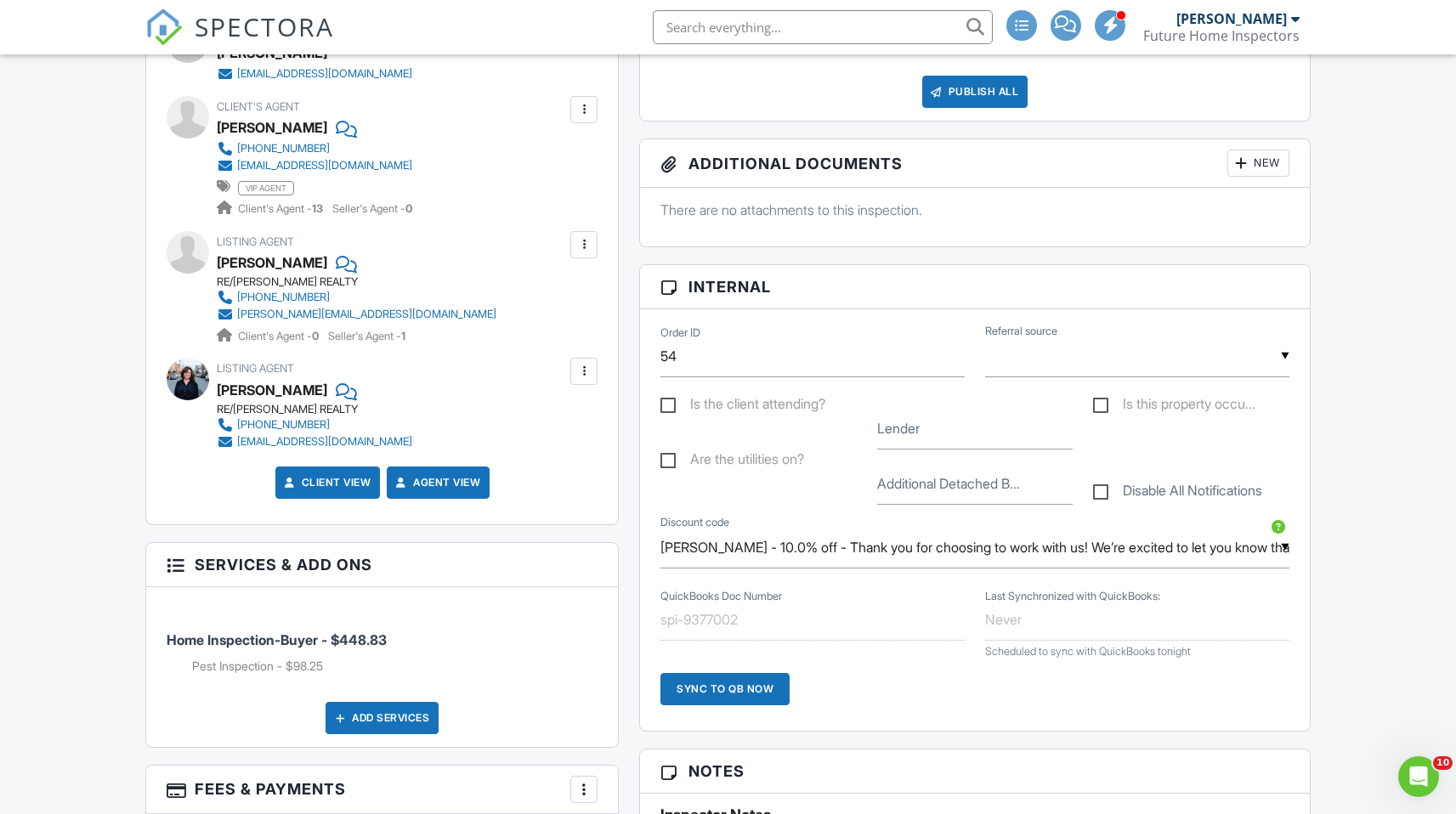
click at [1002, 560] on input "Delena - 10.0% off - Thank you for choosing to work with us! We’re excited to l…" at bounding box center [974, 548] width 628 height 42
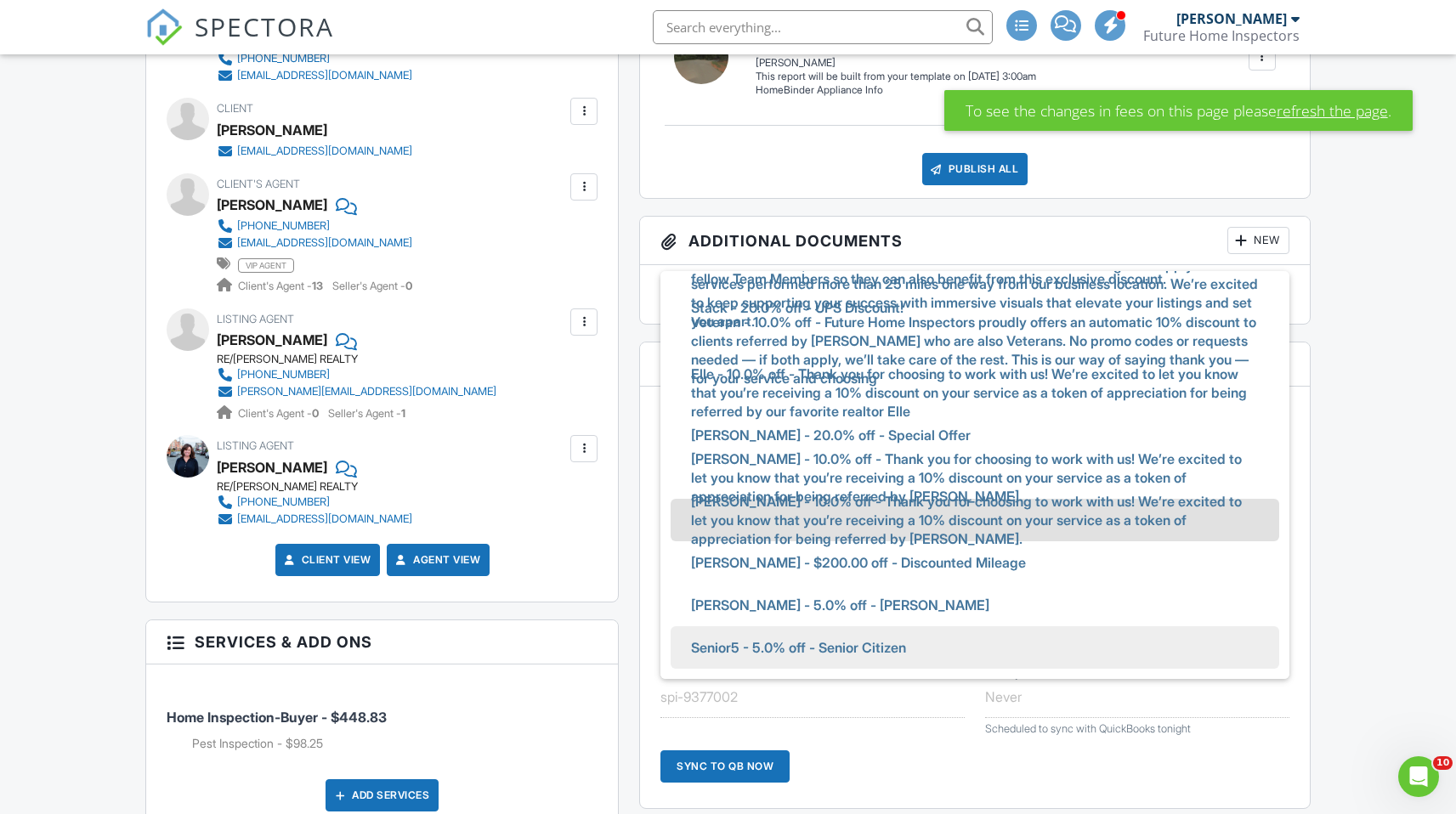
scroll to position [644, 0]
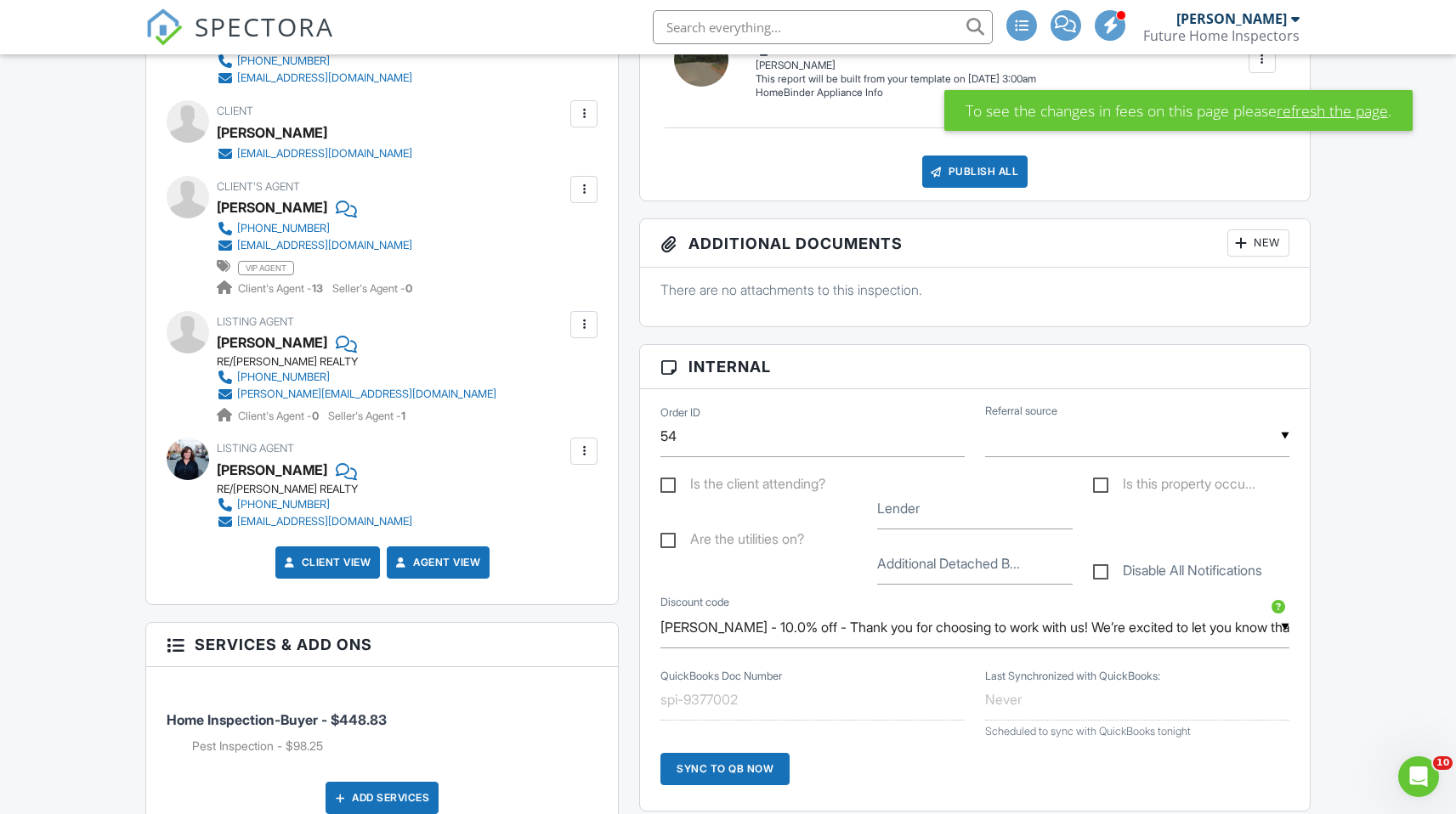
click at [798, 621] on input "Delena - 10.0% off - Thank you for choosing to work with us! We’re excited to l…" at bounding box center [974, 627] width 628 height 42
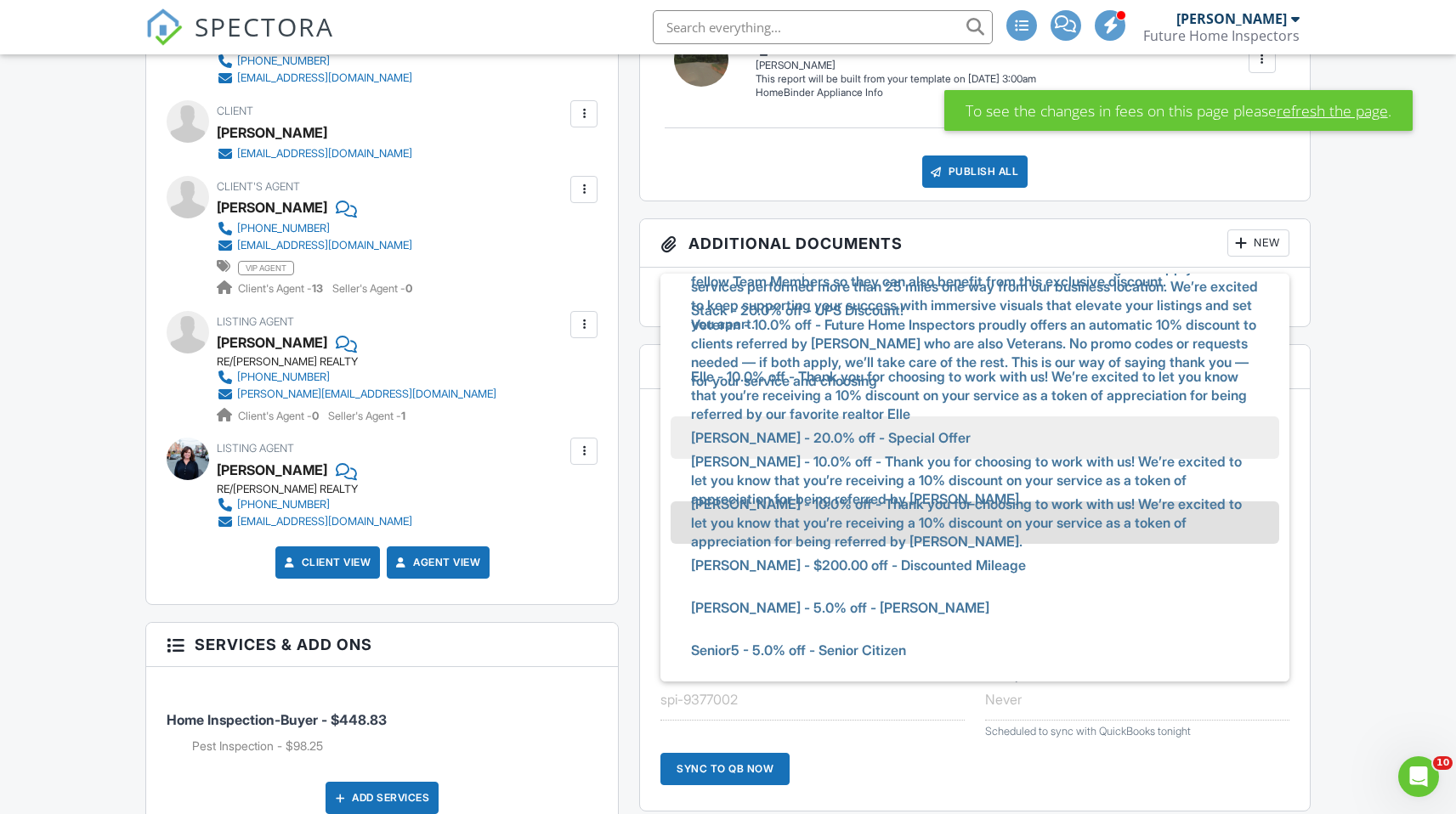
scroll to position [0, 0]
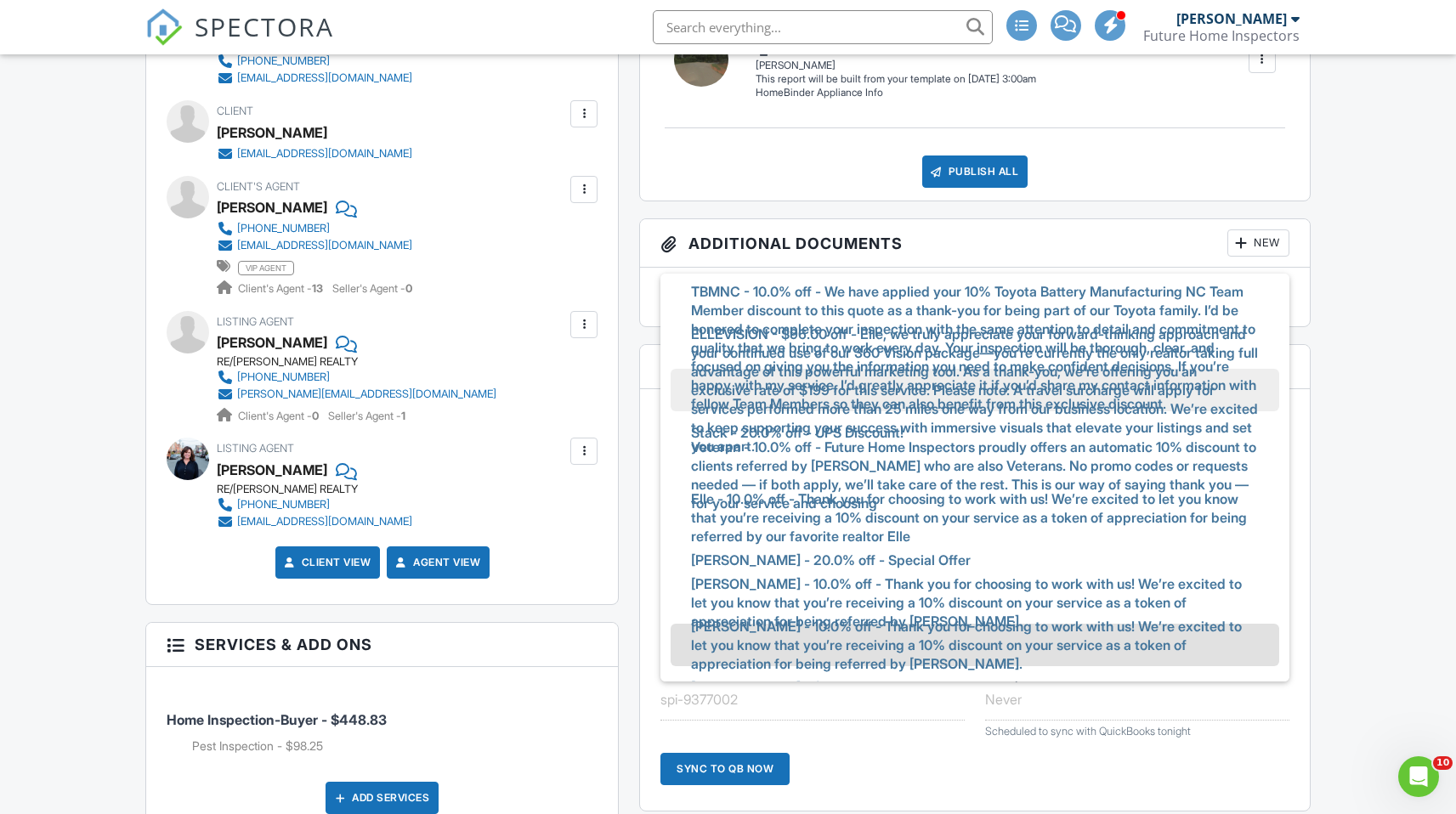
click at [754, 367] on span "ELLEVISION - $96.00 off - Elle, we truly appreciate your forward-thinking appro…" at bounding box center [974, 390] width 594 height 155
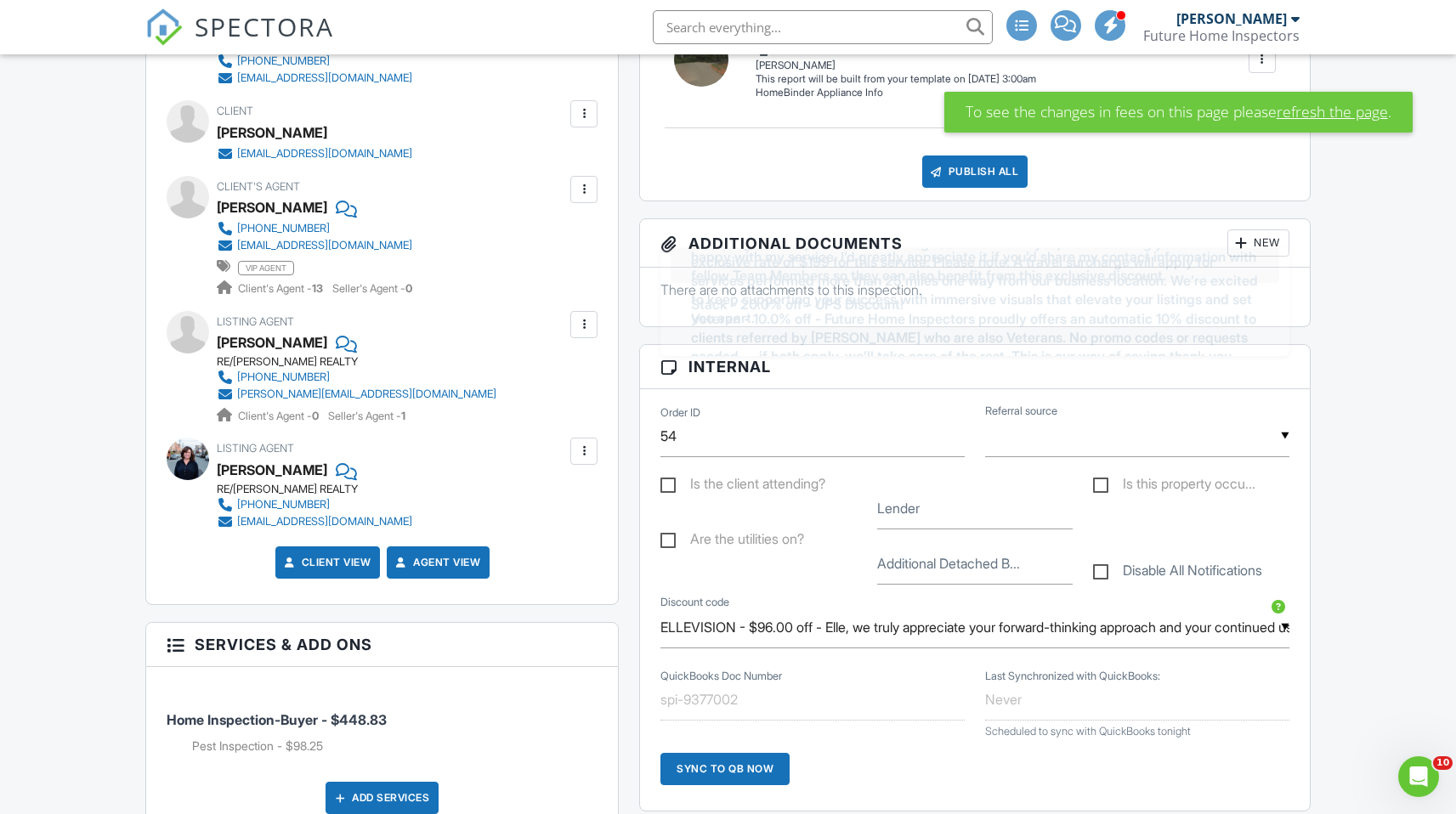
click at [779, 629] on input "ELLEVISION - $96.00 off - Elle, we truly appreciate your forward-thinking appro…" at bounding box center [974, 627] width 628 height 42
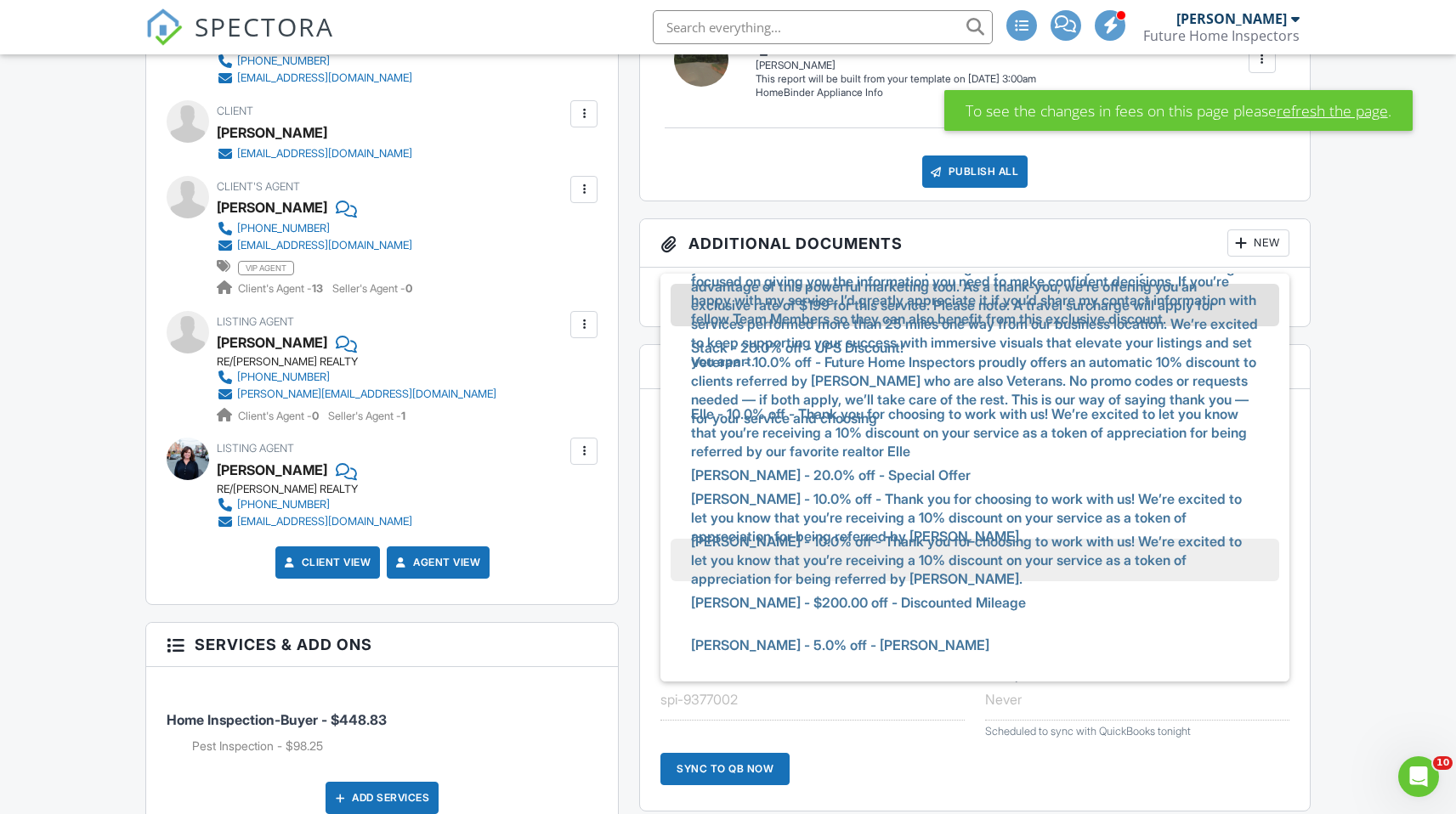
click at [759, 557] on span "Delena - 10.0% off - Thank you for choosing to work with us! We’re excited to l…" at bounding box center [974, 560] width 594 height 80
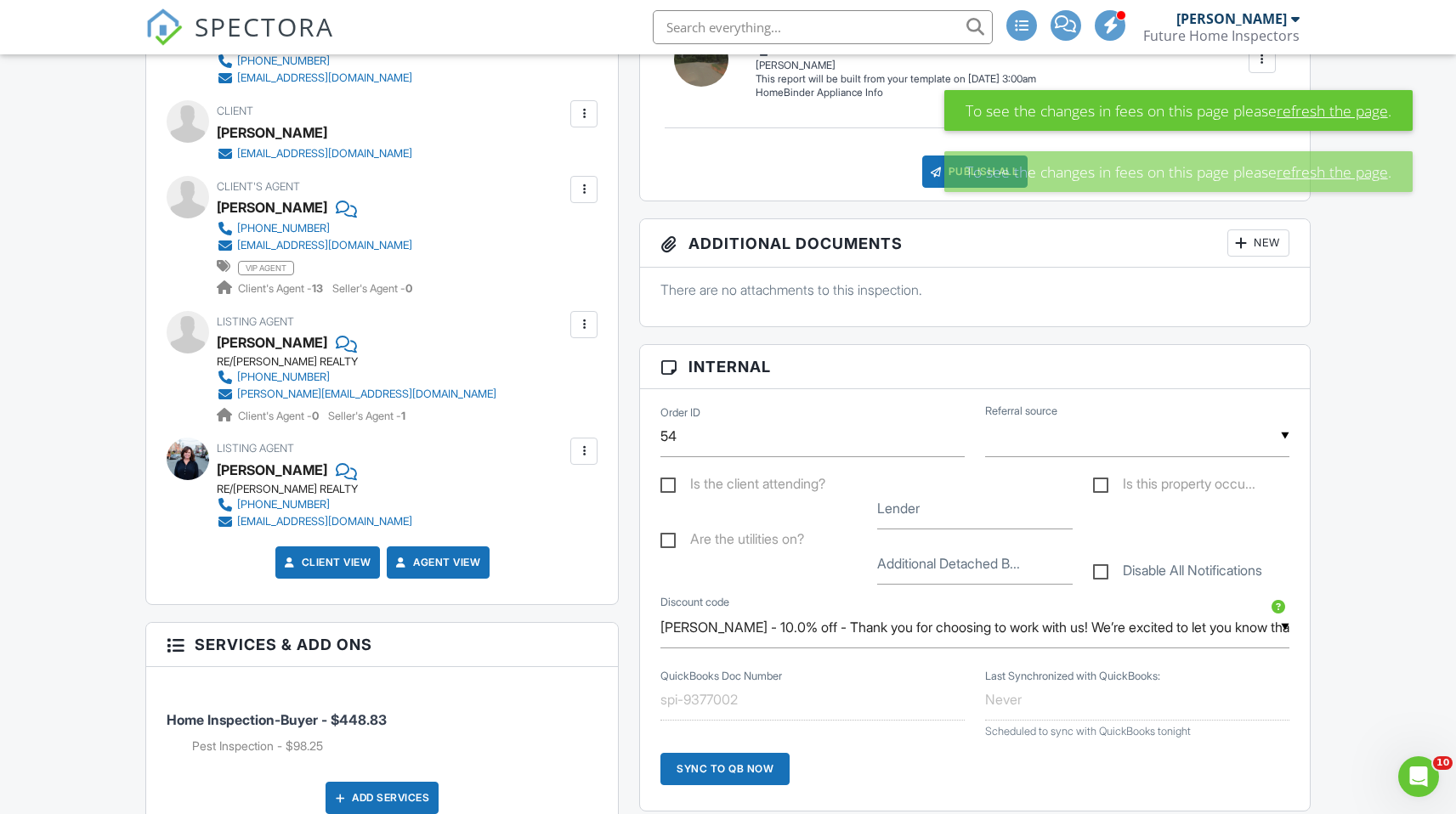
click at [740, 636] on input "[PERSON_NAME] - 10.0% off - Thank you for choosing to work with us! We’re excit…" at bounding box center [974, 627] width 628 height 42
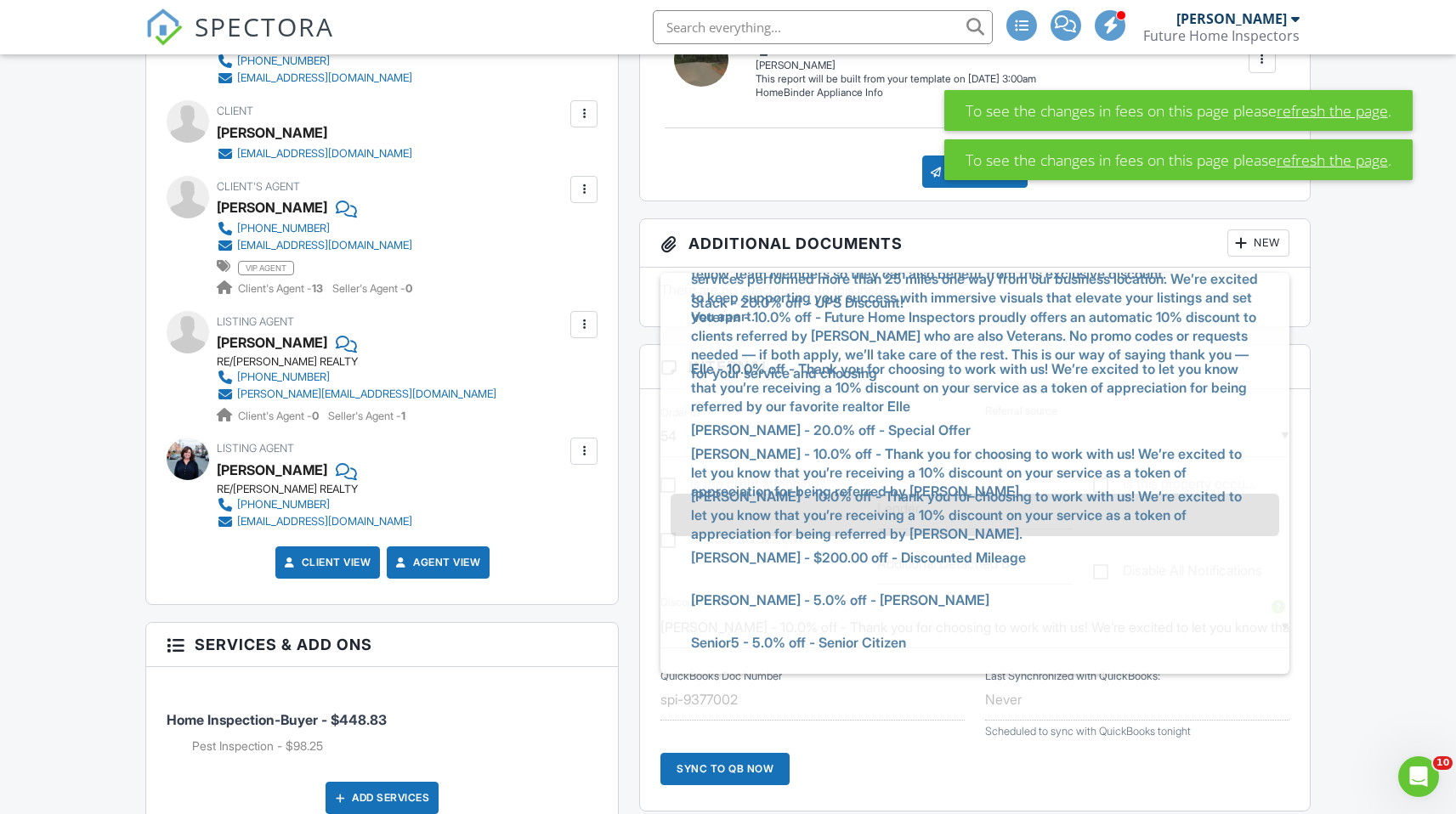
scroll to position [122, 0]
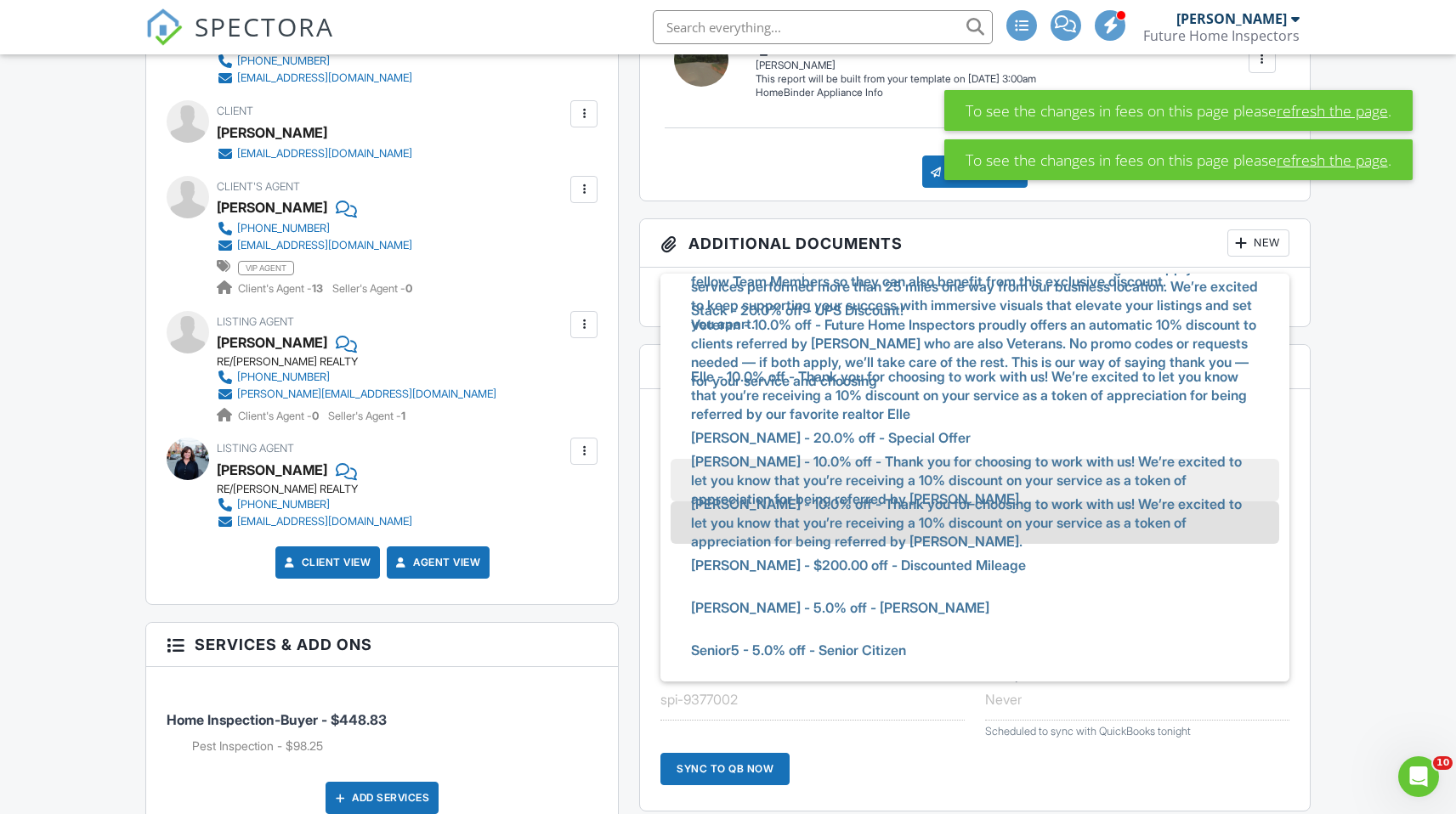
click at [755, 460] on span "[PERSON_NAME] - 10.0% off - Thank you for choosing to work with us! We’re excit…" at bounding box center [974, 480] width 594 height 80
type input "[PERSON_NAME] - 10.0% off - Thank you for choosing to work with us! We’re excit…"
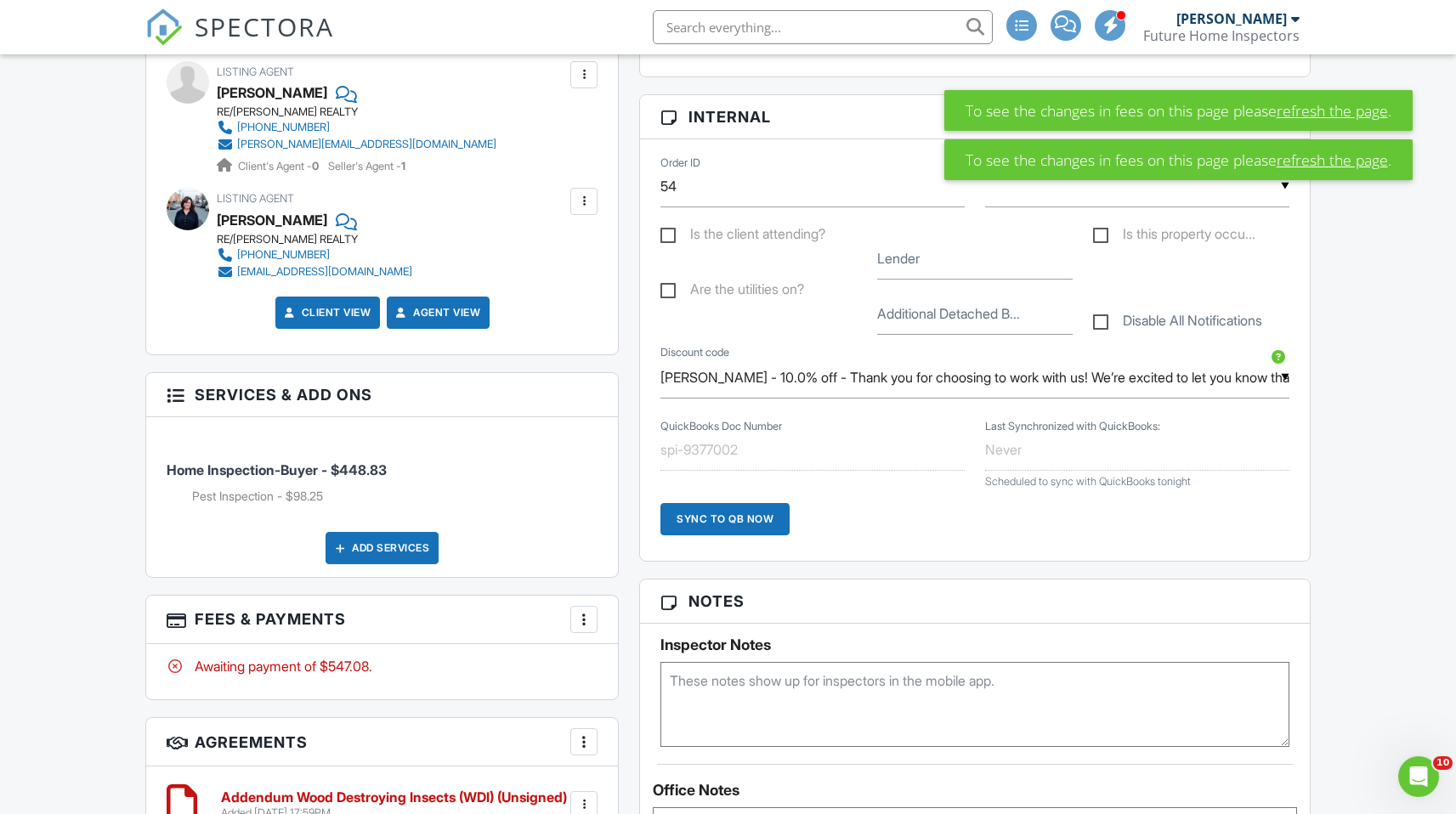
scroll to position [919, 0]
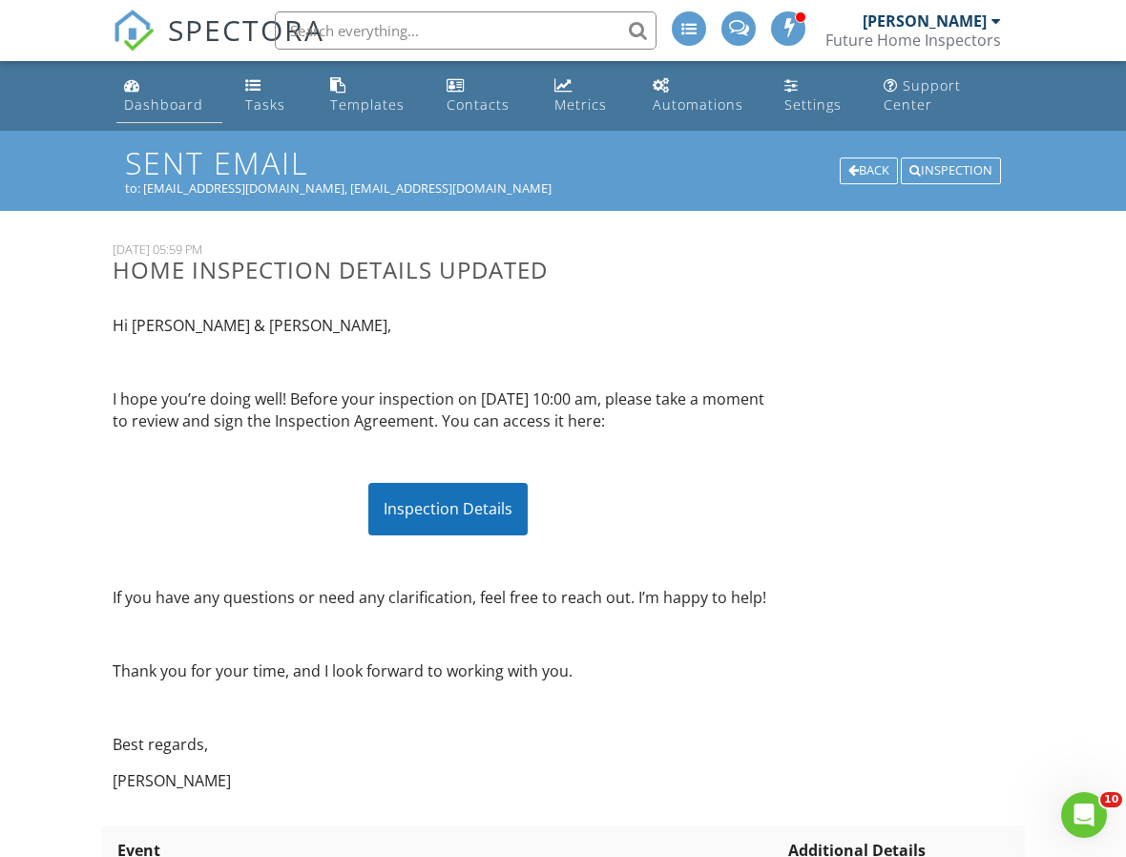
click at [156, 94] on link "Dashboard" at bounding box center [169, 96] width 106 height 54
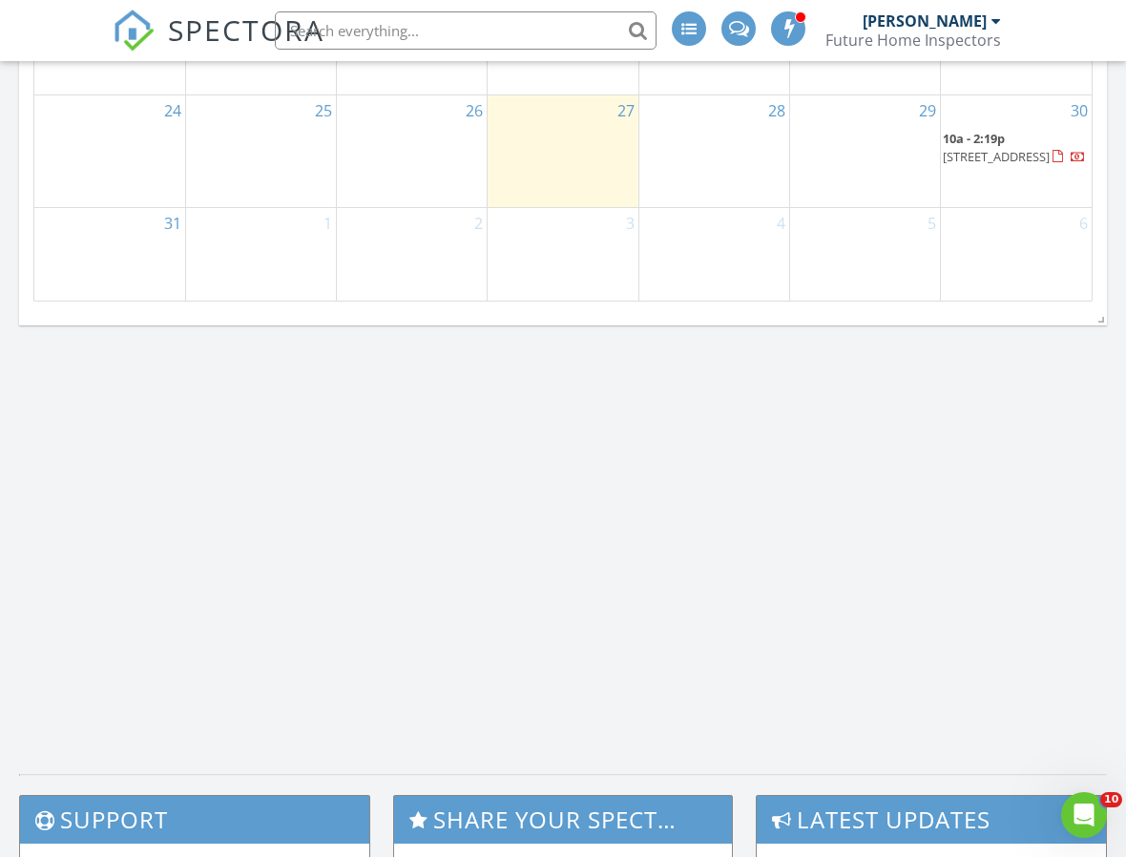
scroll to position [1543, 0]
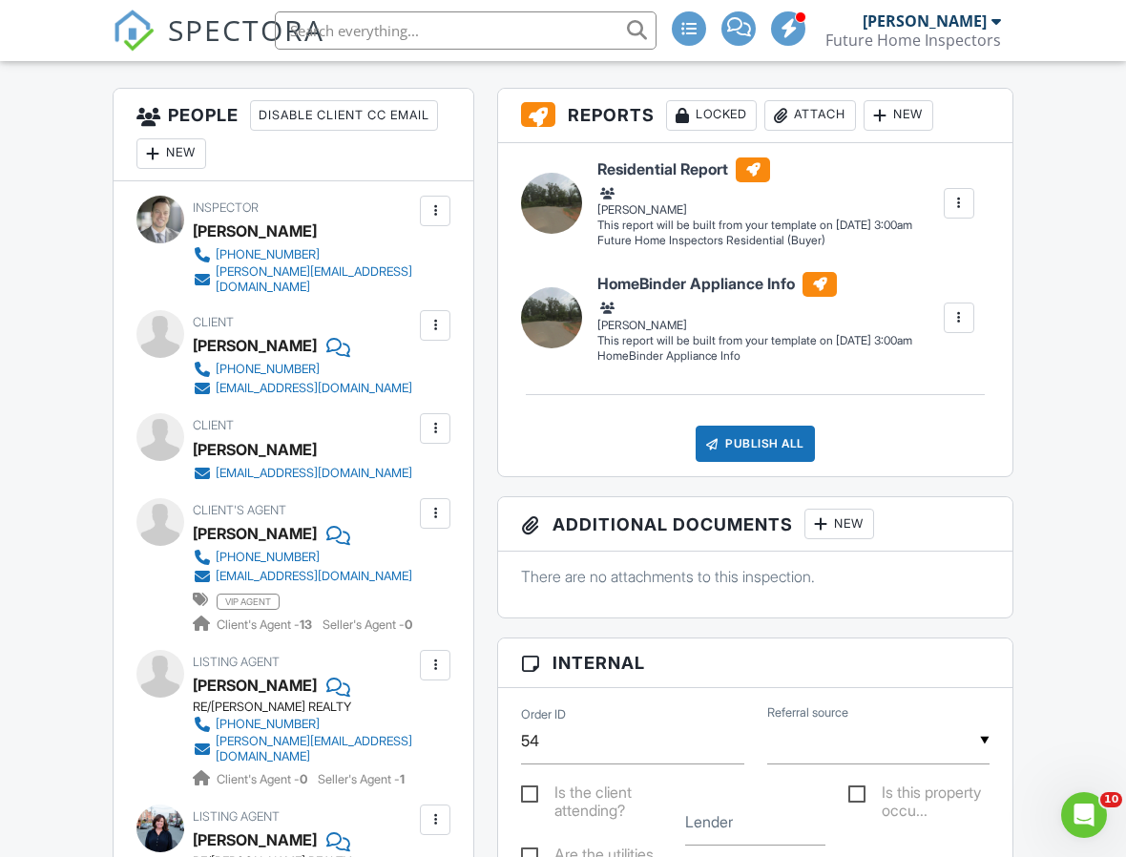
scroll to position [489, 0]
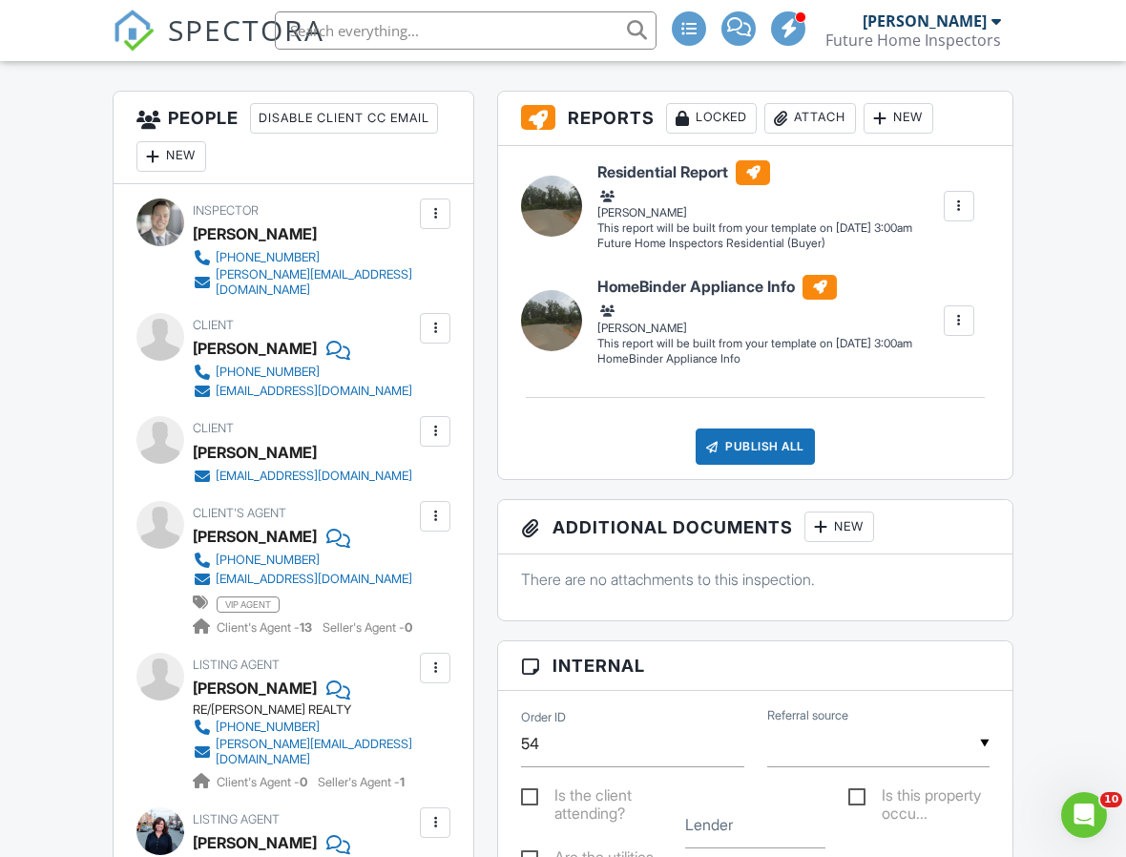
click at [504, 510] on div "Client's Agent [PERSON_NAME] [PHONE_NUMBER] [EMAIL_ADDRESS][DOMAIN_NAME] vip ag…" at bounding box center [348, 569] width 311 height 136
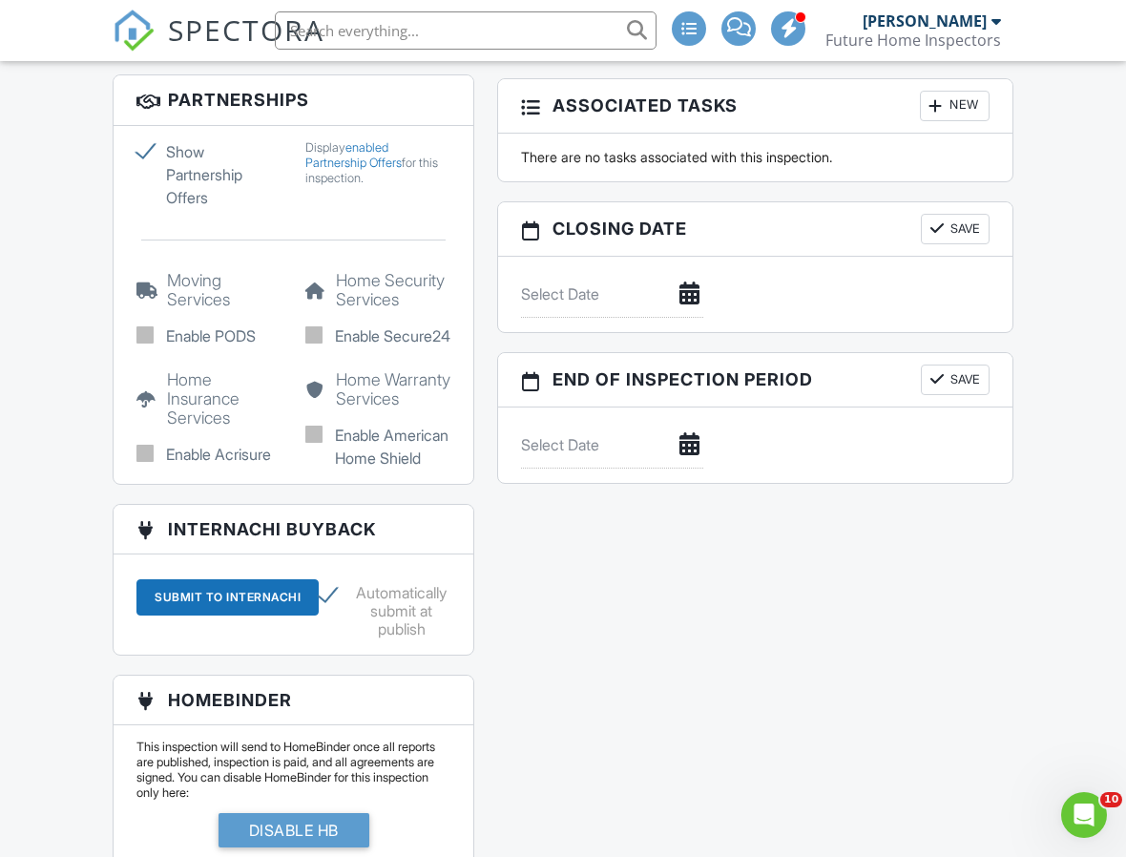
scroll to position [2067, 0]
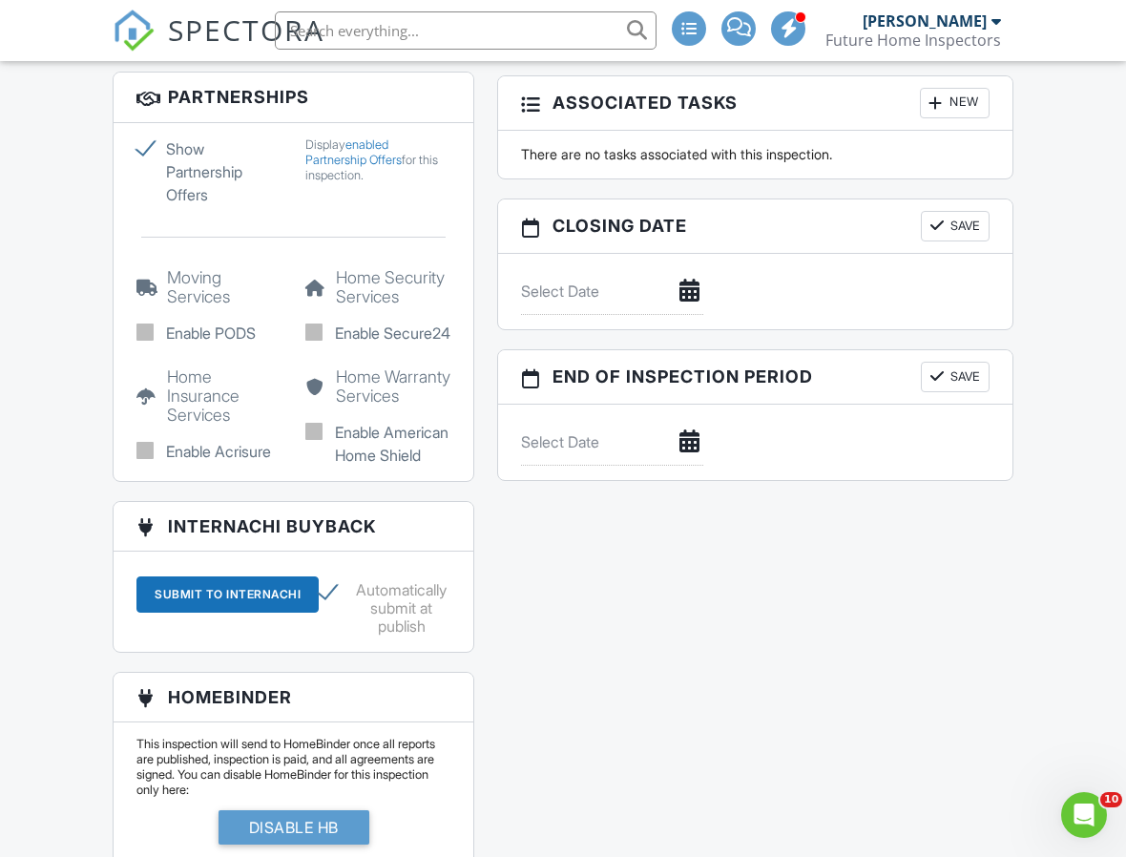
click at [466, 481] on div "Show Partnership Offers Display enabled Partnership Offers for this inspection.…" at bounding box center [294, 302] width 360 height 358
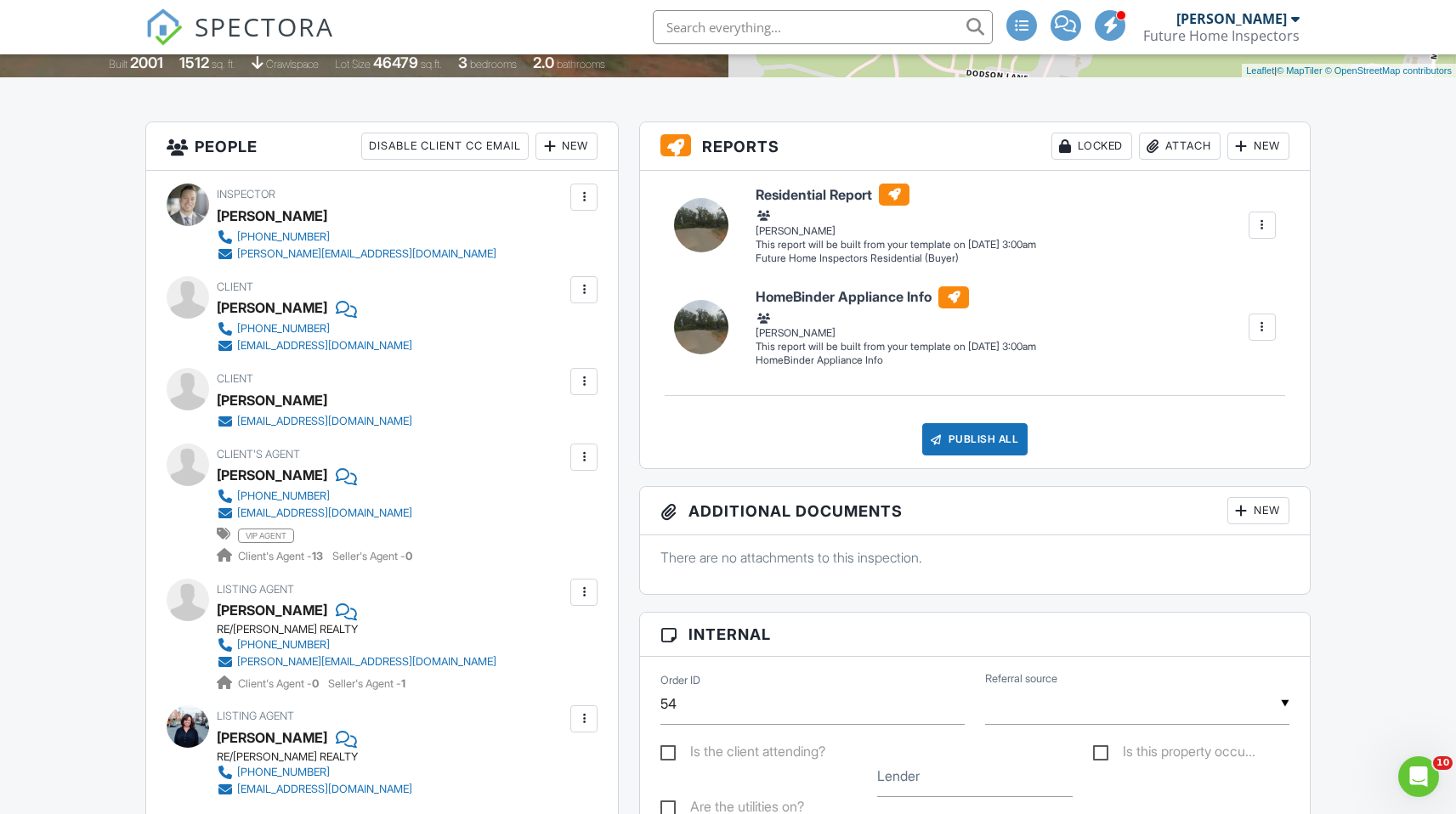
scroll to position [0, 0]
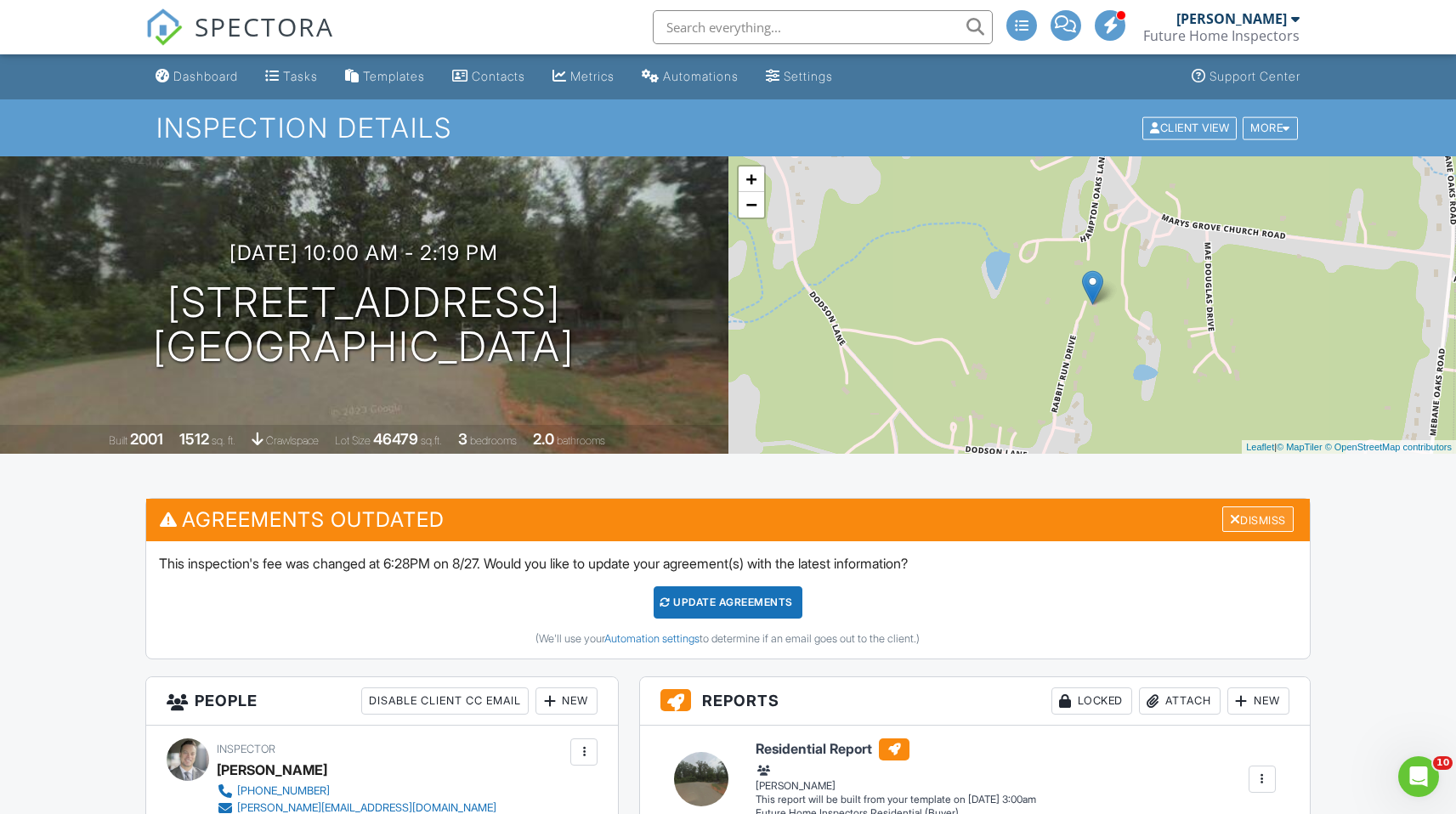
click at [1264, 516] on div "Dismiss" at bounding box center [1258, 520] width 71 height 27
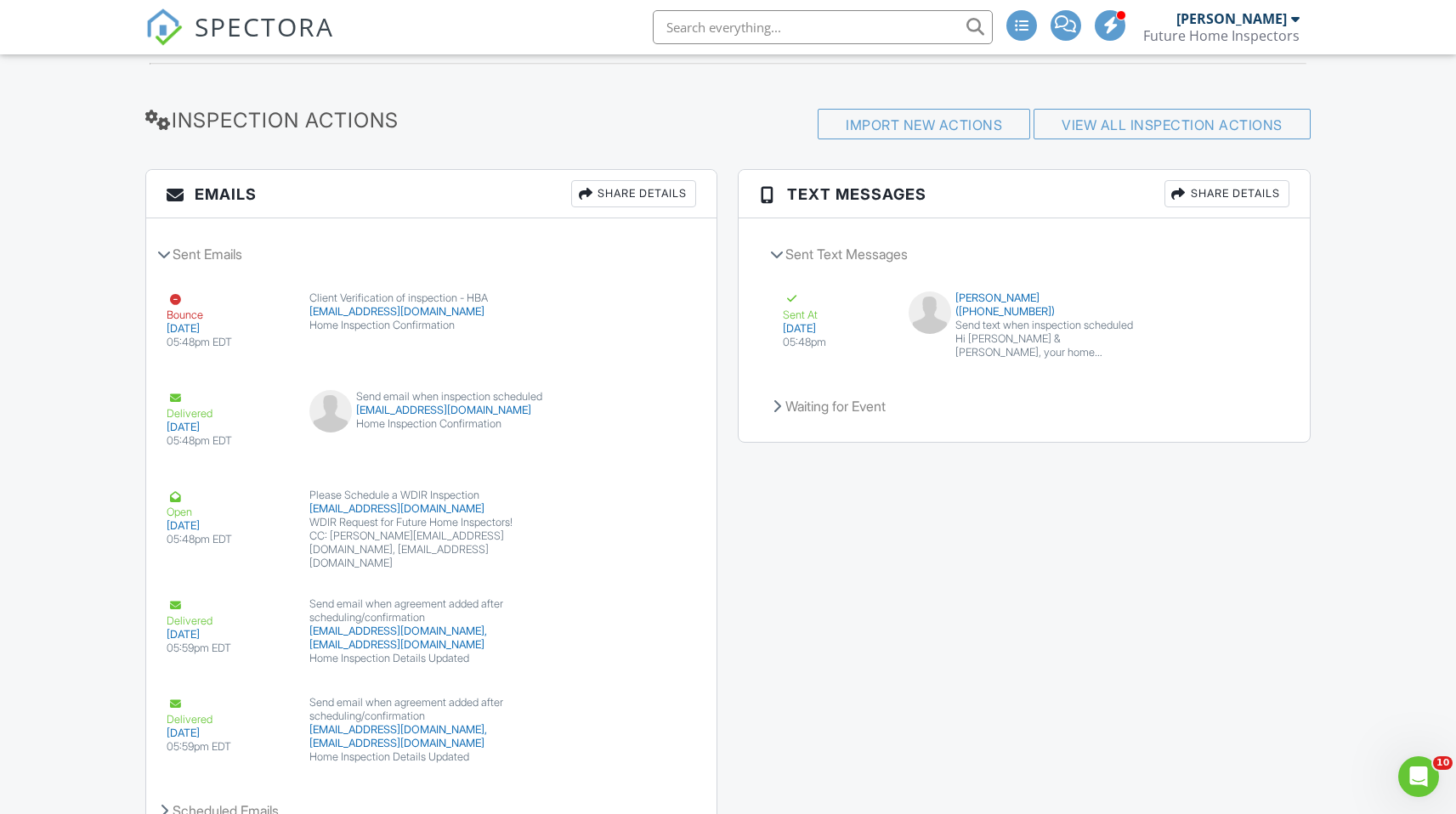
scroll to position [2639, 0]
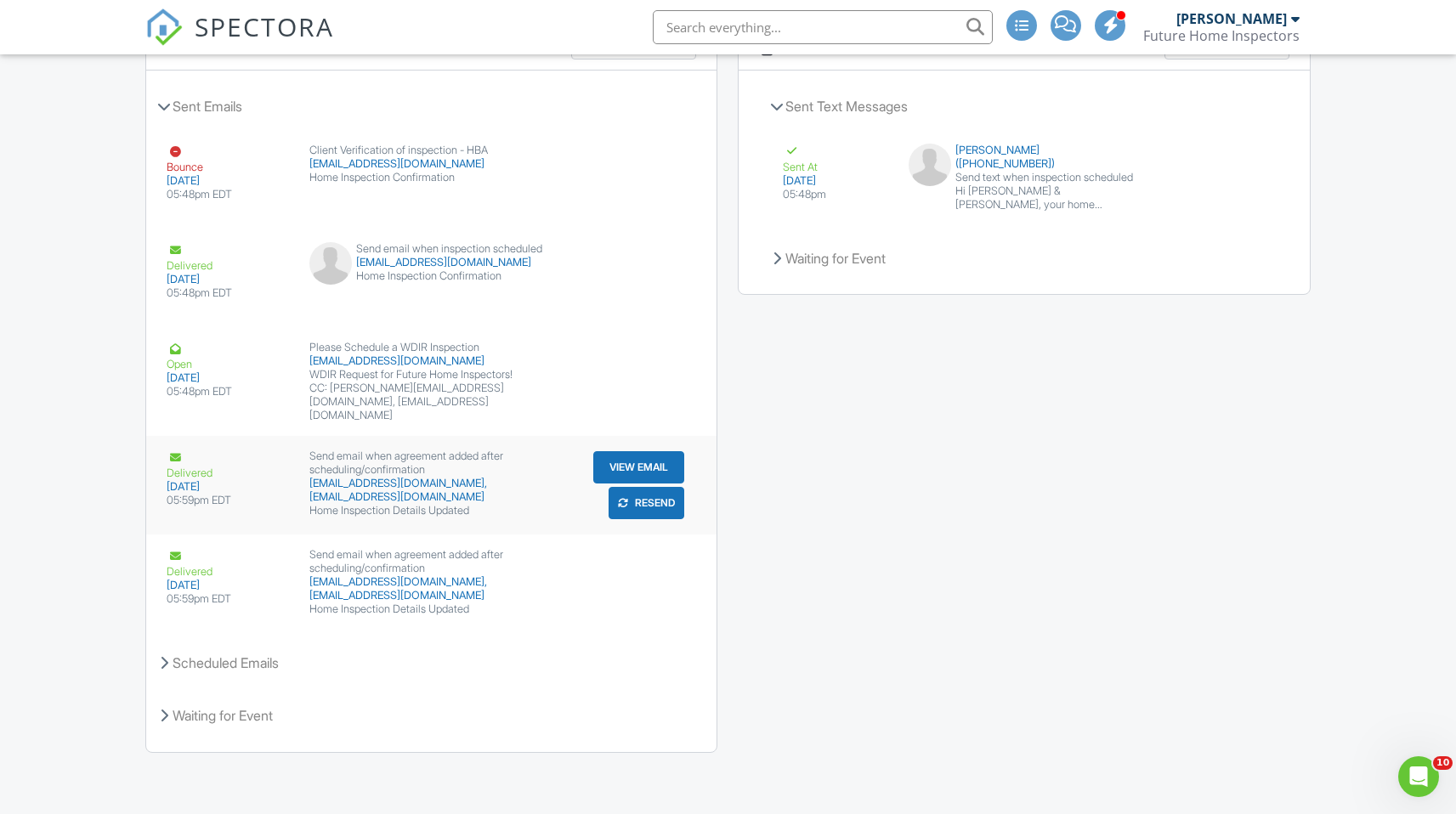
click at [641, 466] on button "View Email" at bounding box center [639, 468] width 91 height 32
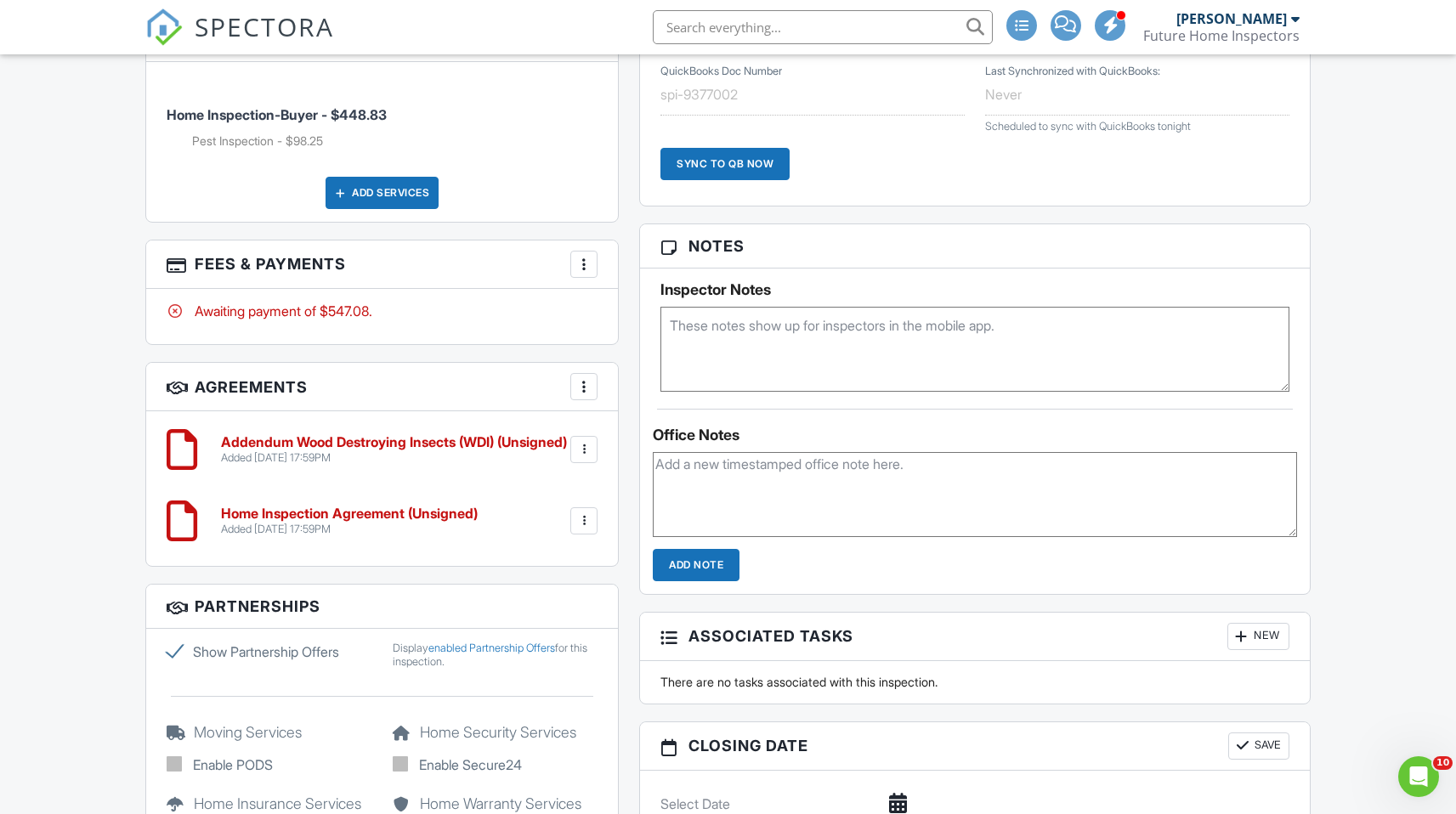
scroll to position [1249, 0]
click at [200, 260] on h3 "Fees & Payments More Edit Fees & Payments Add Services View Invoice Paid In Full" at bounding box center [382, 265] width 472 height 48
click at [593, 260] on div "More" at bounding box center [584, 265] width 28 height 28
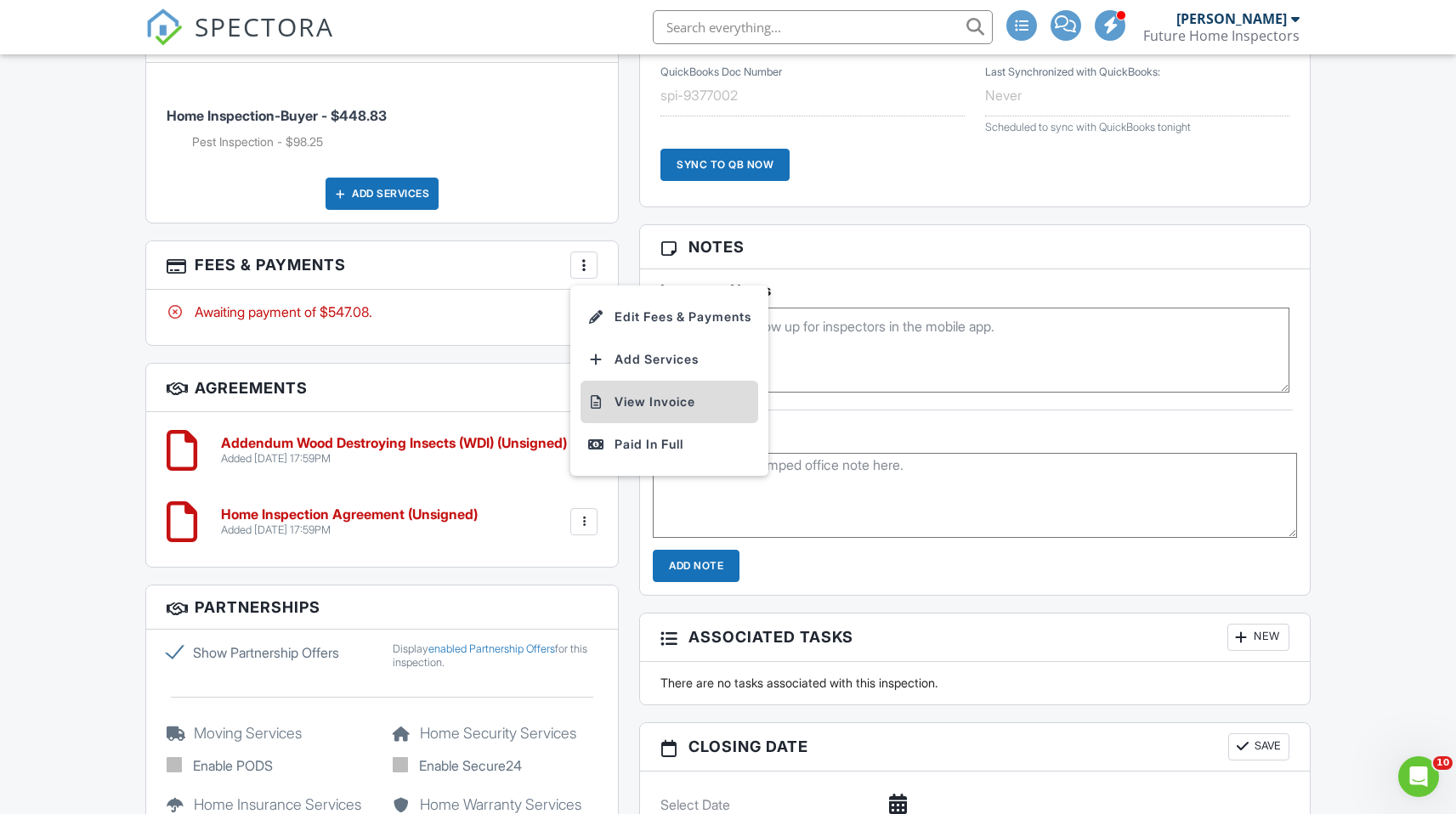
click at [653, 398] on li "View Invoice" at bounding box center [669, 402] width 177 height 43
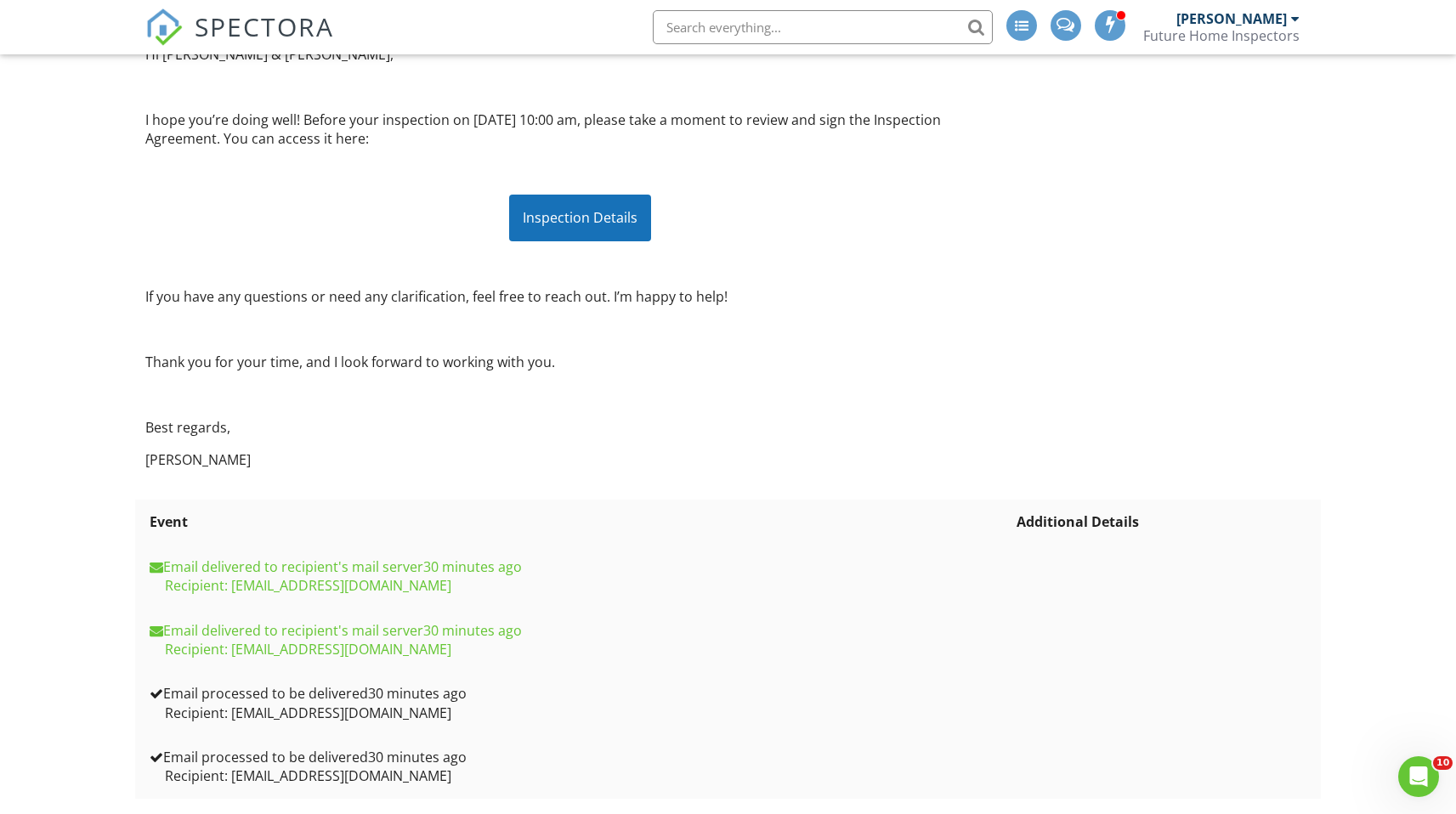
scroll to position [248, 0]
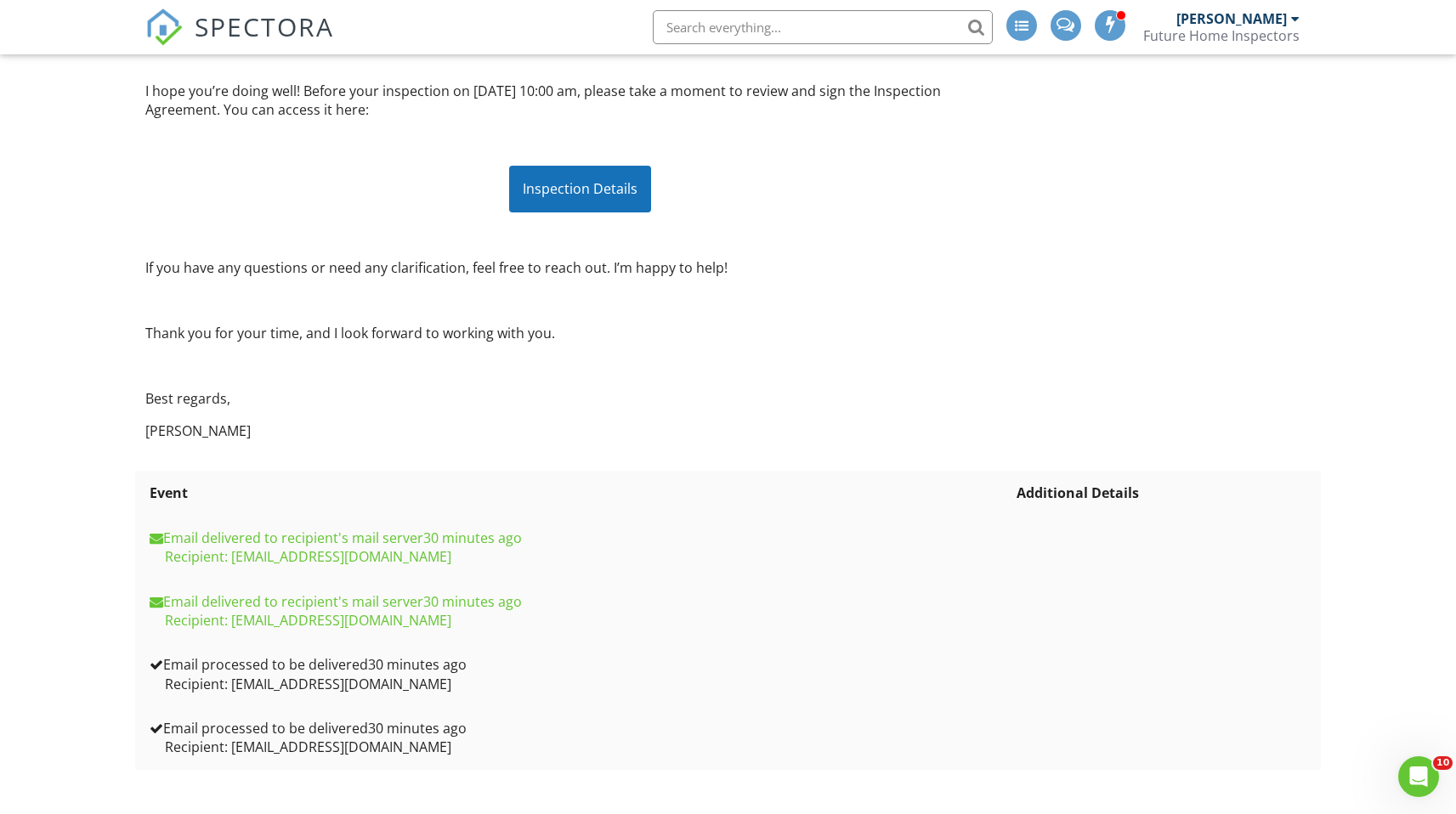
click at [609, 178] on div "Inspection Details" at bounding box center [580, 189] width 142 height 46
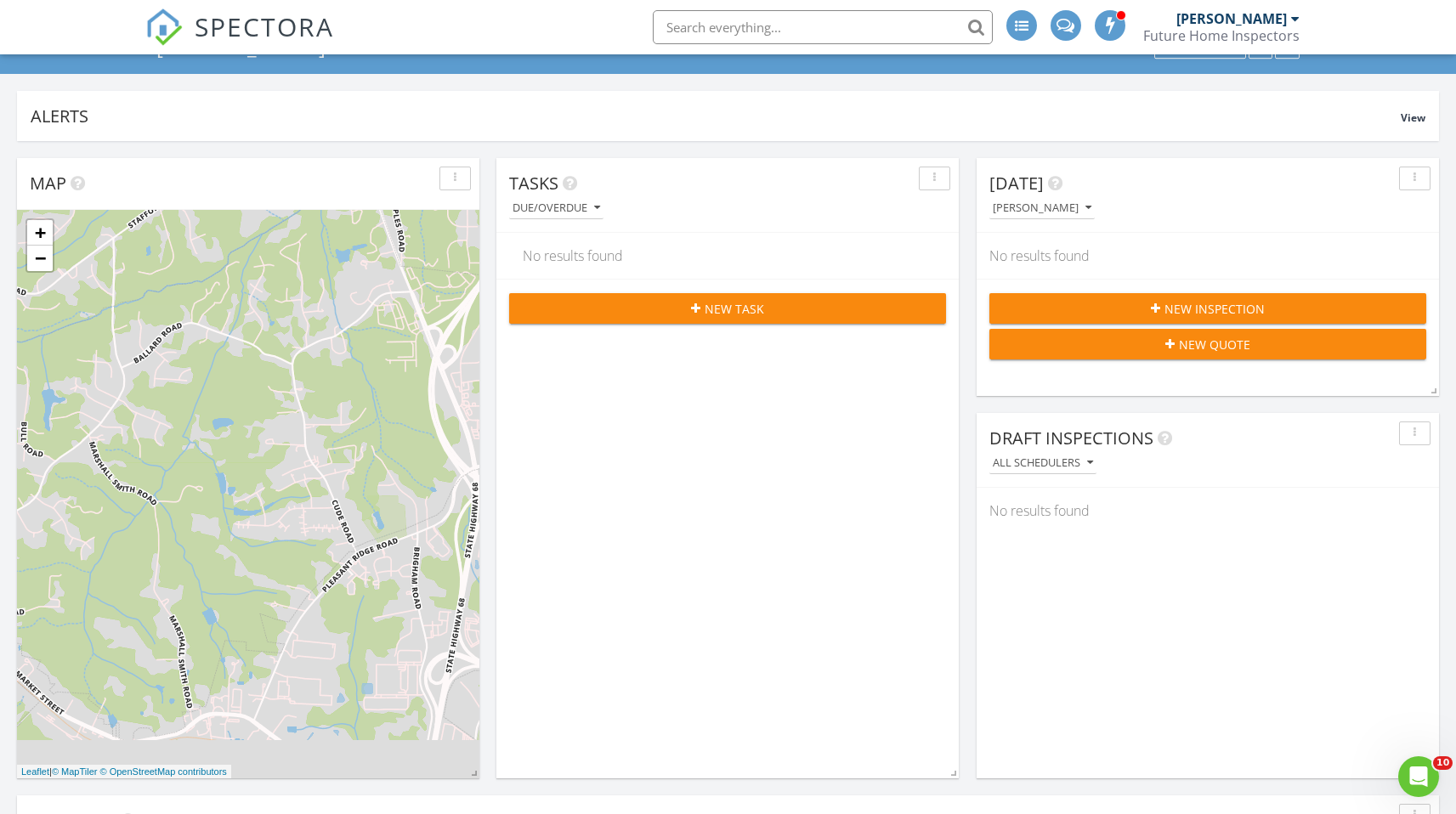
scroll to position [56, 0]
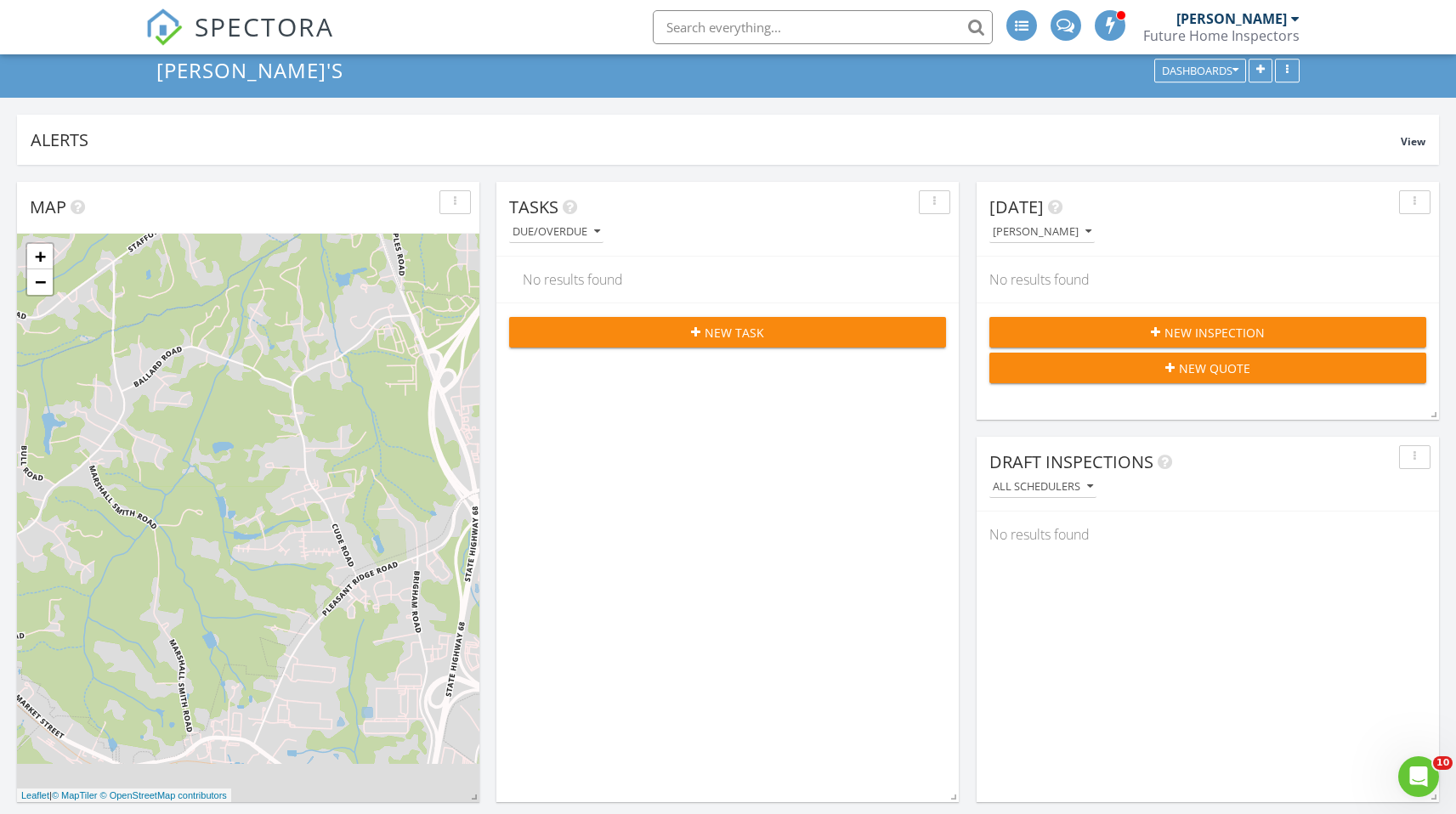
click at [1196, 330] on span "New Inspection" at bounding box center [1215, 333] width 101 height 18
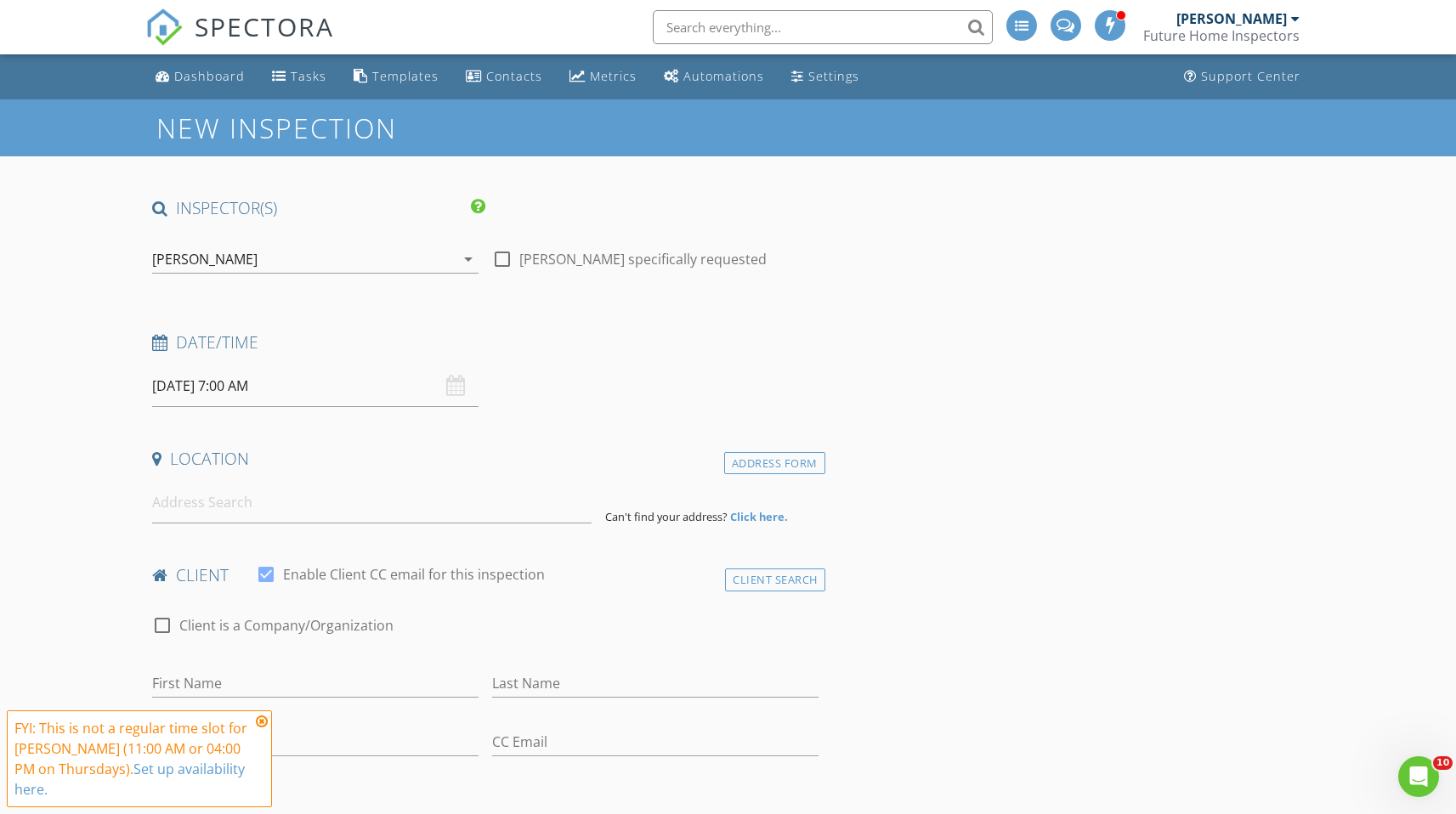
click at [258, 723] on icon at bounding box center [261, 720] width 12 height 13
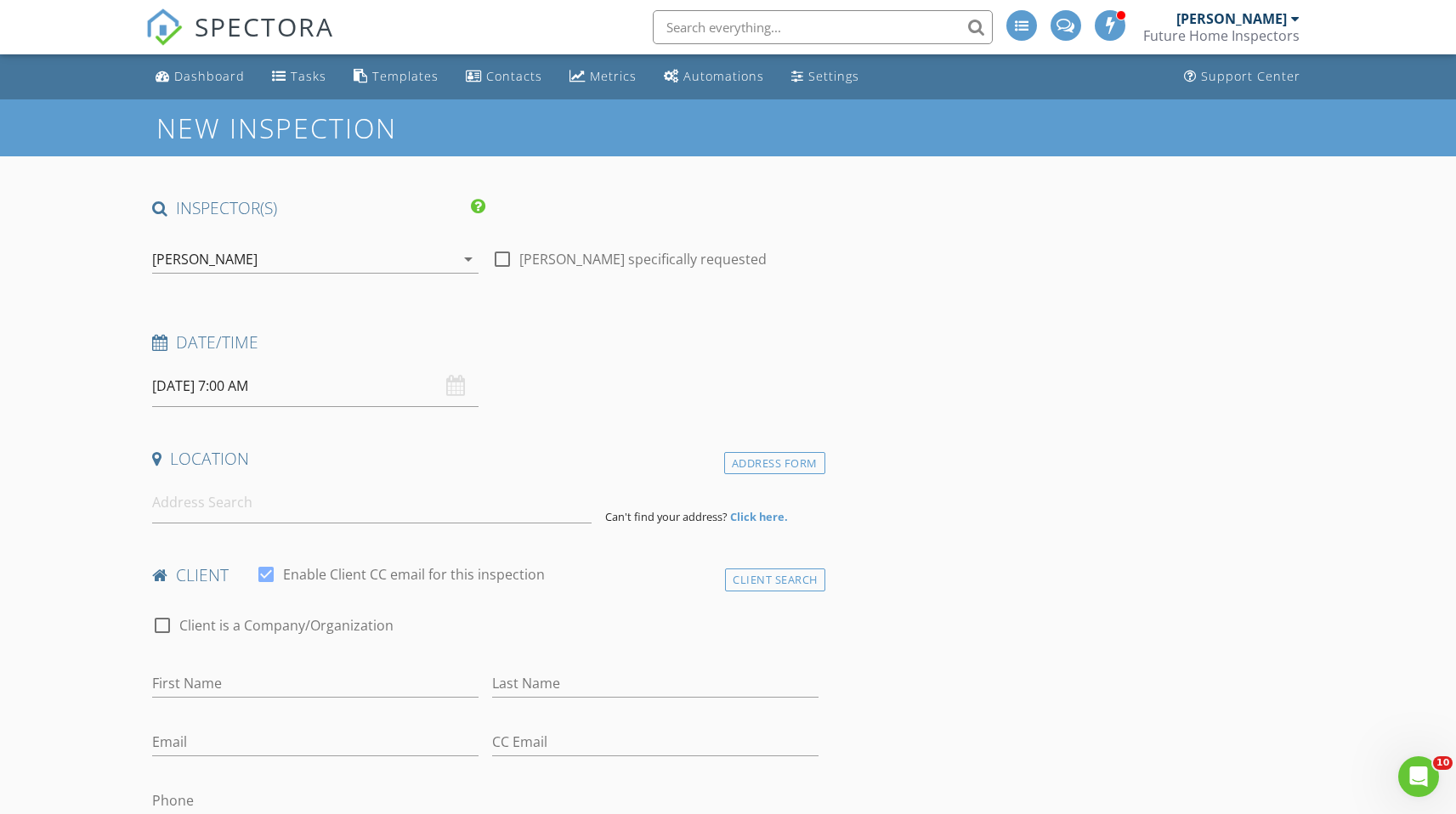
click at [295, 387] on input "[DATE] 7:00 AM" at bounding box center [315, 386] width 326 height 42
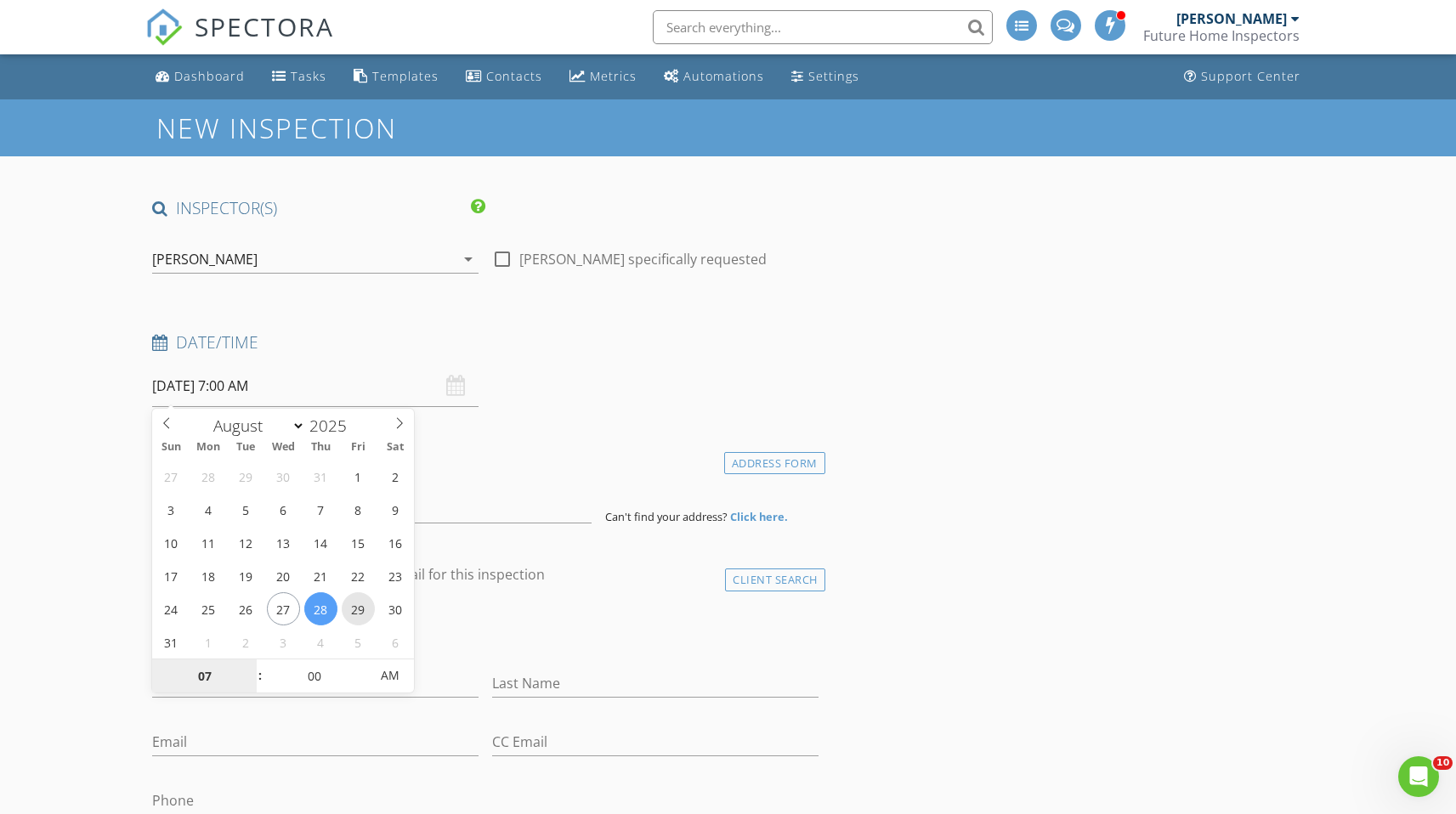
type input "[DATE] 7:00 AM"
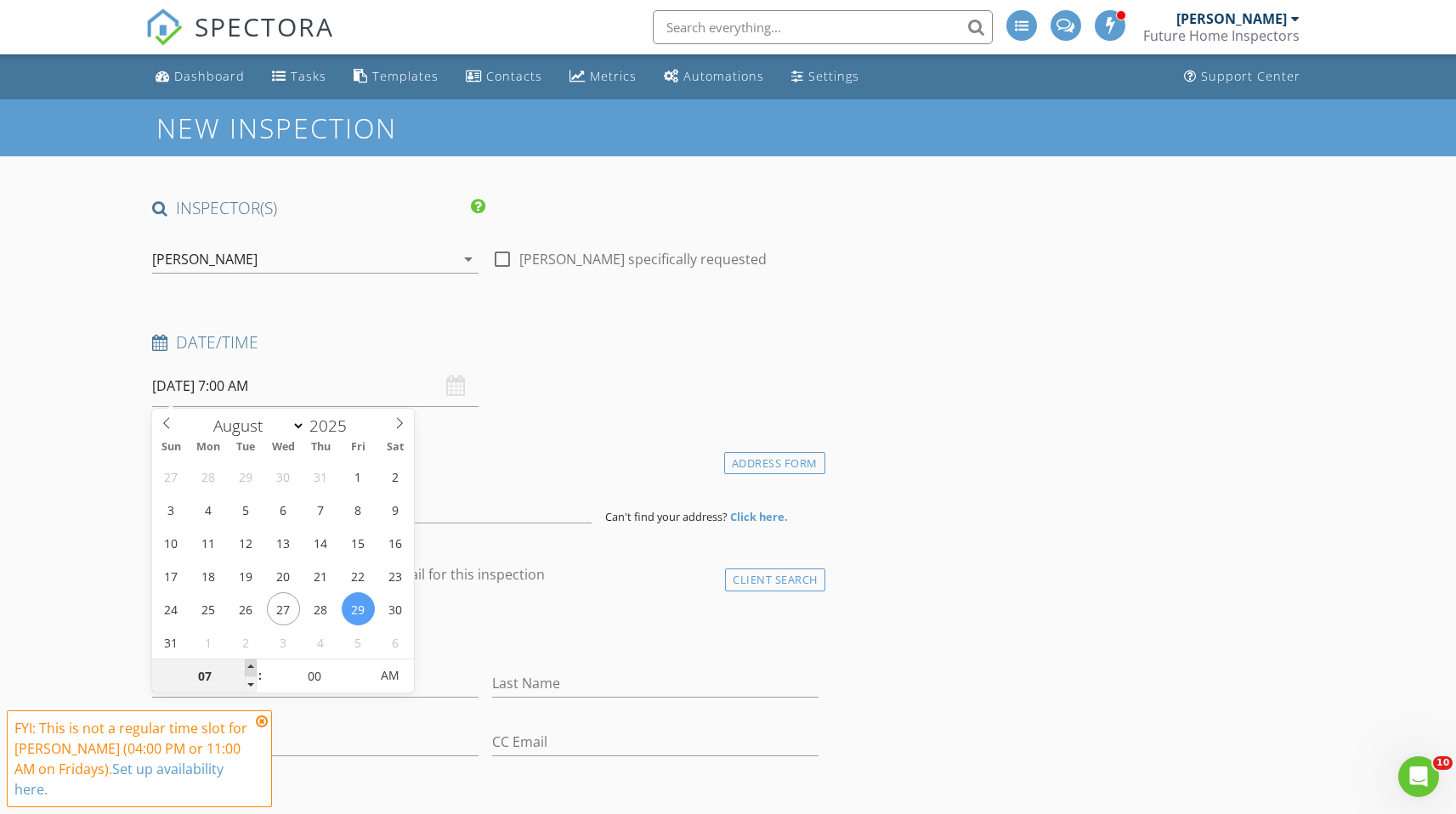
type input "08"
type input "[DATE] 8:00 AM"
click at [256, 664] on span at bounding box center [250, 667] width 12 height 17
type input "09"
type input "[DATE] 9:00 AM"
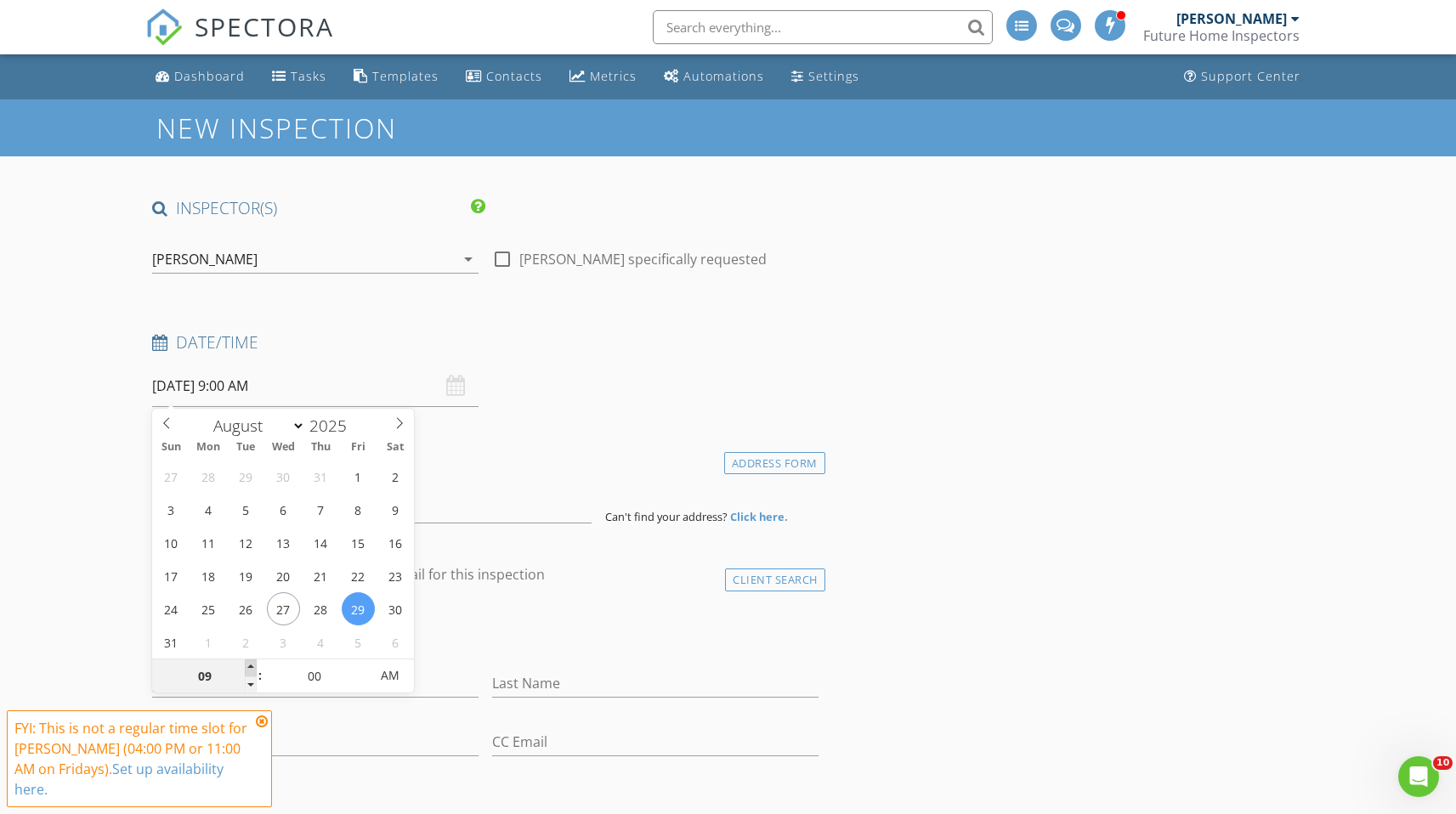
click at [256, 664] on span at bounding box center [250, 667] width 12 height 17
type input "10"
type input "[DATE] 10:00 AM"
click at [256, 664] on span at bounding box center [250, 667] width 12 height 17
type input "11"
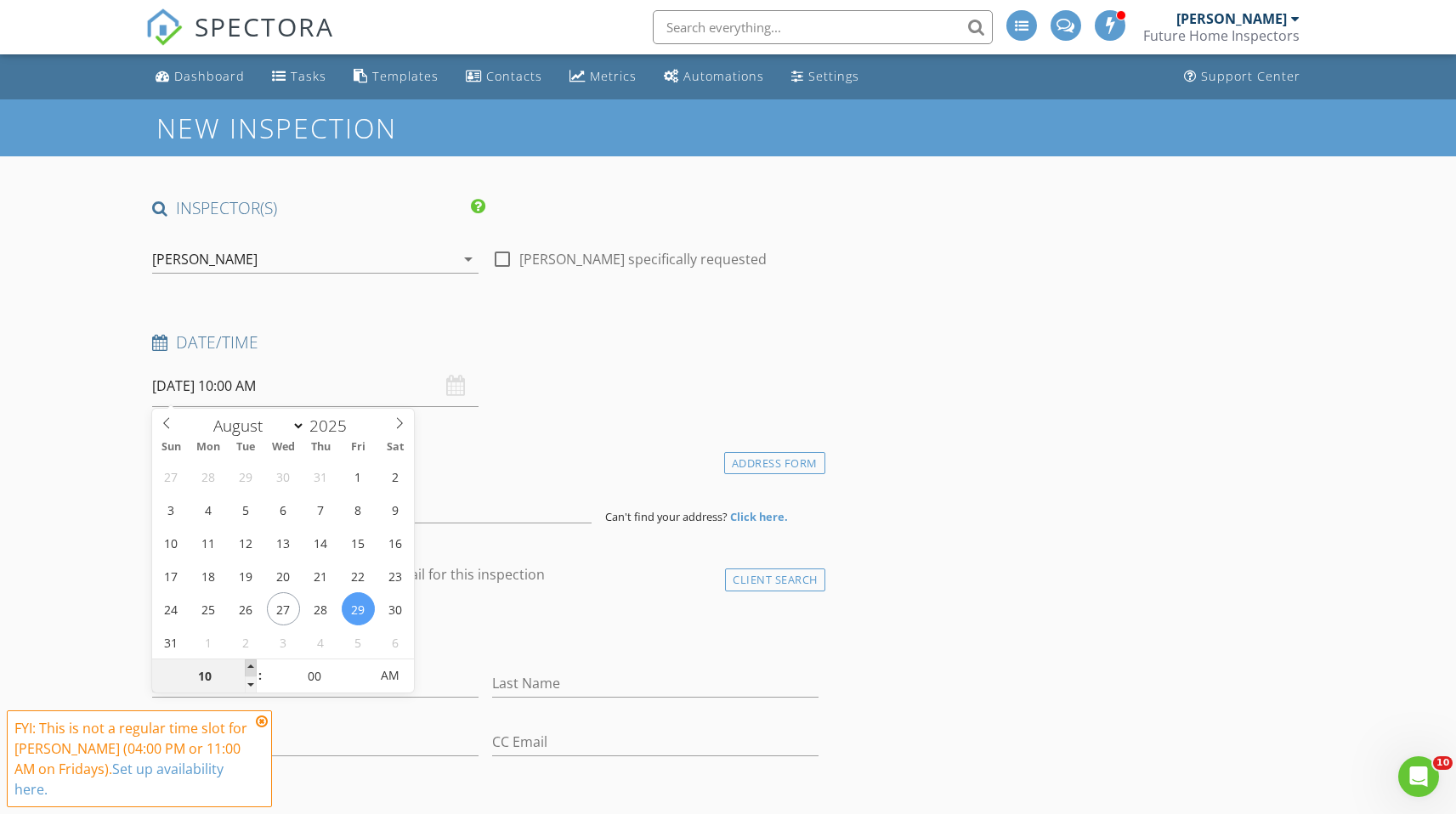
type input "[DATE] 11:00 AM"
click at [256, 664] on span at bounding box center [250, 667] width 12 height 17
type input "12"
type input "[DATE] 12:00 PM"
click at [256, 664] on span at bounding box center [250, 667] width 12 height 17
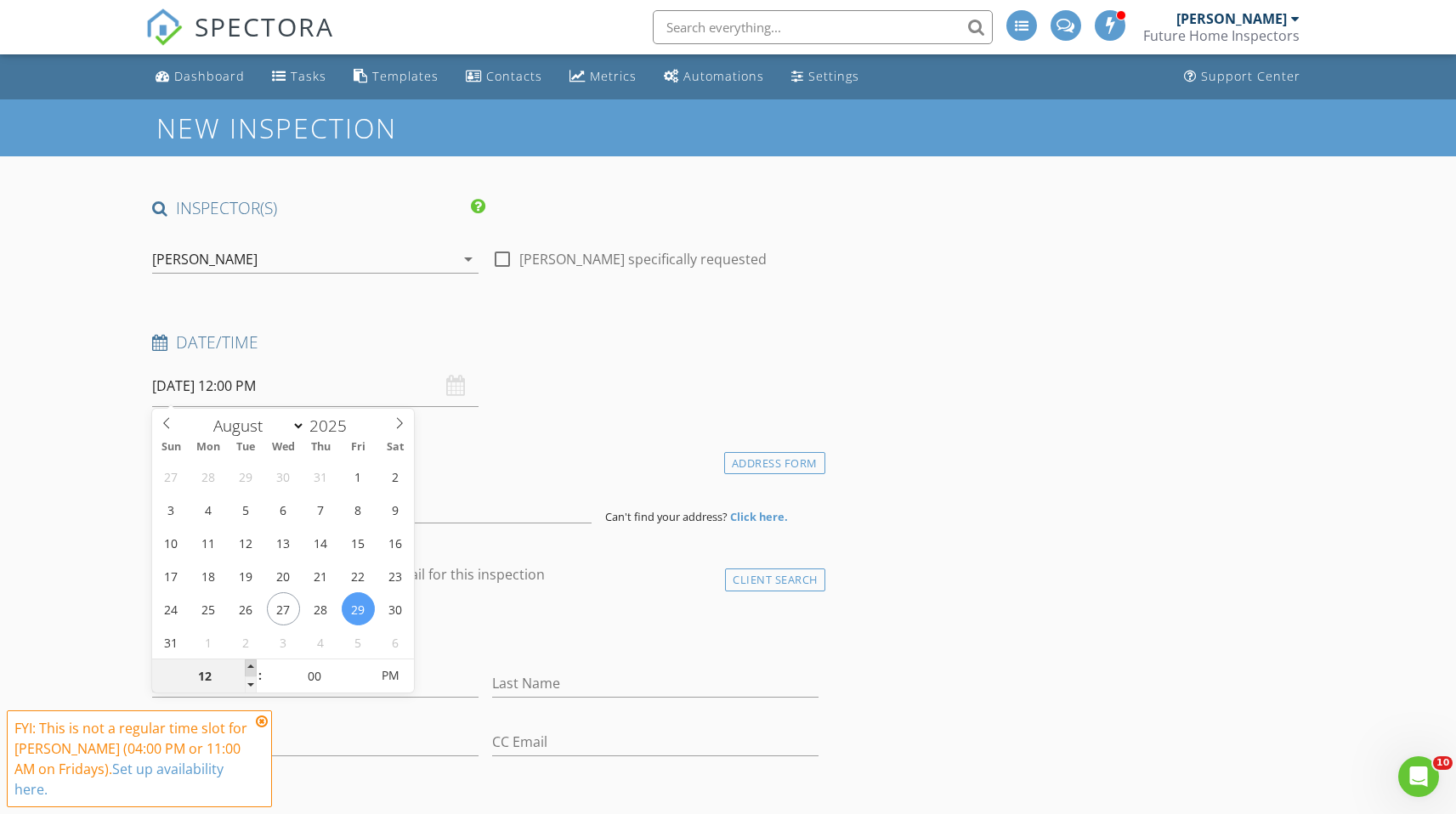
type input "01"
type input "[DATE] 1:00 PM"
click at [256, 664] on span at bounding box center [250, 667] width 12 height 17
type input "02"
type input "[DATE] 2:00 PM"
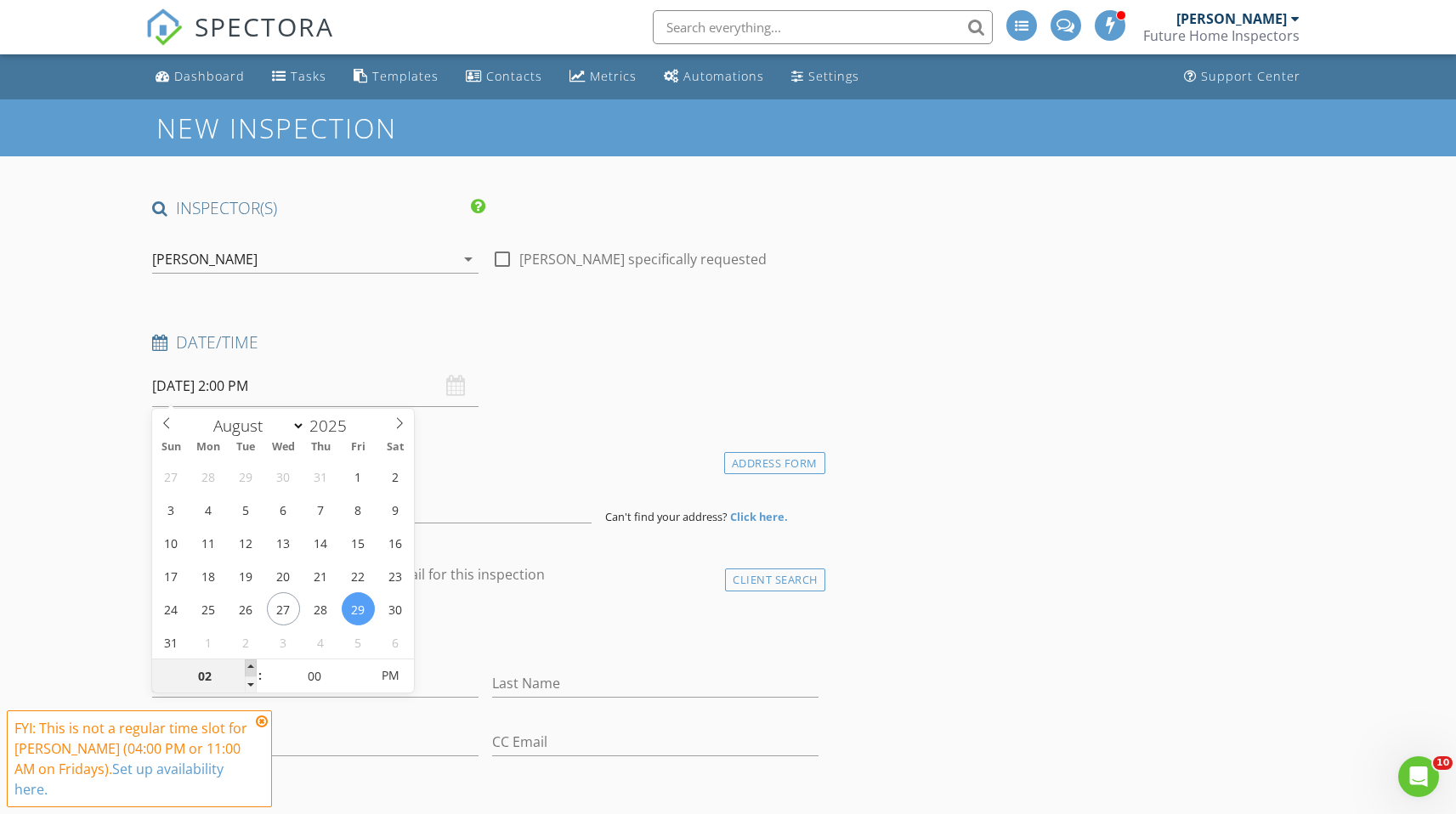
click at [256, 664] on span at bounding box center [250, 667] width 12 height 17
type input "03"
type input "08/29/2025 3:00 PM"
click at [256, 664] on span at bounding box center [250, 667] width 12 height 17
type input "04"
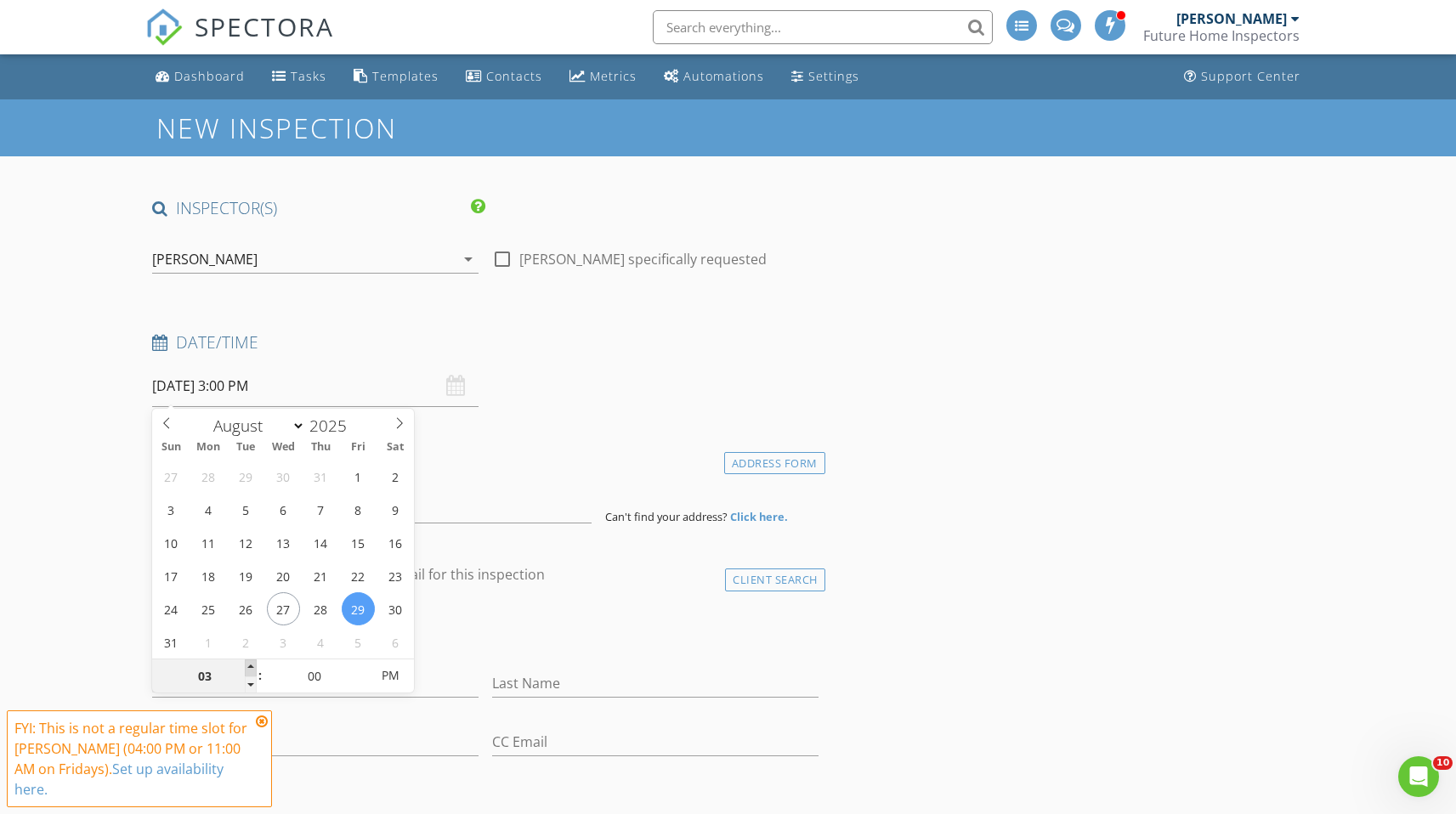
type input "08/29/2025 4:00 PM"
click at [256, 664] on span at bounding box center [250, 667] width 12 height 17
type input "05"
type input "[DATE] 5:00 PM"
click at [256, 664] on span at bounding box center [250, 667] width 12 height 17
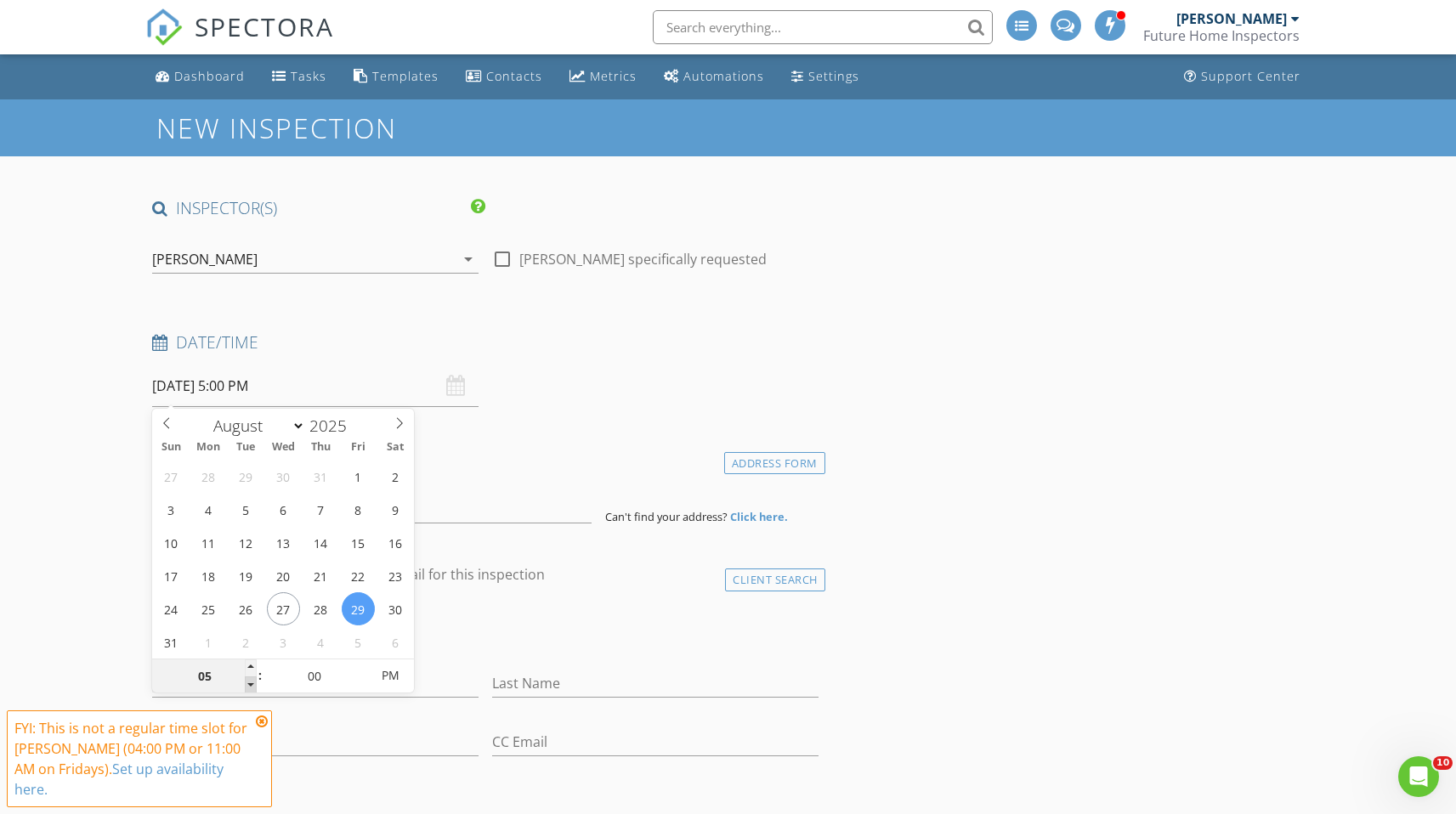
type input "04"
type input "08/29/2025 4:00 PM"
click at [250, 682] on span at bounding box center [250, 685] width 12 height 17
type input "05"
type input "08/29/2025 4:05 PM"
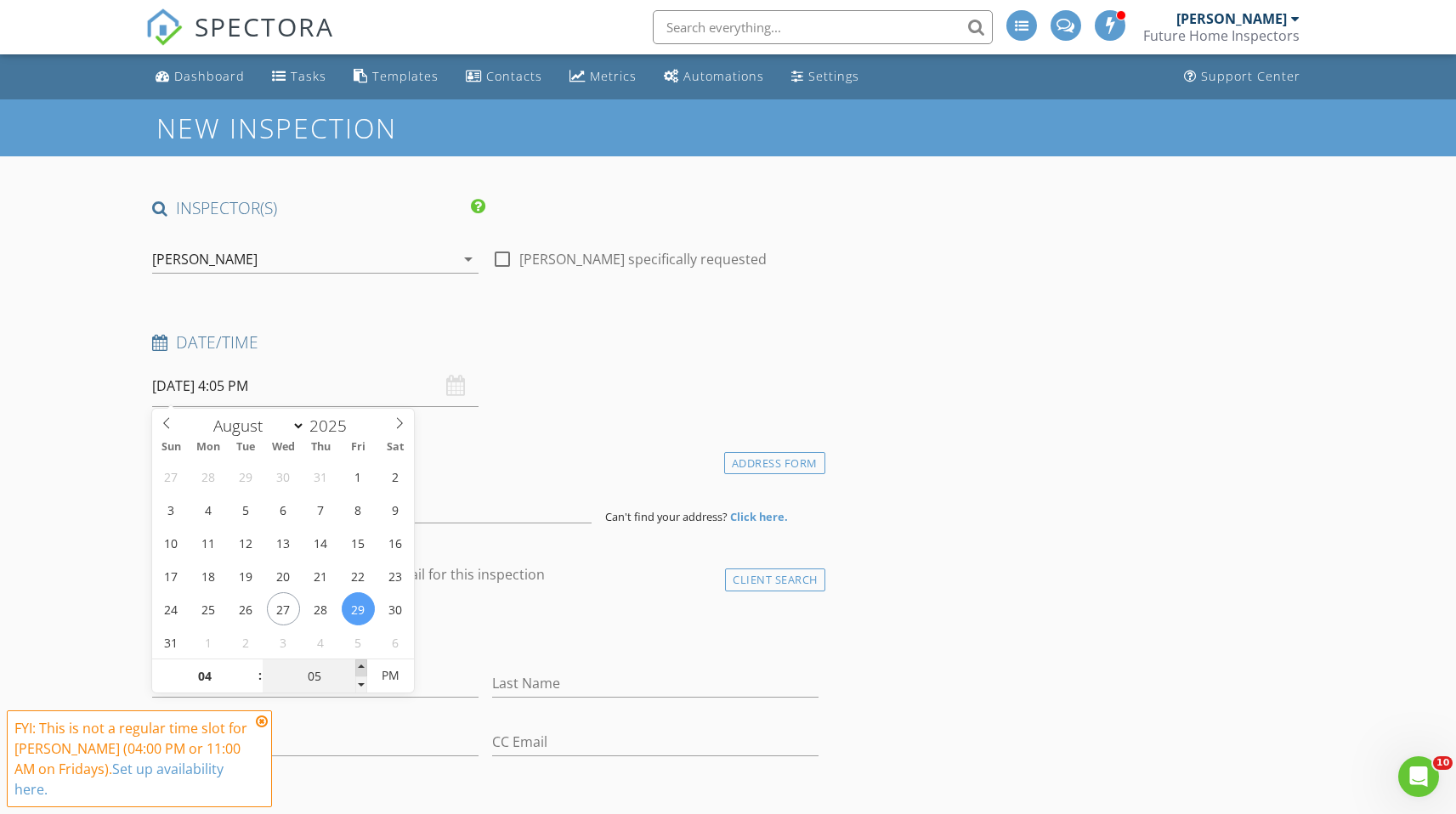
click at [364, 664] on span at bounding box center [361, 667] width 12 height 17
type input "10"
type input "08/29/2025 4:10 PM"
click at [364, 664] on span at bounding box center [361, 667] width 12 height 17
type input "15"
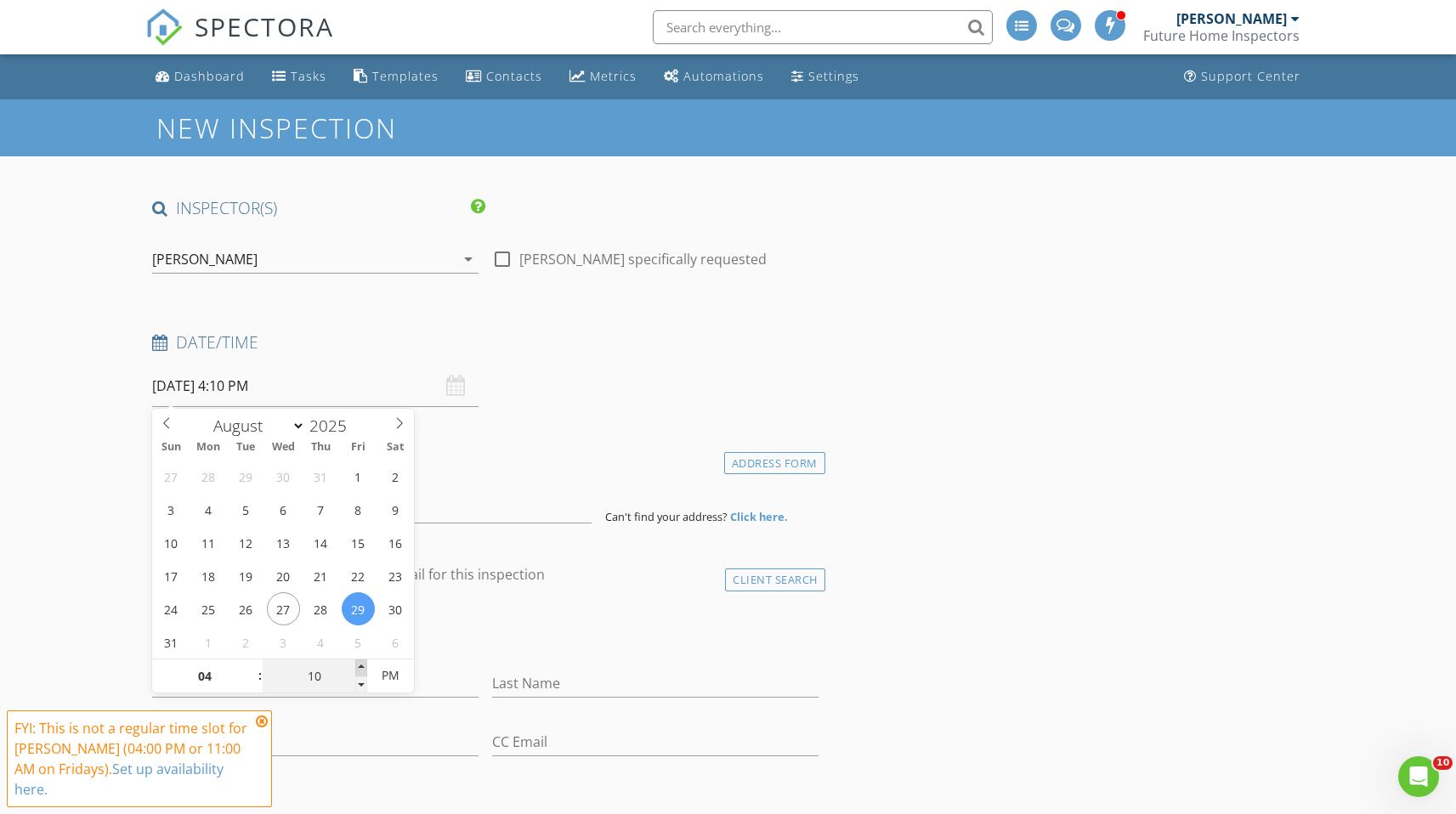
type input "08/29/2025 4:15 PM"
click at [364, 664] on span at bounding box center [361, 667] width 12 height 17
type input "20"
type input "08/29/2025 4:20 PM"
click at [364, 664] on span at bounding box center [361, 667] width 12 height 17
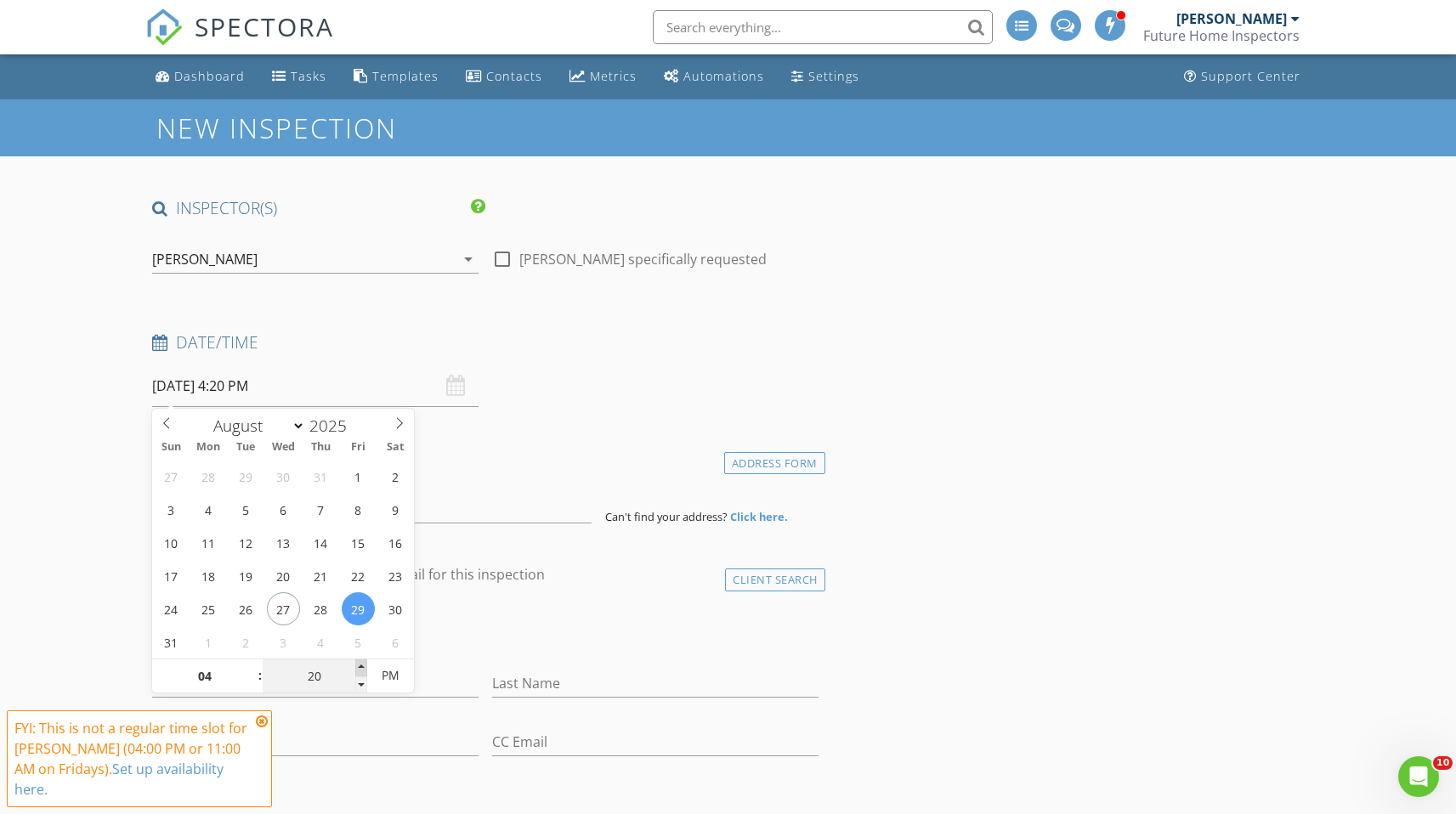
type input "25"
type input "08/29/2025 4:25 PM"
click at [364, 664] on span at bounding box center [361, 667] width 12 height 17
type input "30"
type input "08/29/2025 4:30 PM"
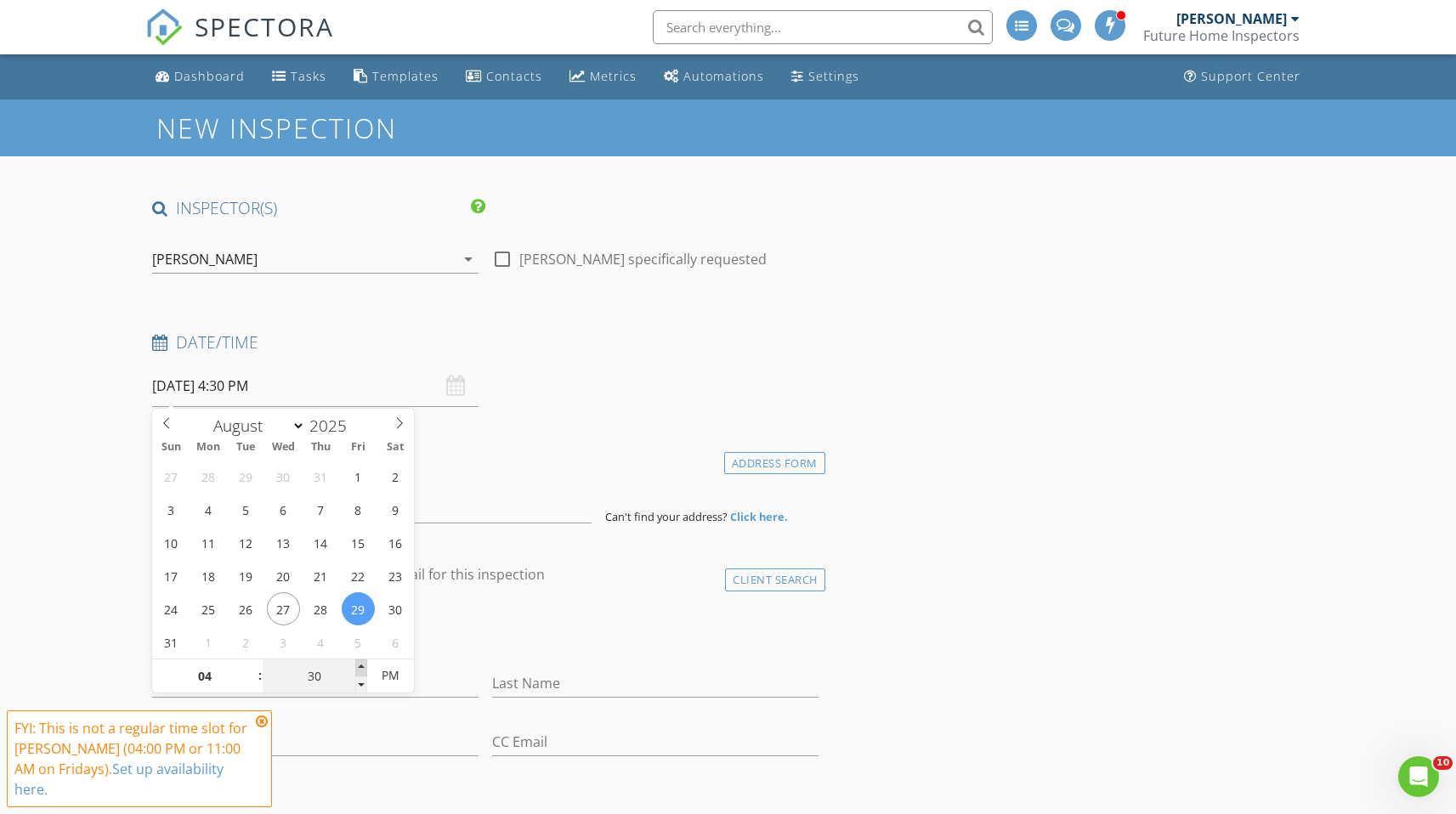
click at [364, 664] on span at bounding box center [361, 667] width 12 height 17
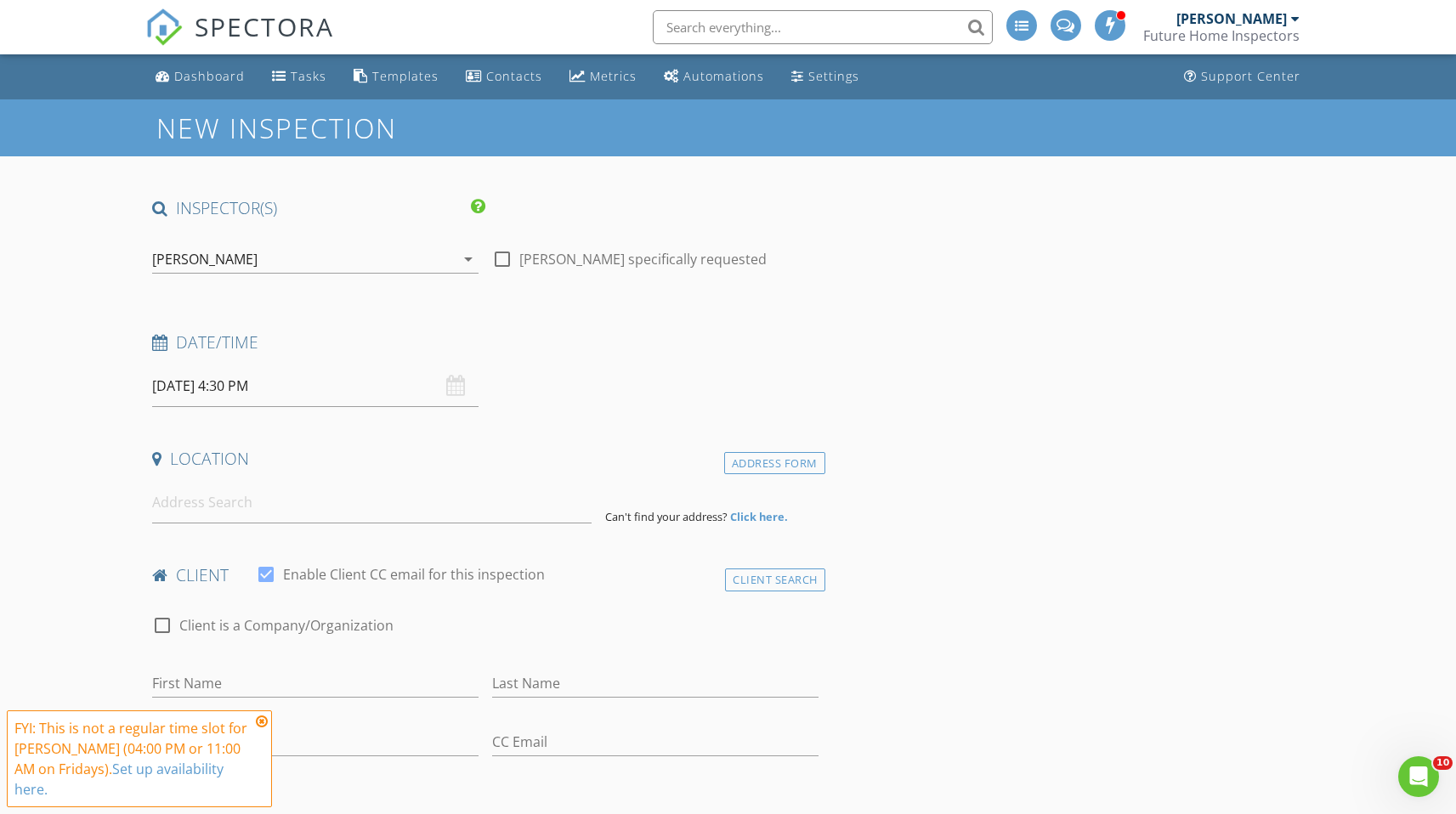
click at [482, 648] on div "check_box_outline_blank Client is a Company/Organization" at bounding box center [485, 634] width 666 height 45
click at [238, 500] on input at bounding box center [372, 502] width 439 height 42
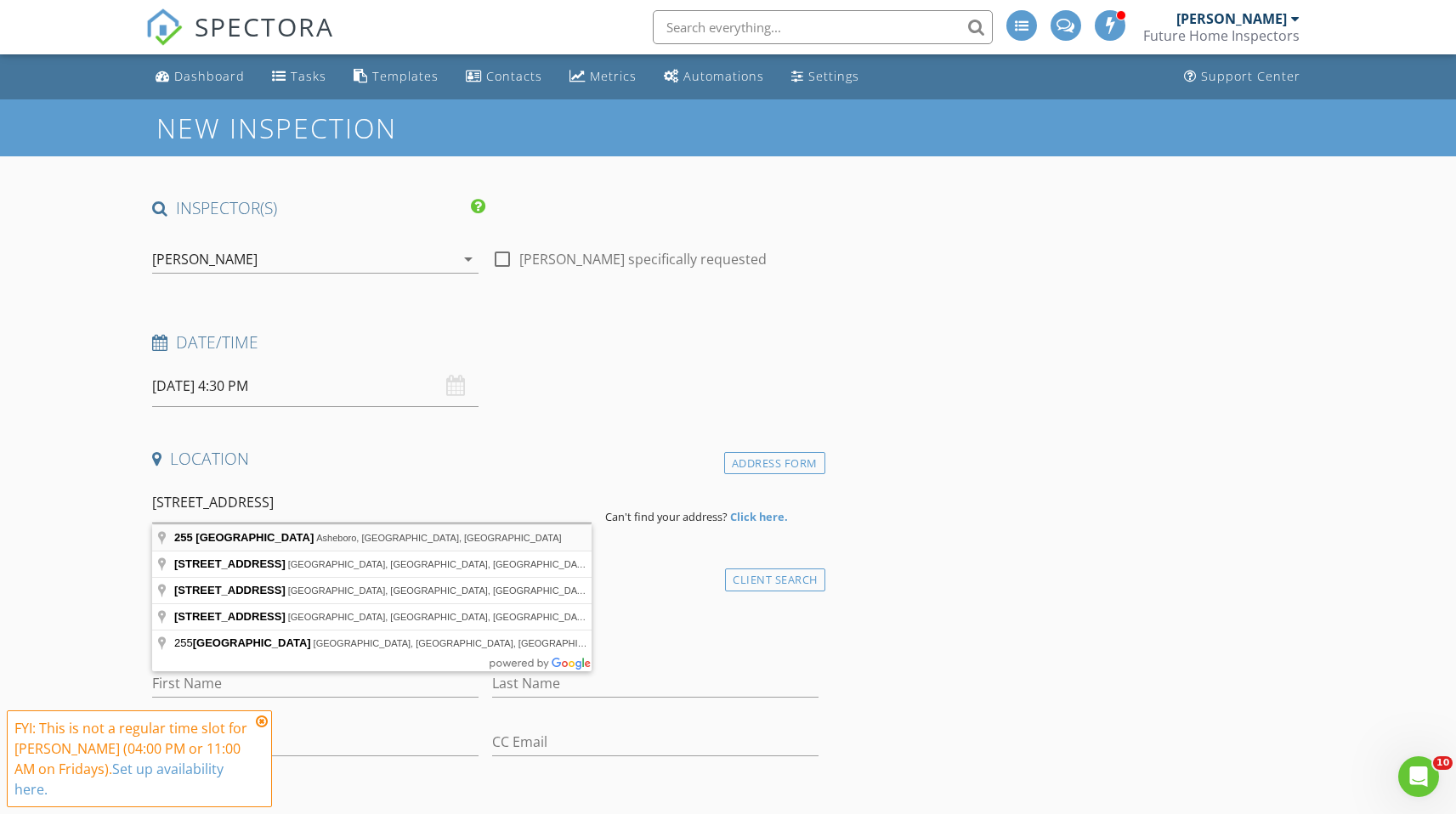
type input "255 Back Creek Rd, Asheboro, NC, USA"
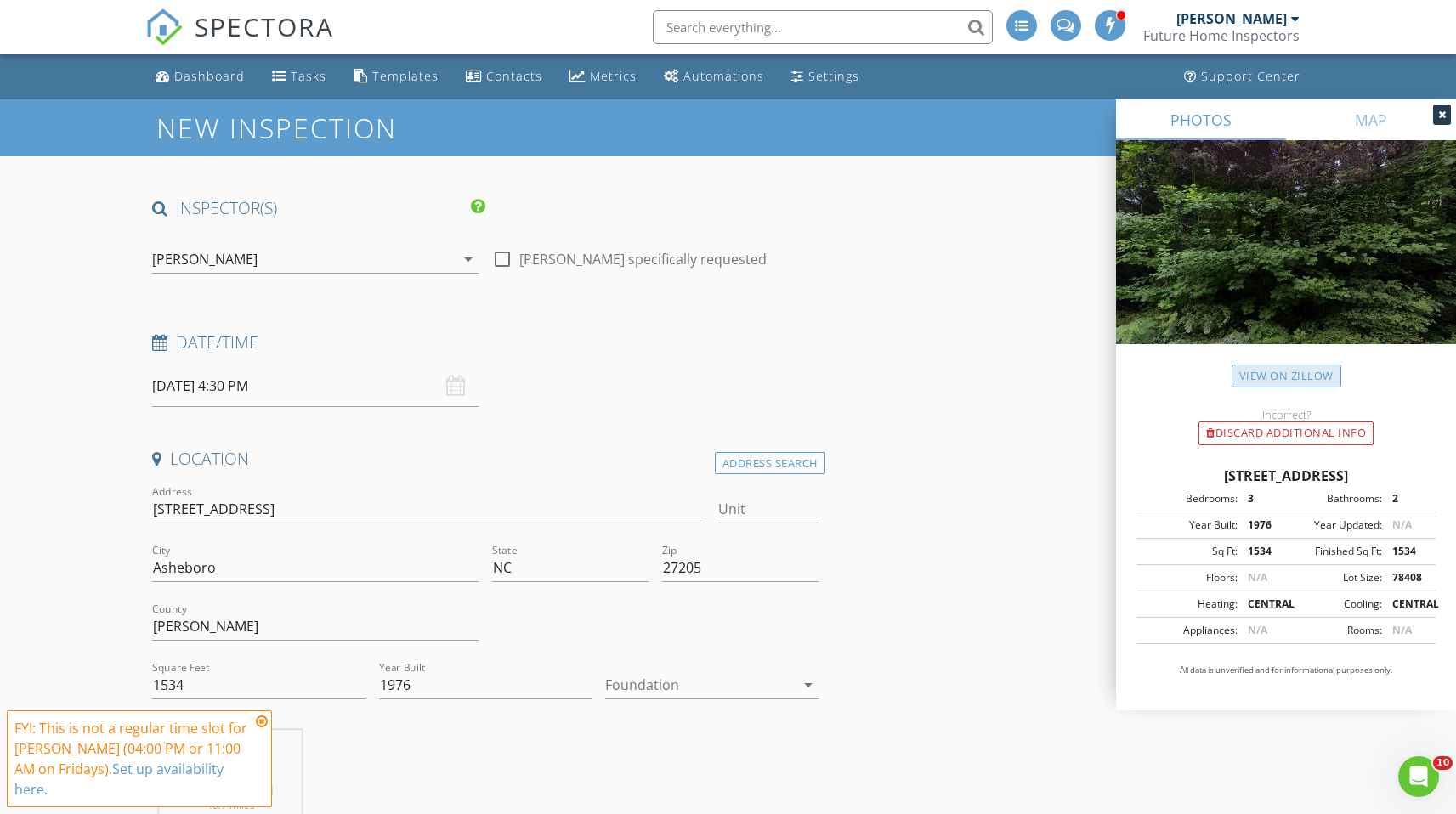
click at [1291, 378] on link "View on Zillow" at bounding box center [1287, 376] width 110 height 23
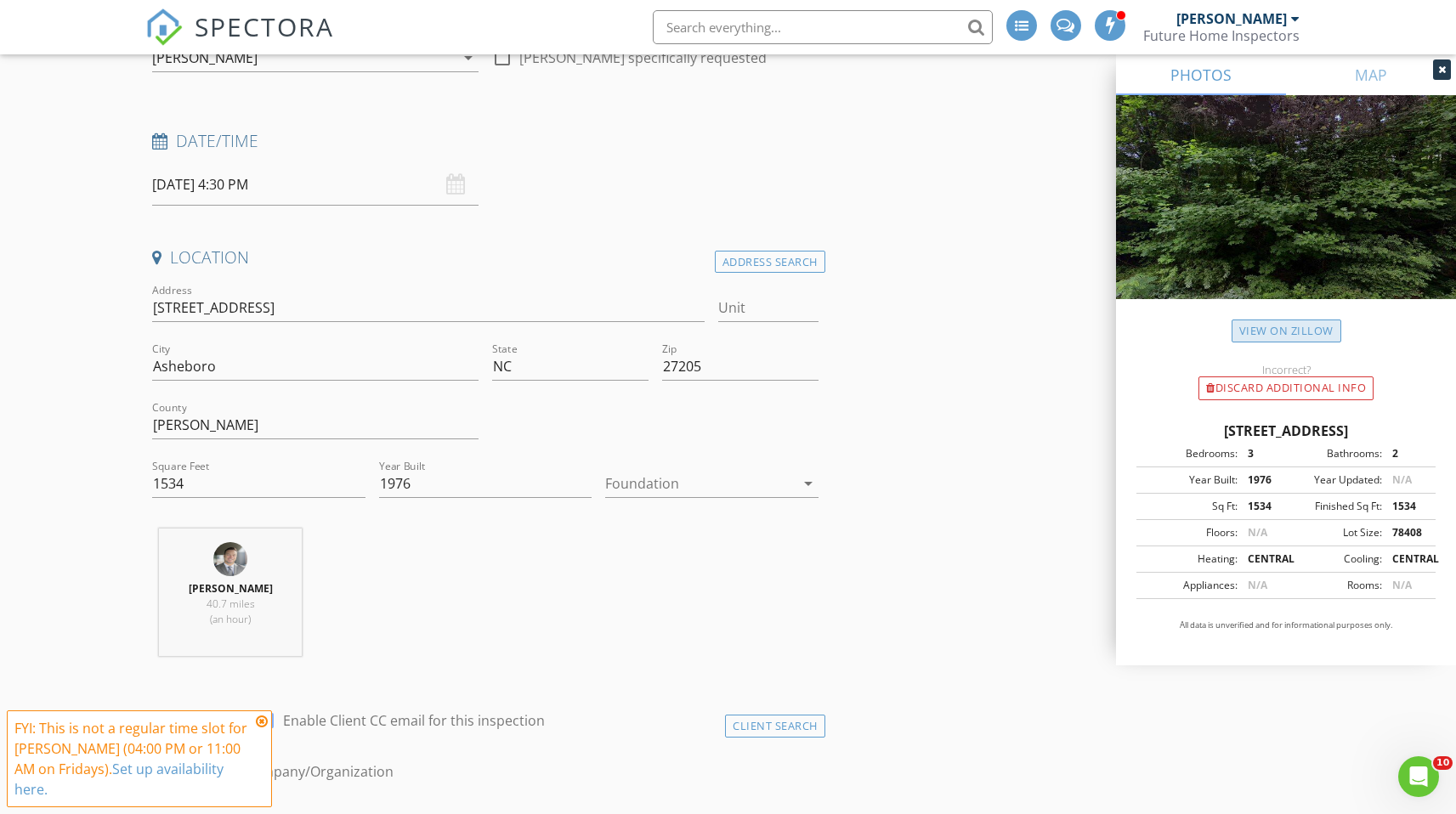
scroll to position [202, 0]
click at [691, 487] on div at bounding box center [699, 483] width 189 height 28
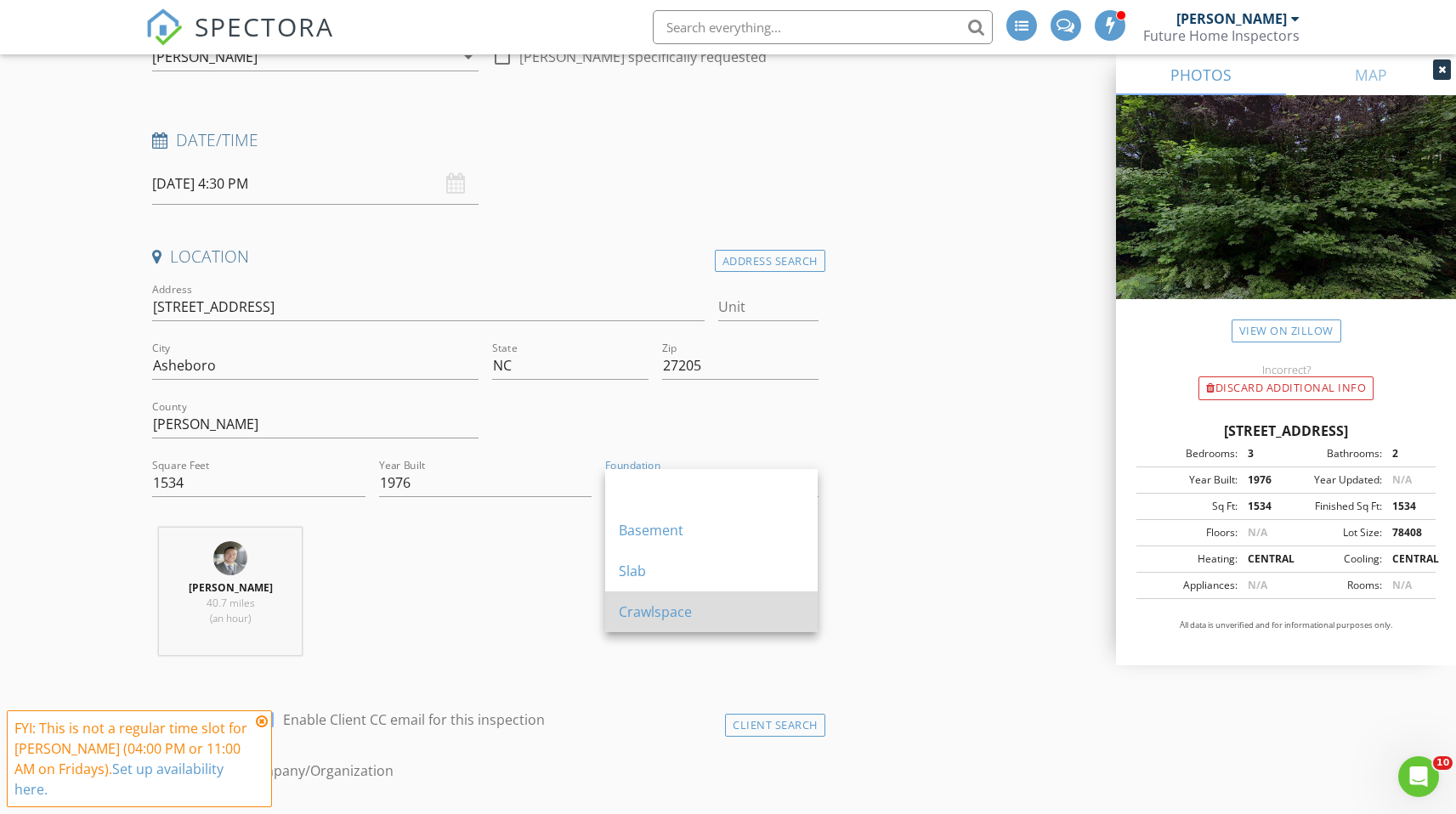
click at [664, 606] on div "Crawlspace" at bounding box center [712, 612] width 185 height 20
click at [571, 606] on div "Derek Smith 40.7 miles (an hour)" at bounding box center [485, 598] width 679 height 141
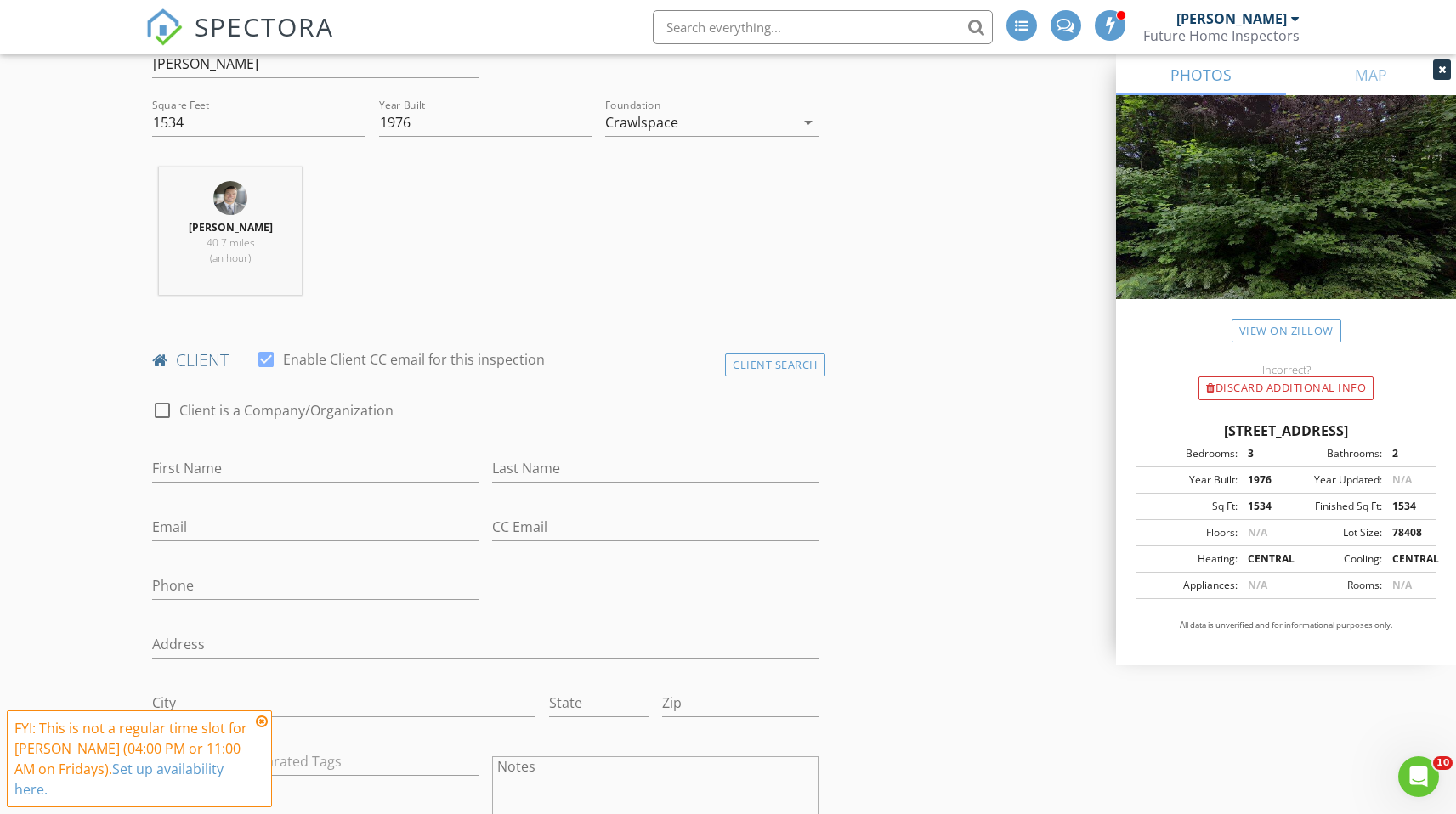
scroll to position [579, 0]
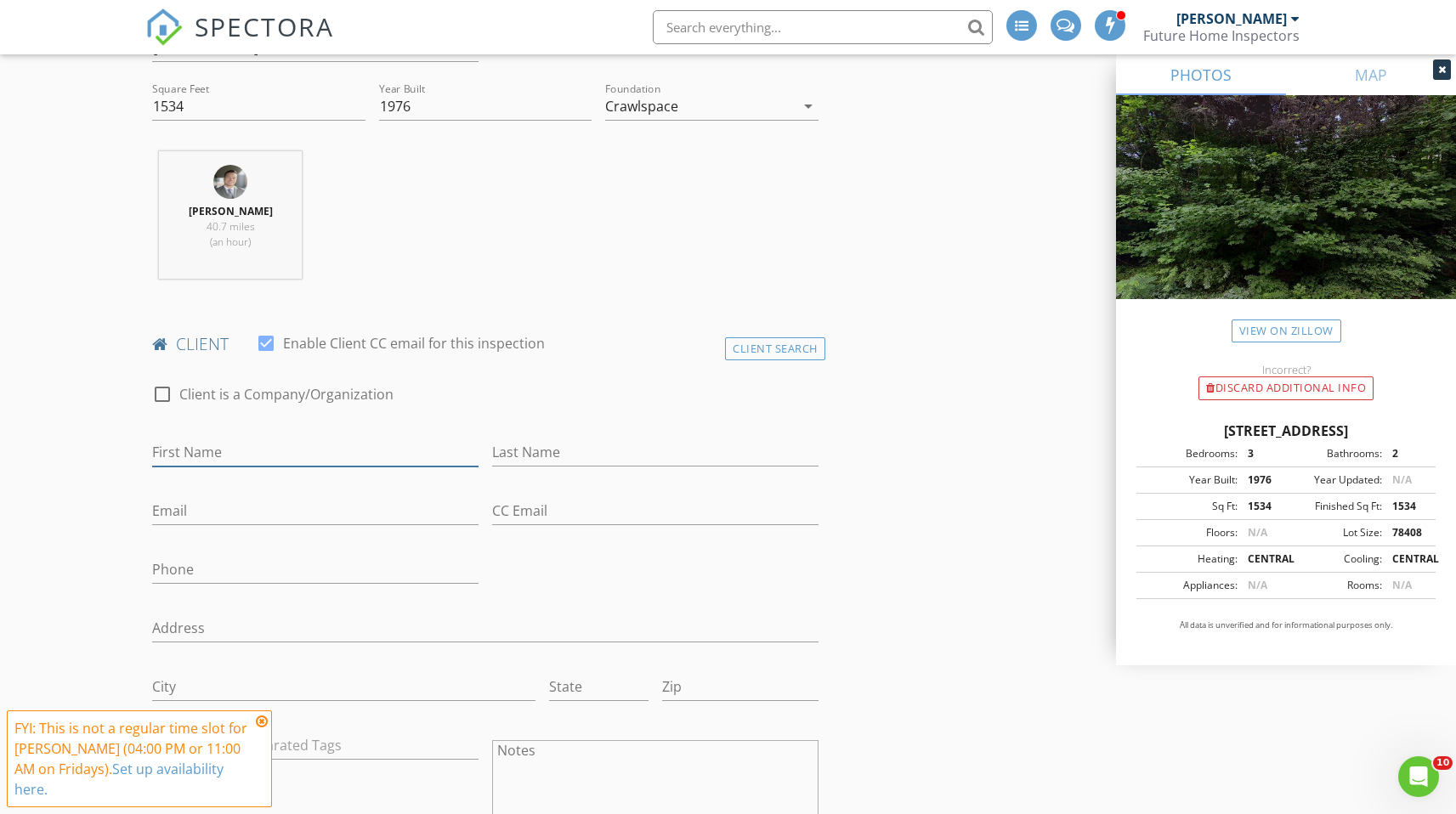
click at [287, 447] on input "First Name" at bounding box center [315, 452] width 326 height 28
type input "Cody"
type input "Johnson"
type input "sprayer43@yahoo.com"
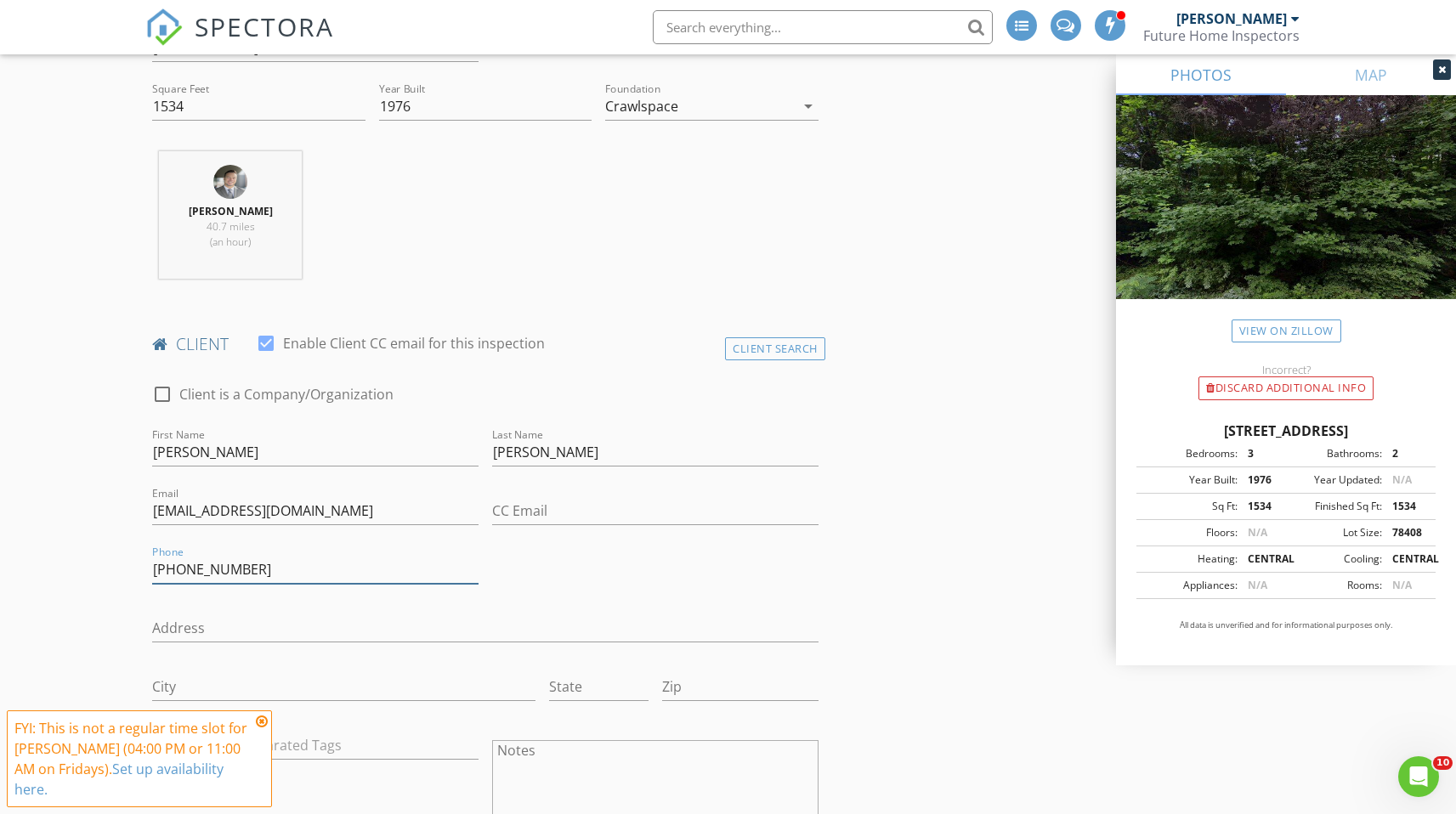
type input "336-301-6765"
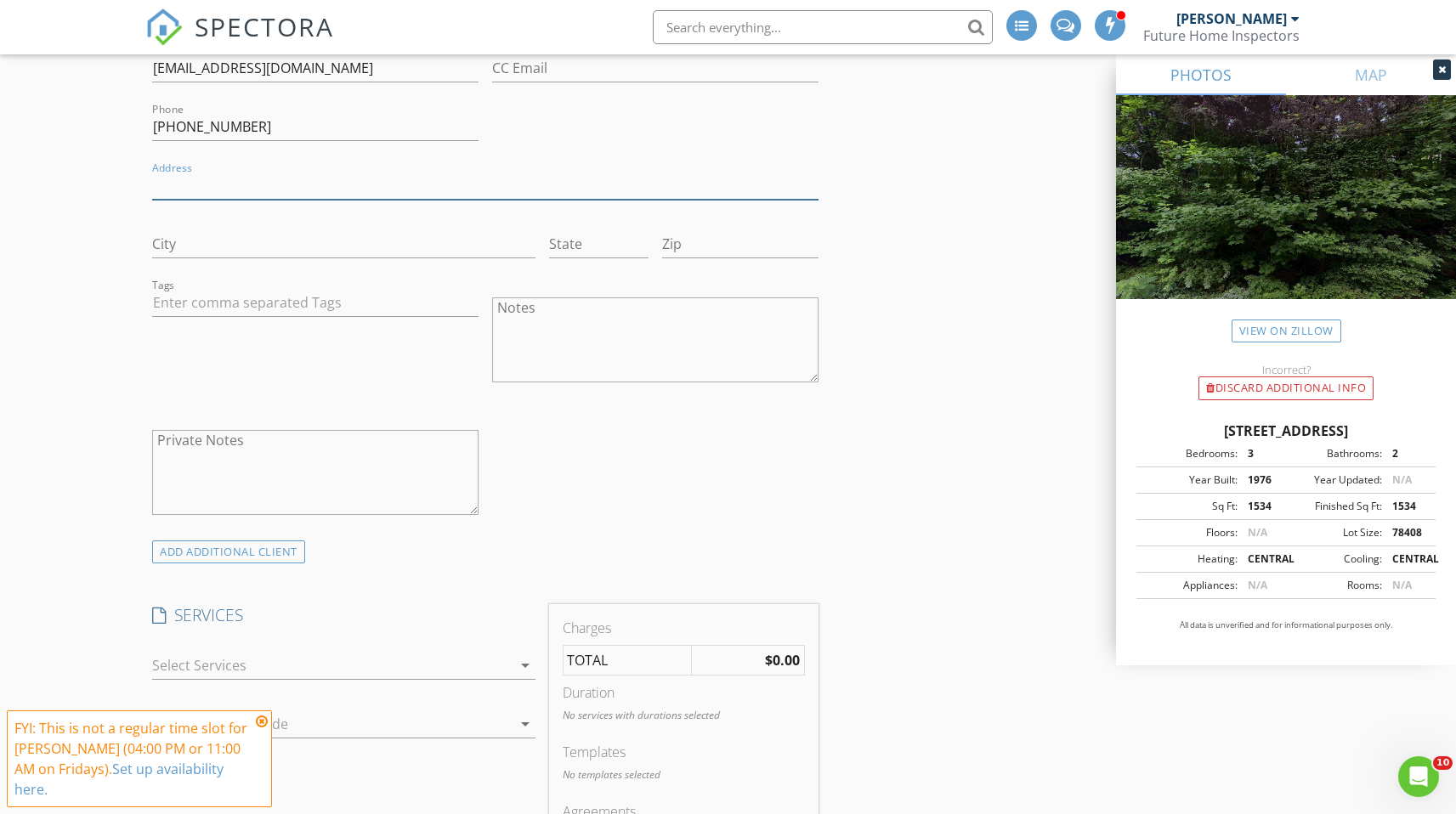
scroll to position [1036, 0]
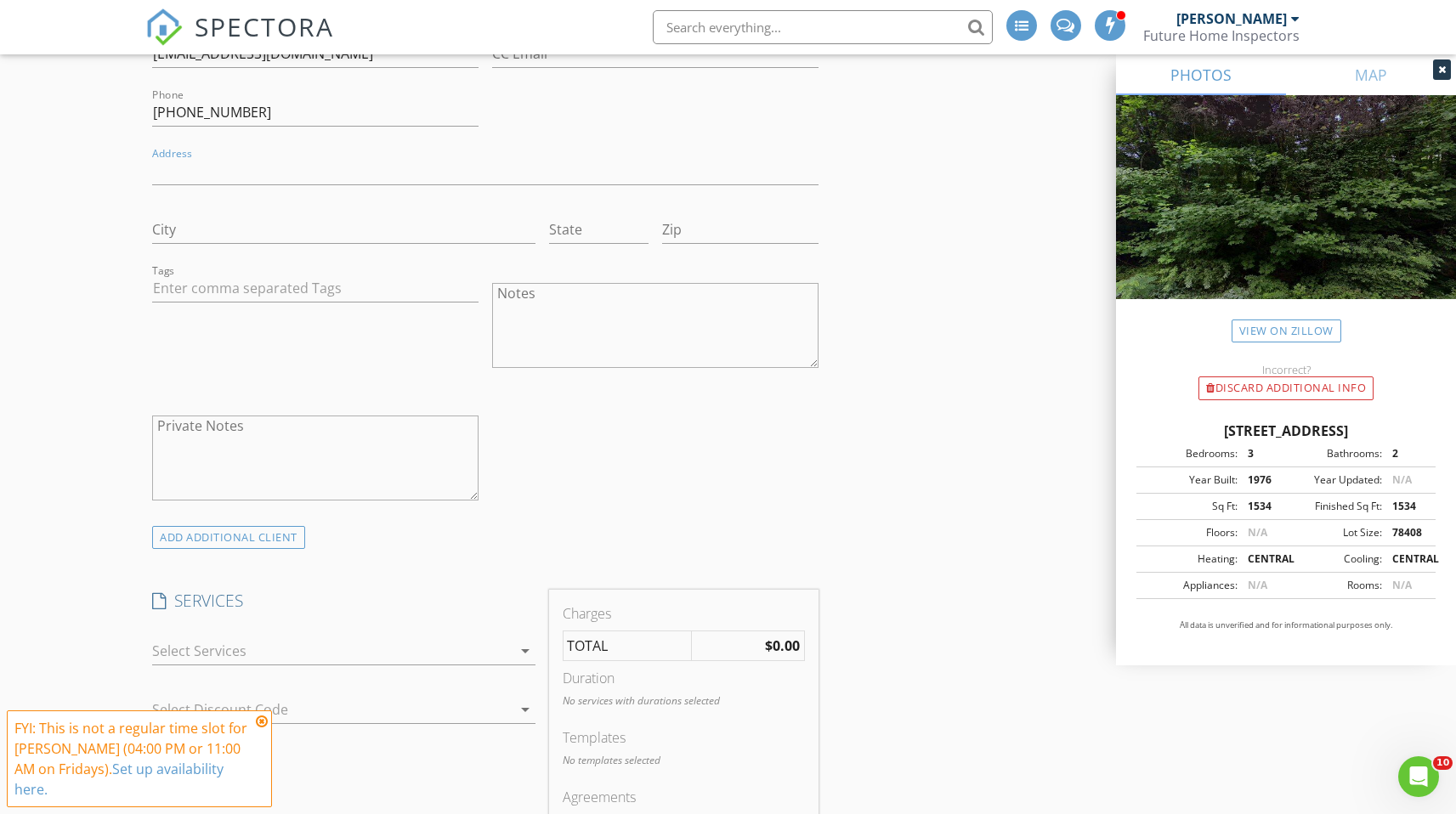
click at [325, 648] on div at bounding box center [331, 651] width 359 height 28
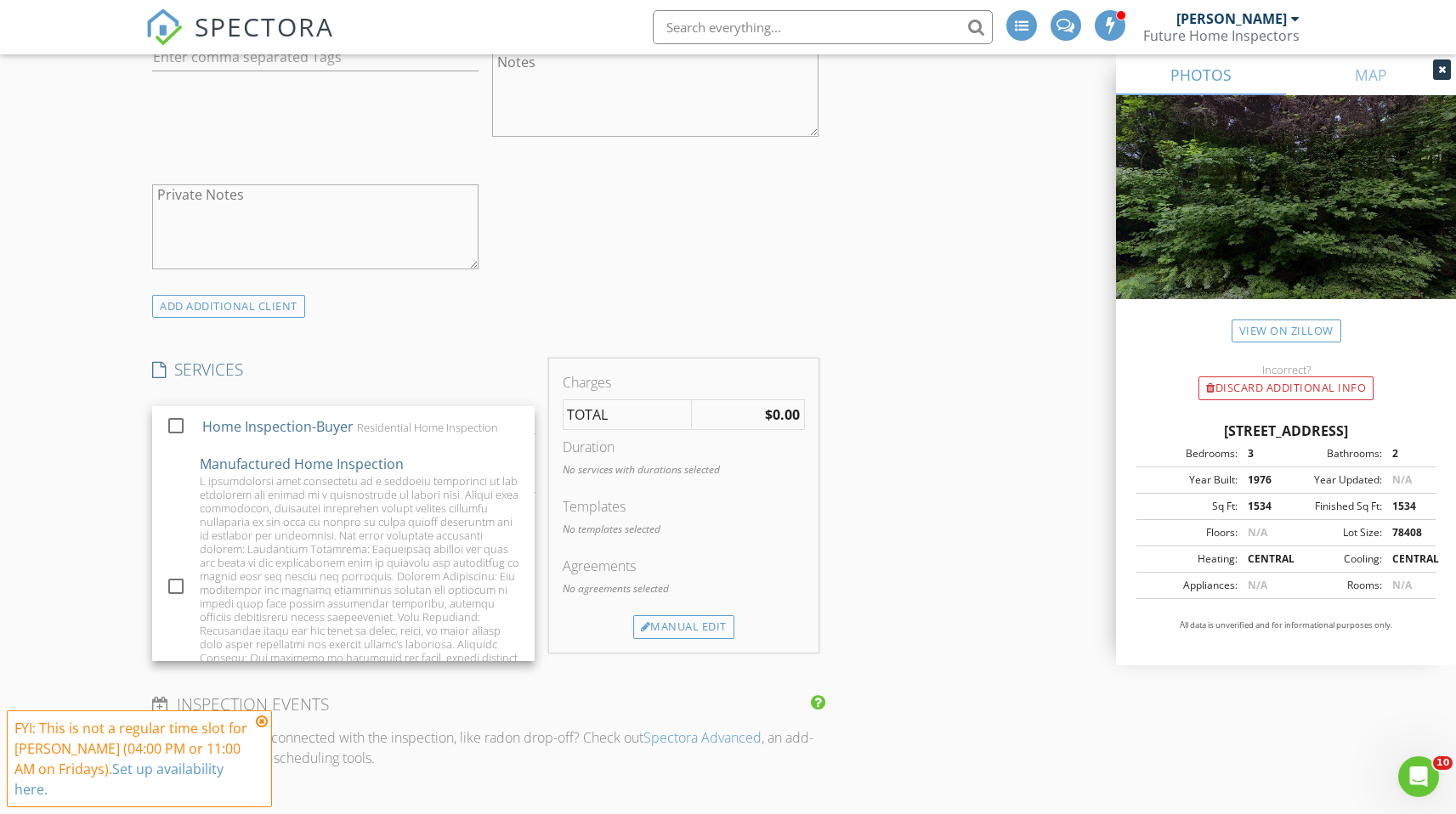
scroll to position [1282, 0]
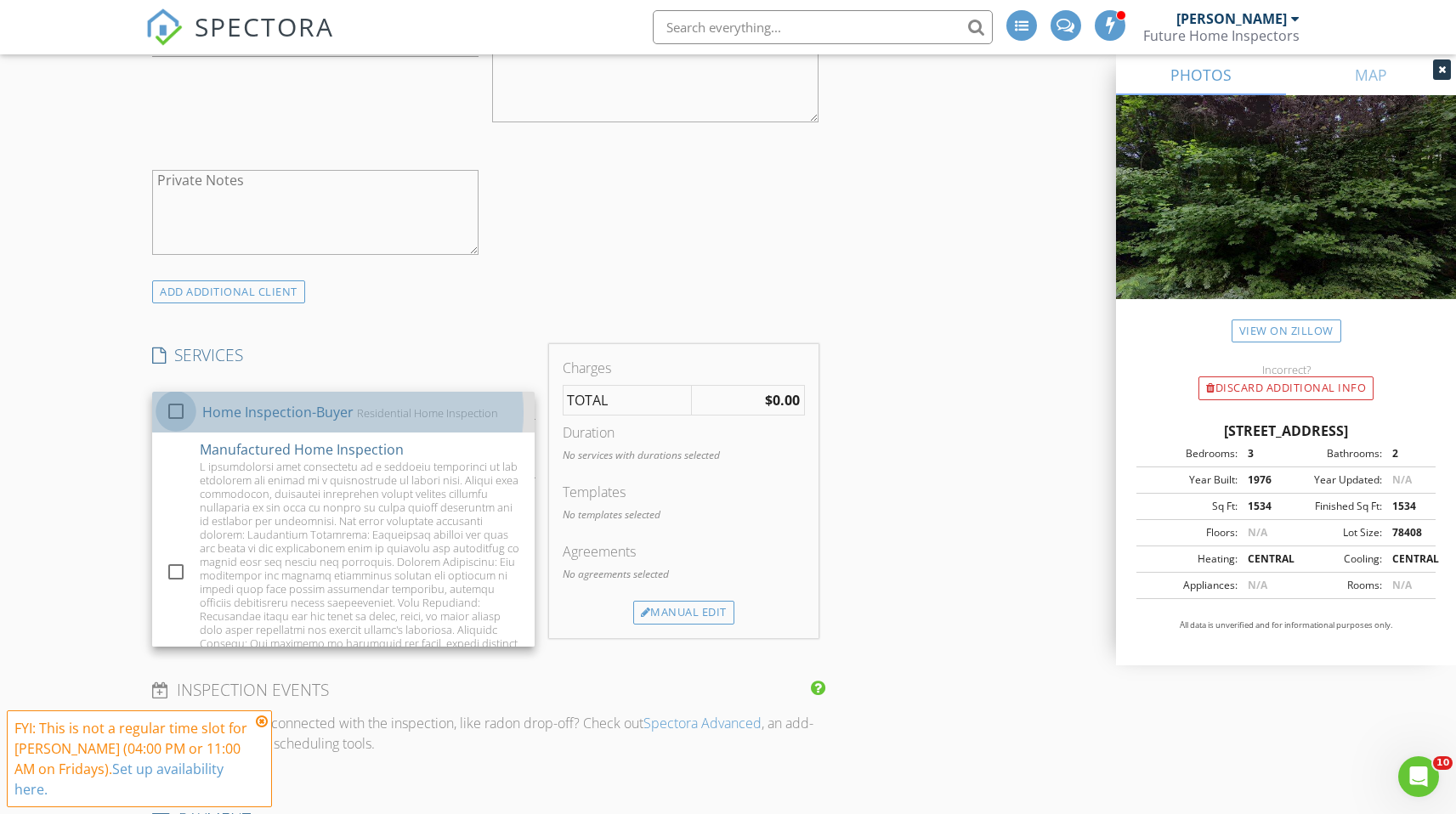
click at [168, 411] on div at bounding box center [176, 411] width 29 height 28
checkbox input "true"
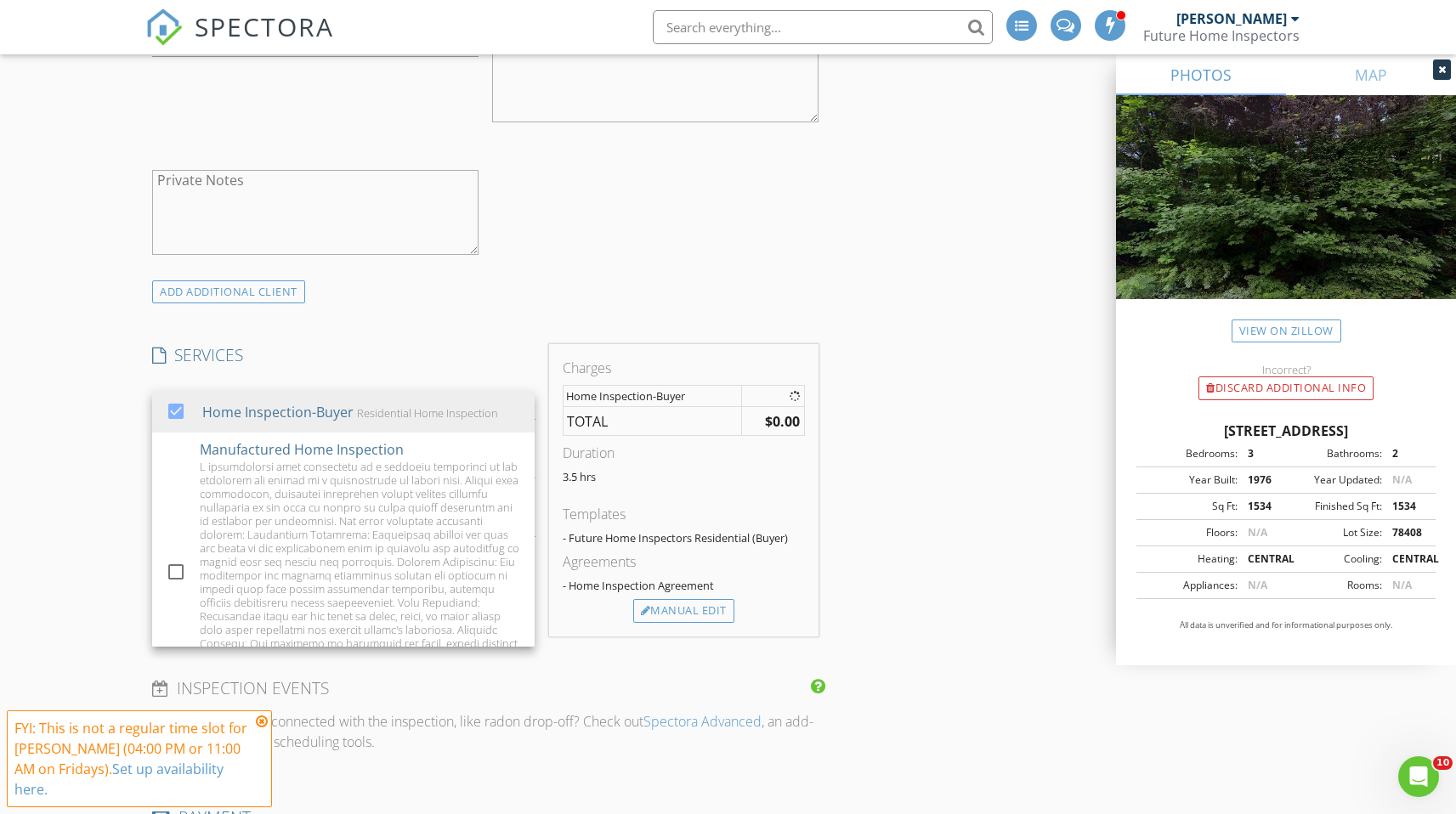
click at [77, 466] on div "New Inspection INSPECTOR(S) check_box Derek Smith PRIMARY Derek Smith arrow_dro…" at bounding box center [728, 680] width 1456 height 3725
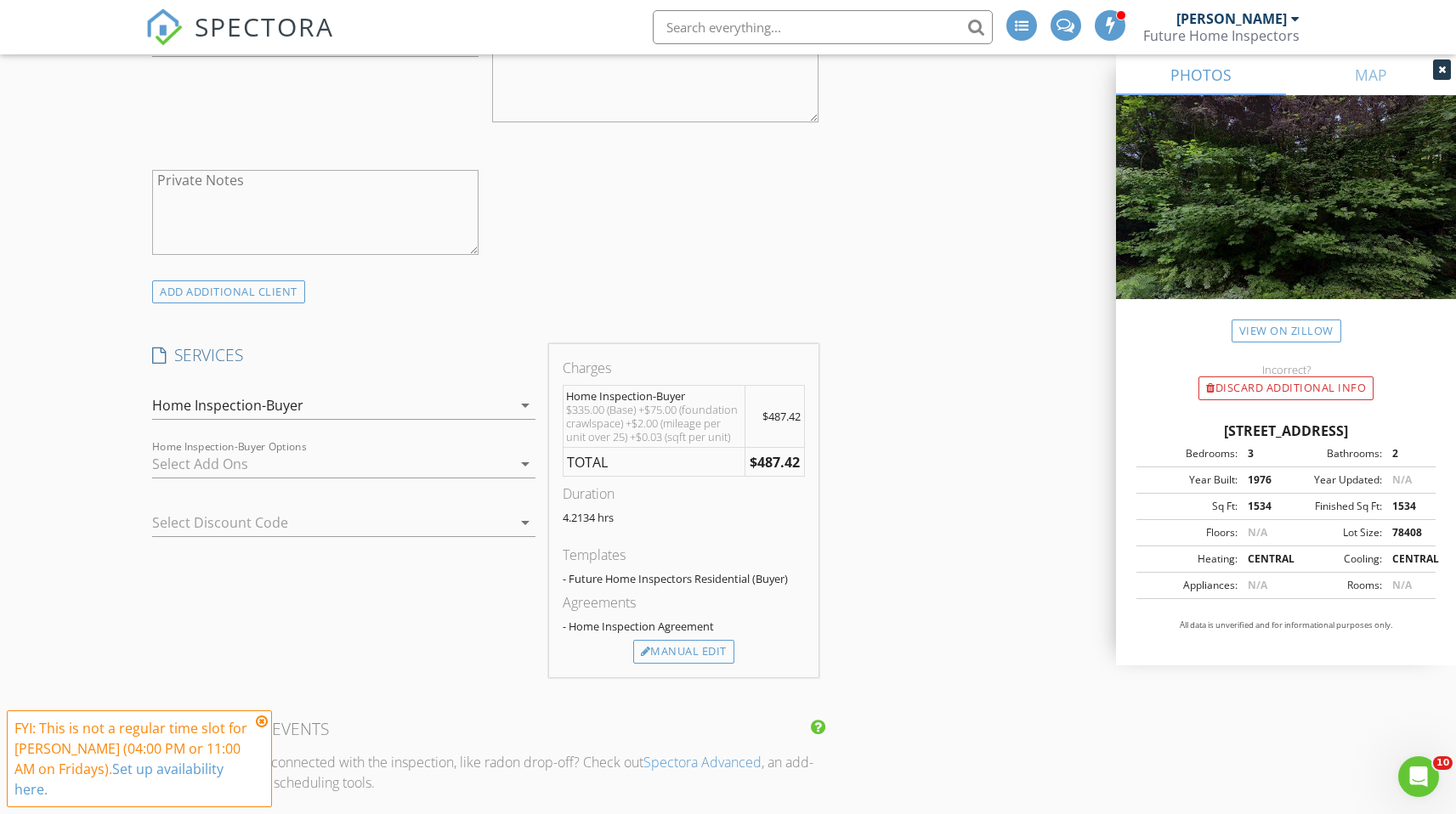
click at [234, 459] on div at bounding box center [331, 464] width 359 height 28
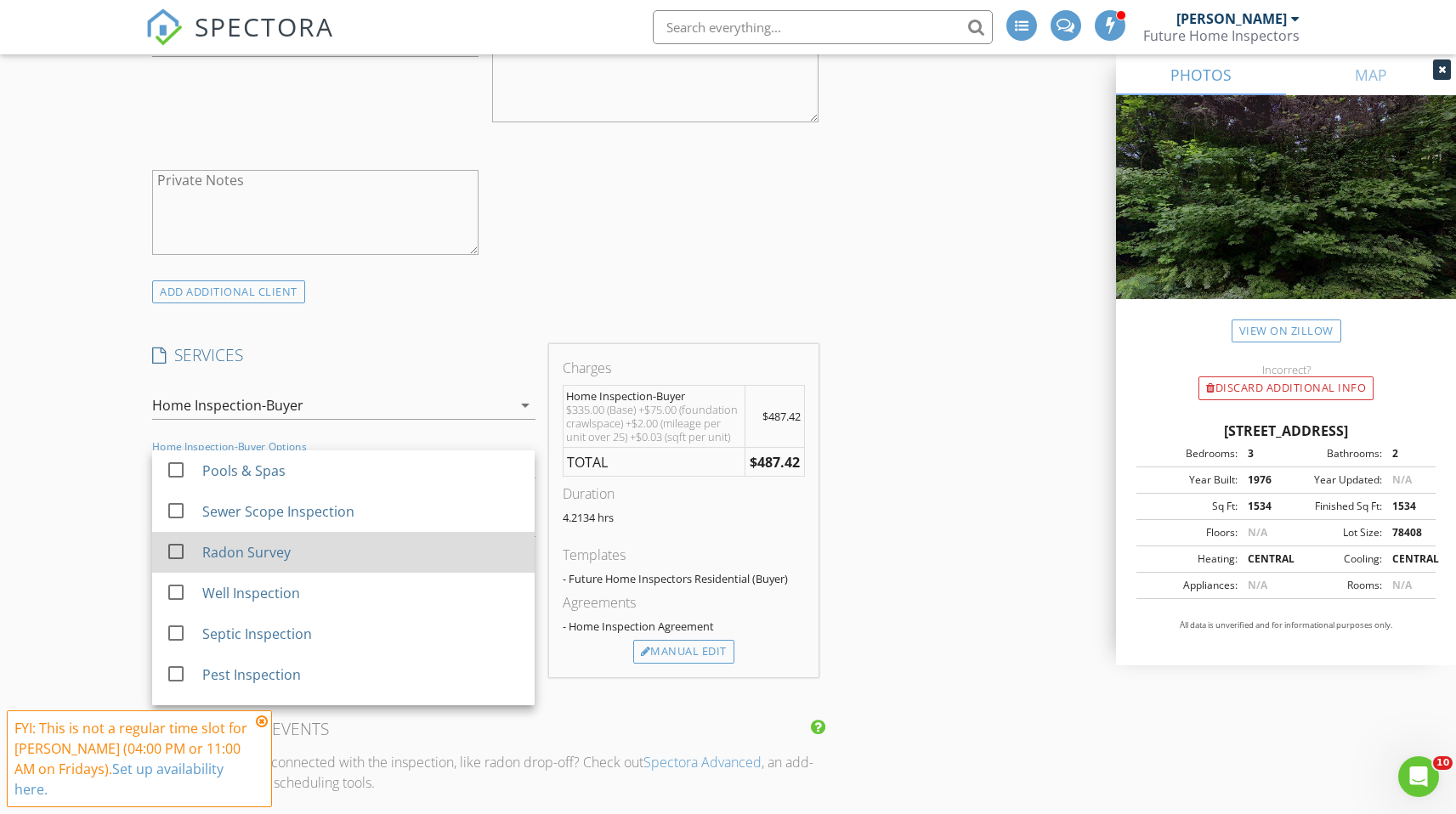
click at [171, 561] on div at bounding box center [176, 551] width 29 height 28
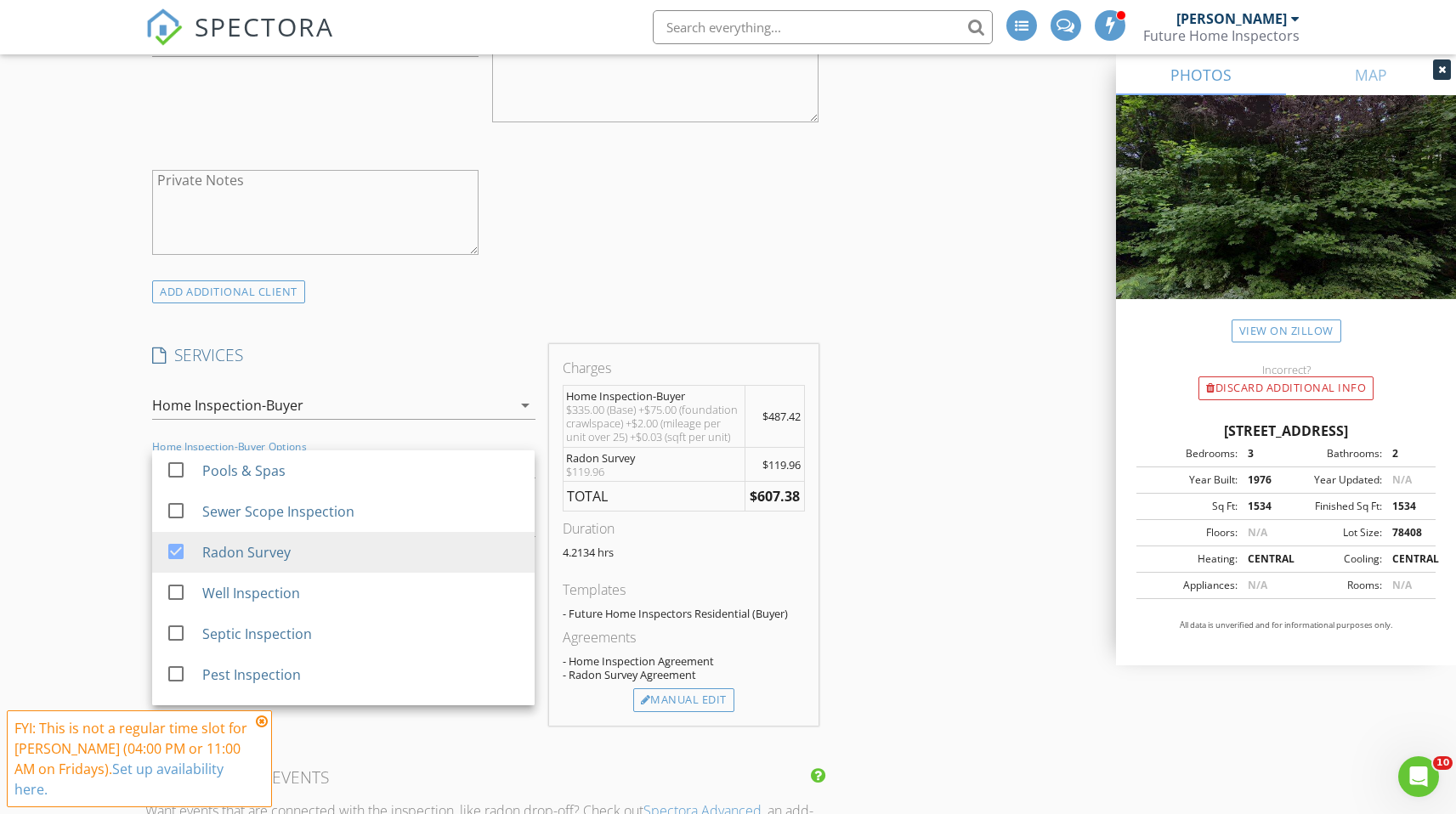
click at [121, 548] on div "New Inspection INSPECTOR(S) check_box Derek Smith PRIMARY Derek Smith arrow_dro…" at bounding box center [728, 725] width 1456 height 3814
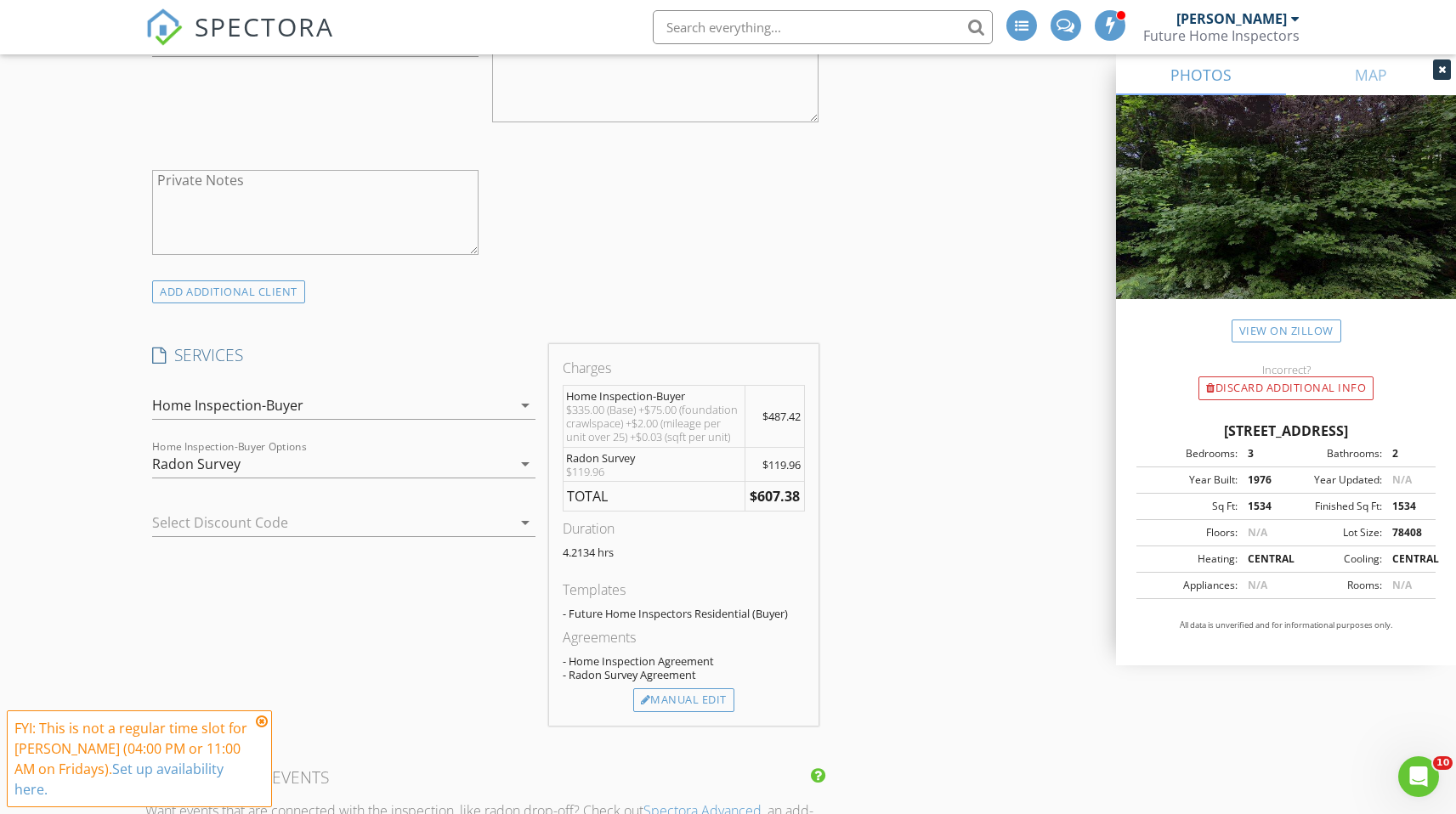
click at [344, 531] on div at bounding box center [320, 523] width 335 height 28
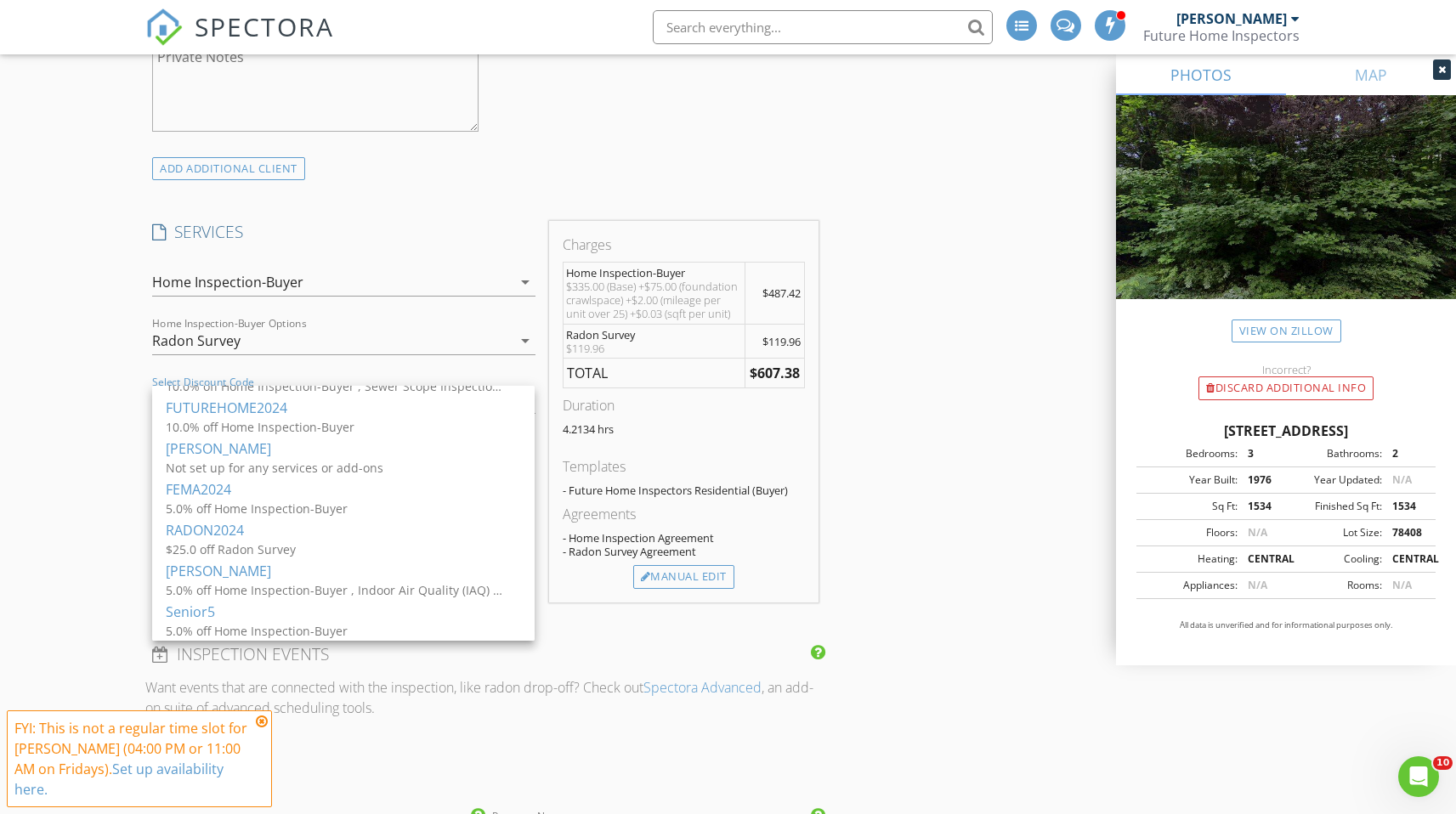
scroll to position [1405, 0]
click at [266, 729] on icon at bounding box center [261, 720] width 12 height 13
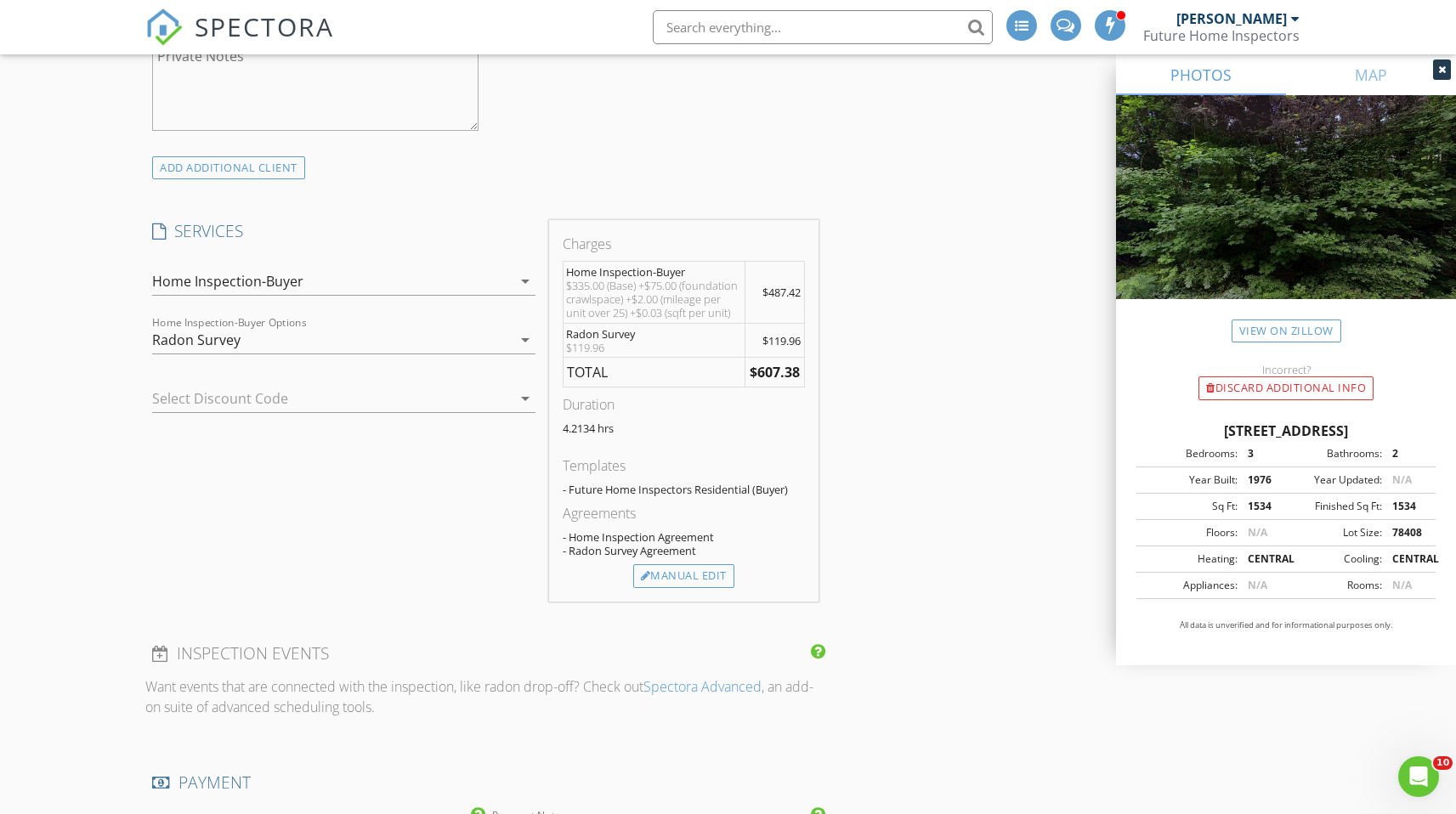
click at [311, 388] on div at bounding box center [320, 398] width 335 height 28
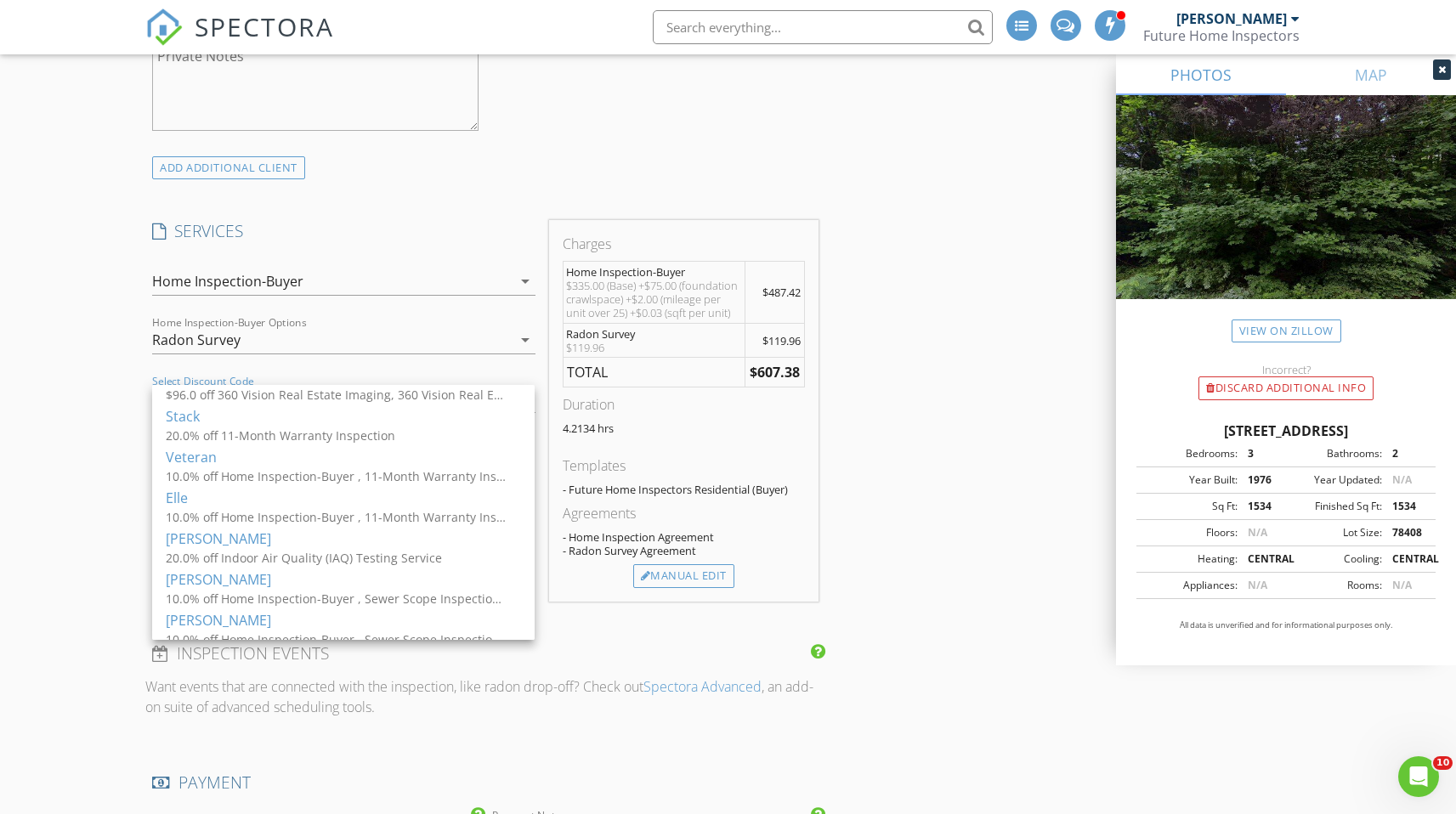
scroll to position [0, 0]
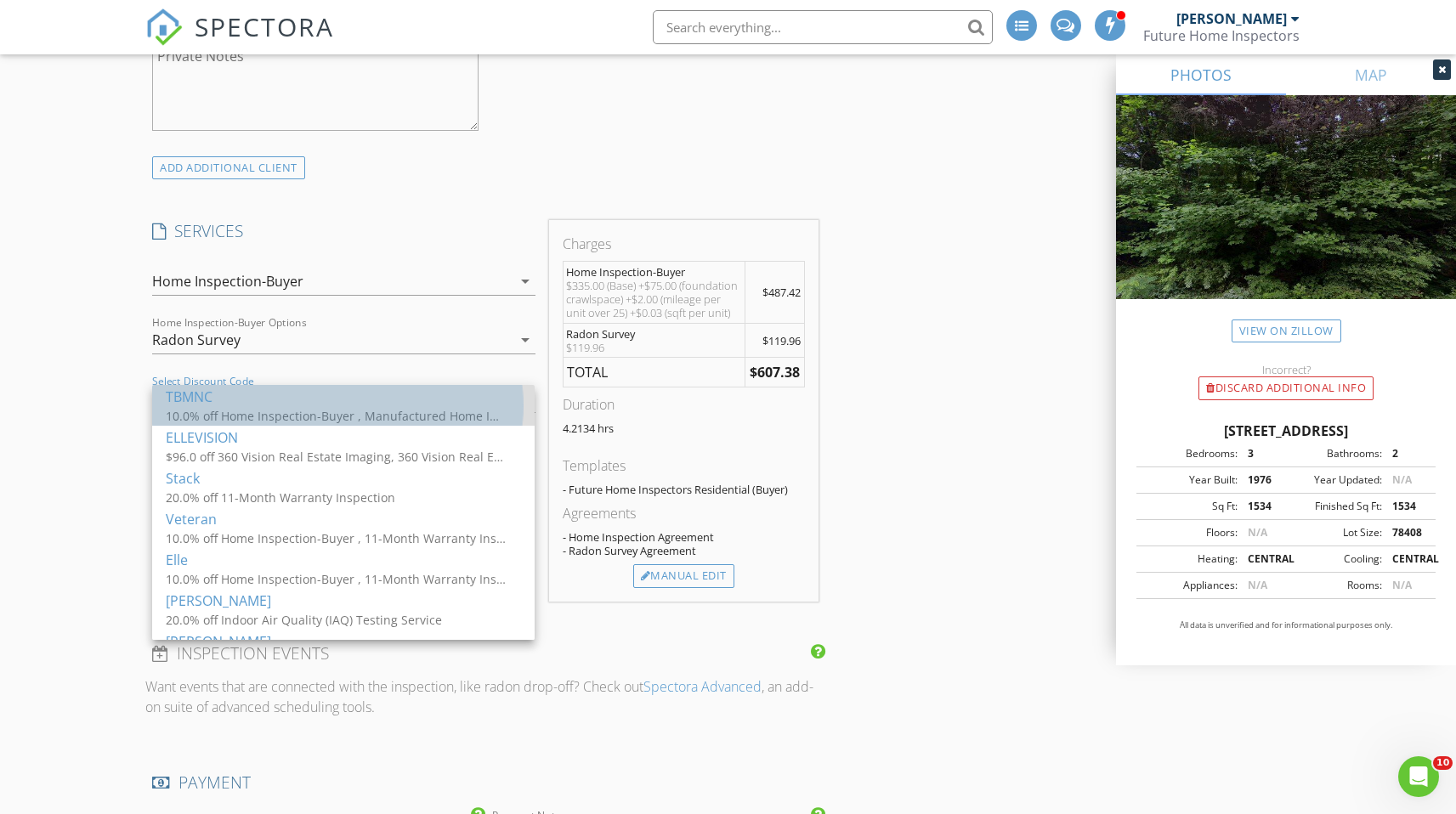
click at [267, 404] on div "TBMNC" at bounding box center [343, 396] width 356 height 20
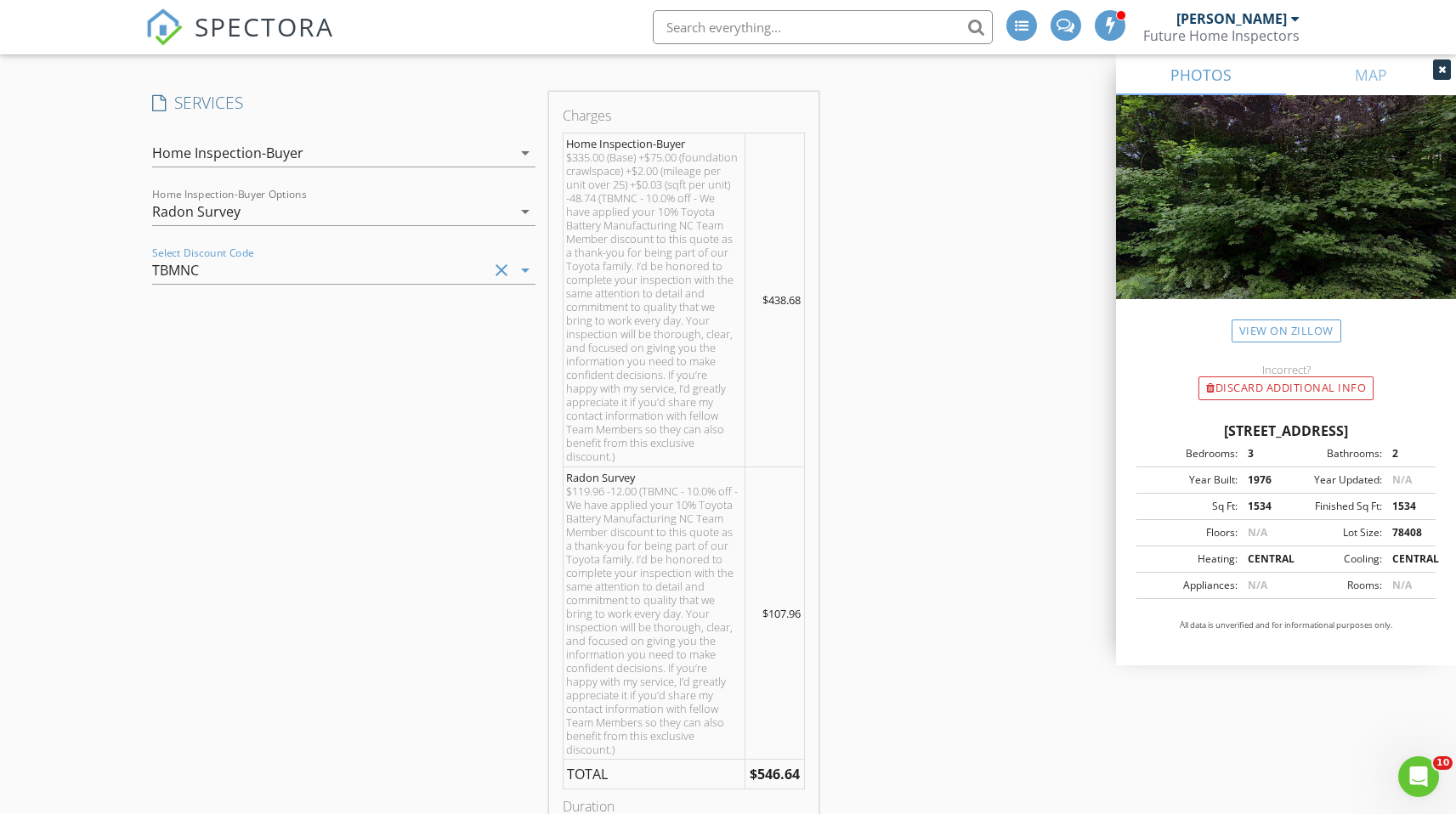
scroll to position [1523, 0]
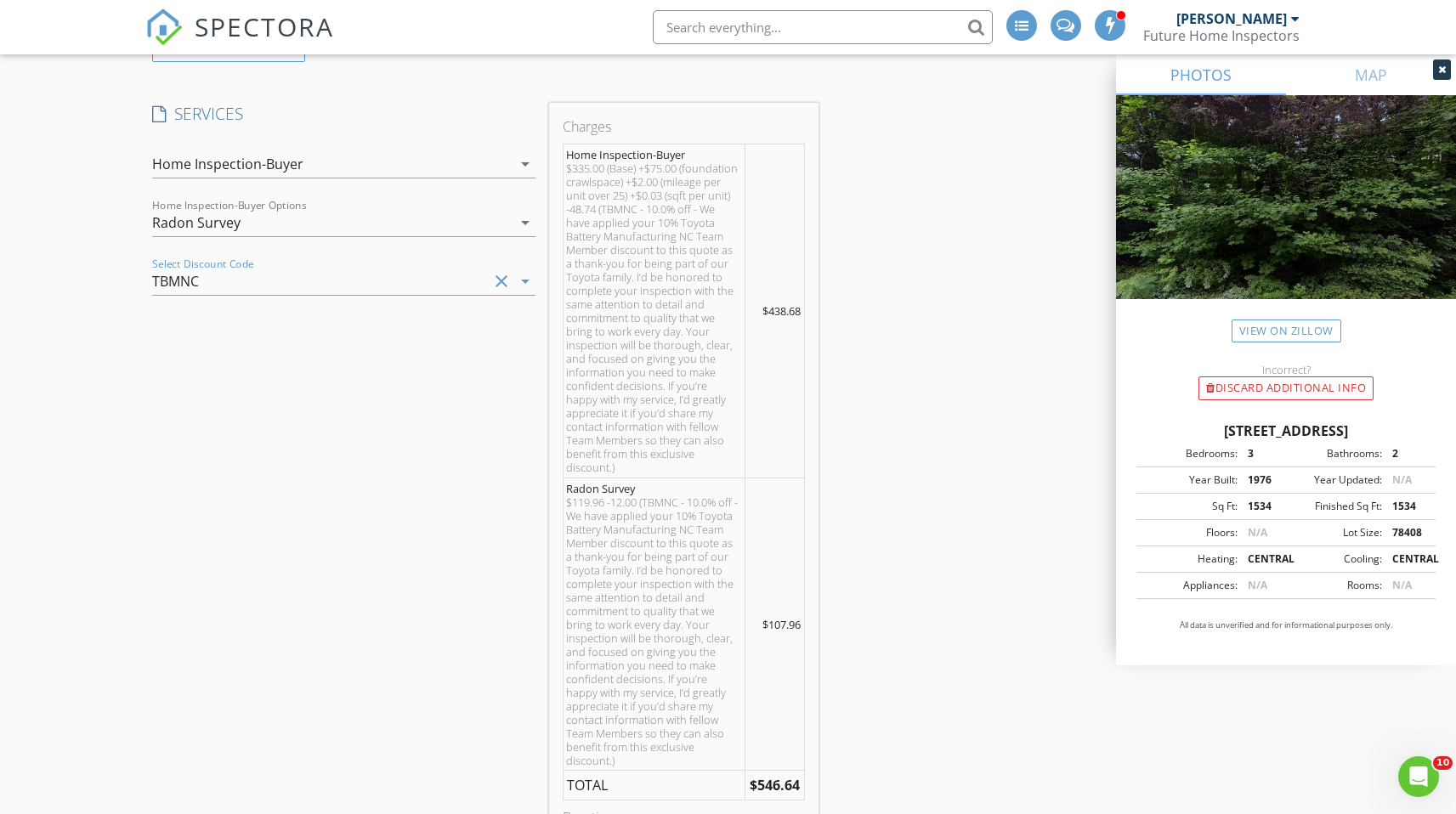
click at [500, 285] on icon "clear" at bounding box center [501, 281] width 20 height 20
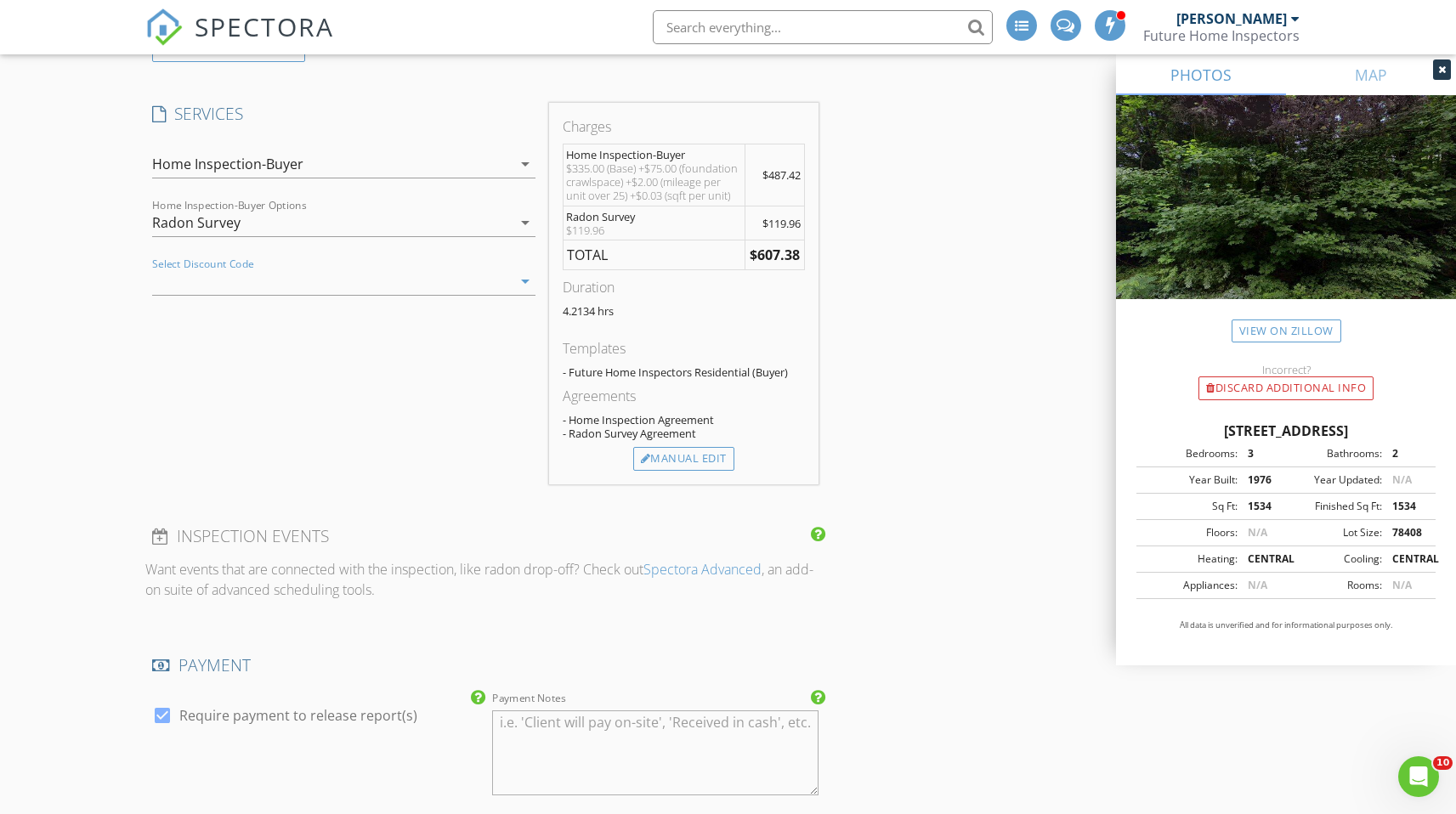
click at [511, 279] on div "arrow_drop_down" at bounding box center [523, 281] width 24 height 20
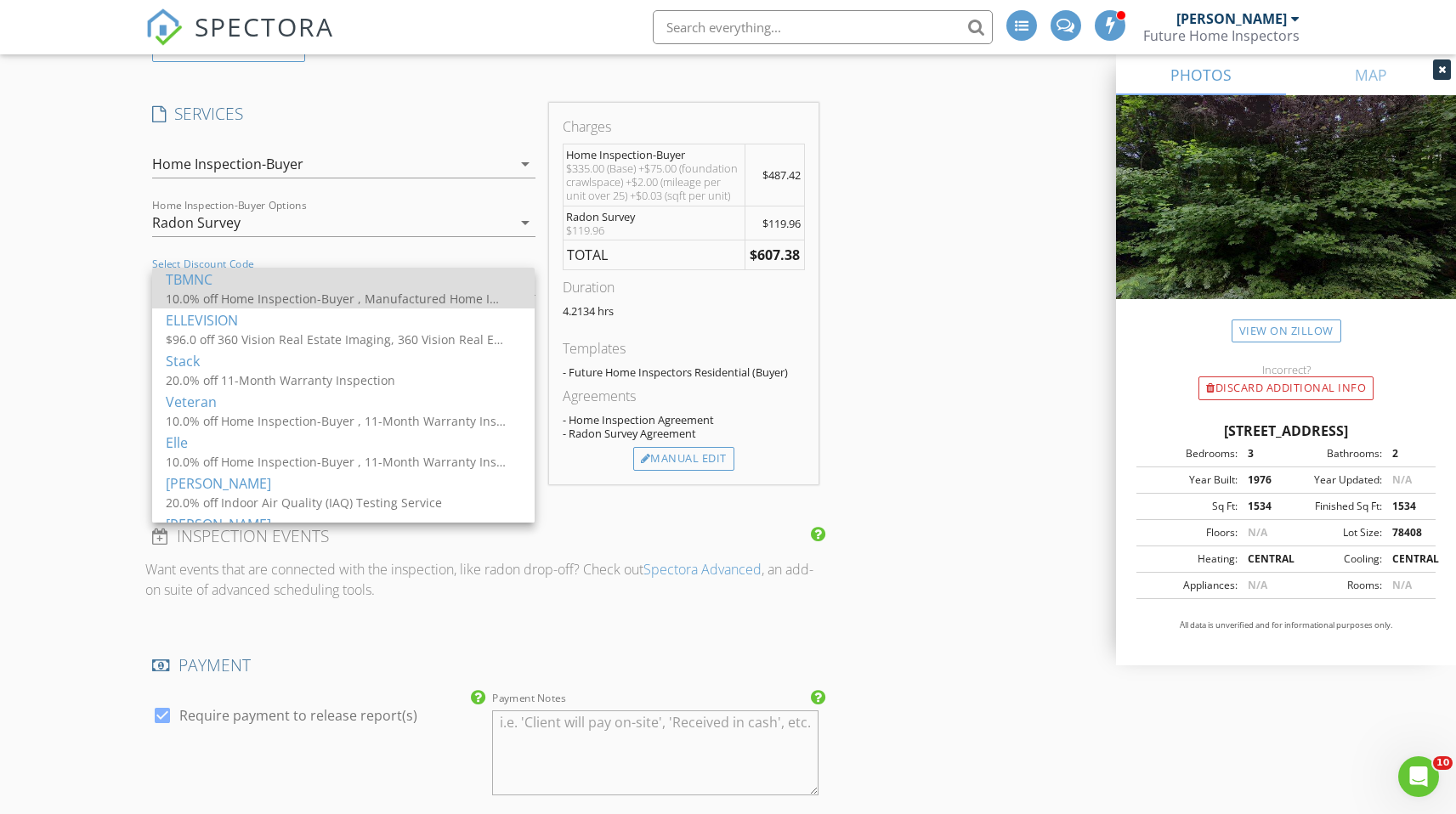
click at [414, 289] on div "10.0% off Home Inspection-Buyer , Manufactured Home Inspection, 11-Month Warran…" at bounding box center [336, 298] width 340 height 18
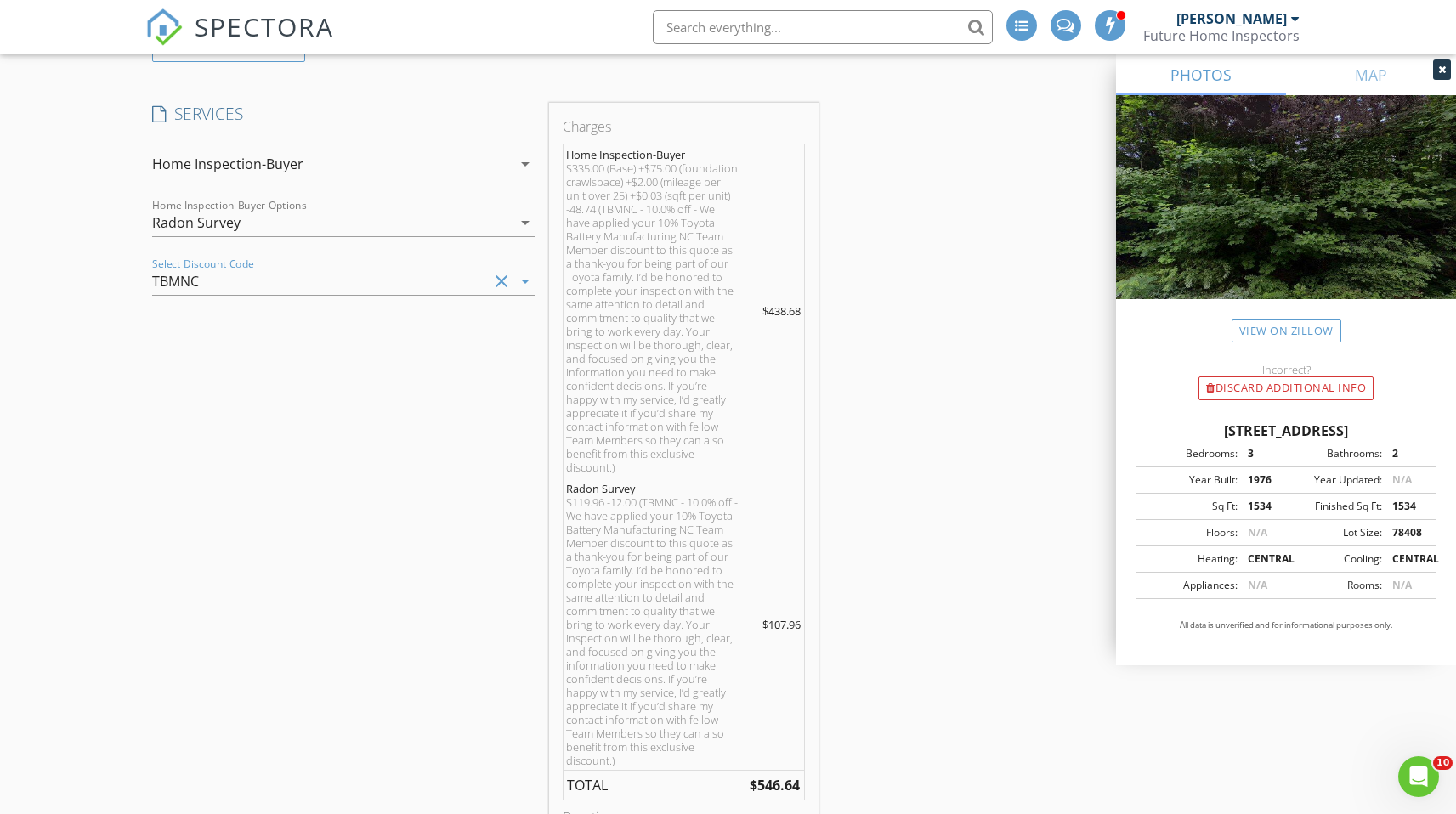
click at [518, 225] on icon "arrow_drop_down" at bounding box center [525, 223] width 20 height 20
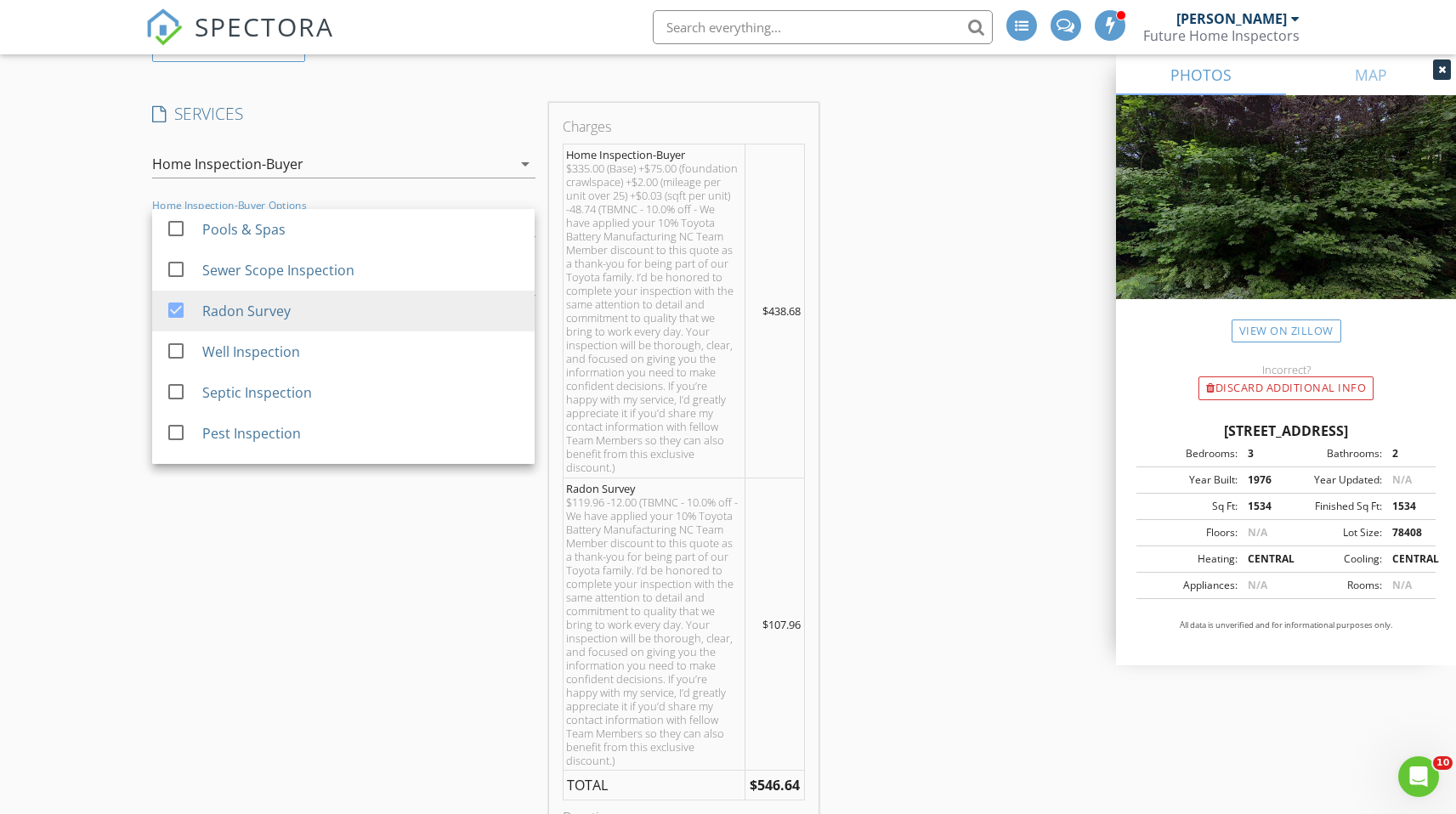
click at [953, 322] on div "INSPECTOR(S) check_box Derek Smith PRIMARY Derek Smith arrow_drop_down check_bo…" at bounding box center [727, 777] width 1165 height 4205
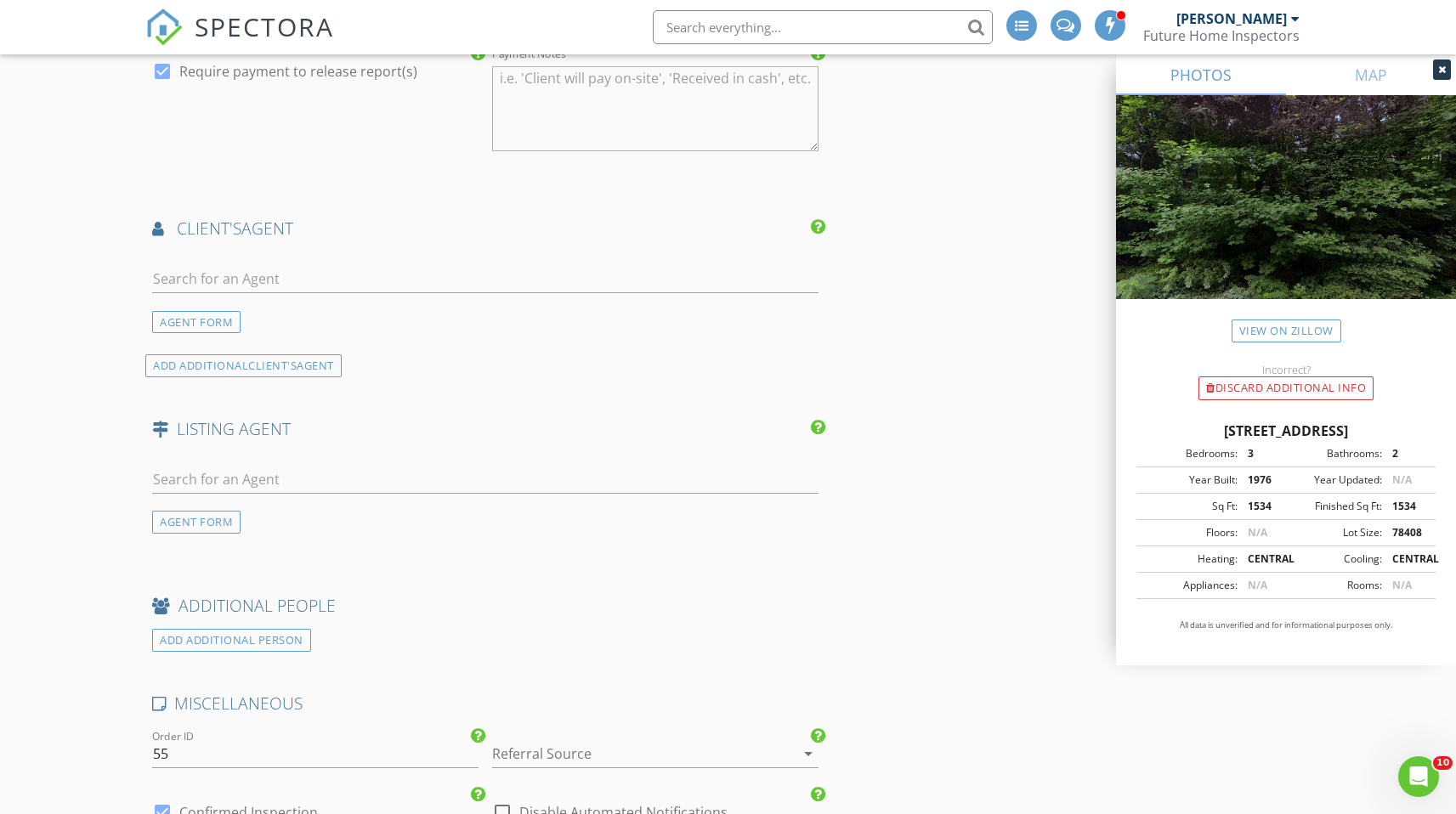
scroll to position [2692, 0]
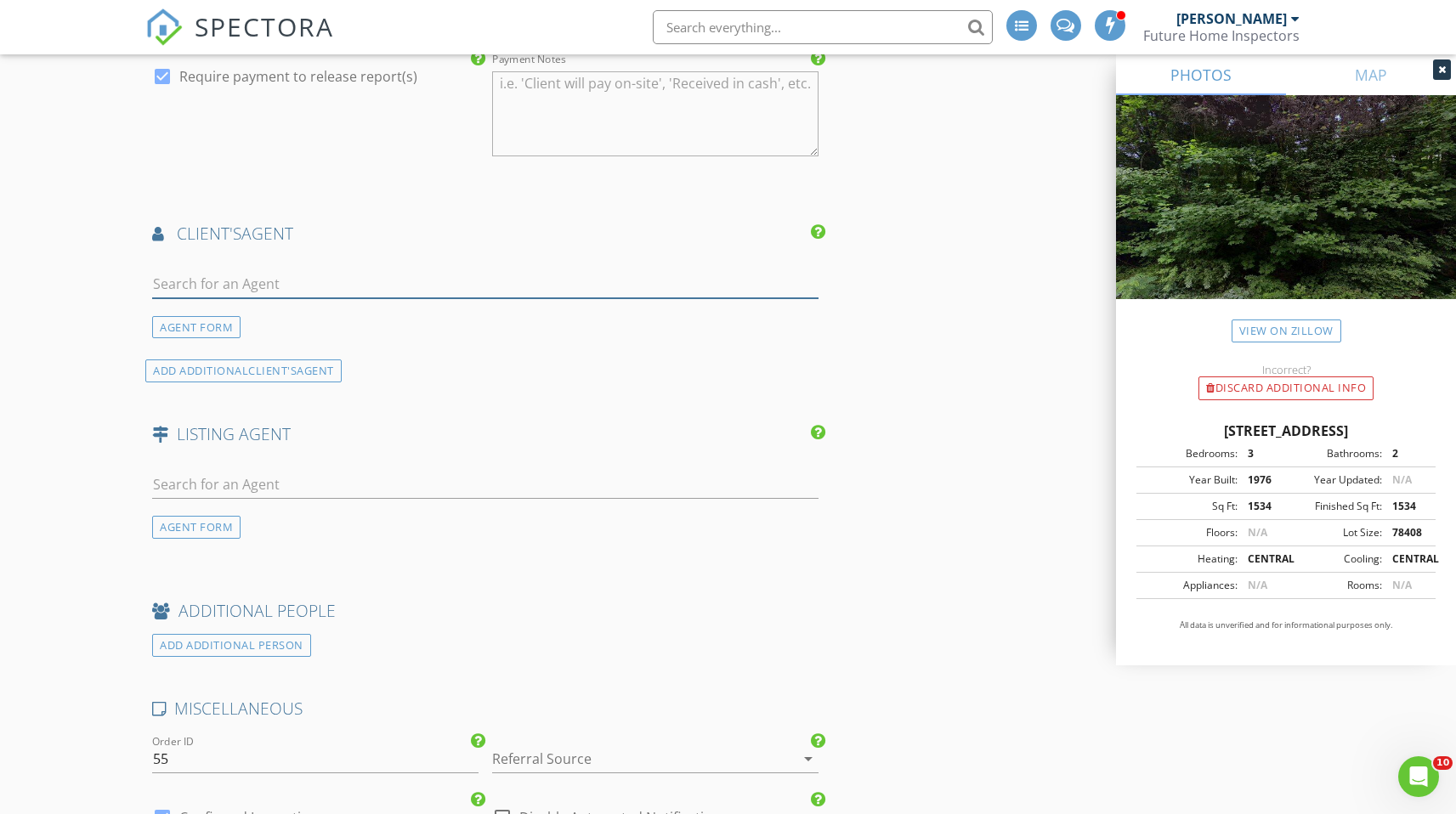
click at [241, 277] on input "text" at bounding box center [485, 283] width 666 height 28
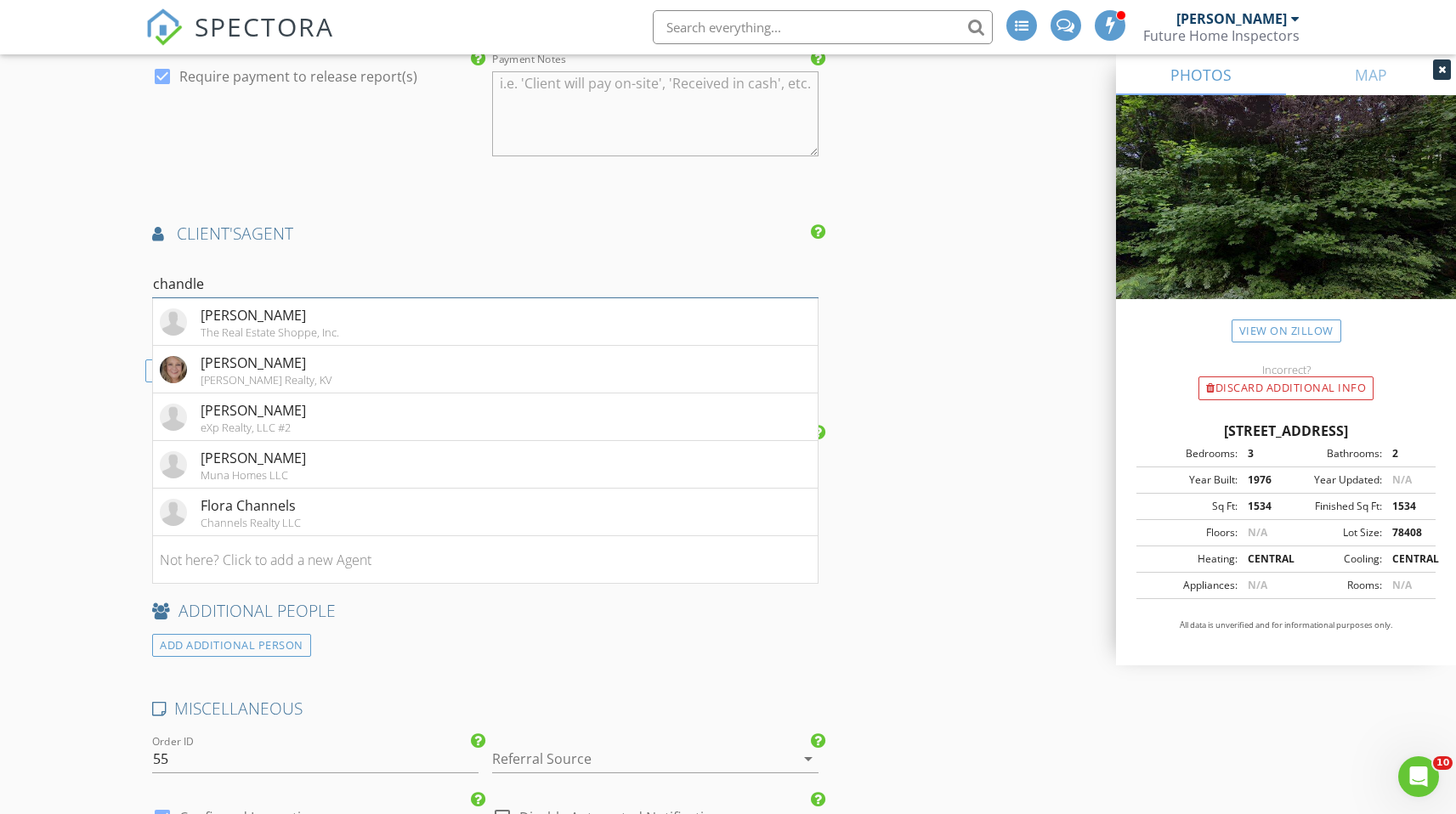
type input "chandler"
click at [241, 311] on div "Chandler Kidd" at bounding box center [270, 315] width 139 height 20
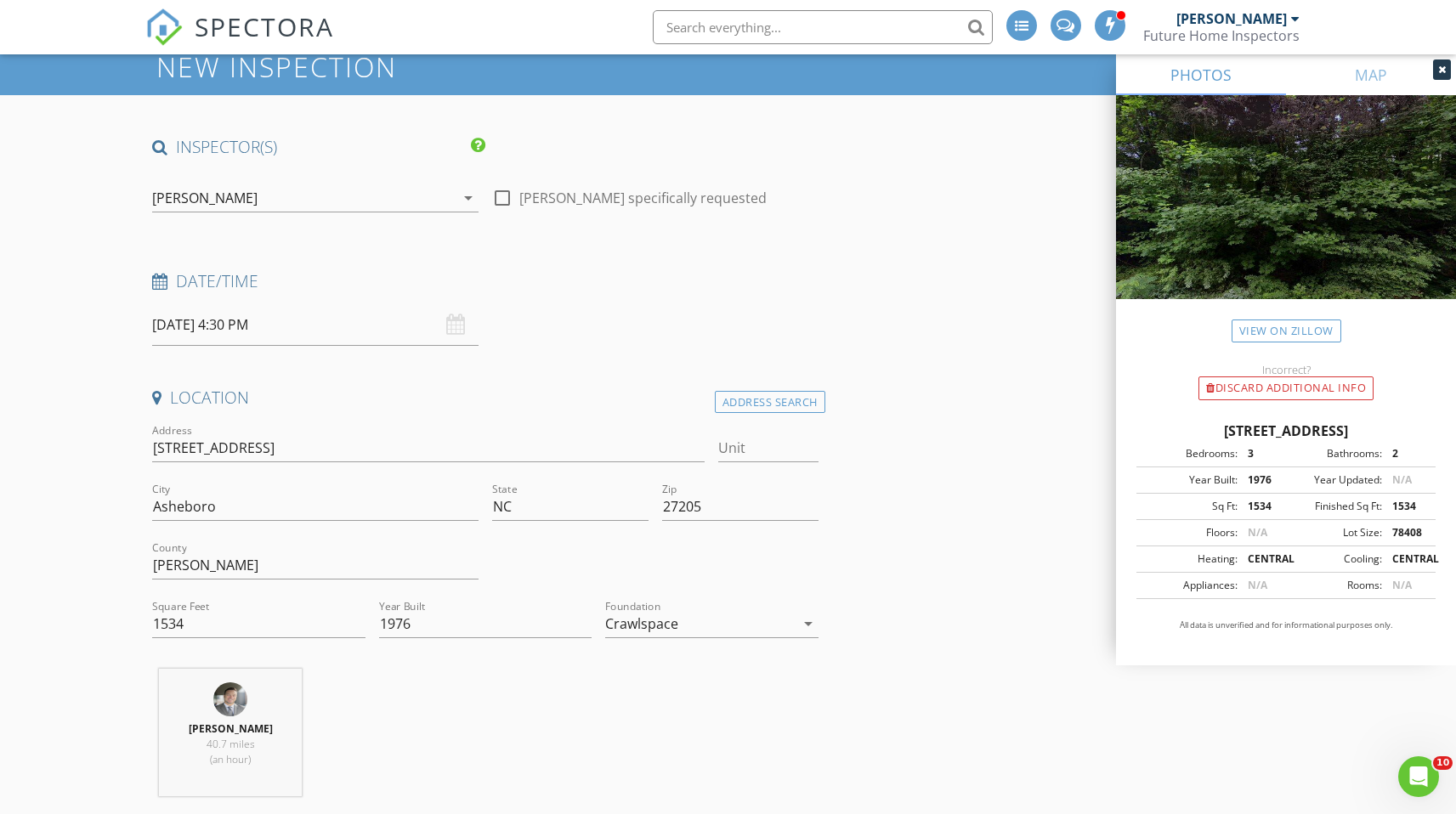
scroll to position [66, 0]
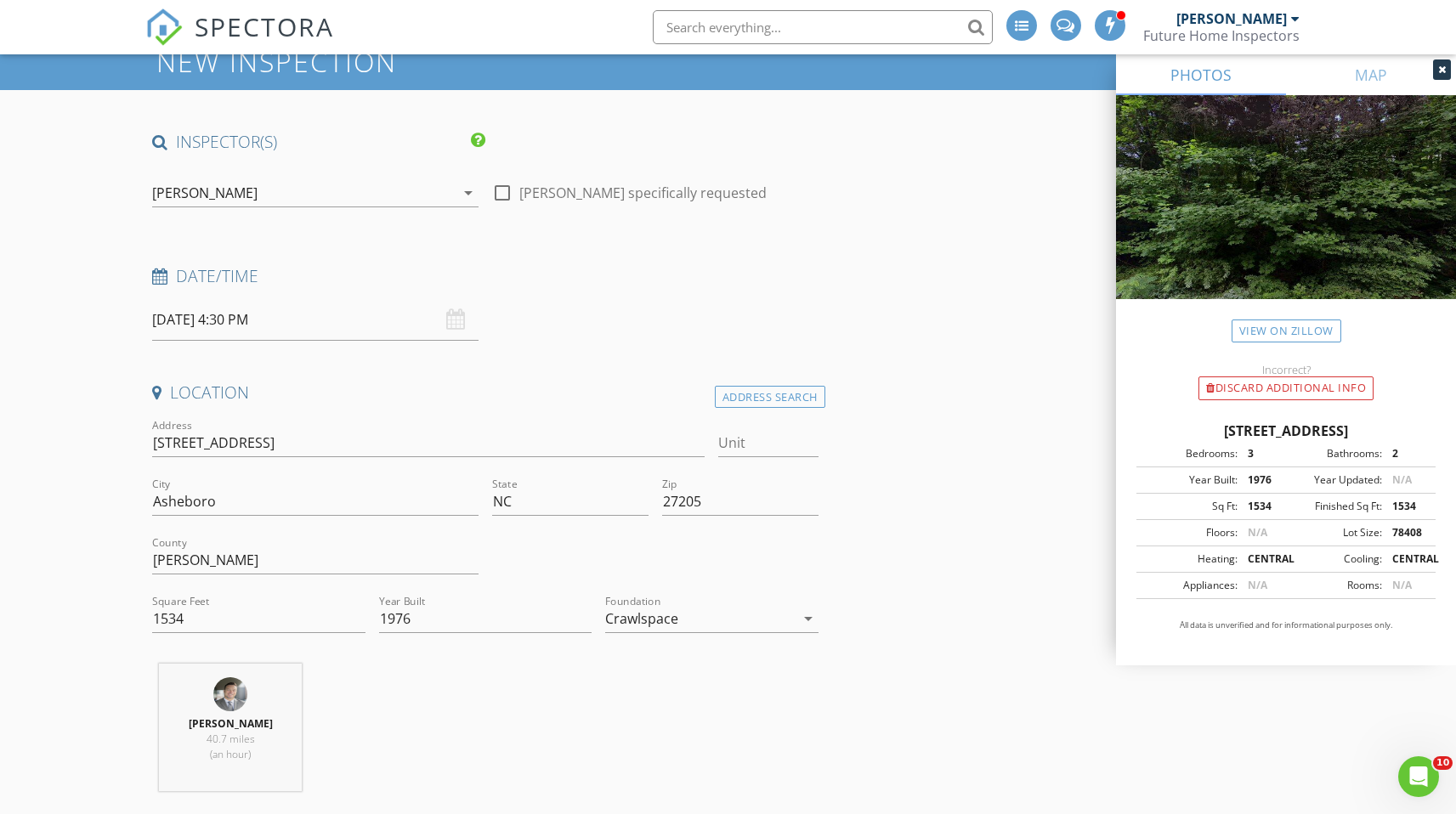
click at [258, 329] on input "08/29/2025 4:30 PM" at bounding box center [315, 320] width 326 height 42
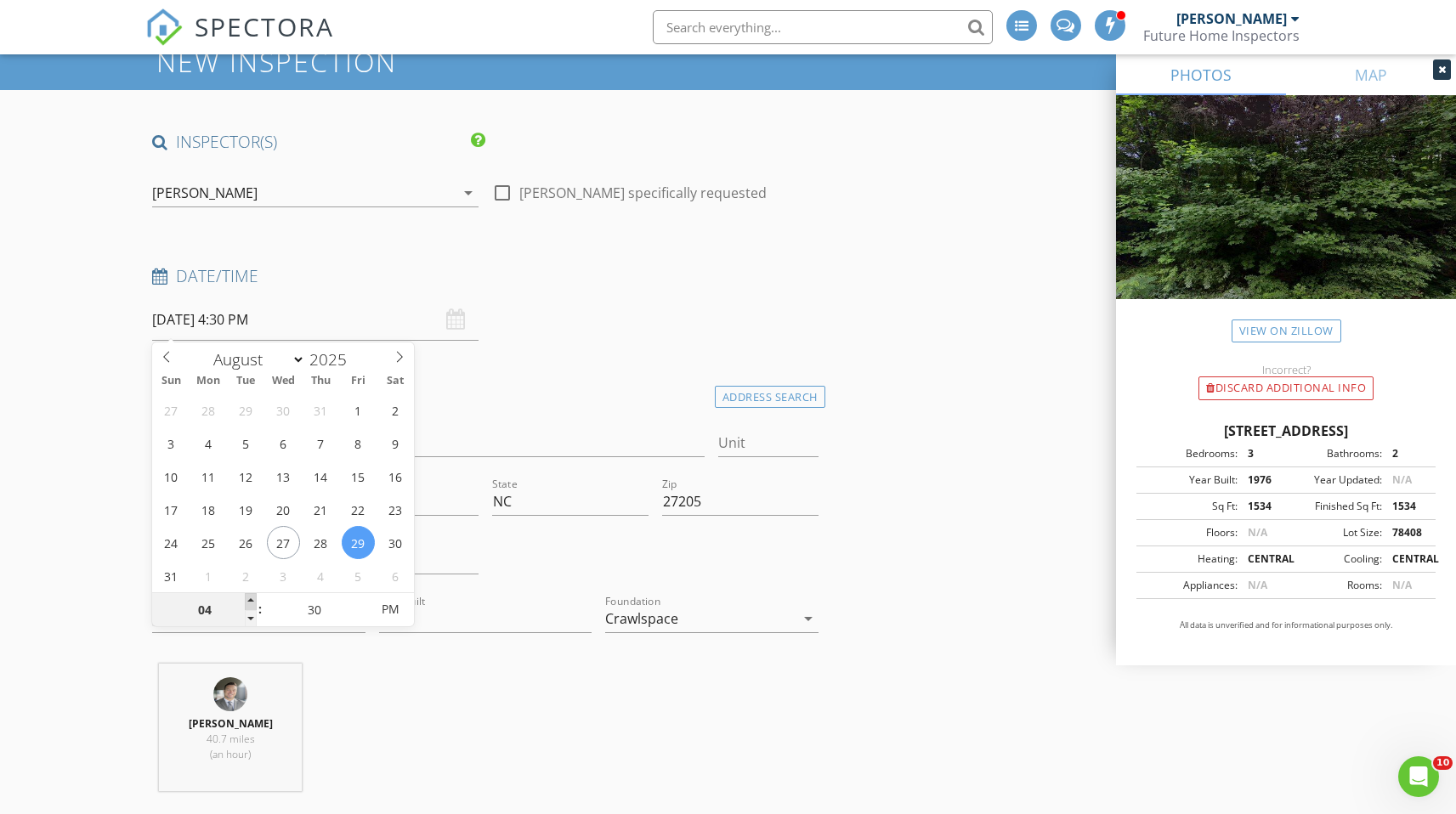
type input "05"
type input "08/29/2025 5:30 PM"
click at [256, 598] on span at bounding box center [250, 601] width 12 height 17
type input "25"
type input "08/29/2025 5:25 PM"
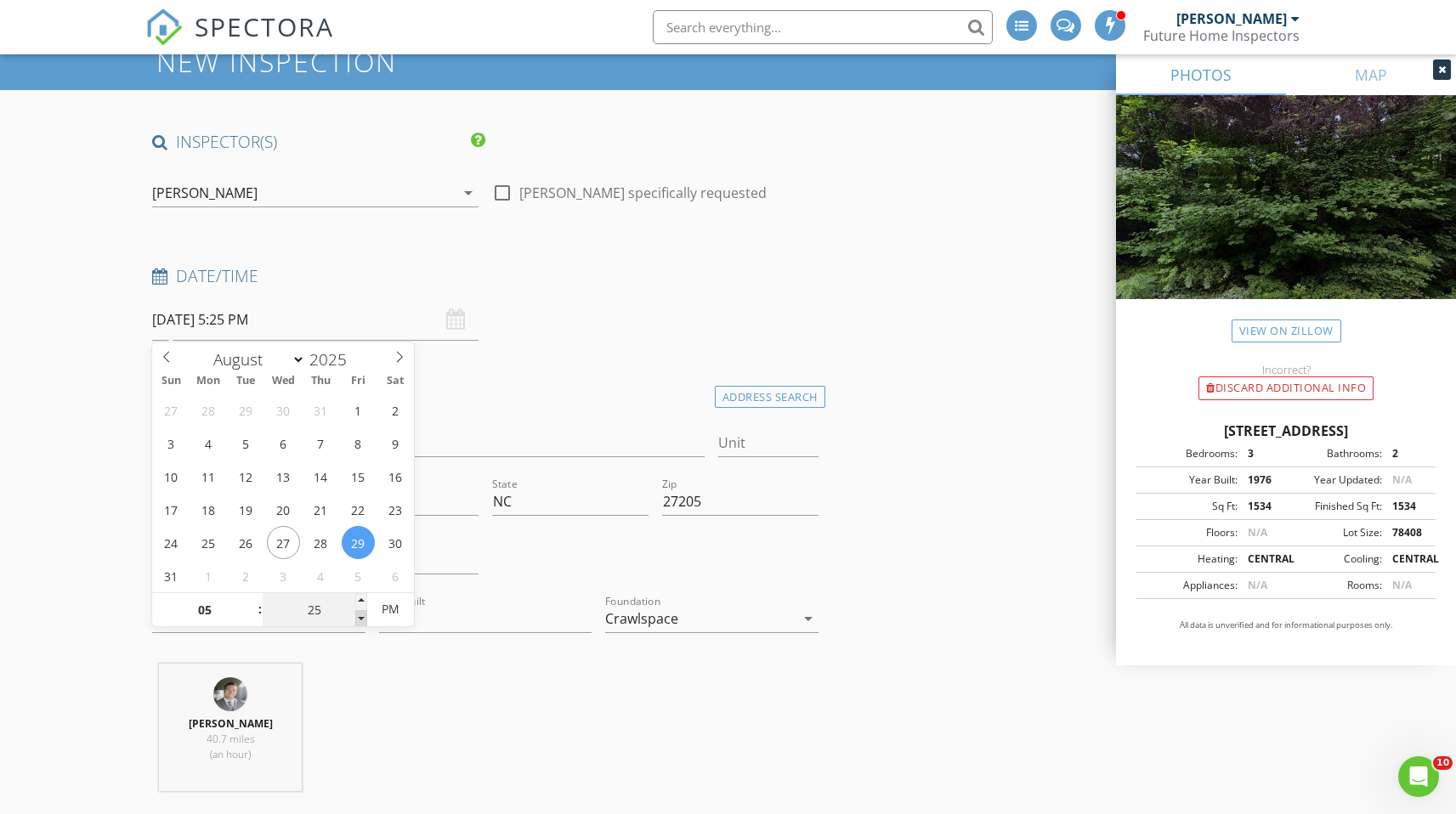
click at [366, 621] on span at bounding box center [361, 618] width 12 height 17
type input "20"
type input "08/29/2025 5:20 PM"
click at [366, 621] on span at bounding box center [361, 618] width 12 height 17
type input "15"
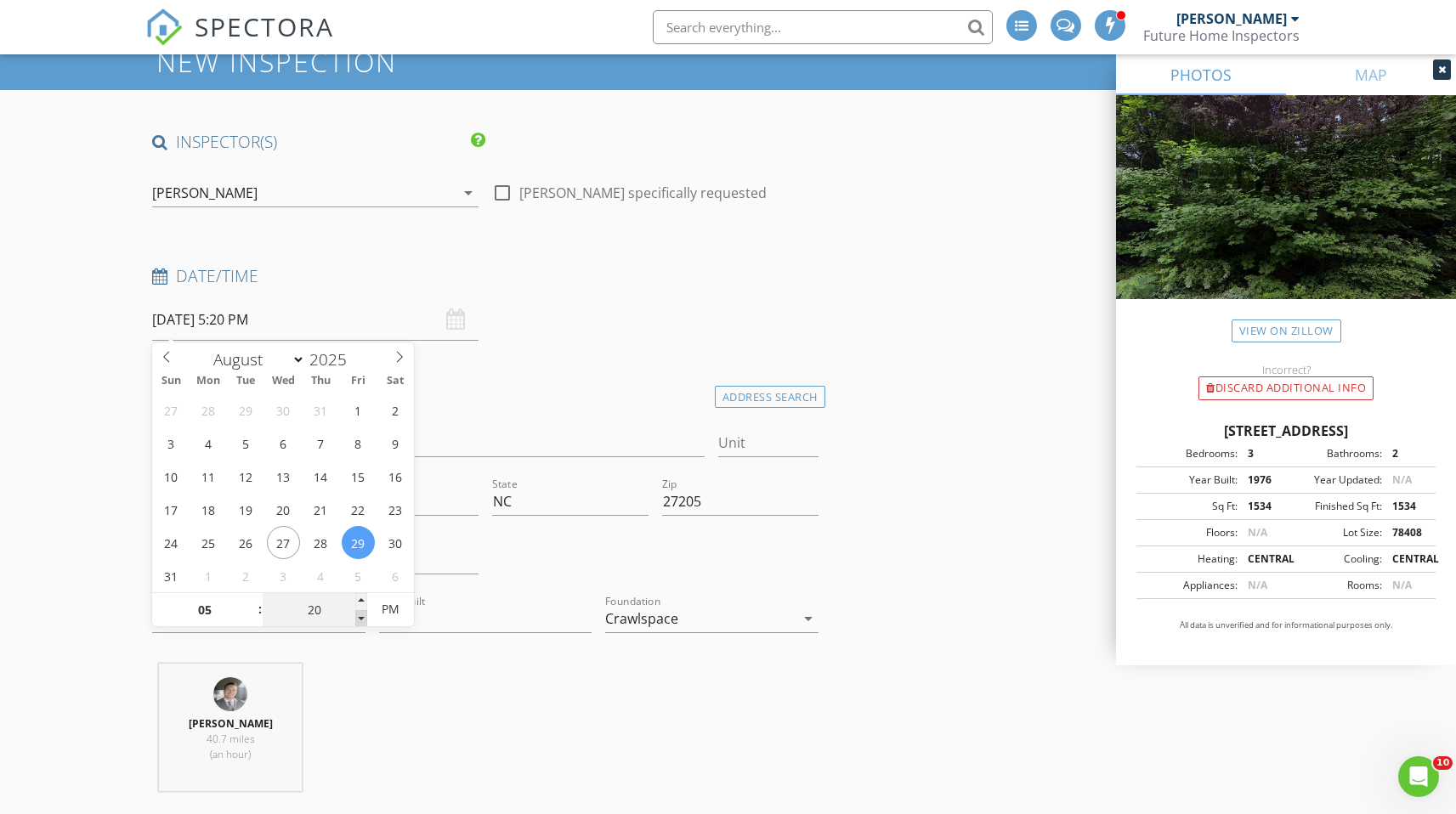
type input "08/29/2025 5:15 PM"
click at [366, 621] on span at bounding box center [361, 618] width 12 height 17
type input "10"
type input "08/29/2025 5:10 PM"
click at [366, 621] on span at bounding box center [361, 618] width 12 height 17
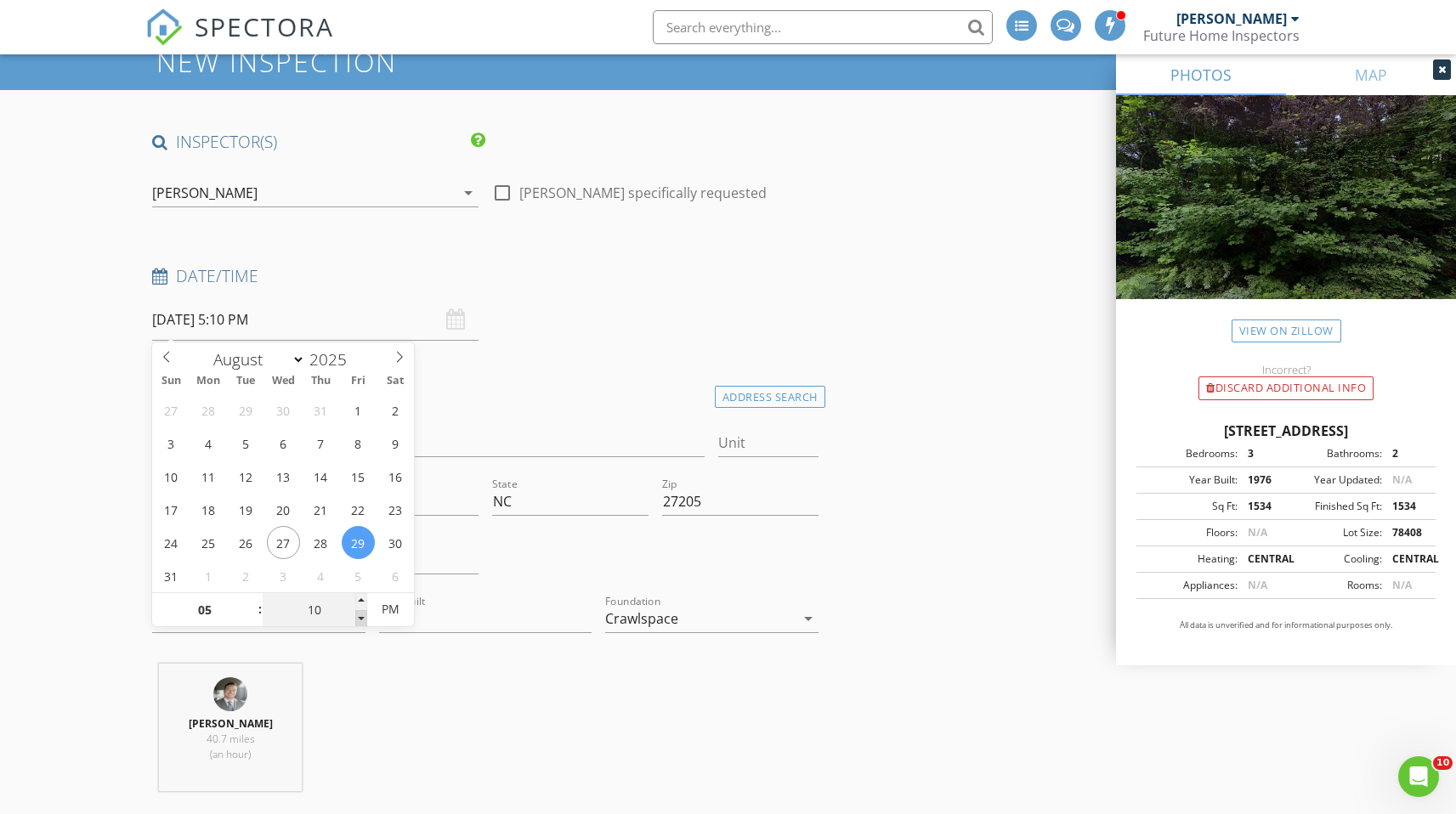
type input "05"
type input "08/29/2025 5:05 PM"
click at [366, 621] on span at bounding box center [361, 618] width 12 height 17
type input "00"
type input "[DATE] 5:00 PM"
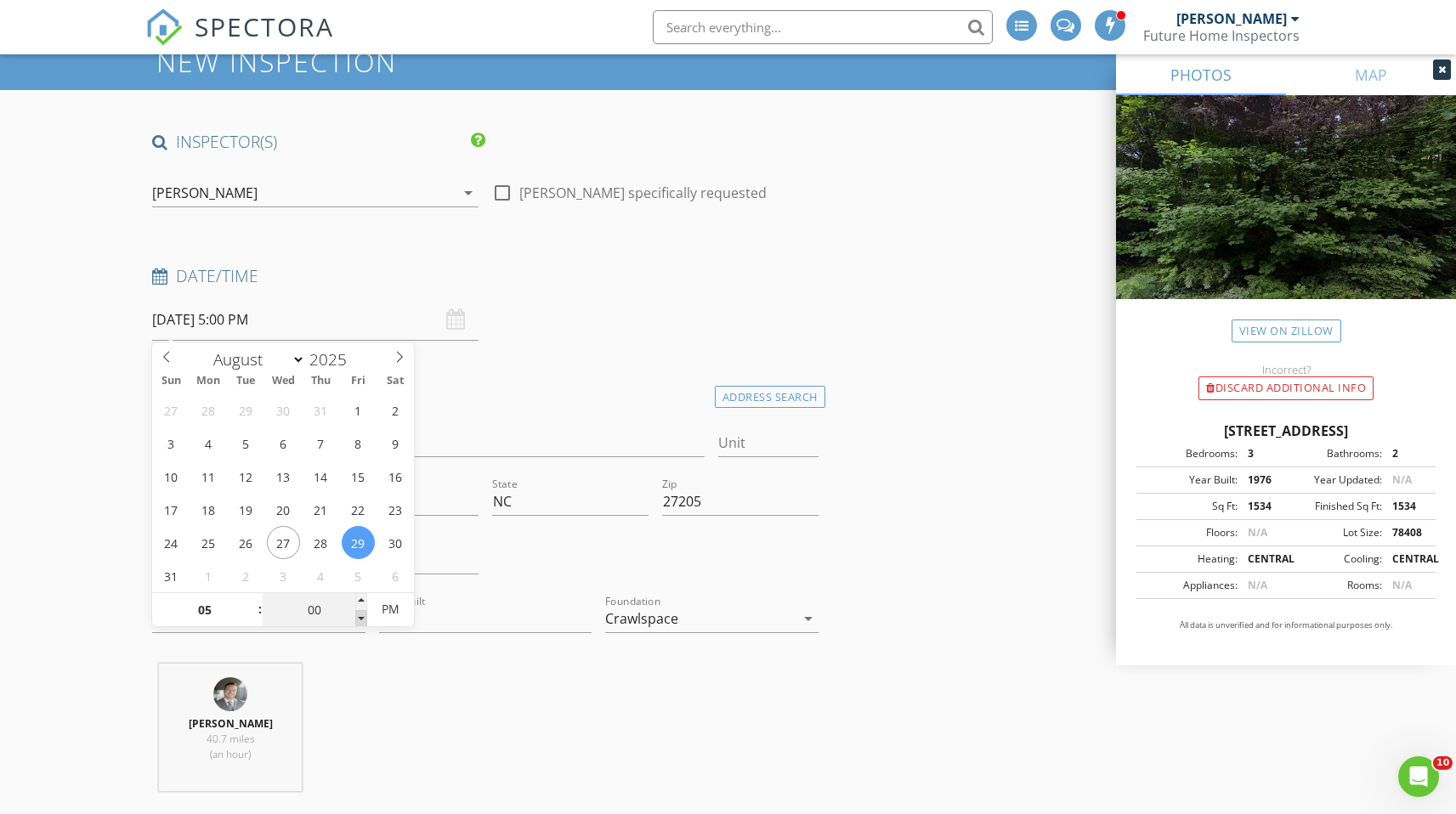
click at [366, 621] on span at bounding box center [361, 618] width 12 height 17
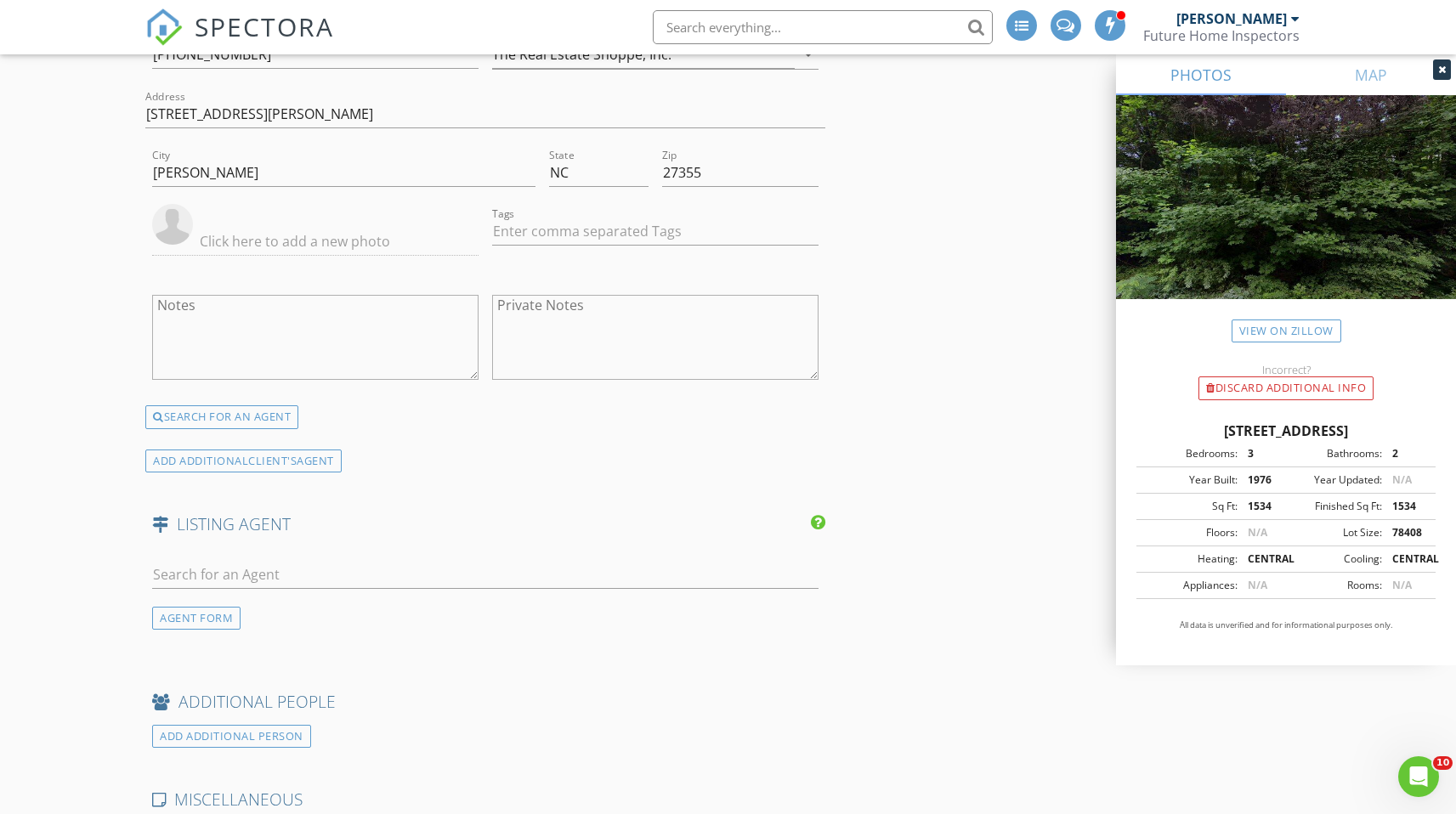
scroll to position [3041, 0]
click at [250, 576] on input "text" at bounding box center [485, 572] width 666 height 28
type input "dustin cross"
click at [241, 615] on div "Connection Realty LLC" at bounding box center [256, 620] width 111 height 13
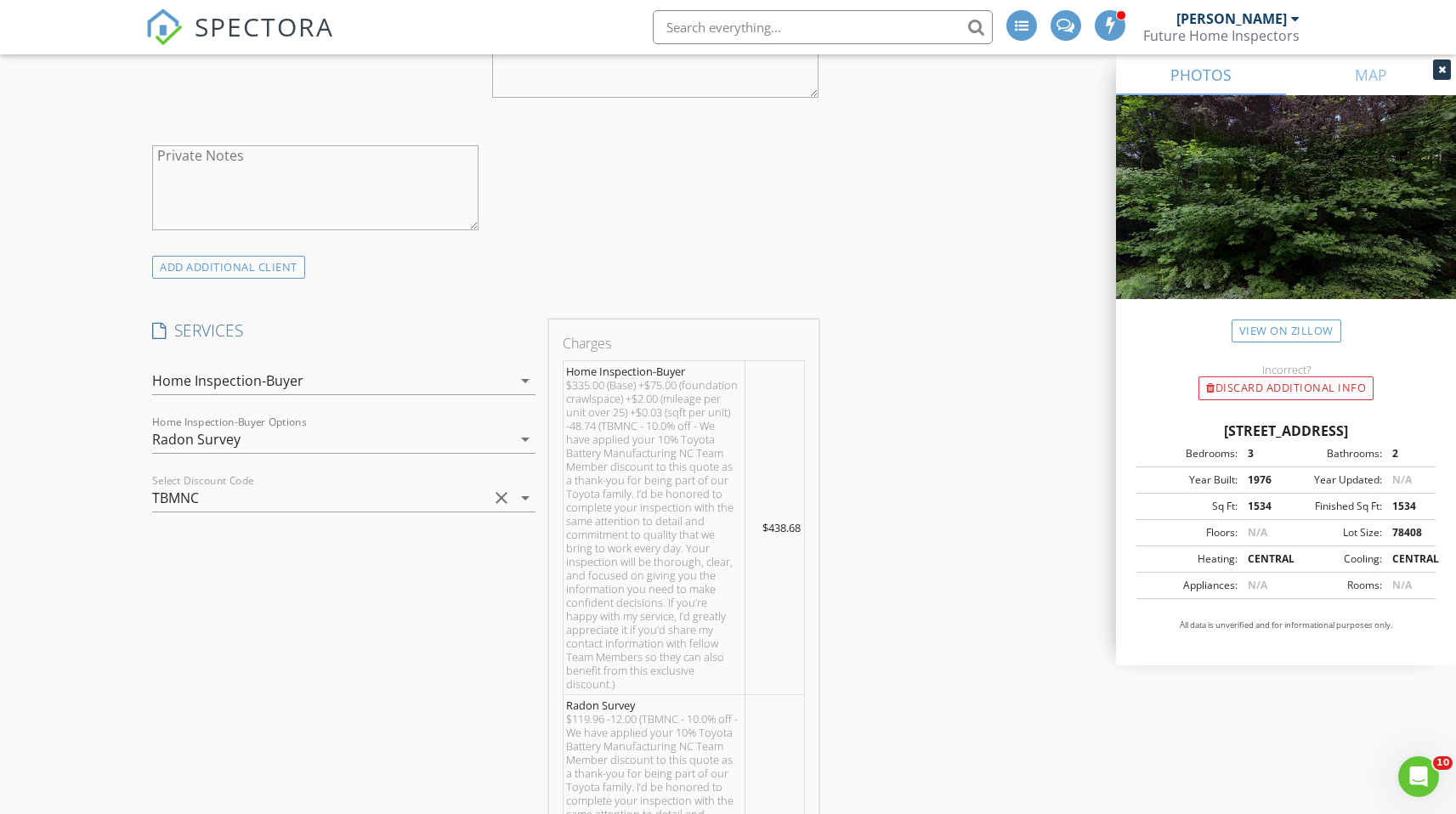
scroll to position [1297, 0]
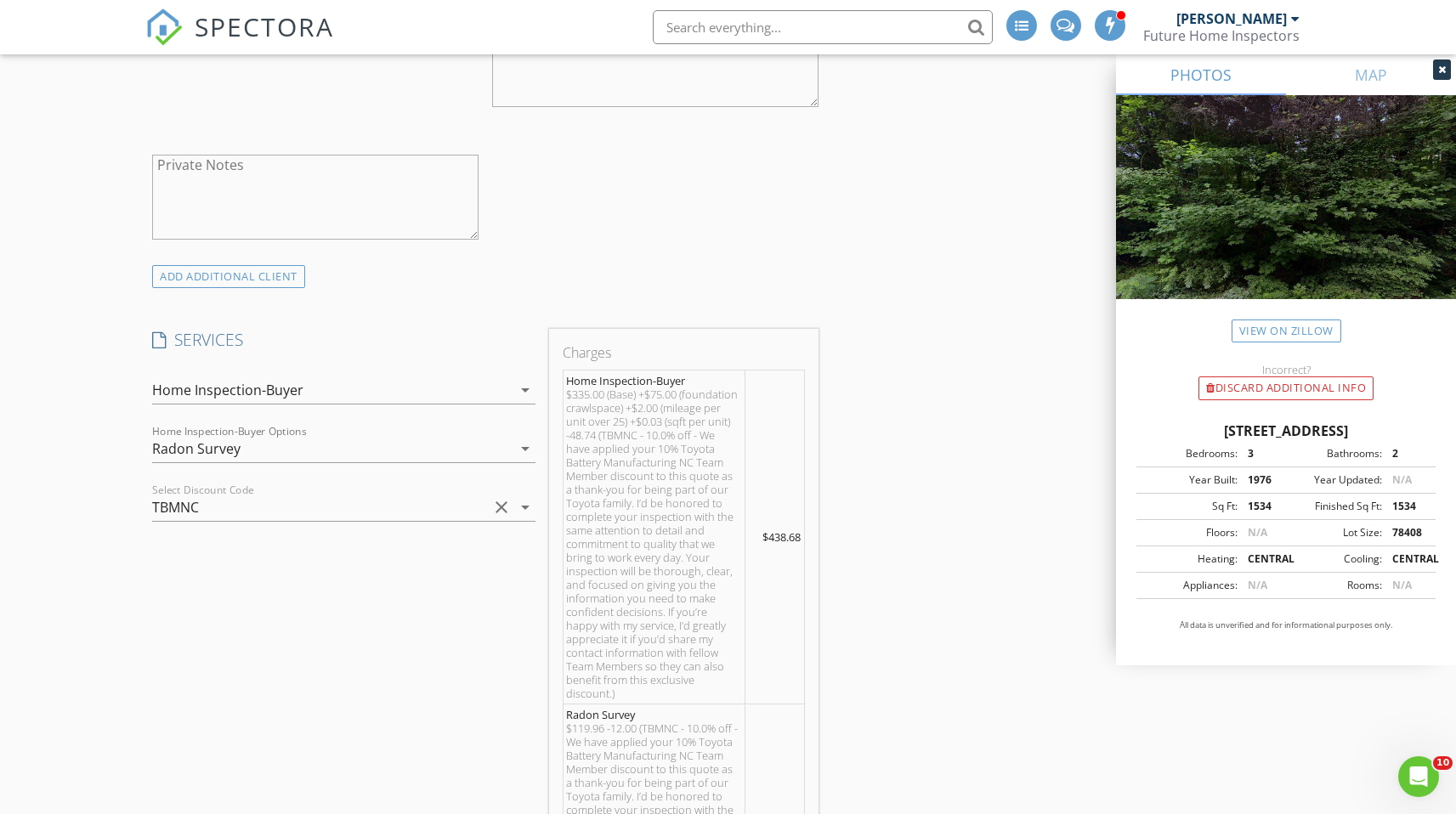
click at [523, 444] on icon "arrow_drop_down" at bounding box center [525, 448] width 20 height 20
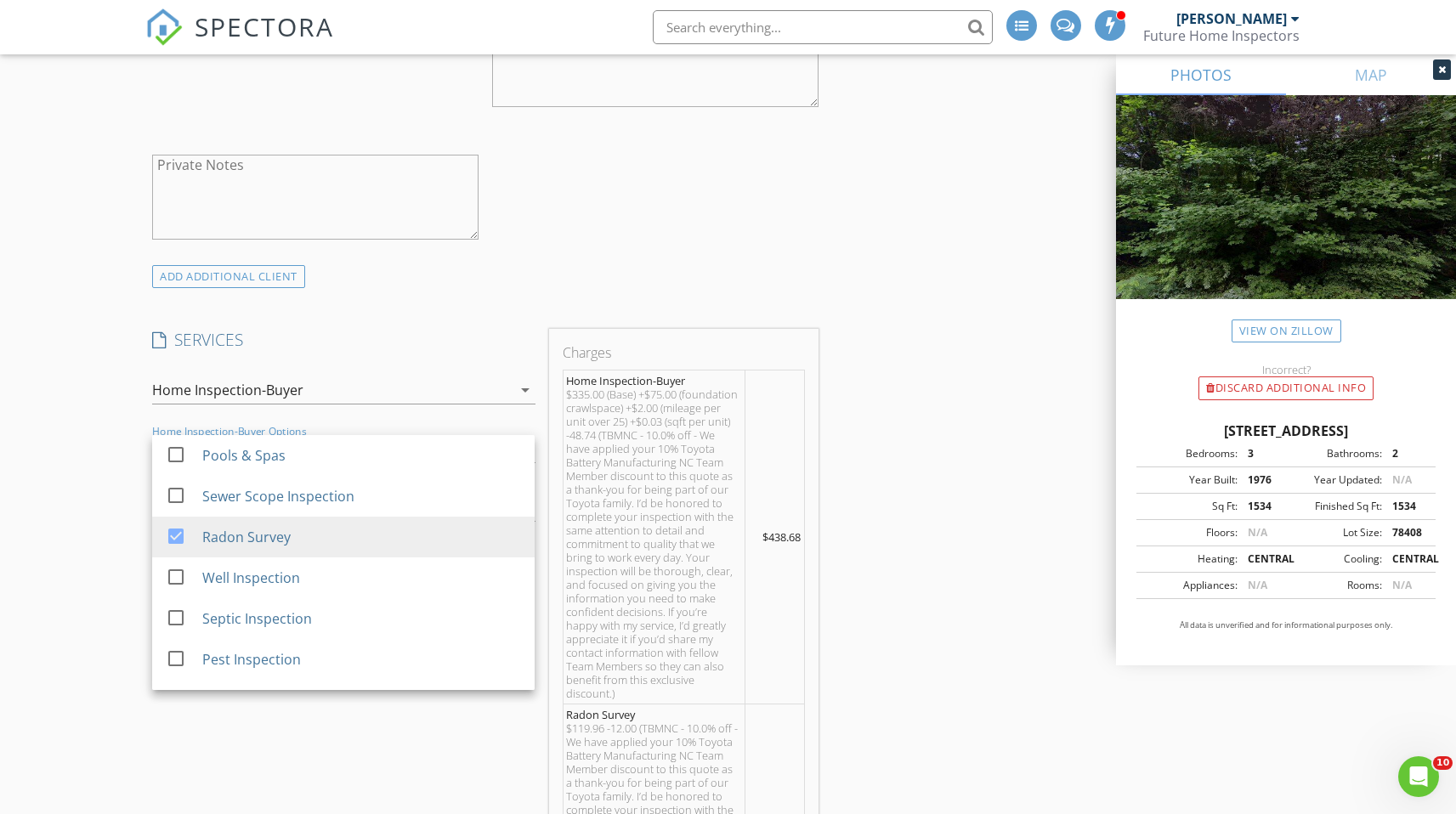
click at [476, 712] on div "SERVICES check_box Home Inspection-Buyer Residential Home Inspection check_box_…" at bounding box center [343, 785] width 397 height 912
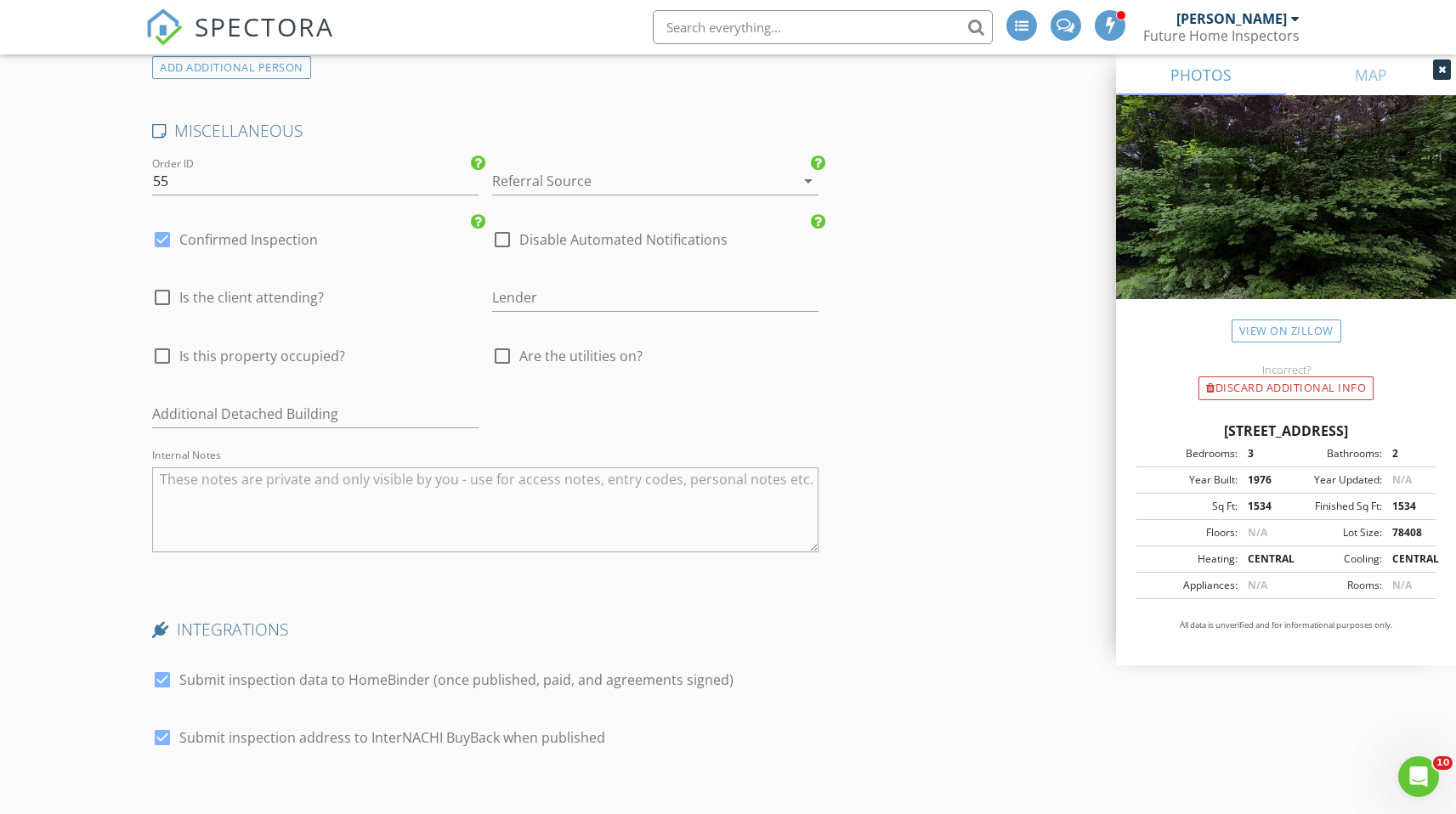
scroll to position [4526, 0]
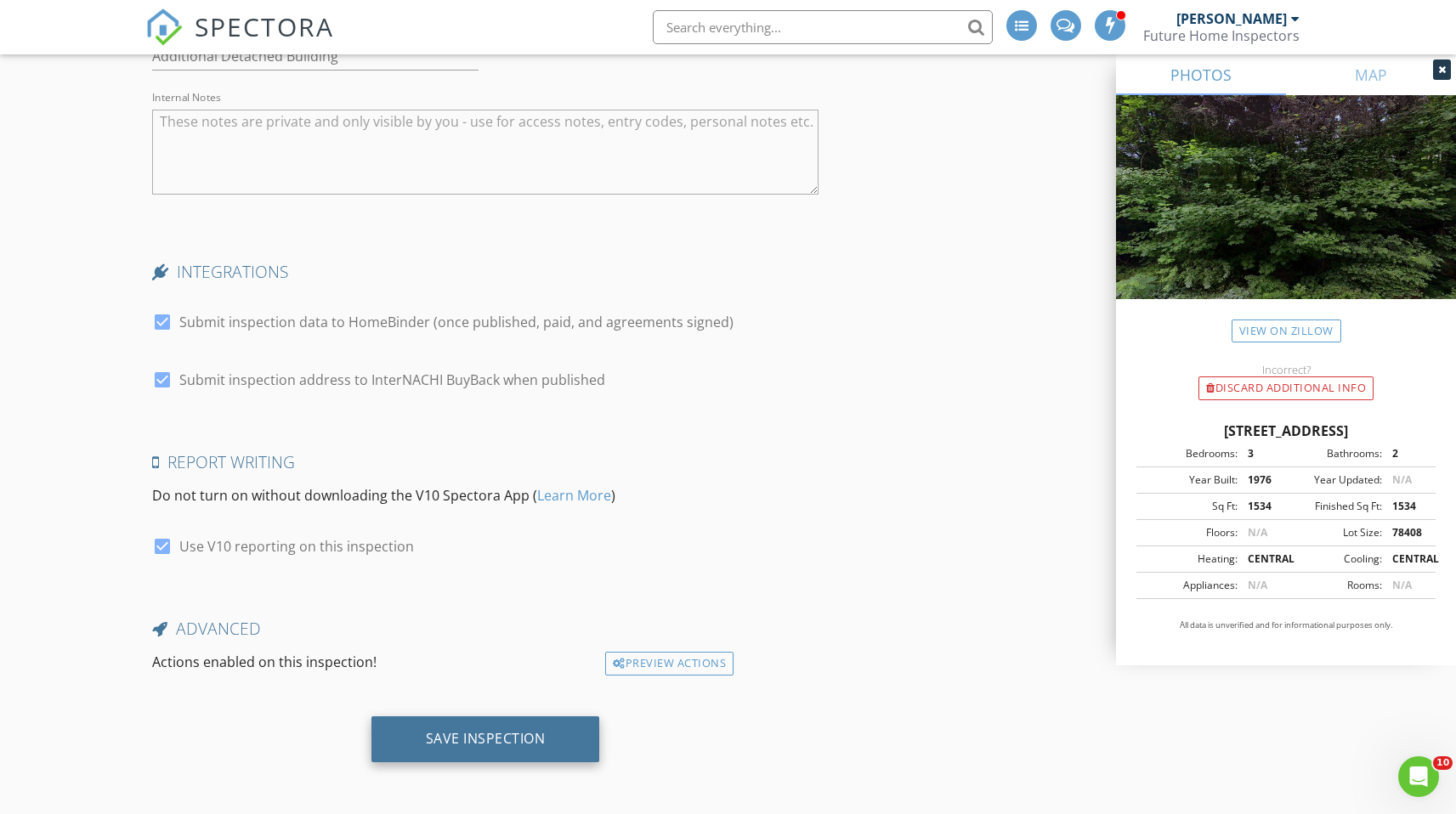
click at [458, 737] on div "Save Inspection" at bounding box center [486, 738] width 120 height 17
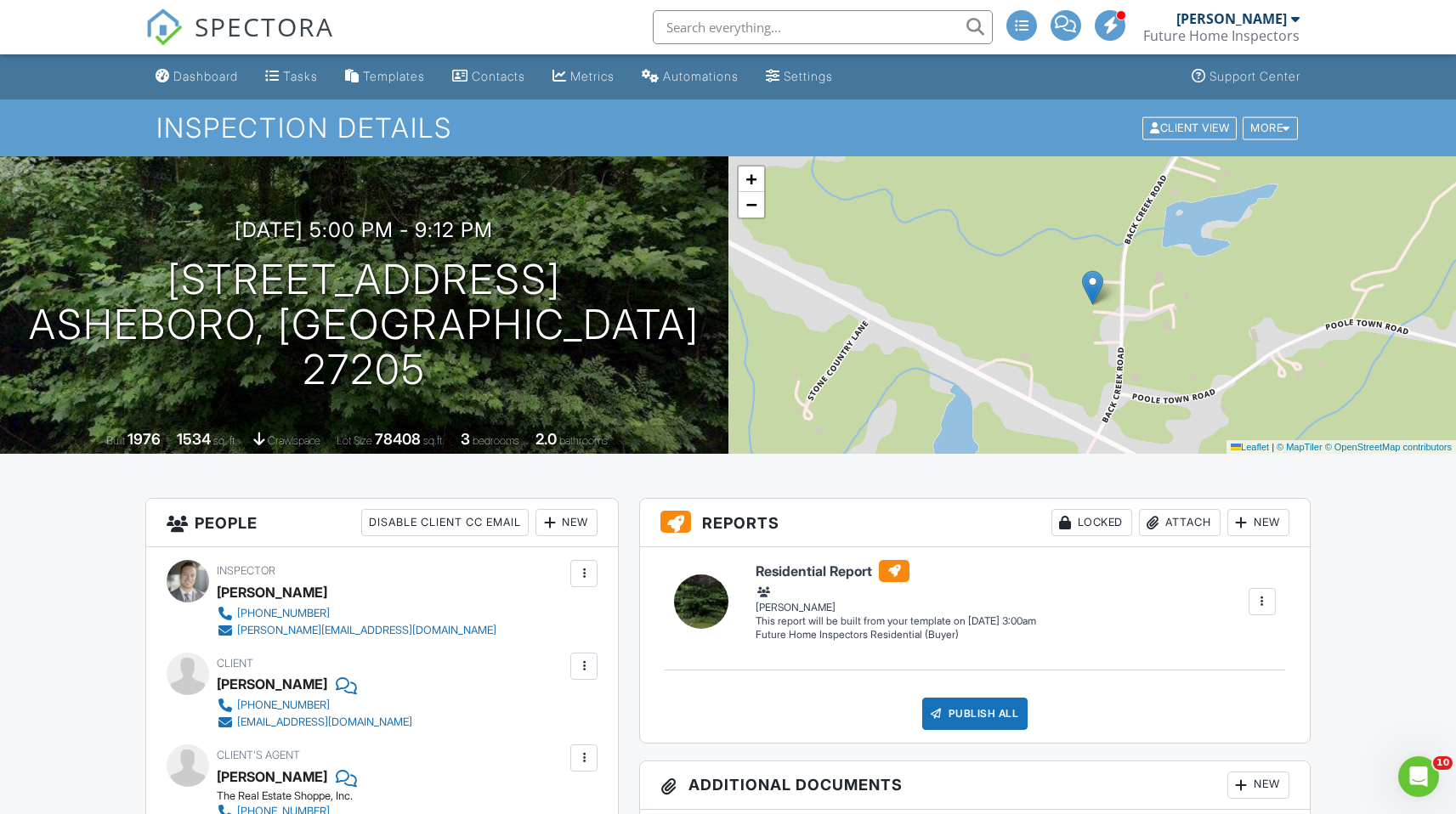
click at [1265, 517] on div "New" at bounding box center [1259, 523] width 62 height 28
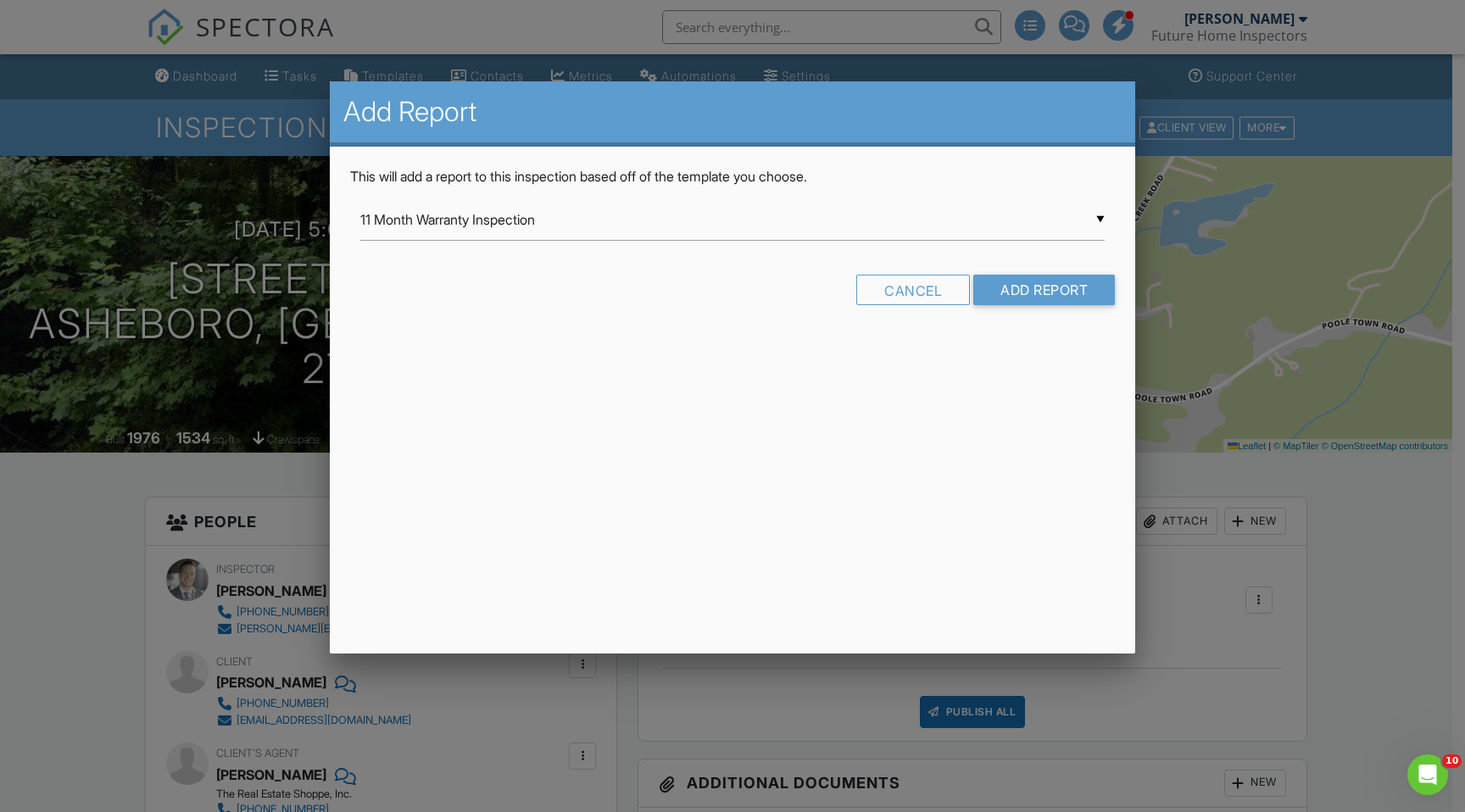
click at [594, 213] on div "▼ 11 Month Warranty Inspection 11 Month Warranty Inspection Future Home Inspect…" at bounding box center [733, 219] width 744 height 42
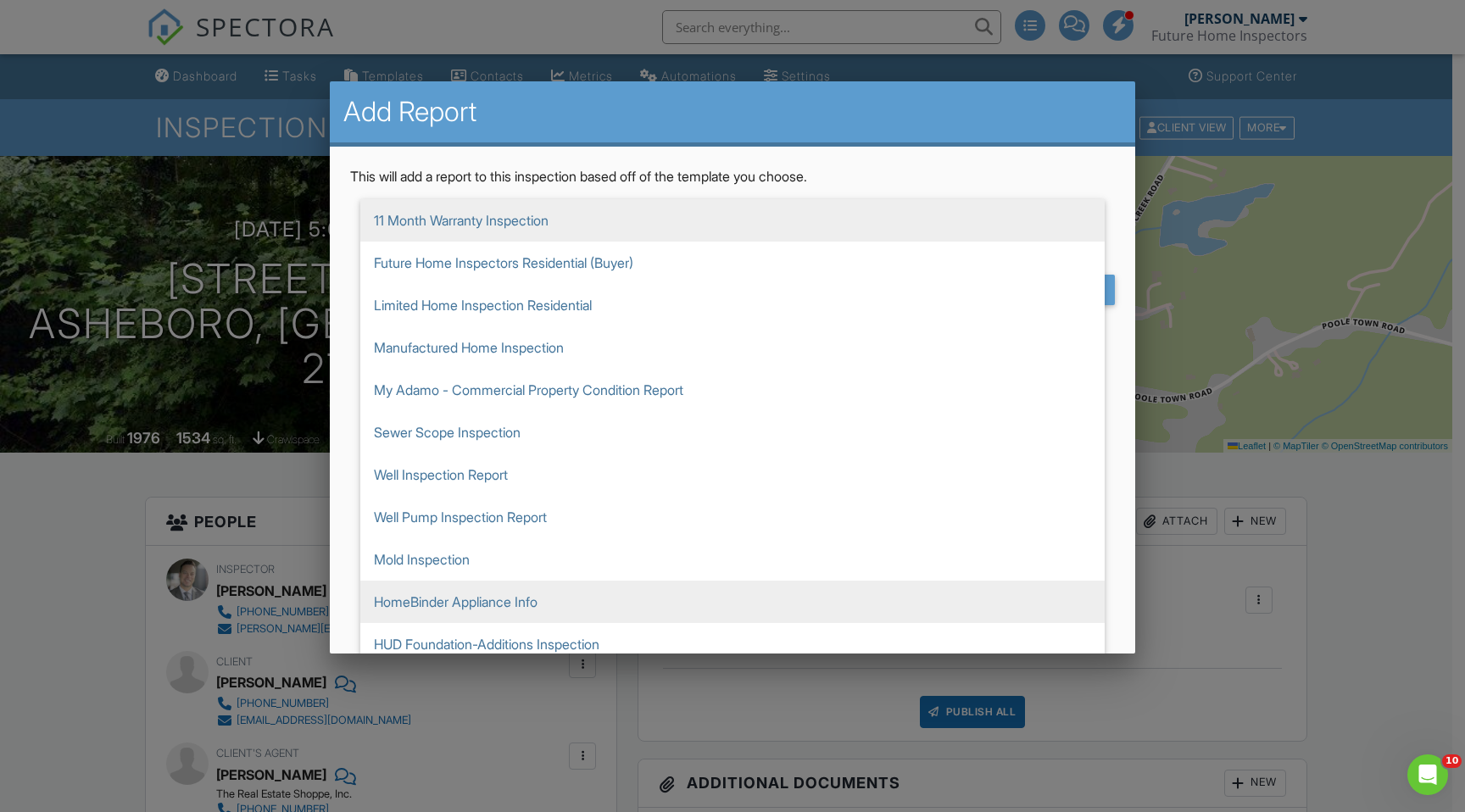
click at [442, 602] on span "HomeBinder Appliance Info" at bounding box center [733, 602] width 744 height 43
type input "HomeBinder Appliance Info"
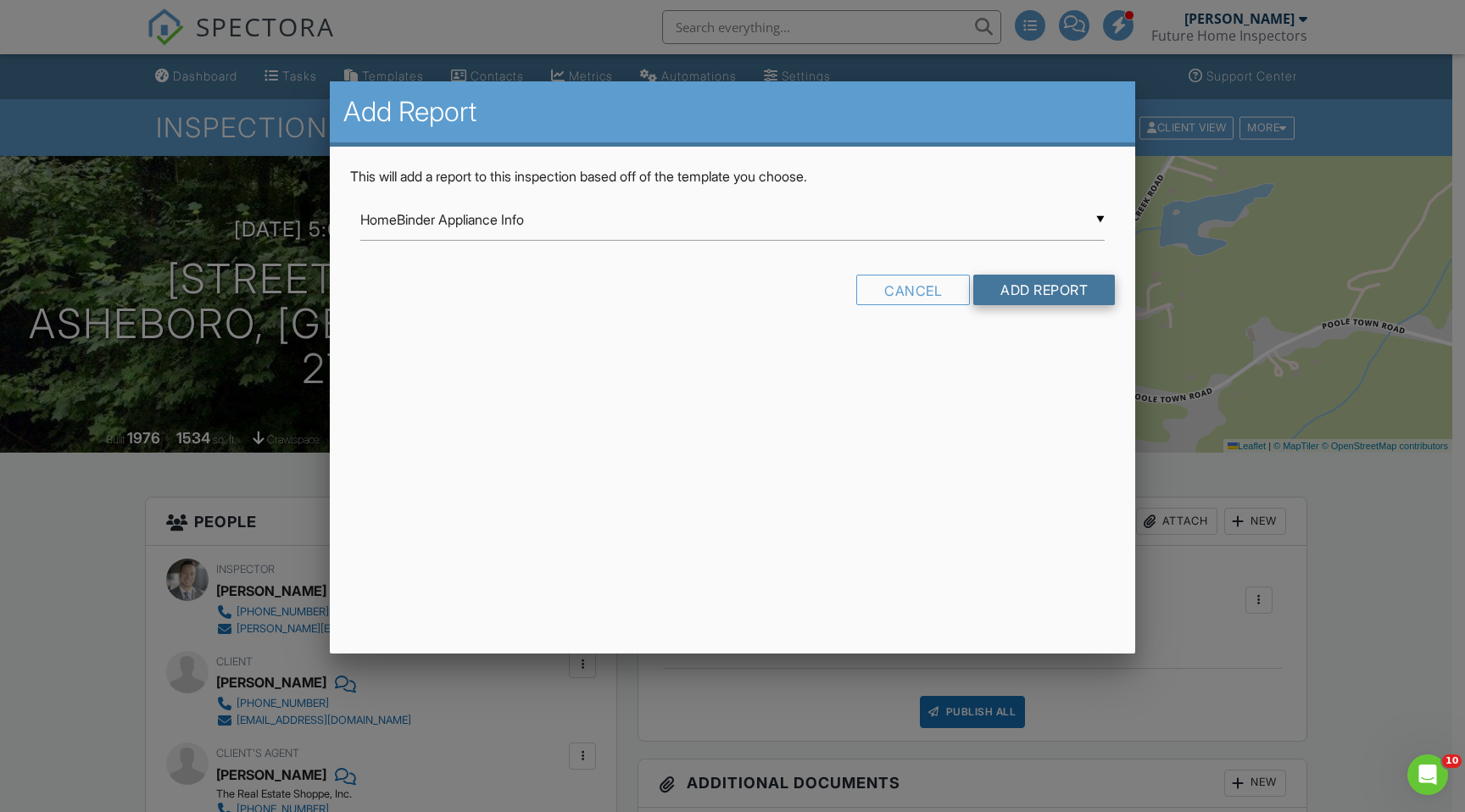
click at [1030, 287] on input "Add Report" at bounding box center [1043, 290] width 141 height 30
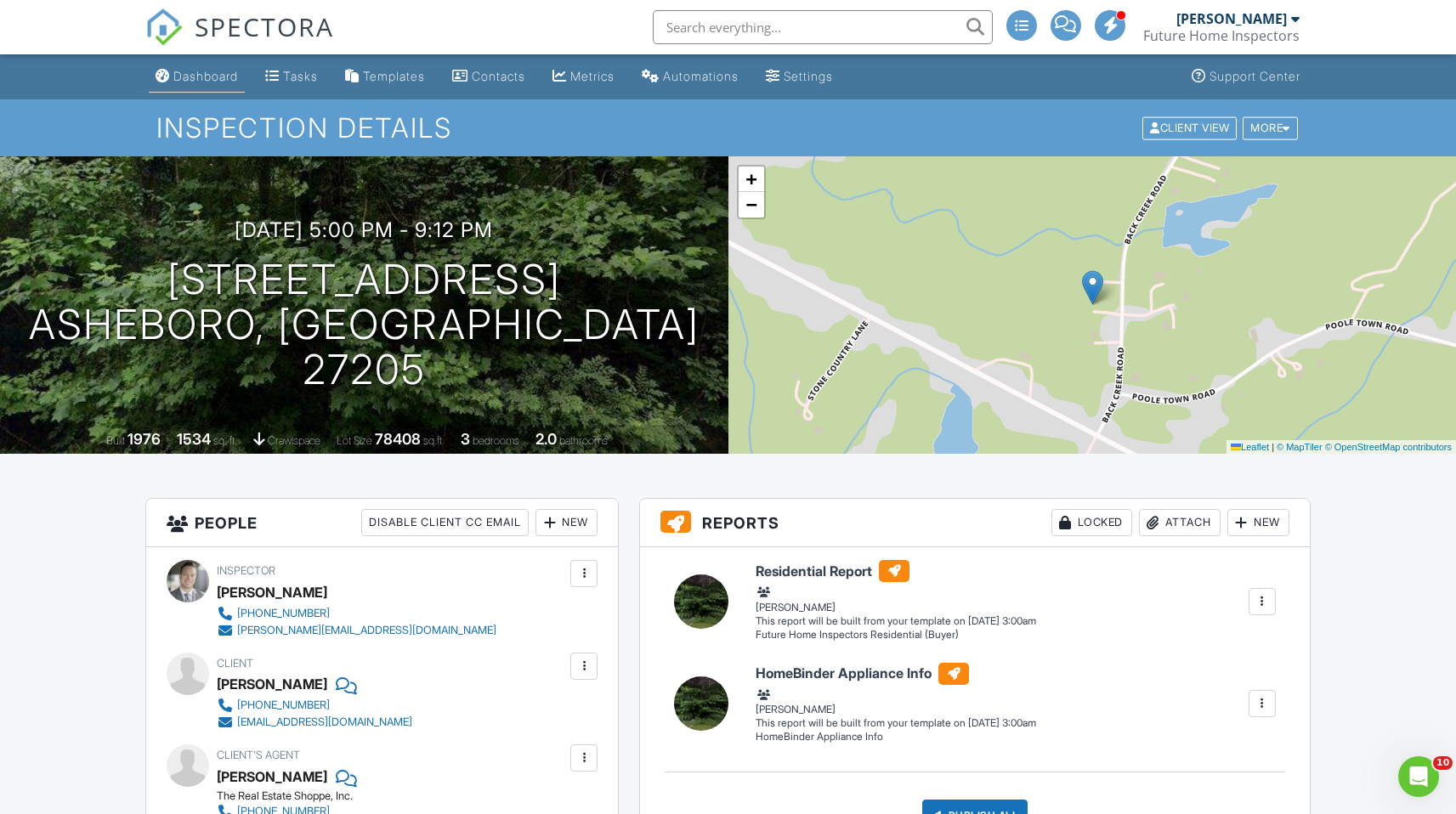
click at [201, 72] on div "Dashboard" at bounding box center [206, 76] width 65 height 14
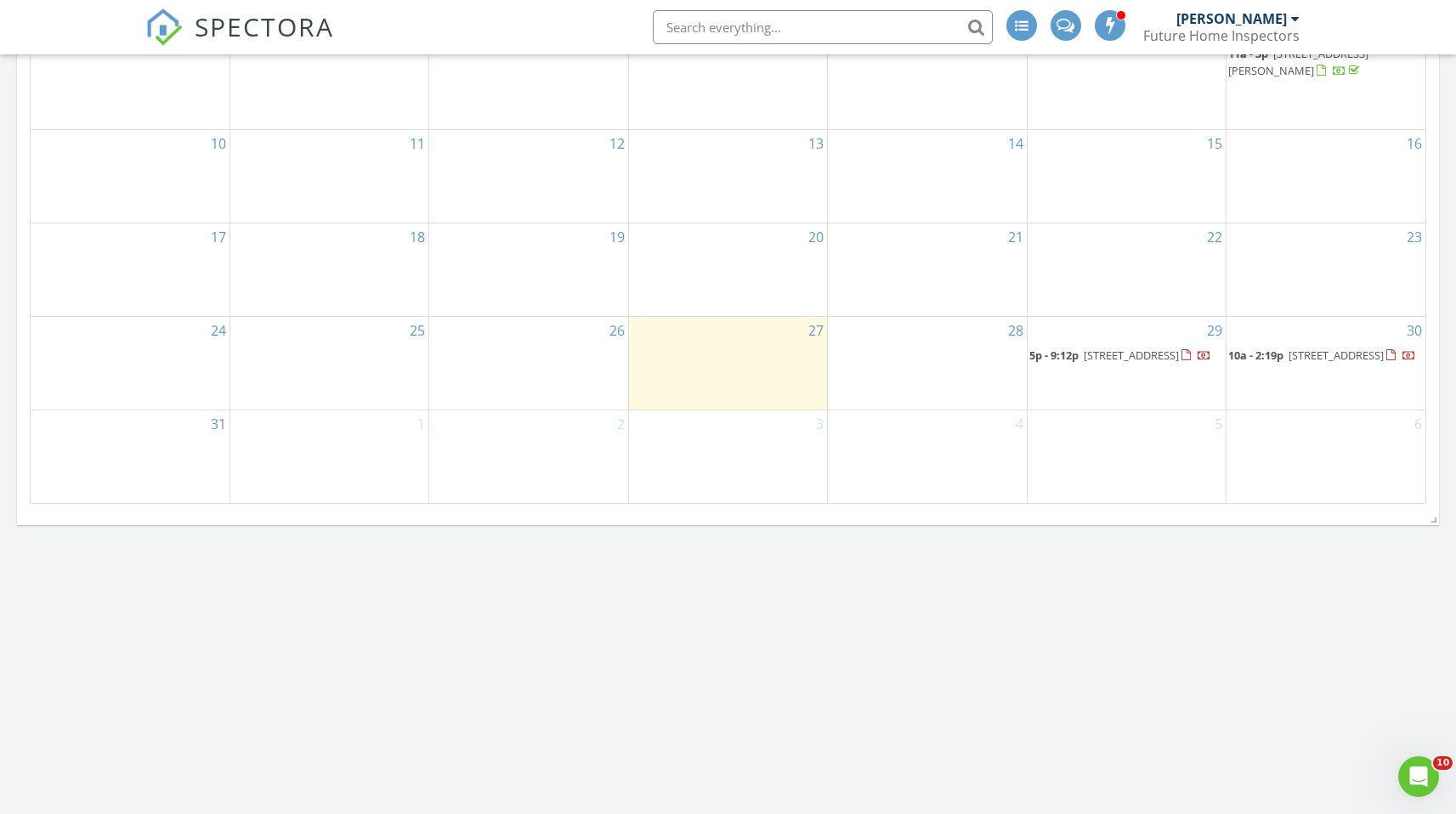
scroll to position [1095, 0]
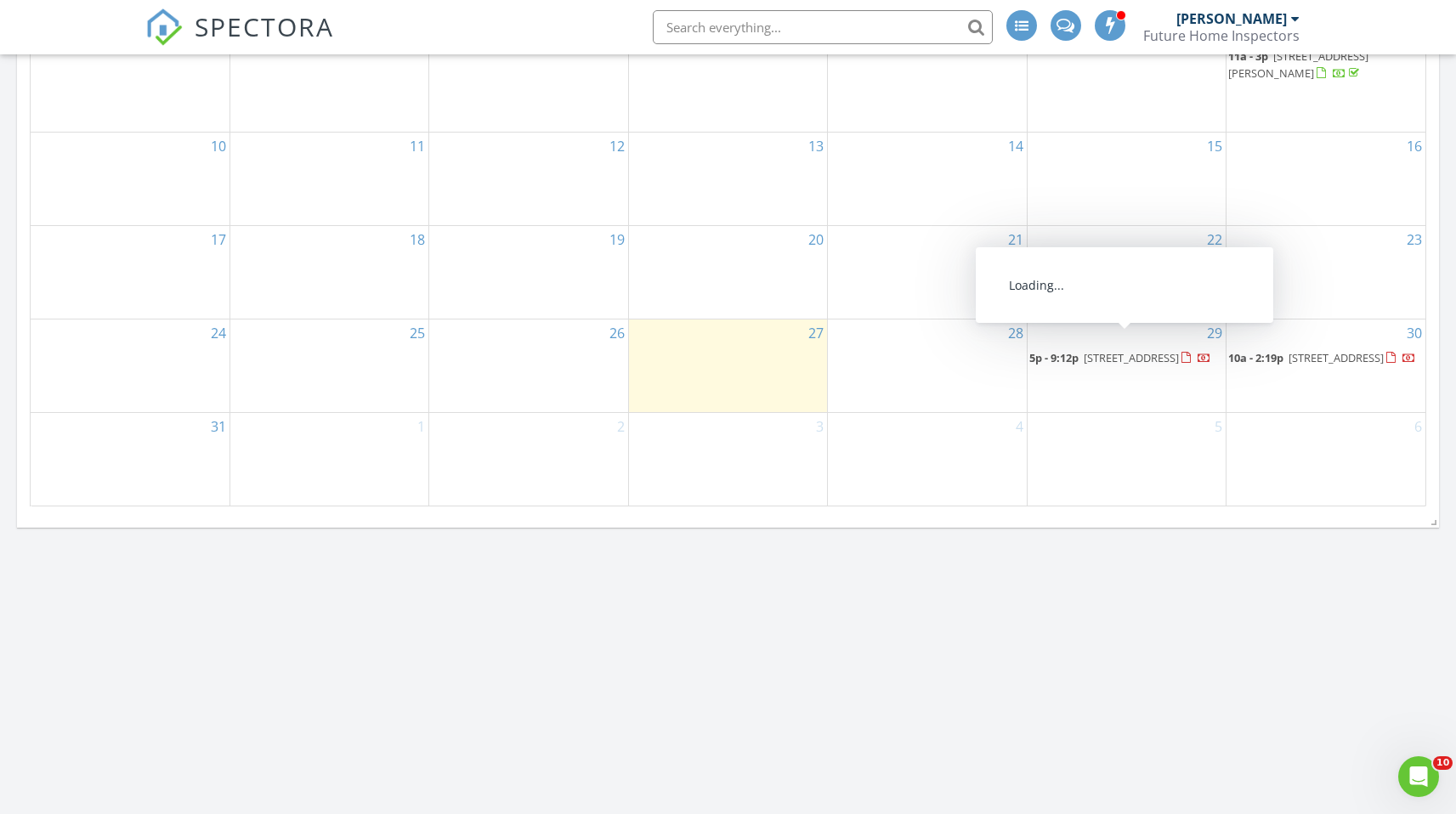
click at [1128, 350] on span "[STREET_ADDRESS]" at bounding box center [1132, 357] width 95 height 15
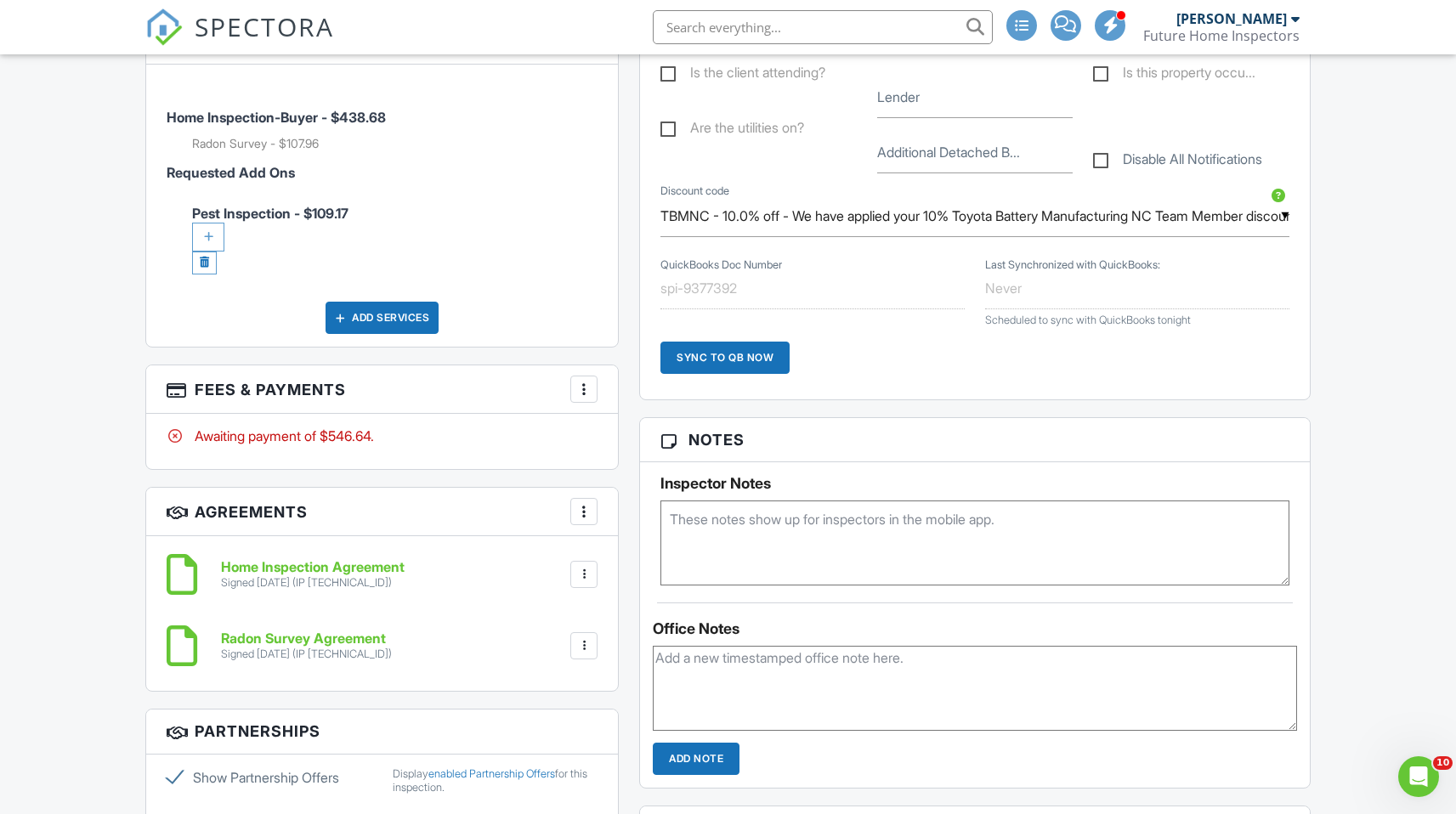
scroll to position [1033, 0]
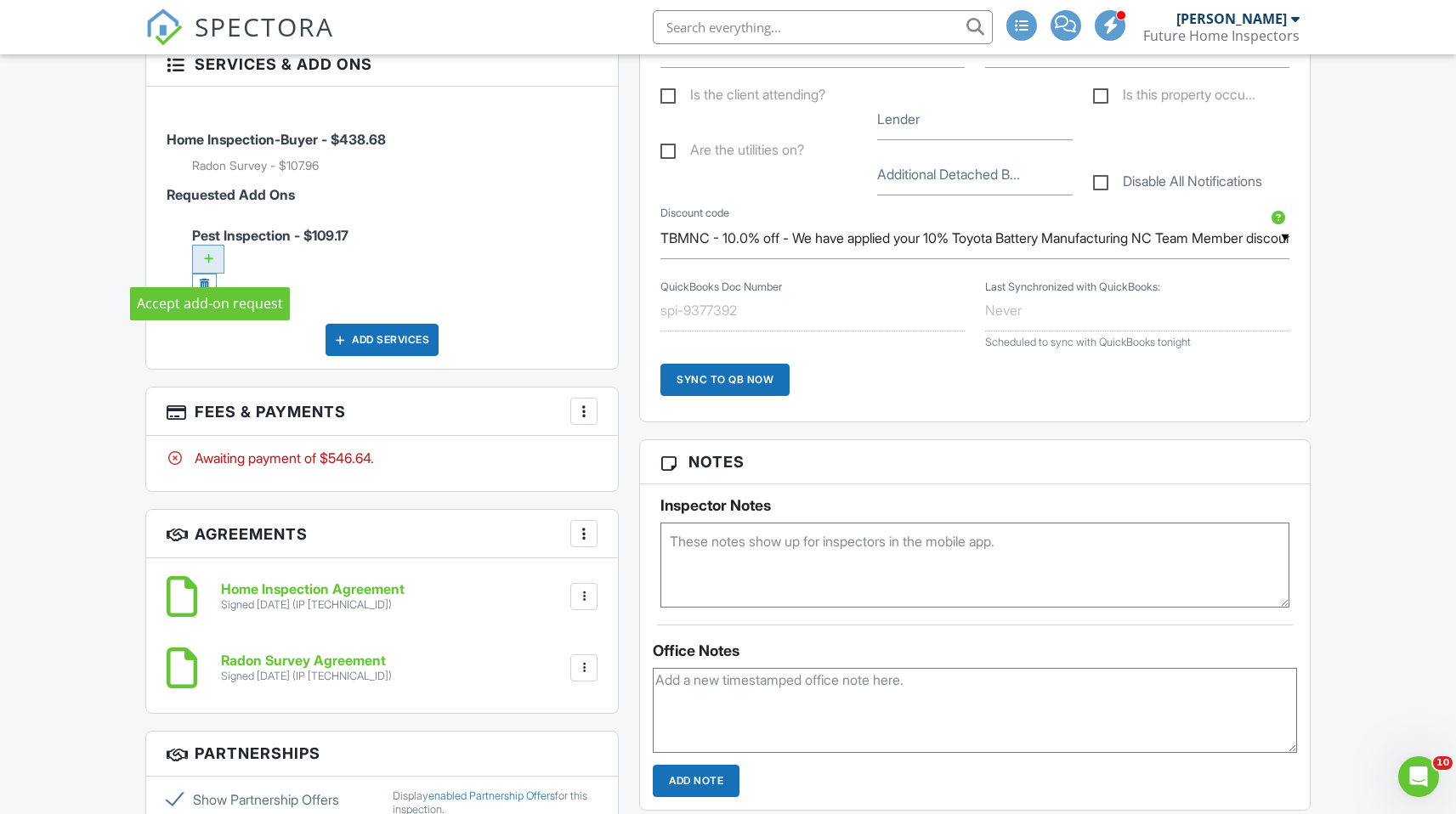
click at [210, 255] on div at bounding box center [209, 259] width 32 height 28
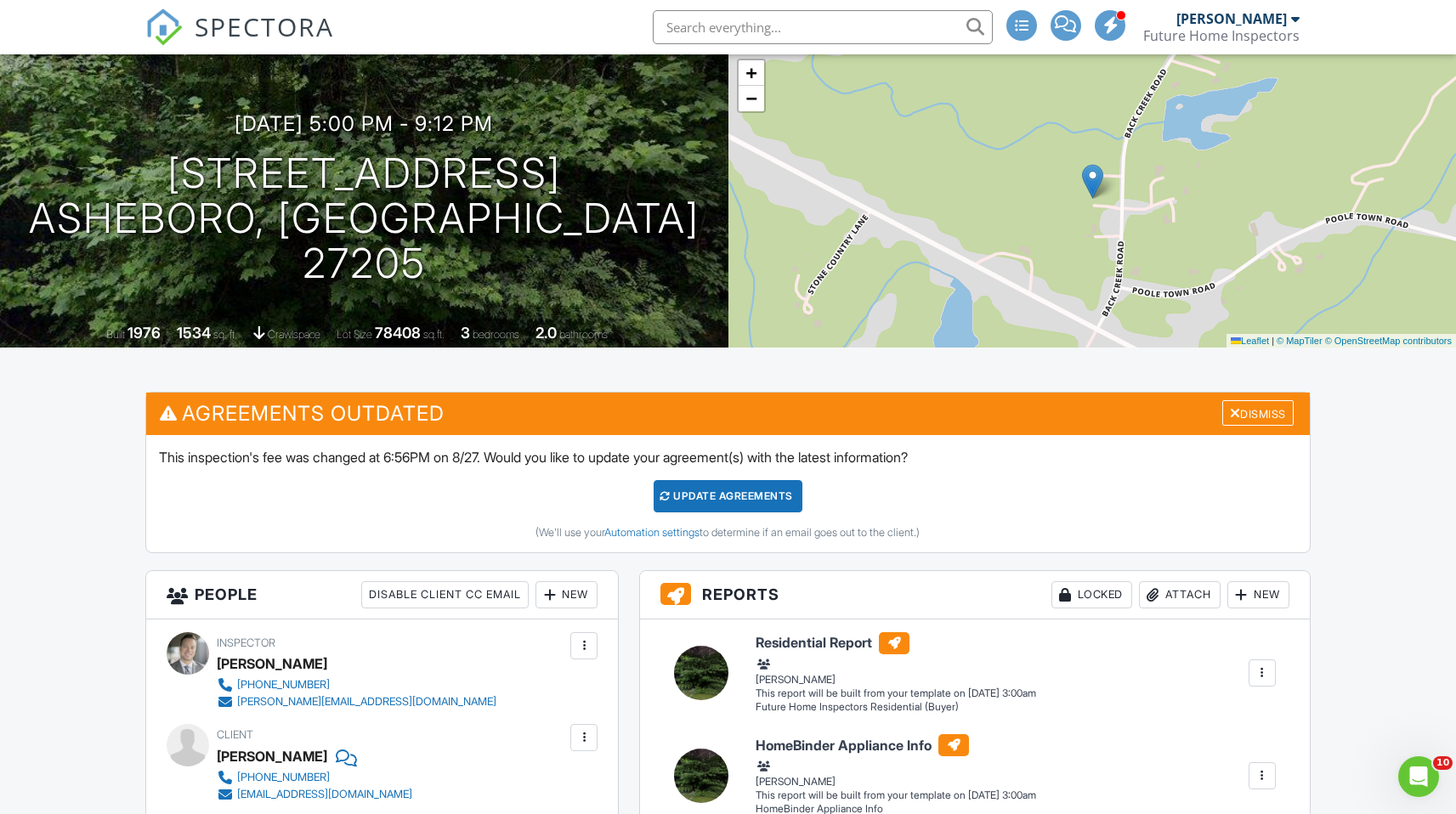
click at [732, 500] on div "Update Agreements" at bounding box center [728, 496] width 149 height 32
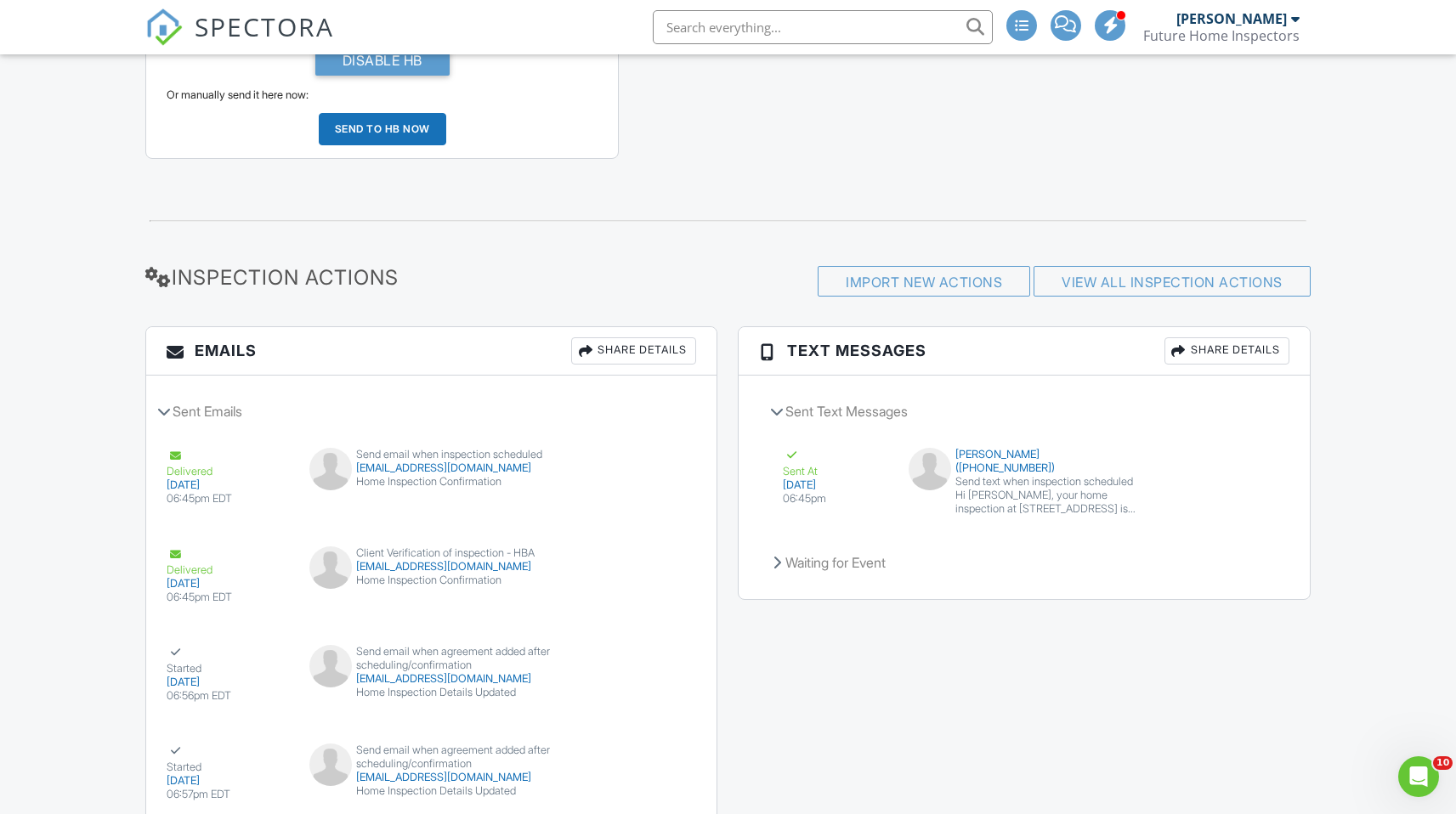
scroll to position [2364, 0]
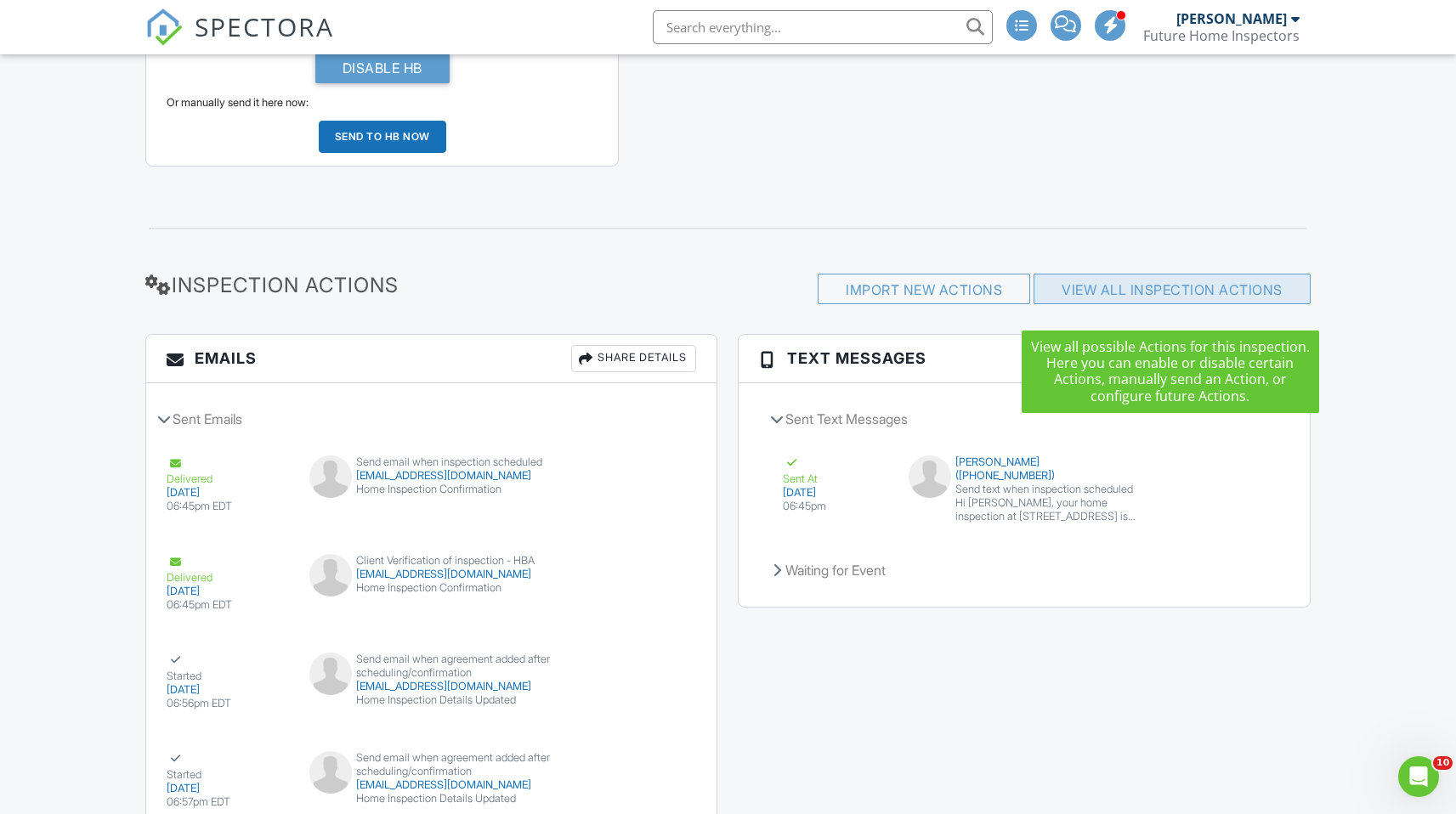
click at [1121, 298] on link "View All Inspection Actions" at bounding box center [1173, 289] width 221 height 17
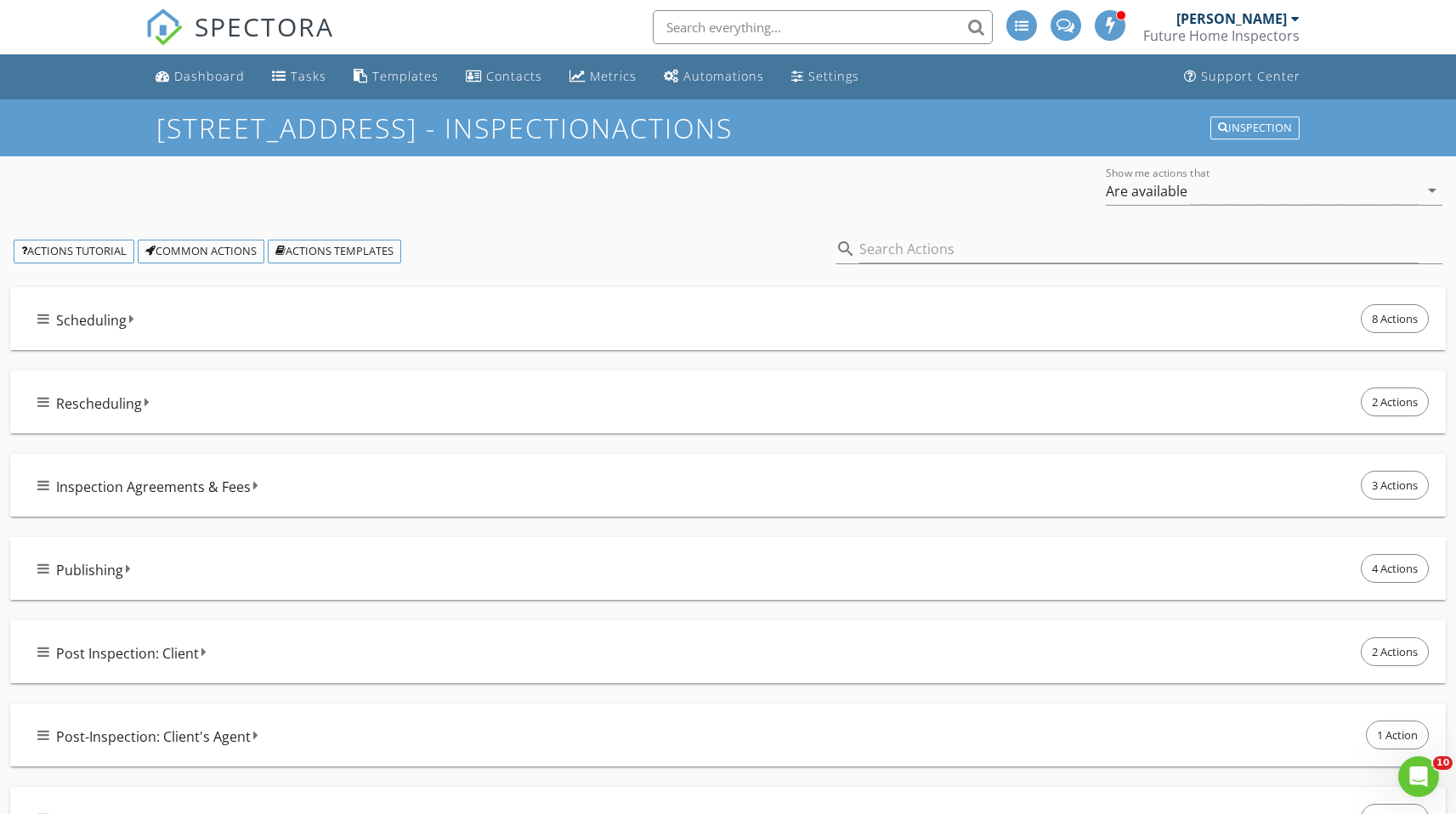
click at [110, 318] on span "Scheduling" at bounding box center [91, 320] width 70 height 20
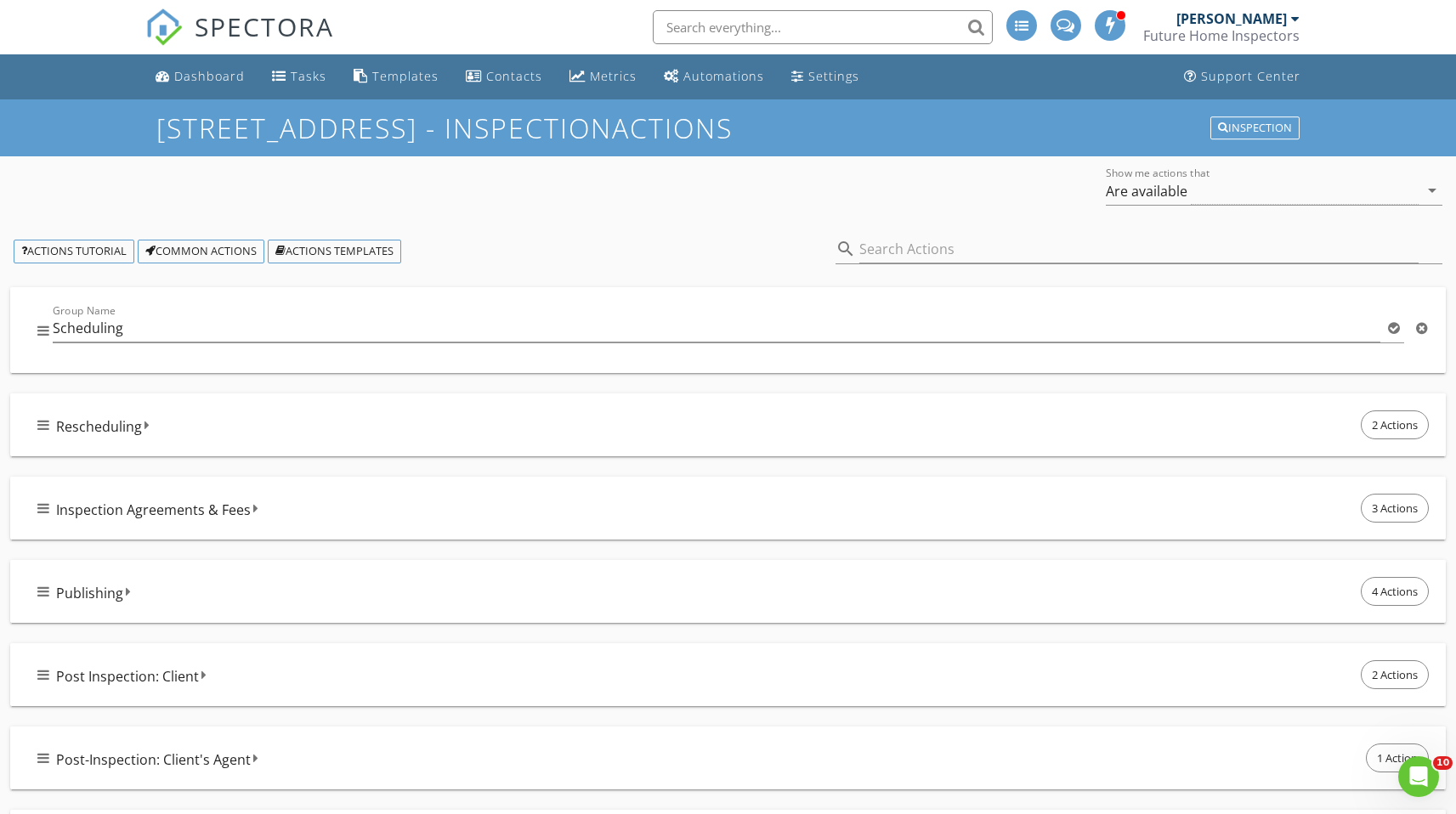
click at [36, 331] on div "Group Name Scheduling" at bounding box center [728, 330] width 1436 height 85
click at [385, 331] on input "Scheduling" at bounding box center [716, 328] width 1328 height 28
click at [1400, 326] on div at bounding box center [1394, 328] width 20 height 20
click at [1399, 326] on icon at bounding box center [1394, 328] width 12 height 13
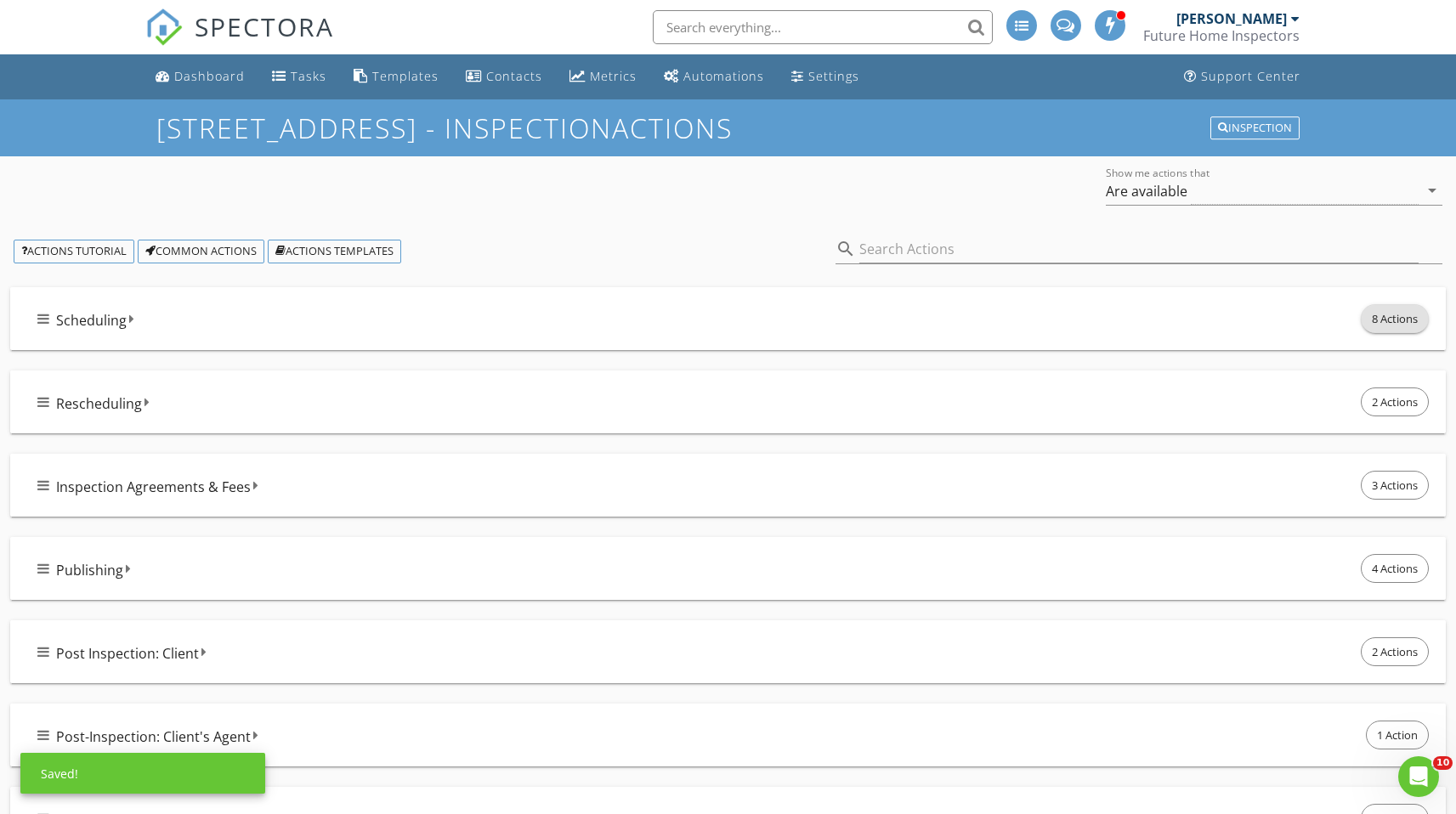
click at [1378, 309] on span "8 Actions" at bounding box center [1395, 319] width 66 height 28
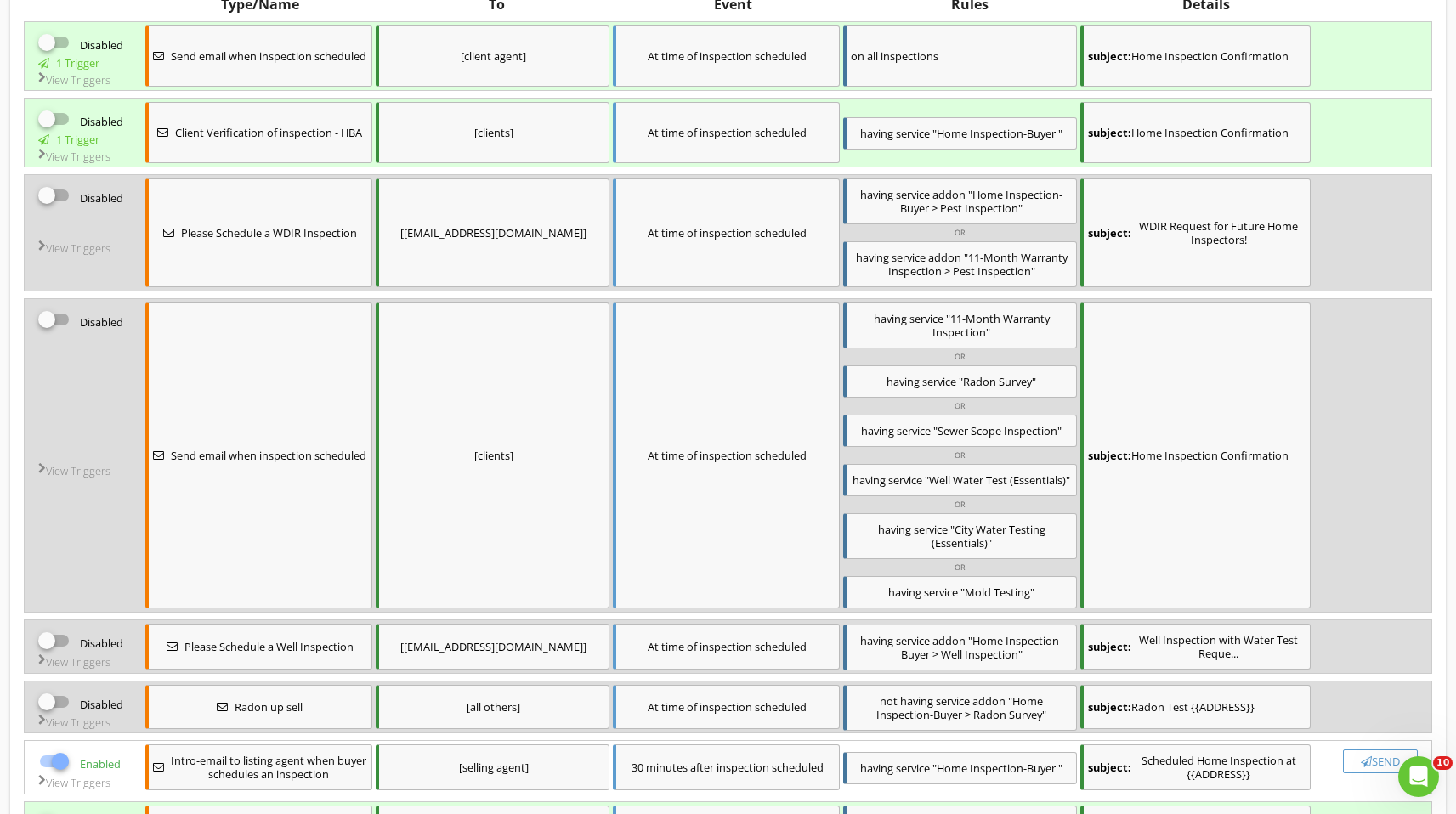
scroll to position [340, 0]
click at [54, 199] on div at bounding box center [46, 198] width 29 height 28
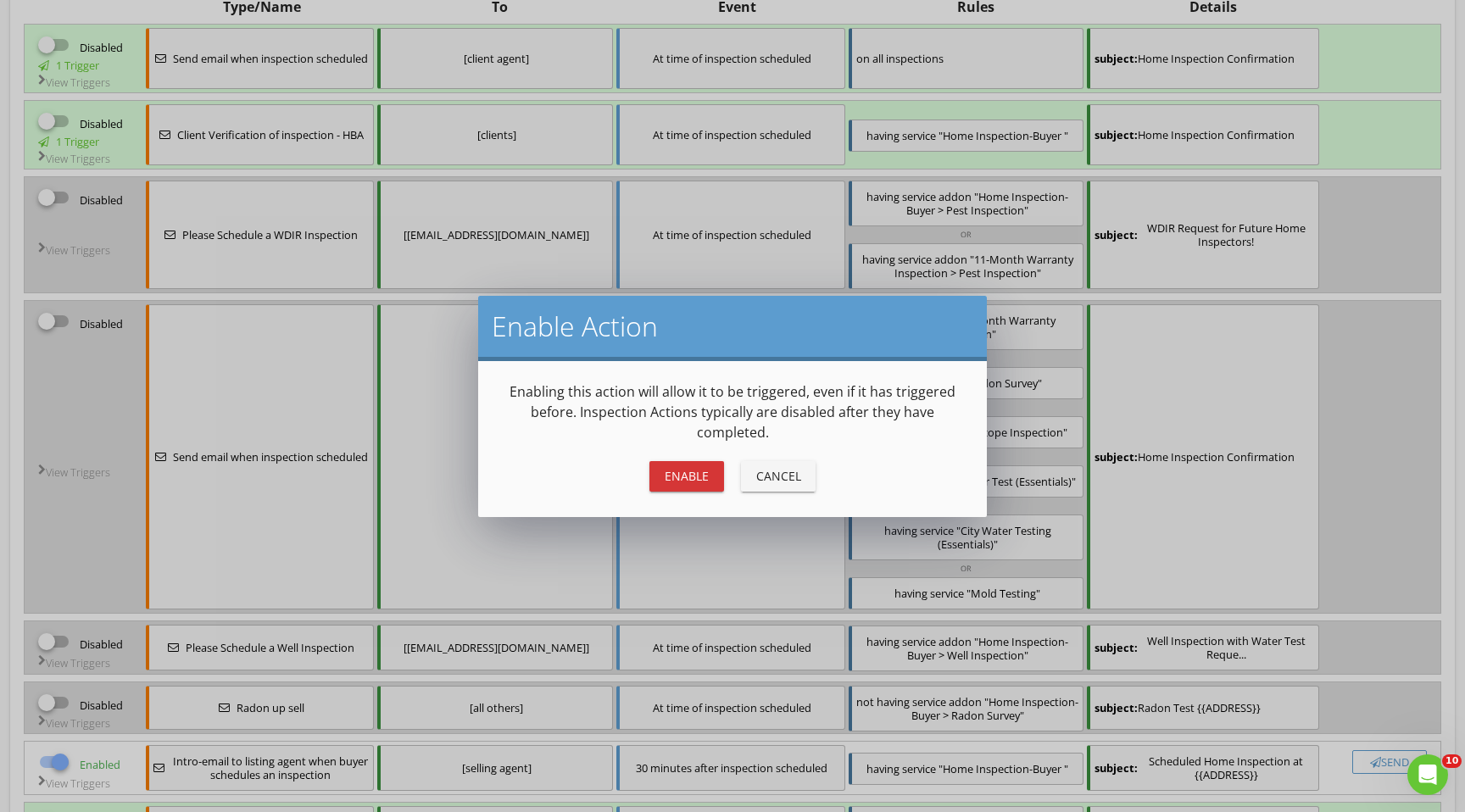
click at [688, 473] on div "Enable" at bounding box center [686, 476] width 47 height 18
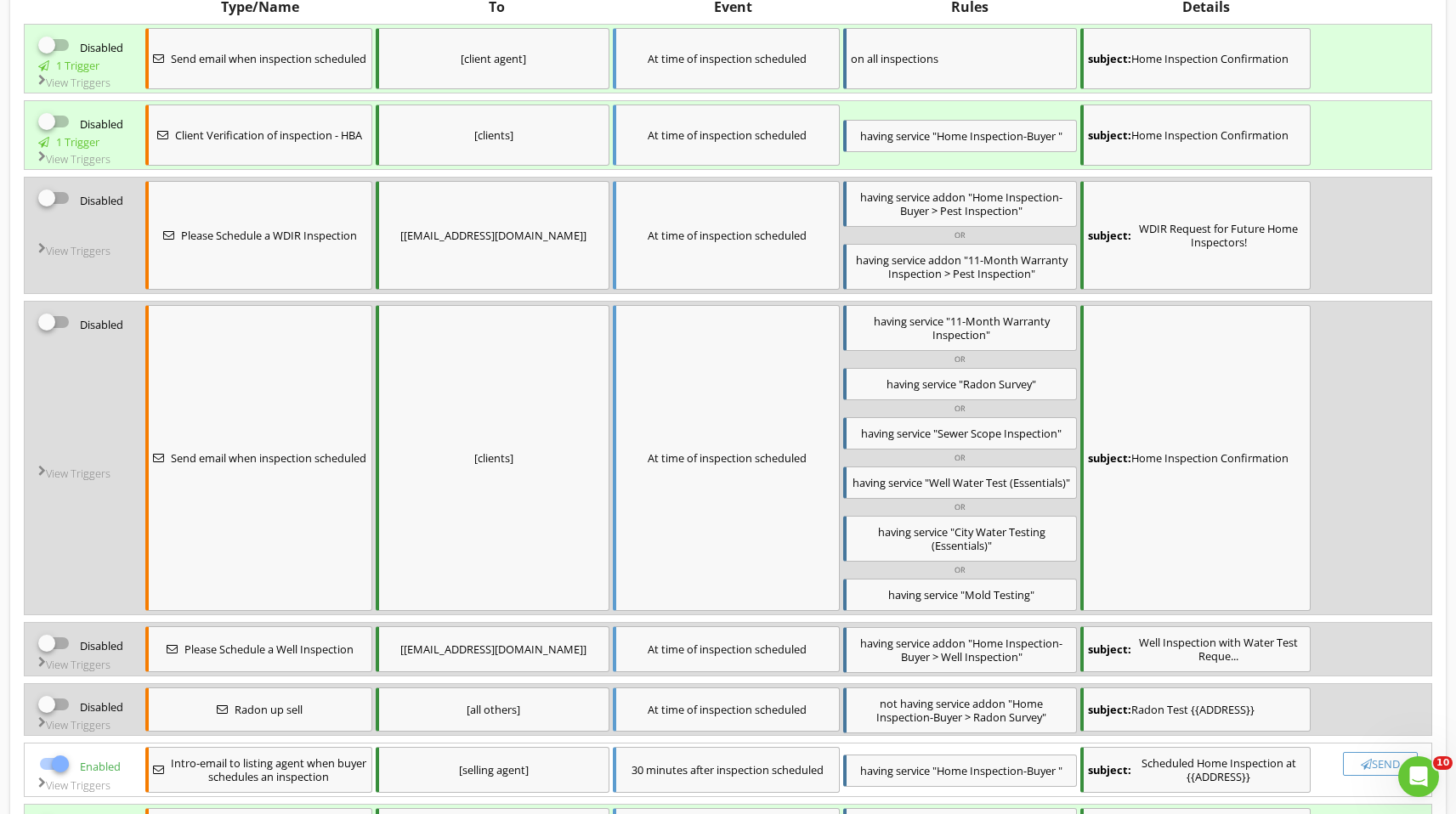
checkbox input "true"
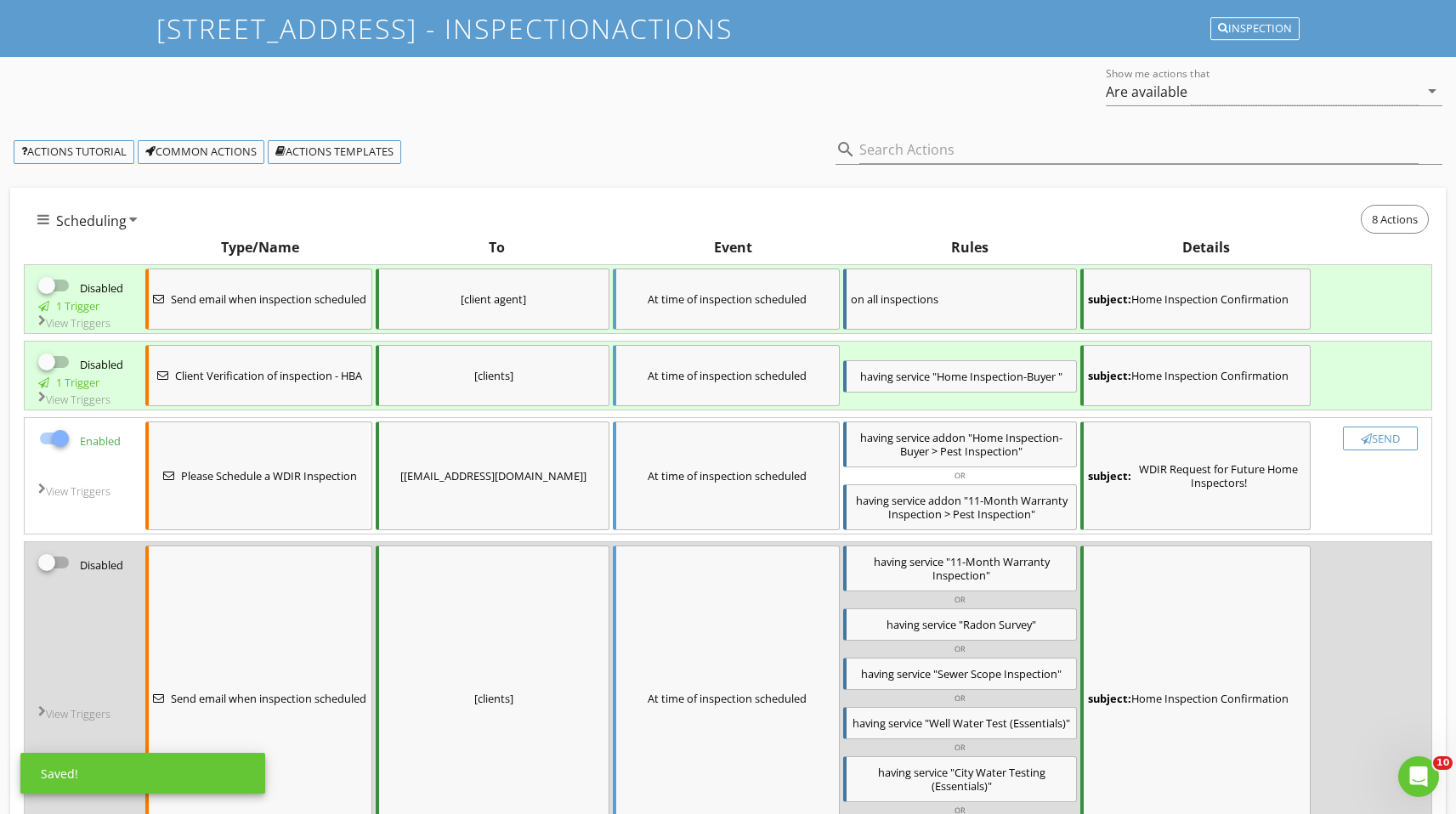
scroll to position [0, 0]
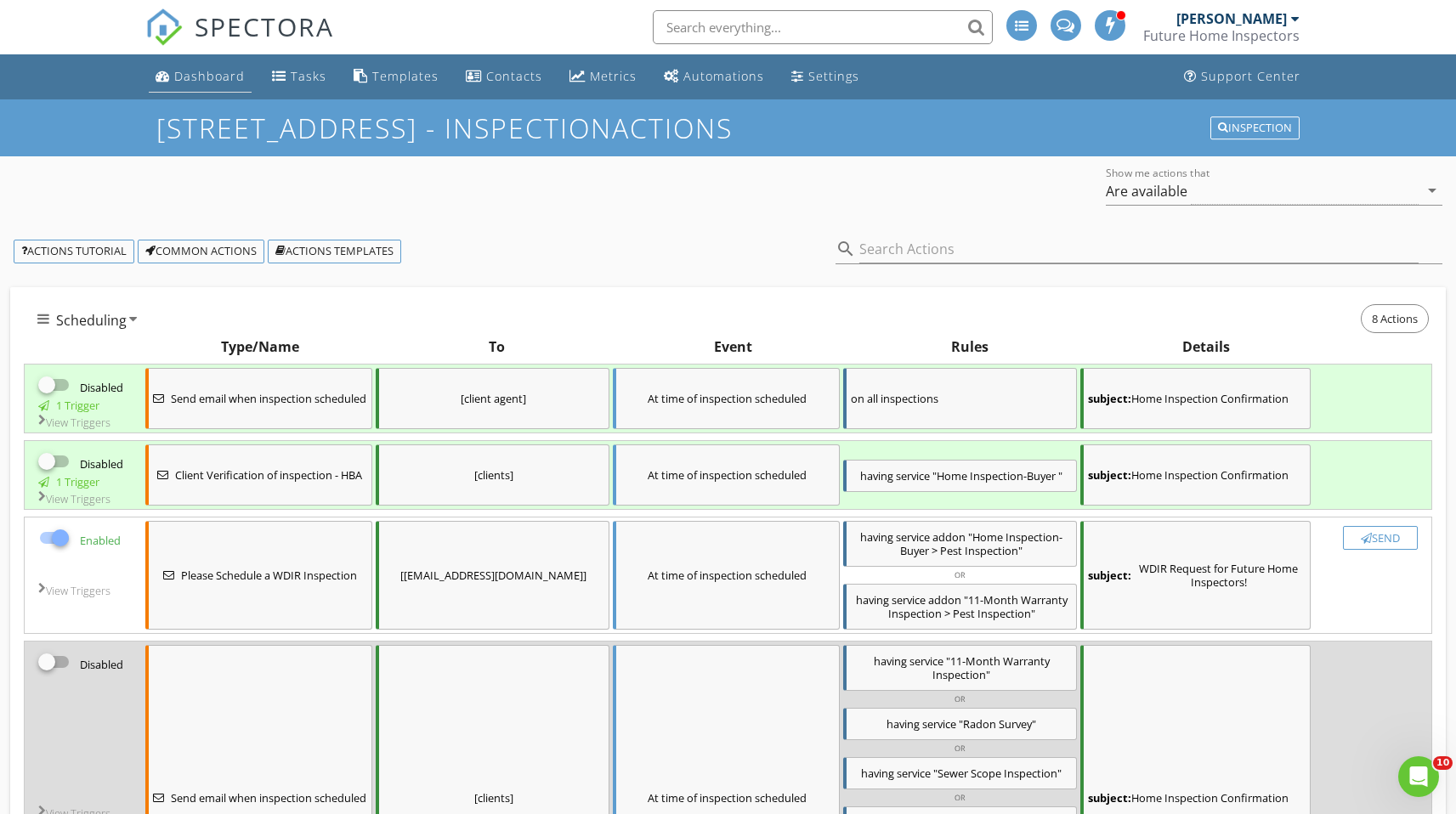
click at [195, 77] on div "Dashboard" at bounding box center [209, 76] width 70 height 16
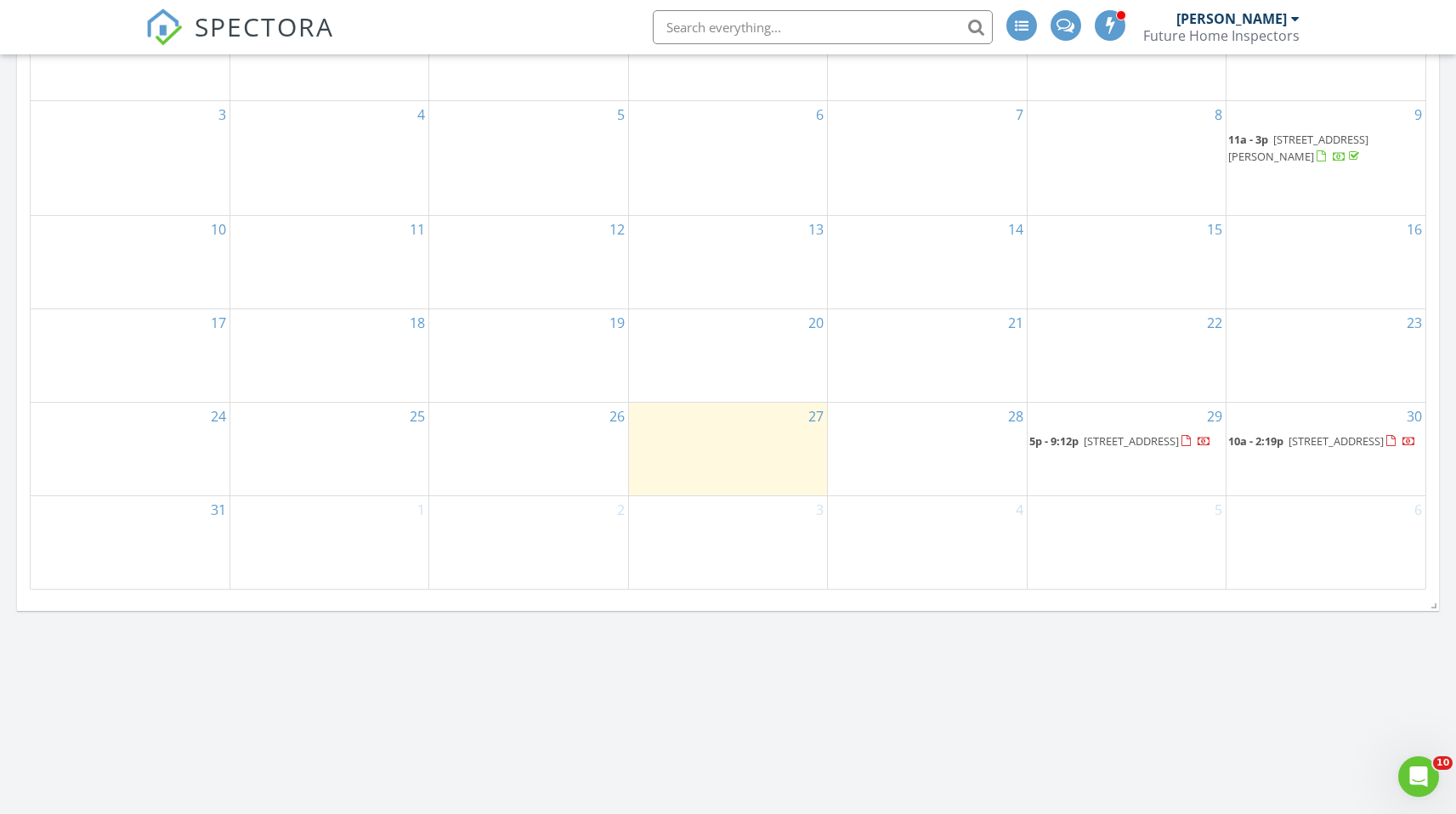
scroll to position [1053, 0]
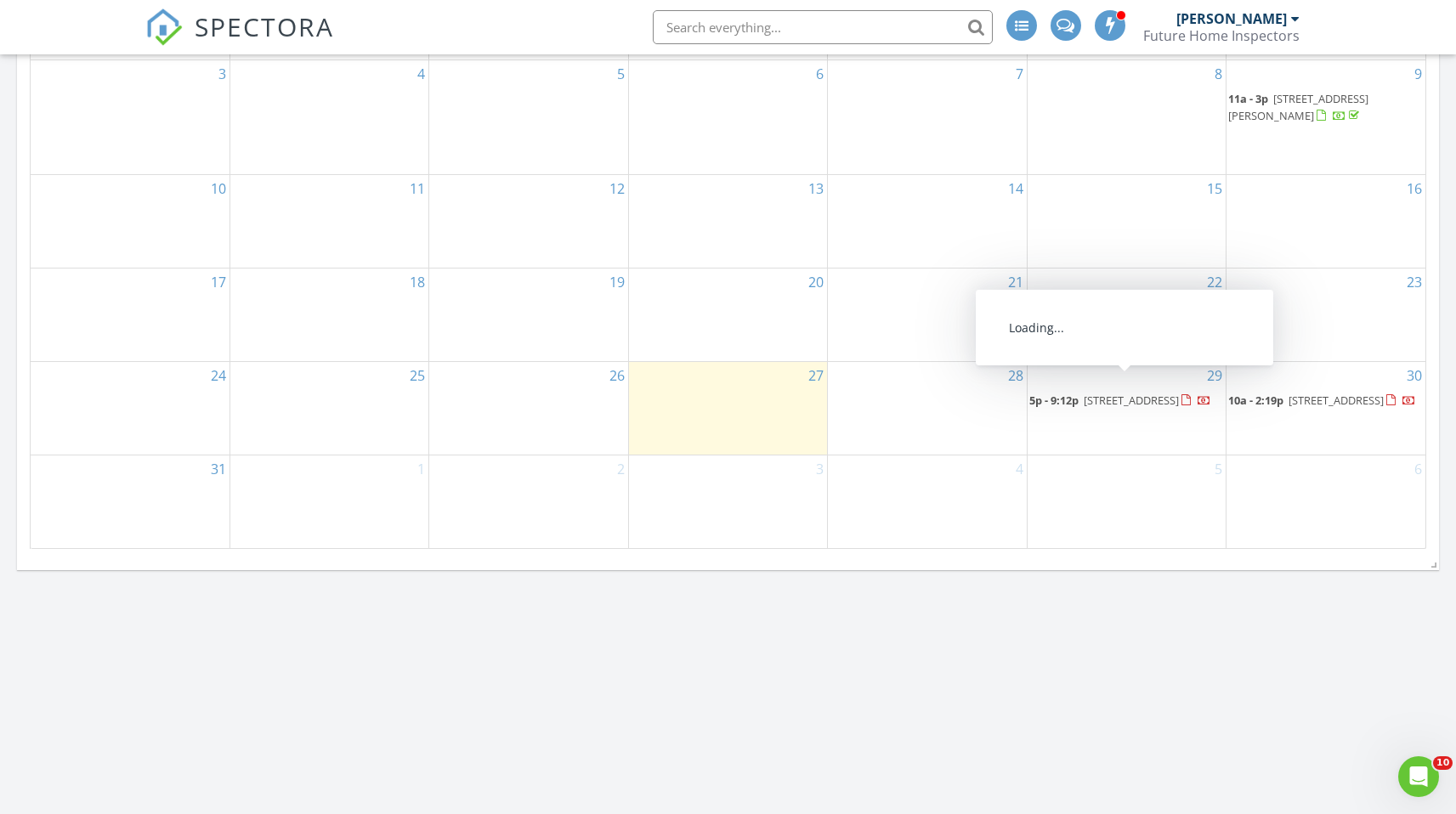
click at [1088, 396] on span "255 Back Creek Rd, Asheboro 27205" at bounding box center [1132, 400] width 95 height 15
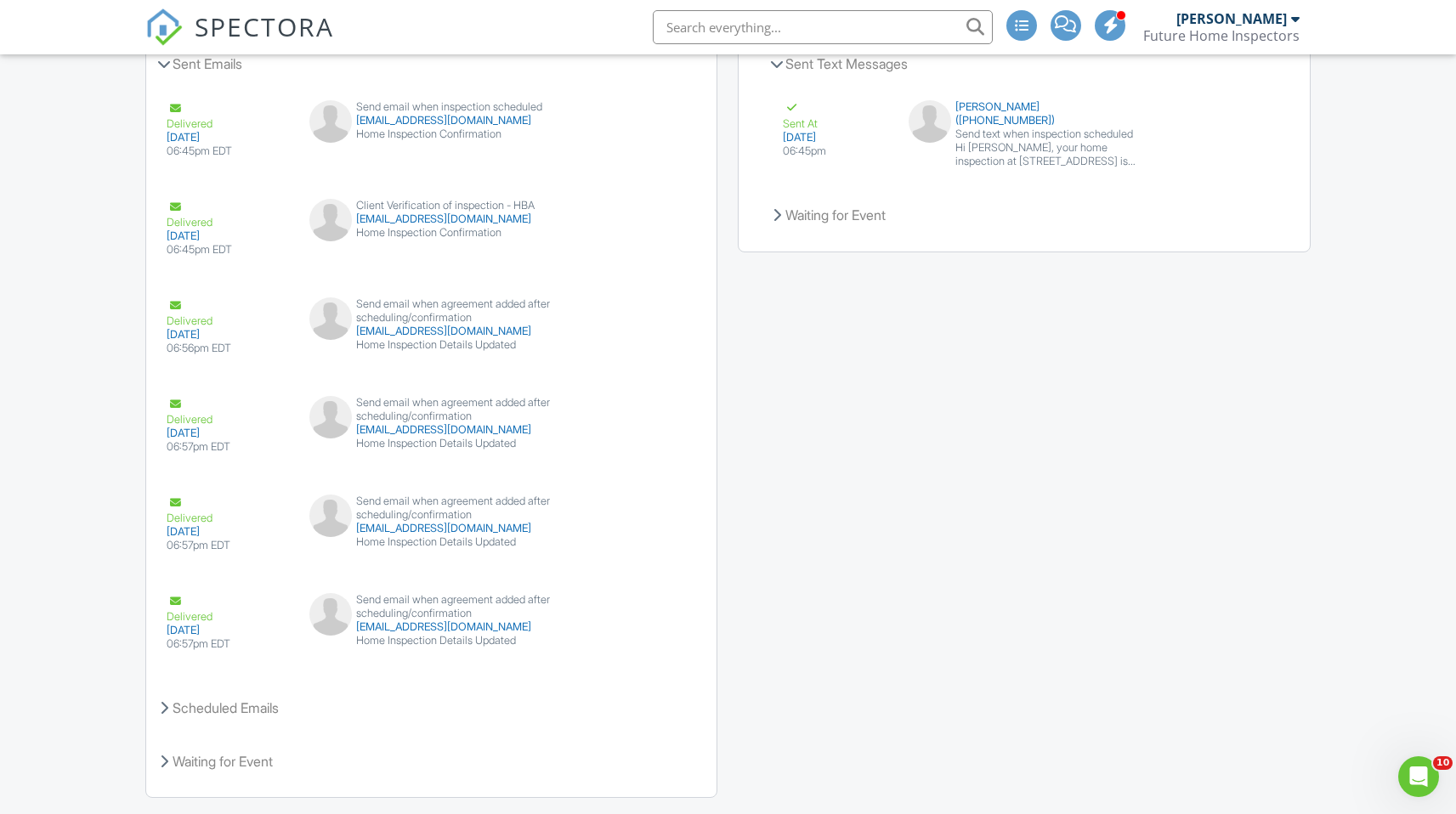
scroll to position [2717, 0]
click at [232, 713] on div "Scheduled Emails" at bounding box center [431, 710] width 570 height 46
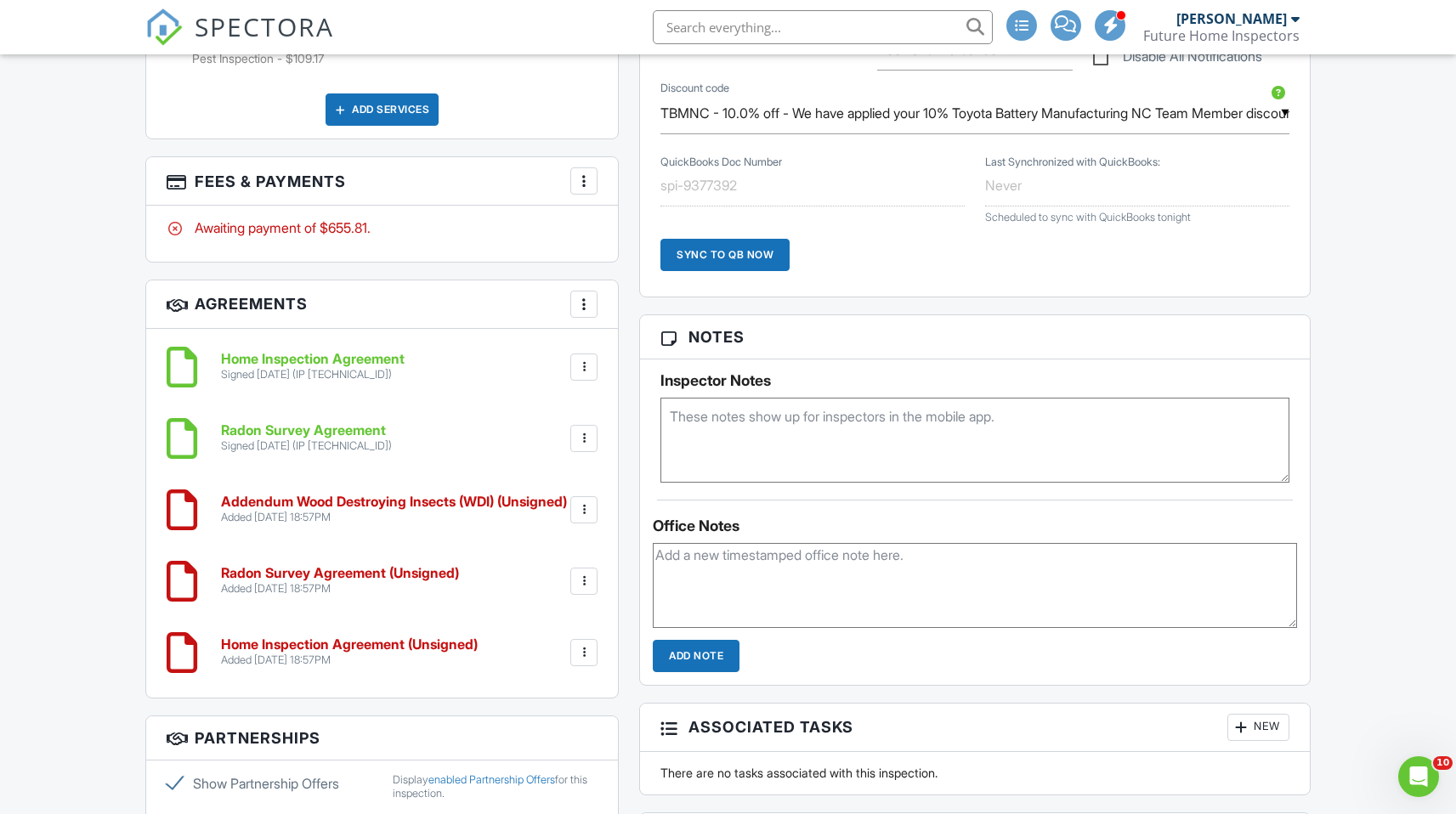
scroll to position [1154, 0]
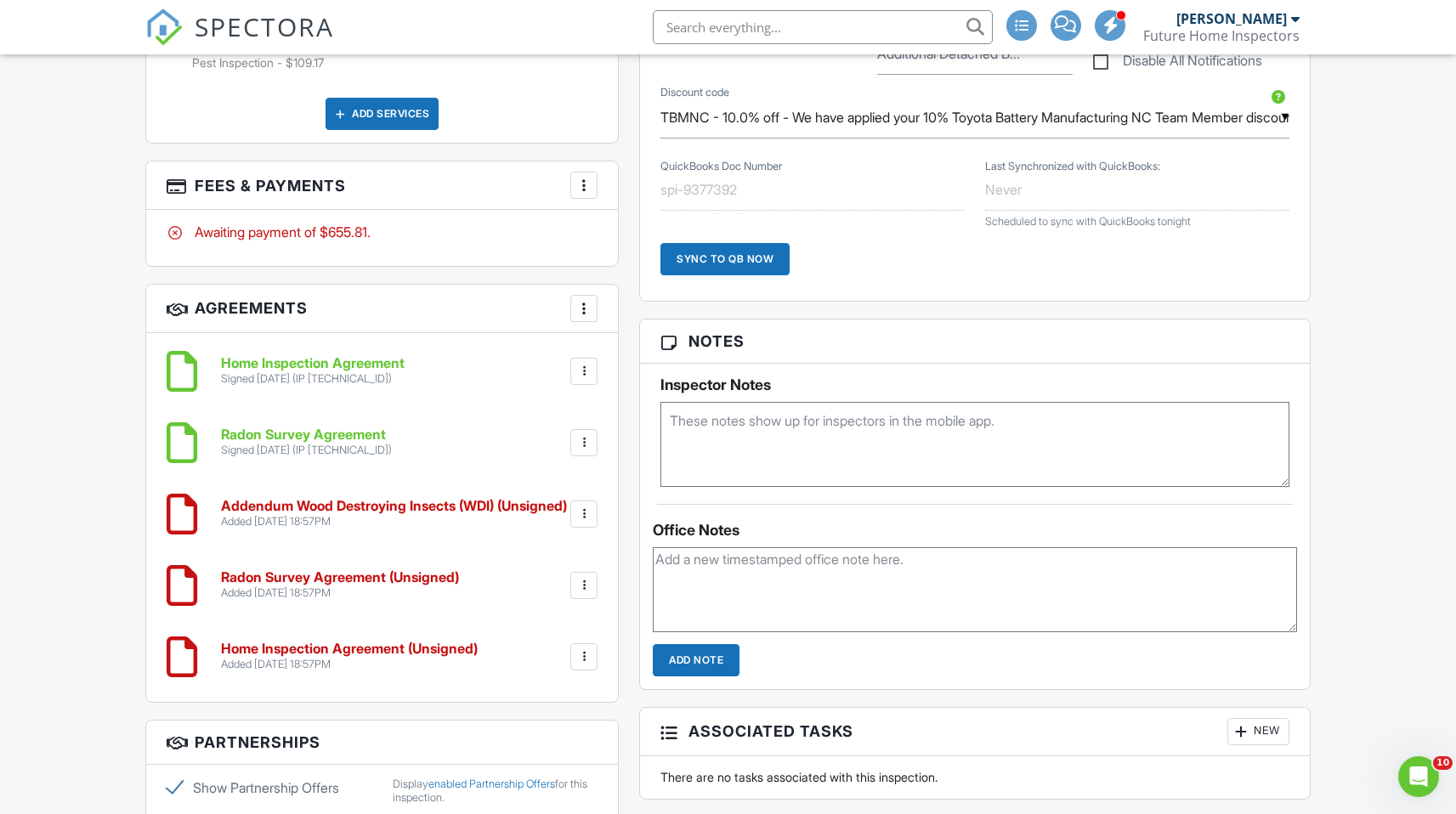
click at [590, 590] on div at bounding box center [584, 585] width 17 height 17
click at [536, 719] on li "Delete" at bounding box center [539, 717] width 97 height 43
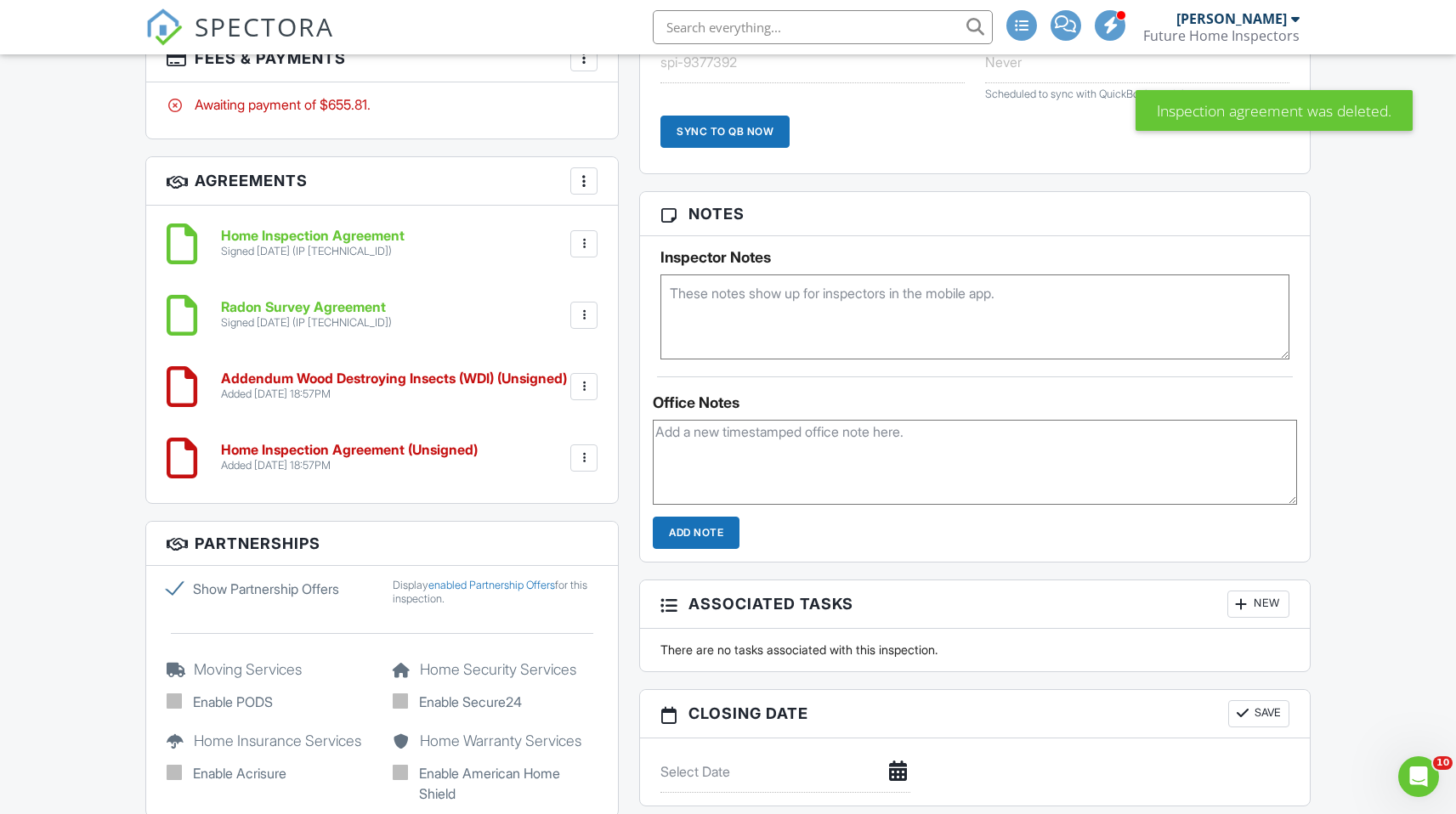
click at [593, 459] on div at bounding box center [584, 458] width 28 height 28
click at [558, 598] on li "Delete" at bounding box center [539, 590] width 97 height 43
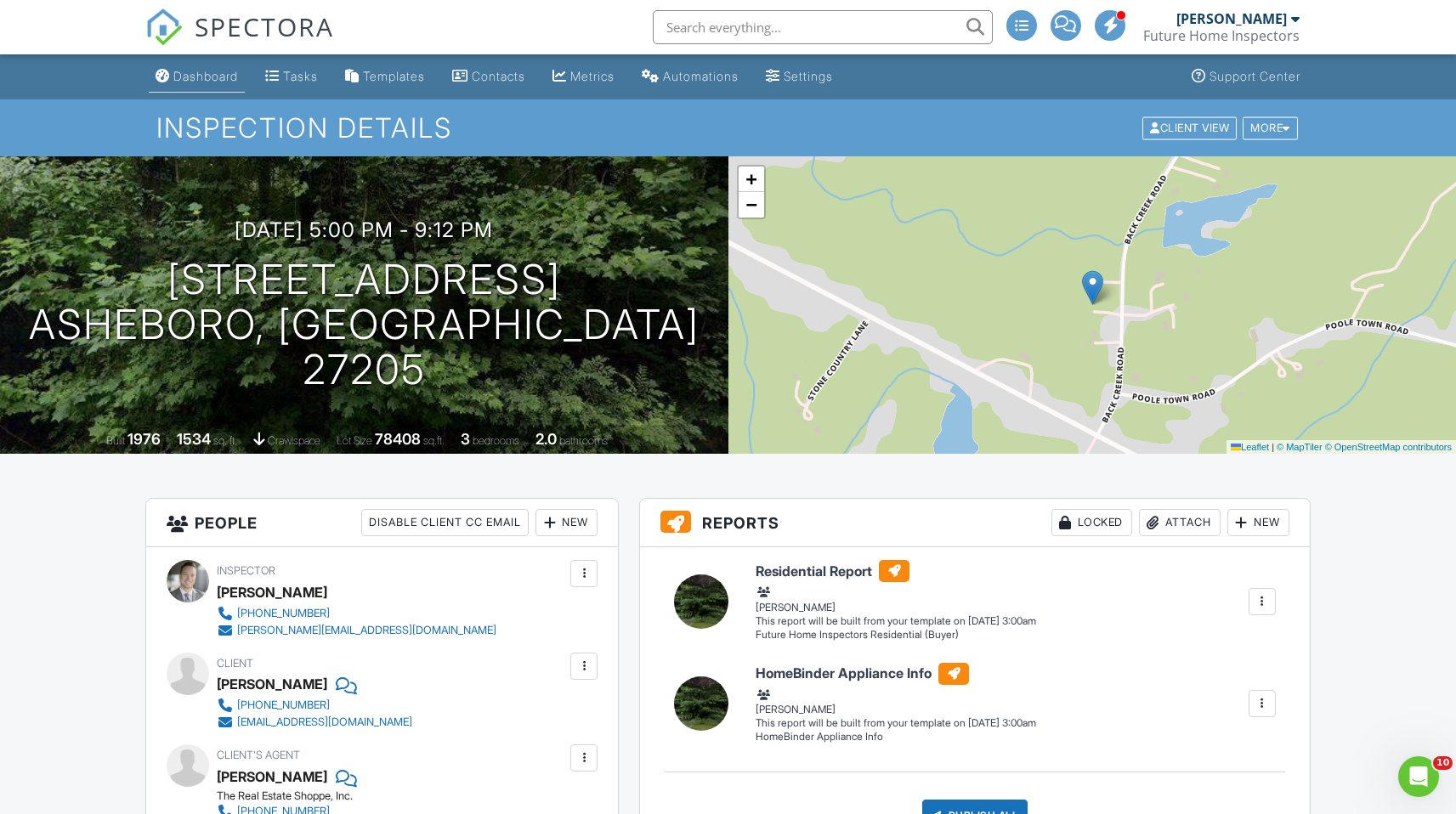
click at [199, 72] on div "Dashboard" at bounding box center [206, 76] width 65 height 14
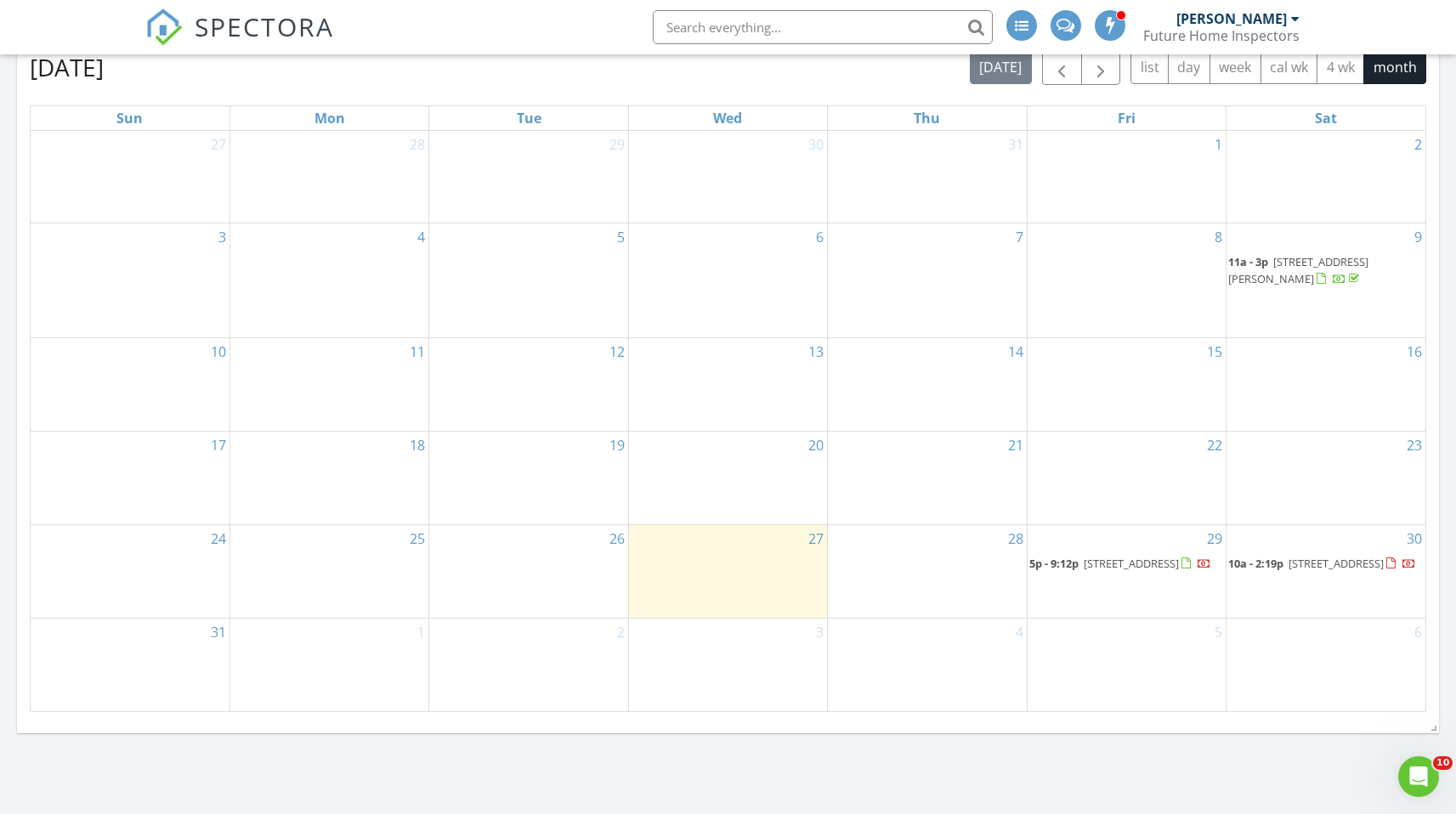
scroll to position [877, 0]
